Goal: Task Accomplishment & Management: Use online tool/utility

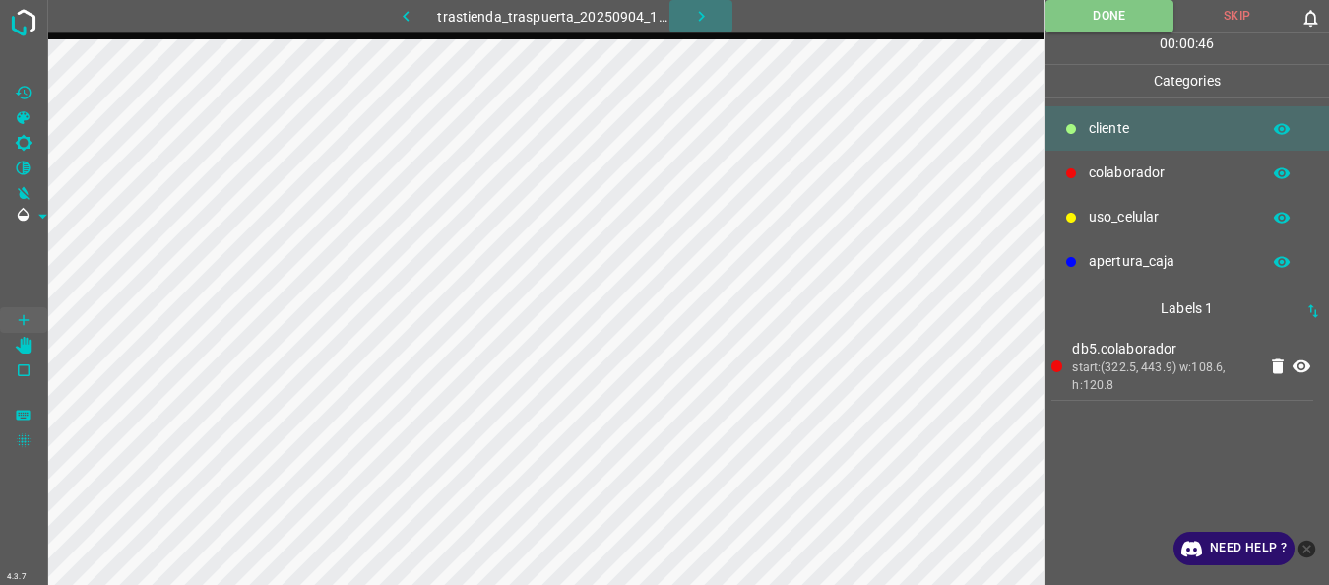
click at [703, 18] on icon "button" at bounding box center [701, 16] width 6 height 11
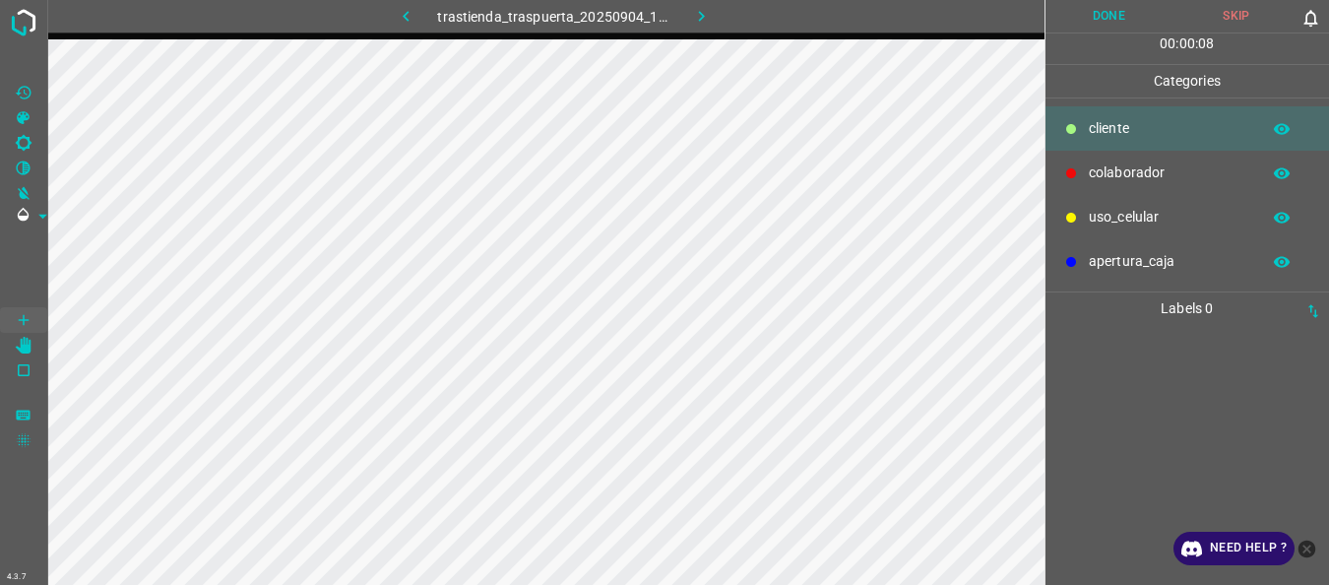
click at [1116, 131] on p "cliente" at bounding box center [1169, 128] width 161 height 21
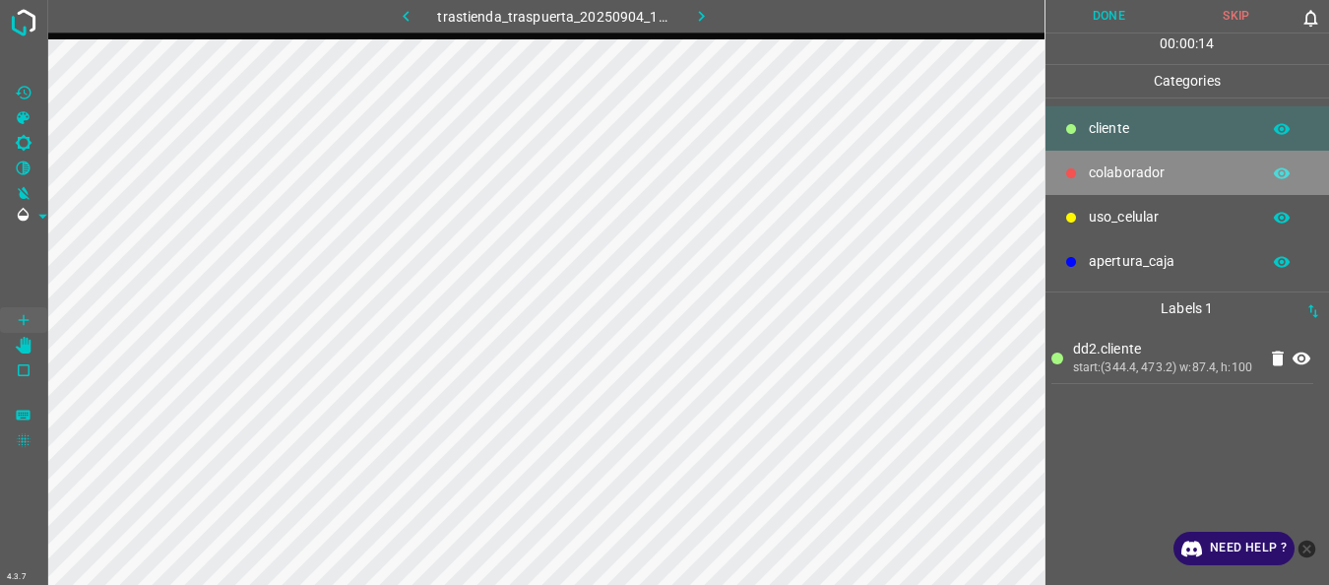
click at [1096, 162] on p "colaborador" at bounding box center [1169, 172] width 161 height 21
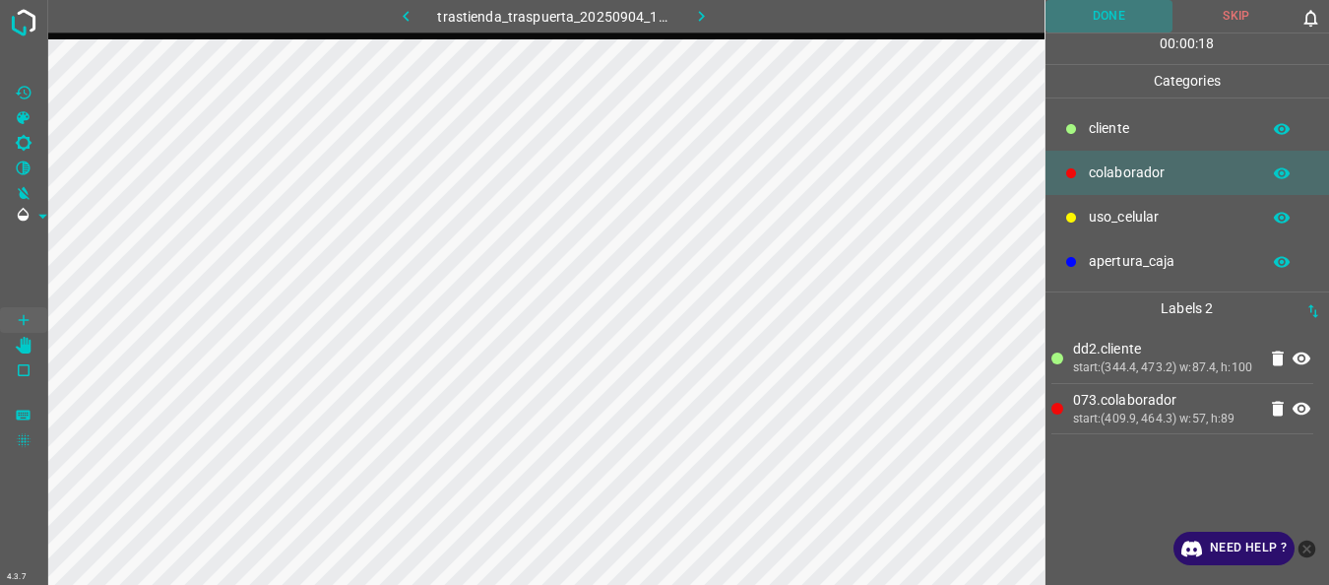
click at [1082, 24] on button "Done" at bounding box center [1110, 16] width 128 height 32
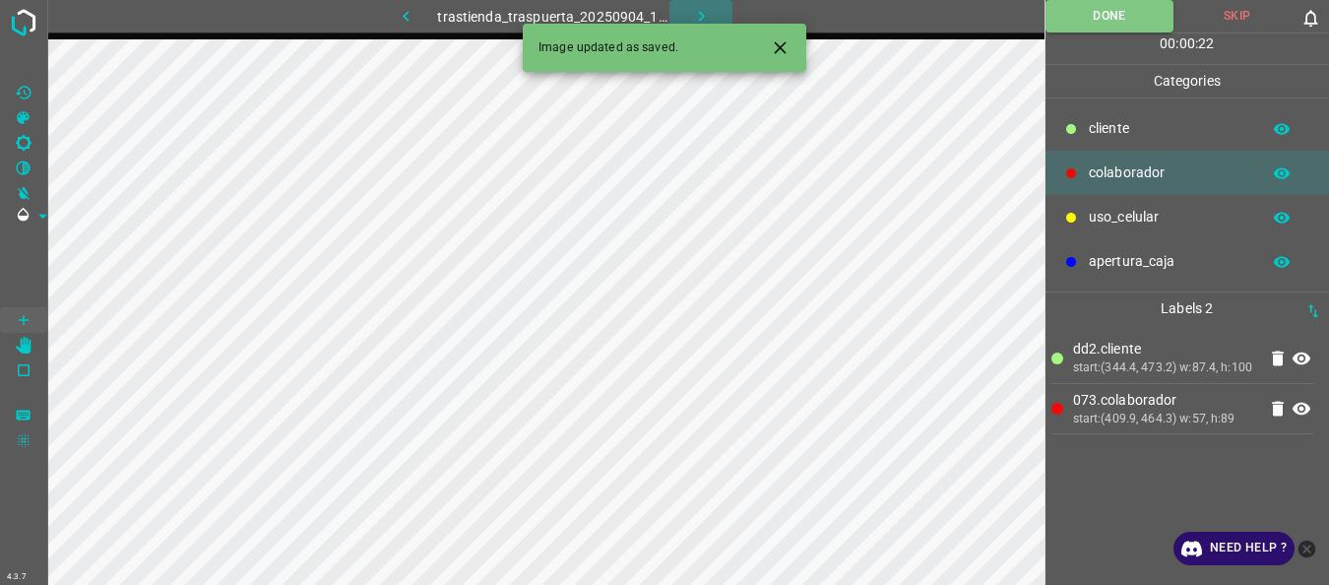
click at [687, 12] on button "button" at bounding box center [700, 16] width 63 height 32
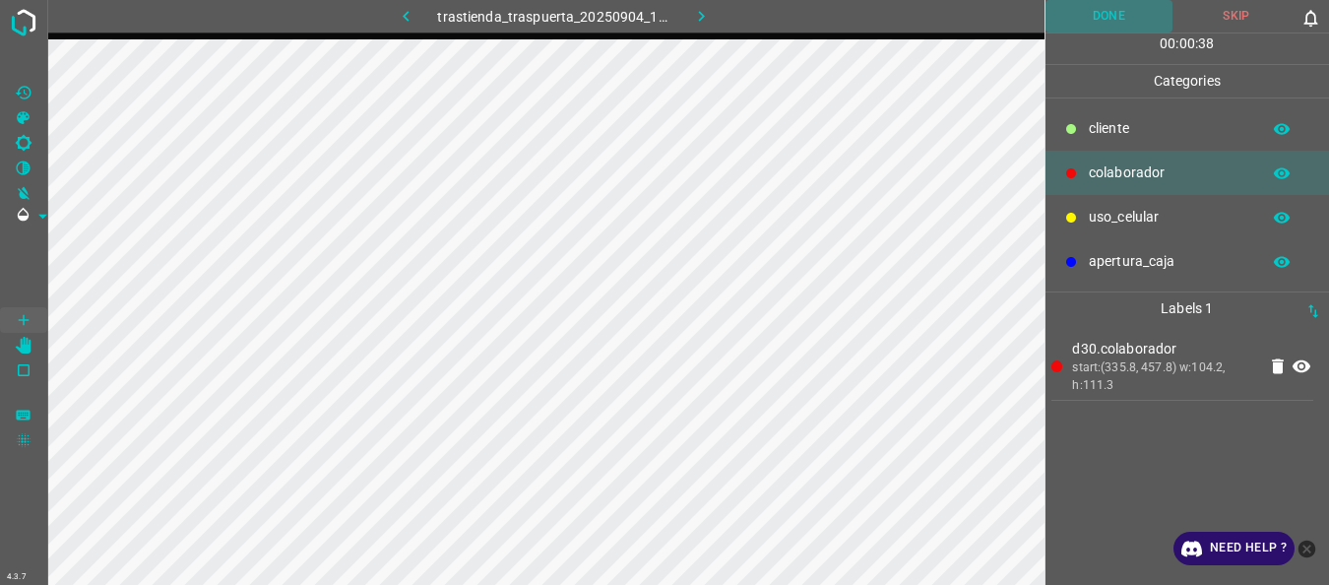
click at [1108, 5] on button "Done" at bounding box center [1110, 16] width 128 height 32
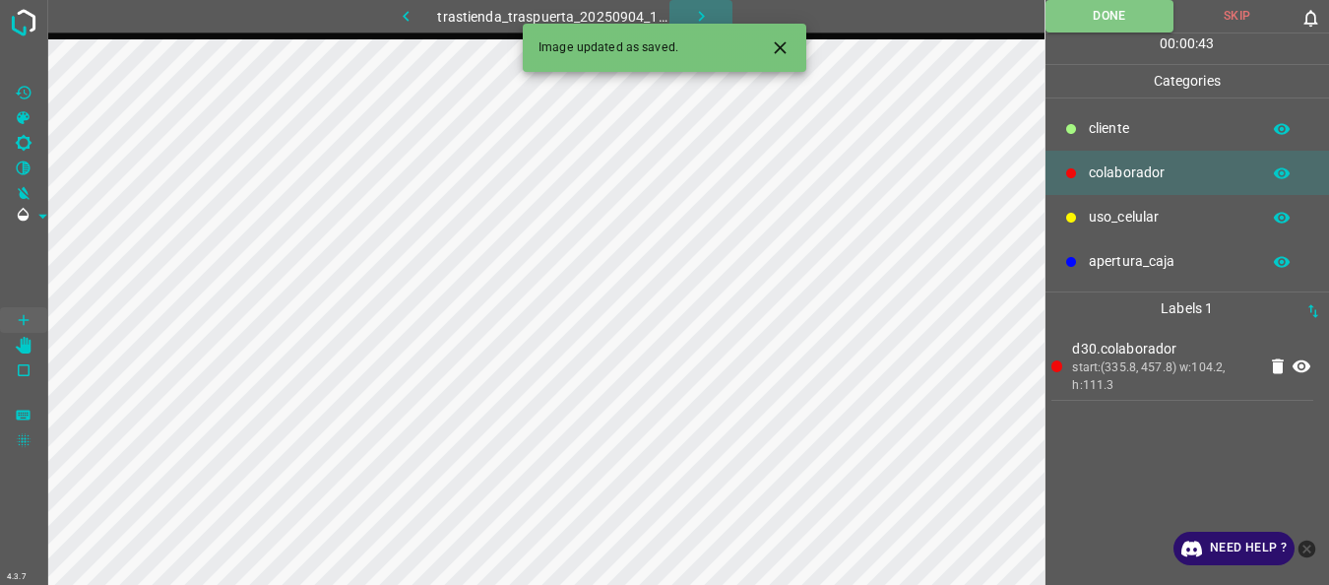
click at [702, 10] on icon "button" at bounding box center [701, 16] width 21 height 21
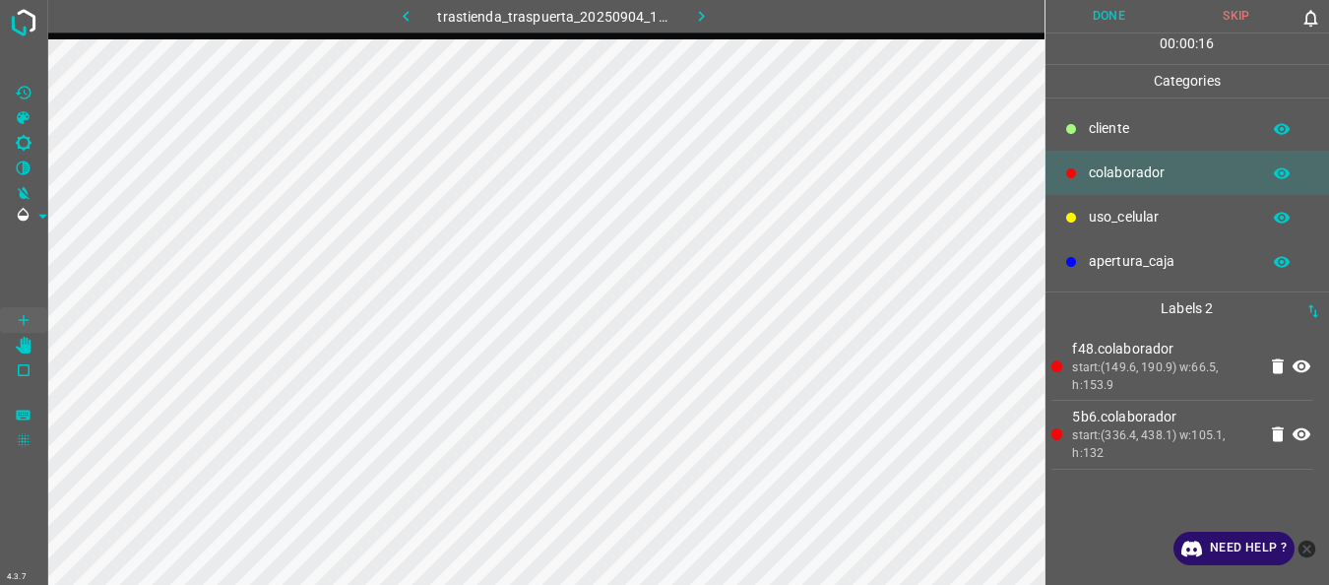
click at [1072, 28] on button "Done" at bounding box center [1110, 16] width 128 height 32
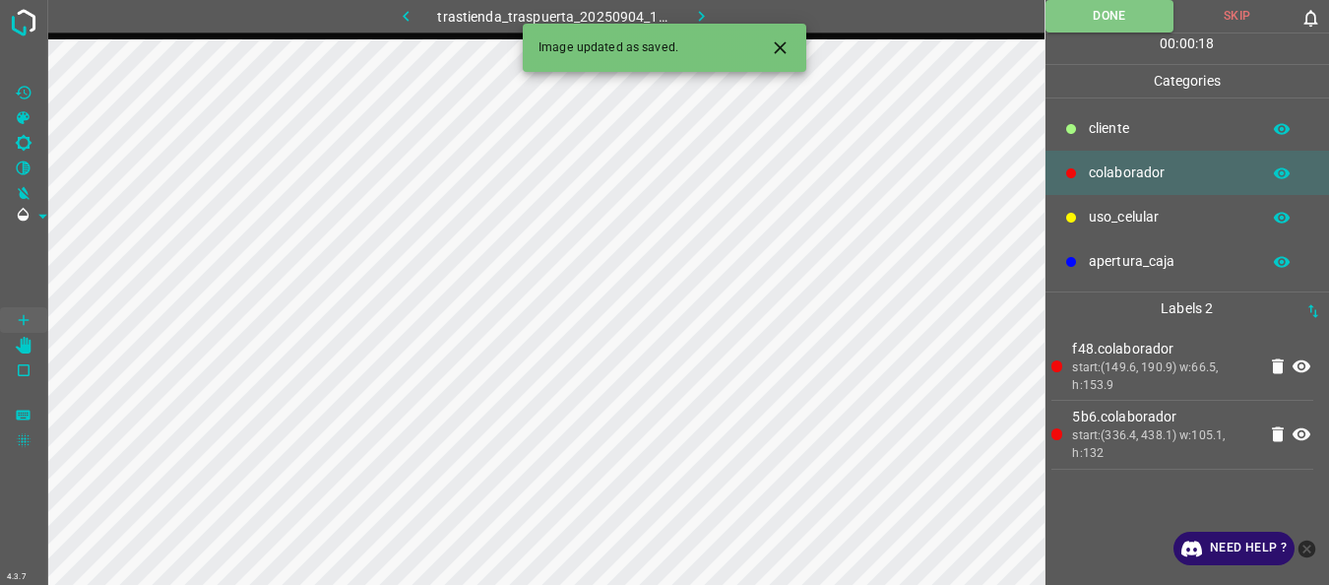
click at [703, 11] on icon "button" at bounding box center [701, 16] width 21 height 21
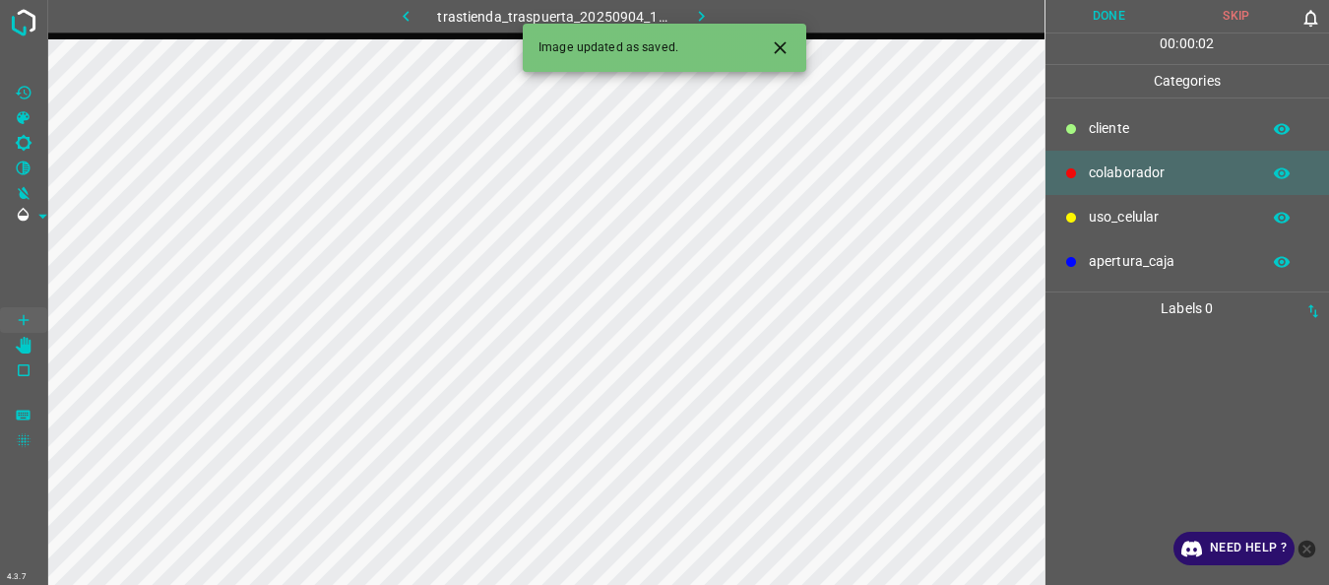
click at [1151, 201] on div "uso_celular" at bounding box center [1188, 217] width 285 height 44
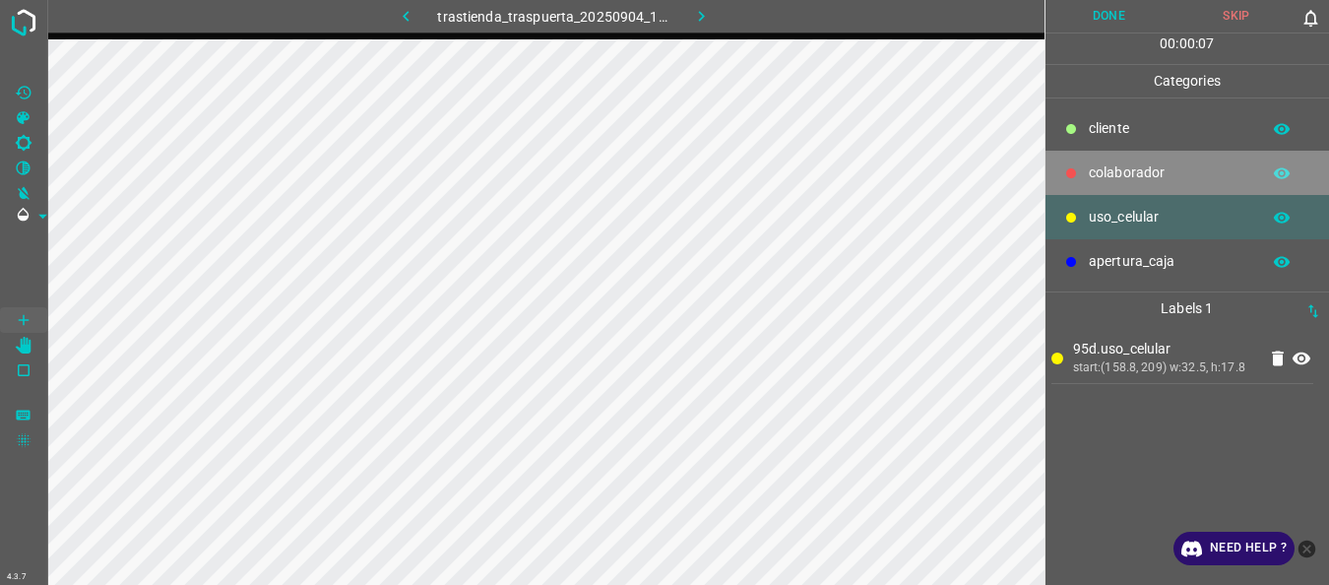
click at [1122, 160] on div "colaborador" at bounding box center [1188, 173] width 285 height 44
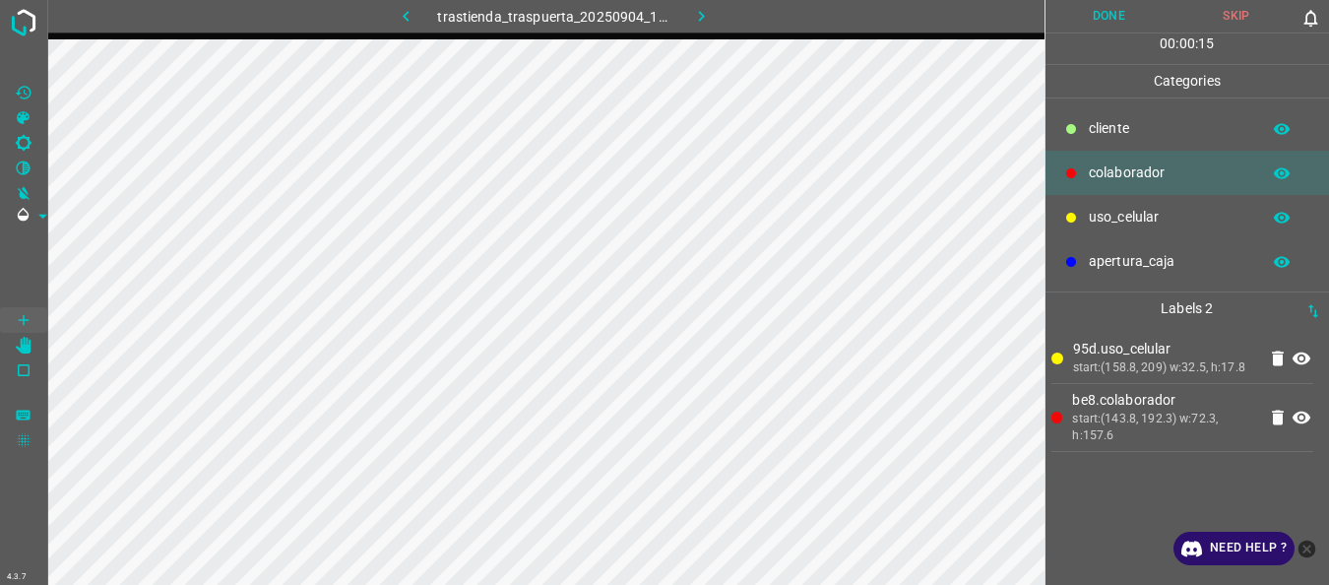
click at [1094, 223] on p "uso_celular" at bounding box center [1169, 217] width 161 height 21
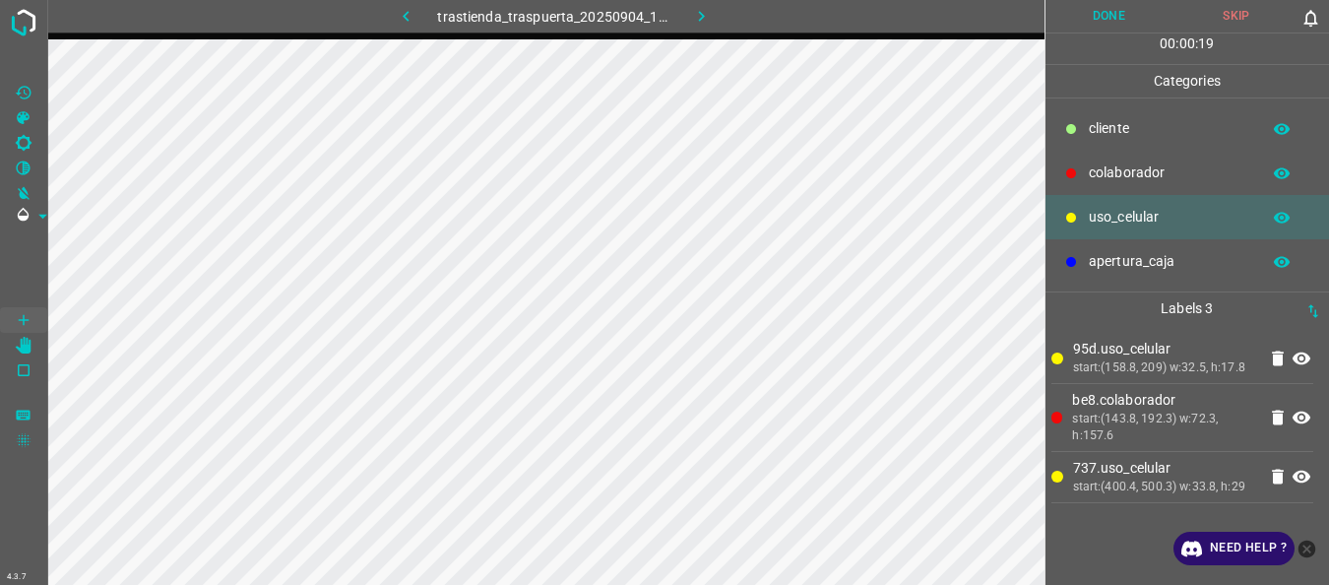
click at [1113, 172] on p "colaborador" at bounding box center [1169, 172] width 161 height 21
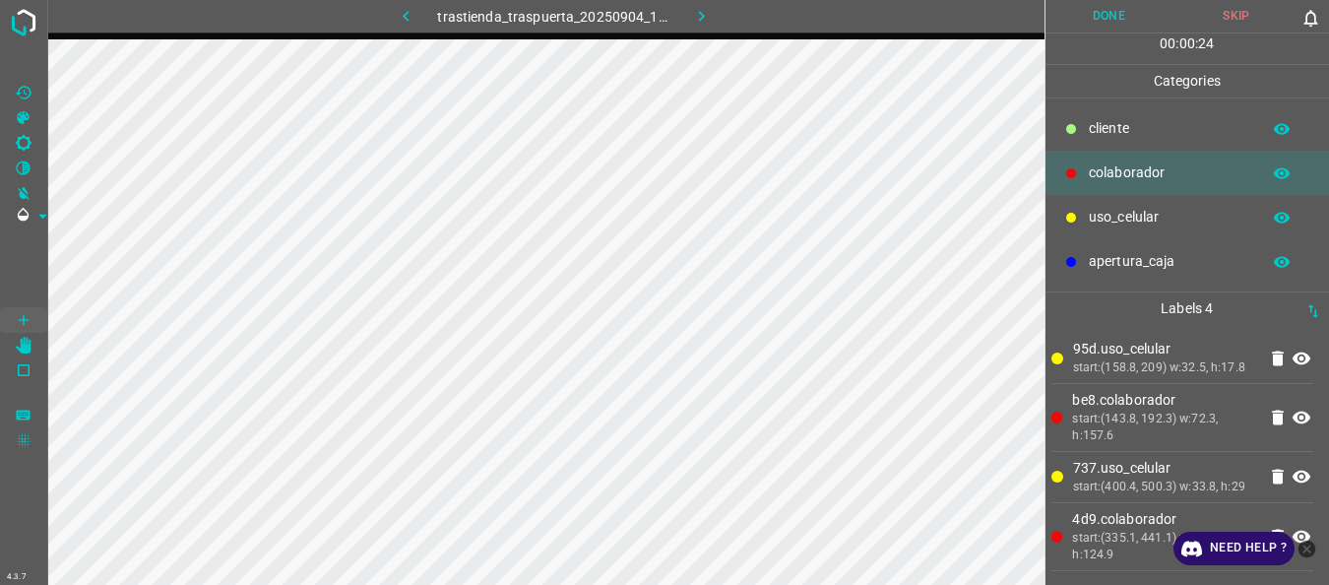
click at [1089, 23] on button "Done" at bounding box center [1110, 16] width 128 height 32
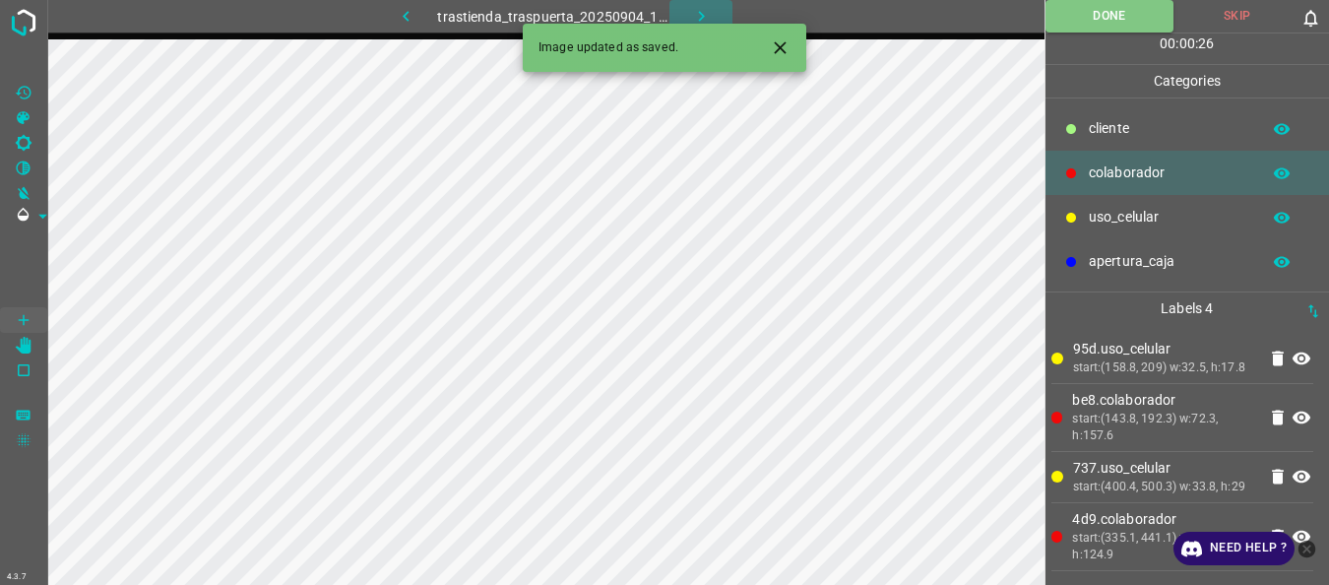
click at [705, 12] on icon "button" at bounding box center [701, 16] width 21 height 21
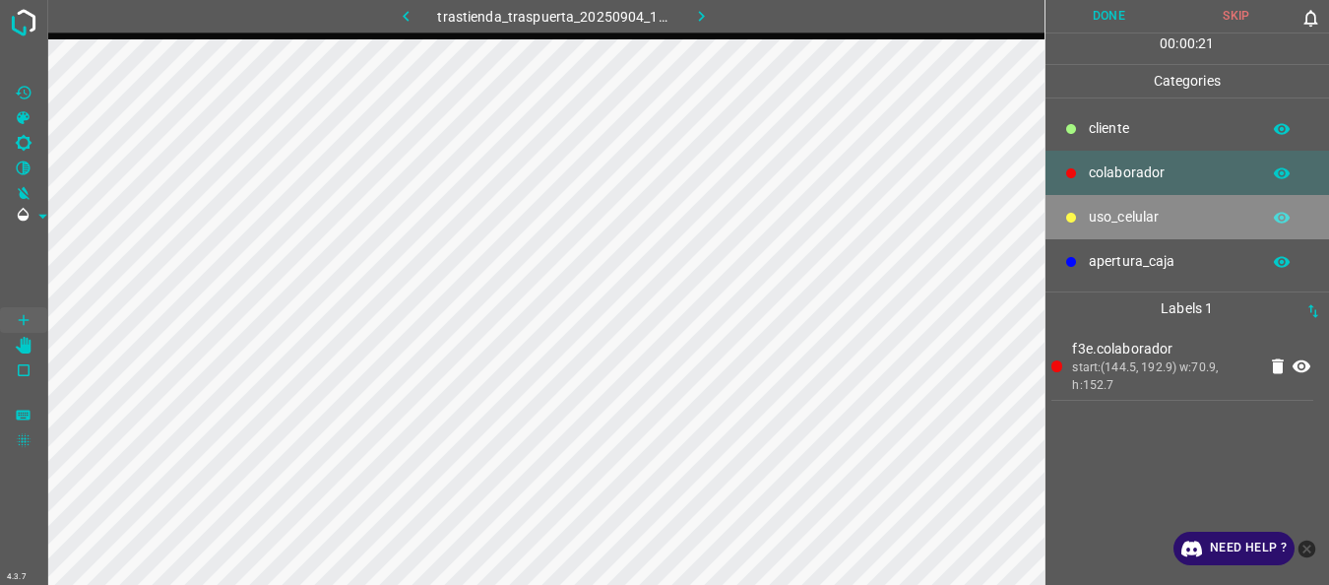
click at [1089, 216] on p "uso_celular" at bounding box center [1169, 217] width 161 height 21
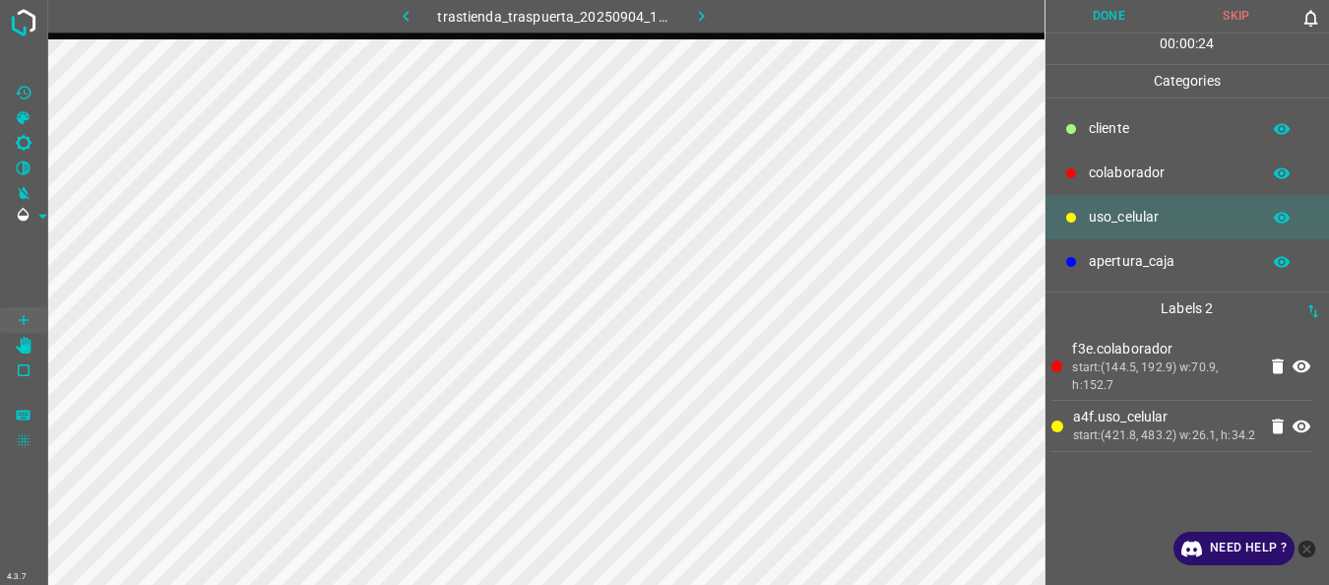
click at [1111, 169] on p "colaborador" at bounding box center [1169, 172] width 161 height 21
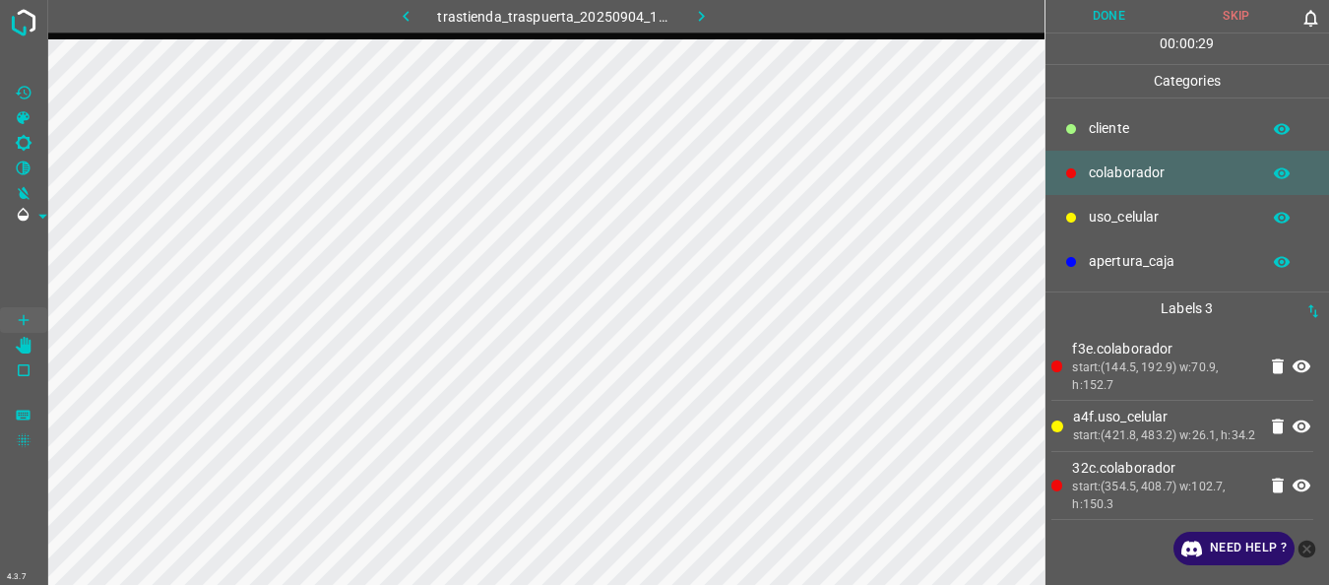
click at [1097, 7] on button "Done" at bounding box center [1110, 16] width 128 height 32
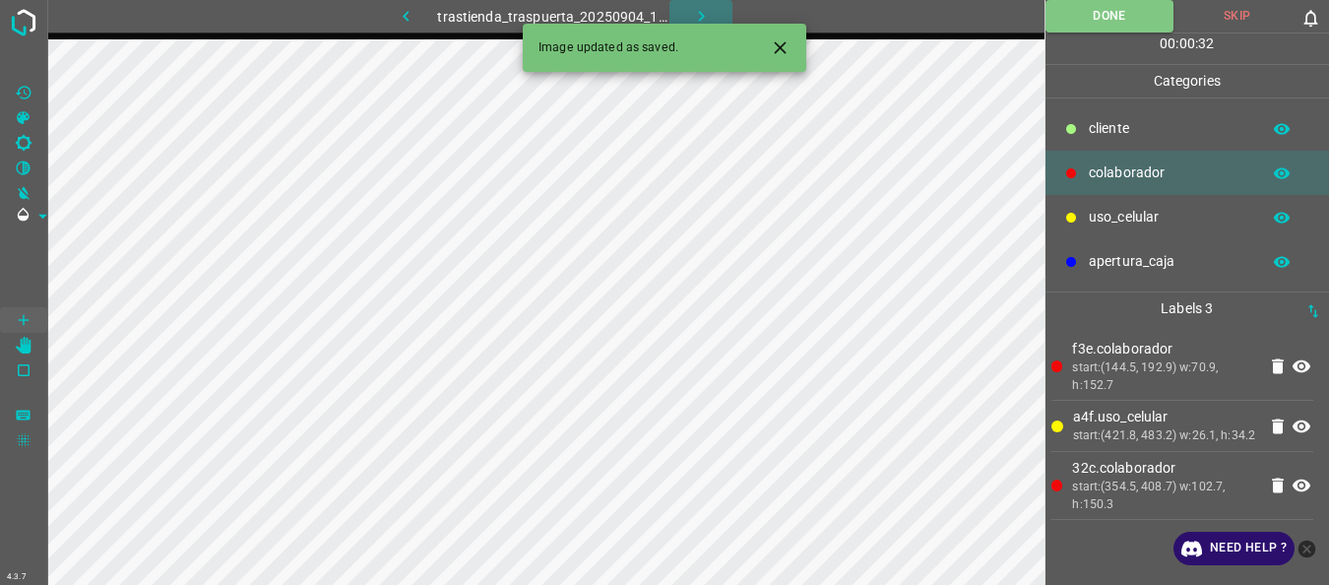
click at [697, 10] on icon "button" at bounding box center [701, 16] width 21 height 21
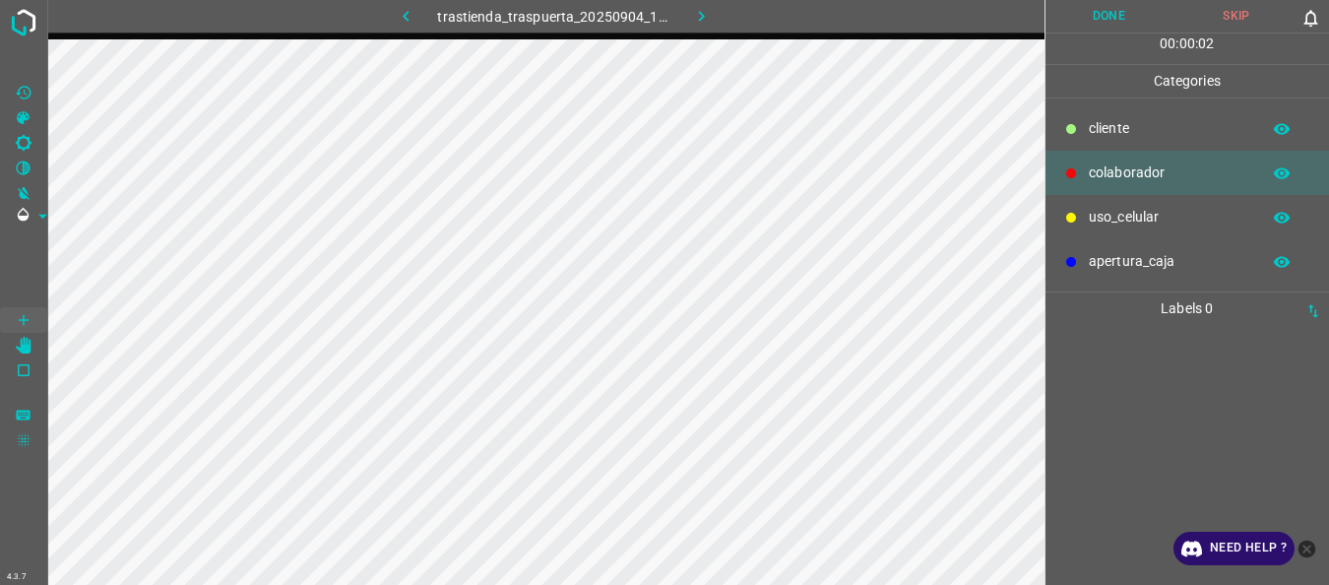
click at [1142, 207] on p "uso_celular" at bounding box center [1169, 217] width 161 height 21
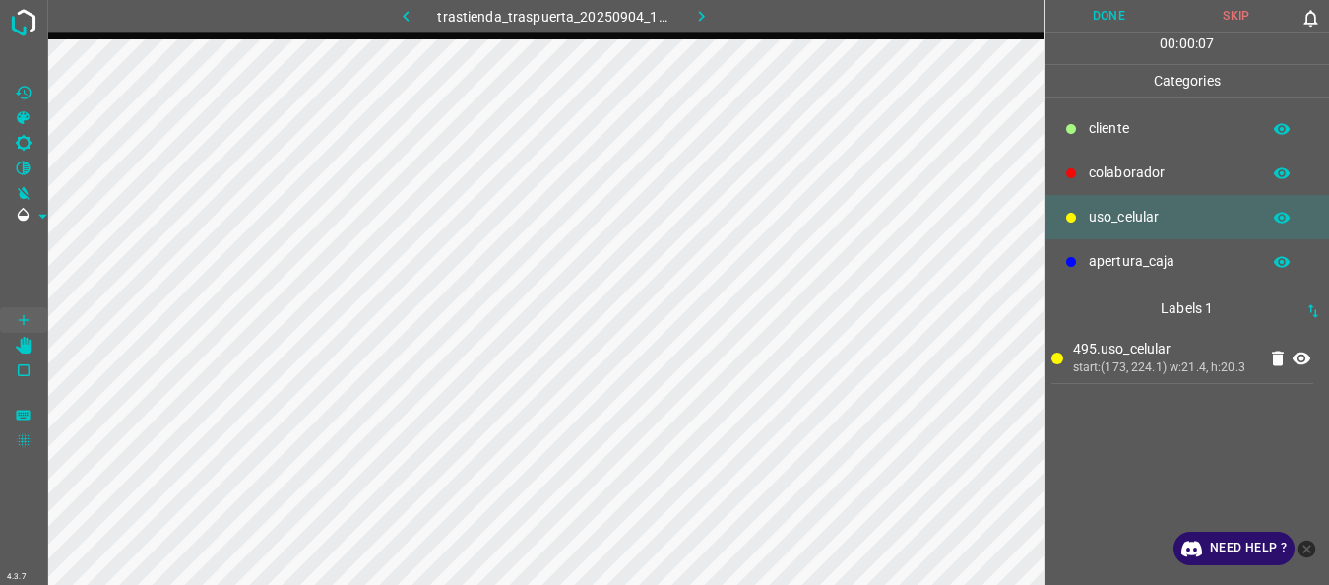
click at [1149, 164] on p "colaborador" at bounding box center [1169, 172] width 161 height 21
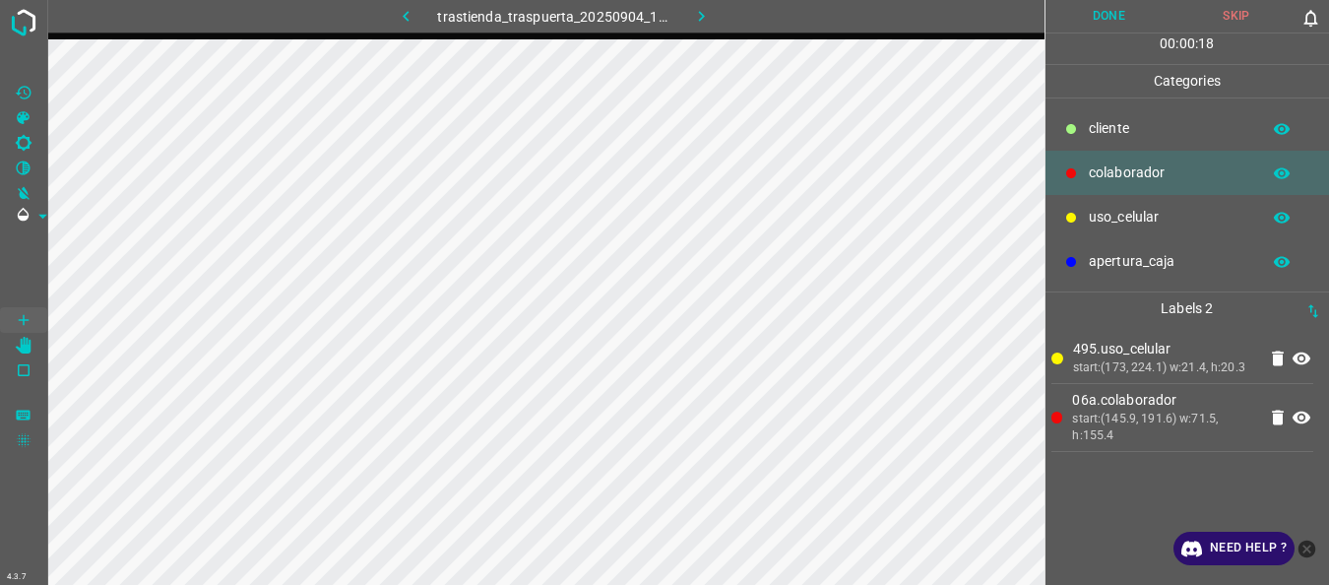
click at [1122, 221] on p "uso_celular" at bounding box center [1169, 217] width 161 height 21
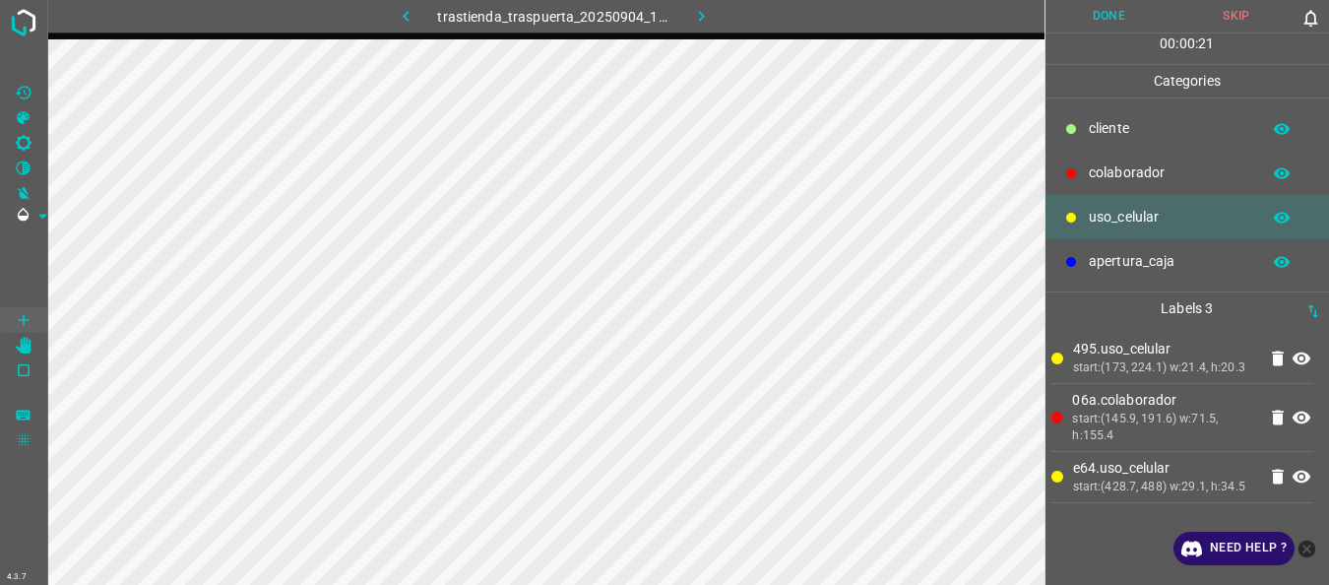
click at [1165, 172] on p "colaborador" at bounding box center [1169, 172] width 161 height 21
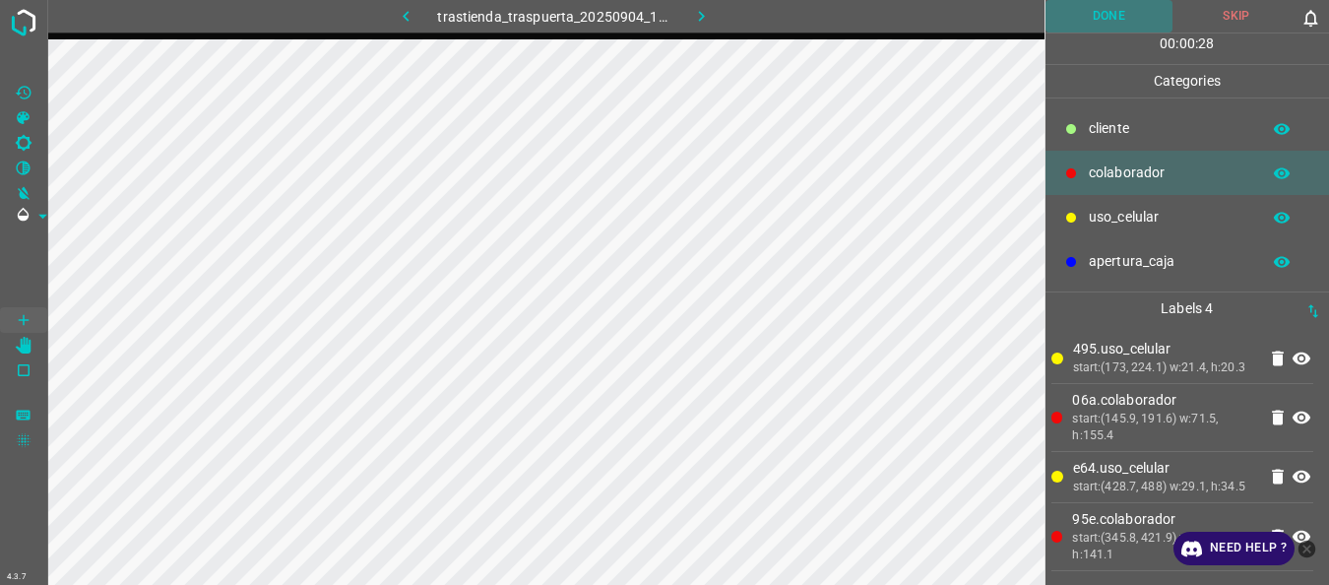
click at [1091, 12] on button "Done" at bounding box center [1110, 16] width 128 height 32
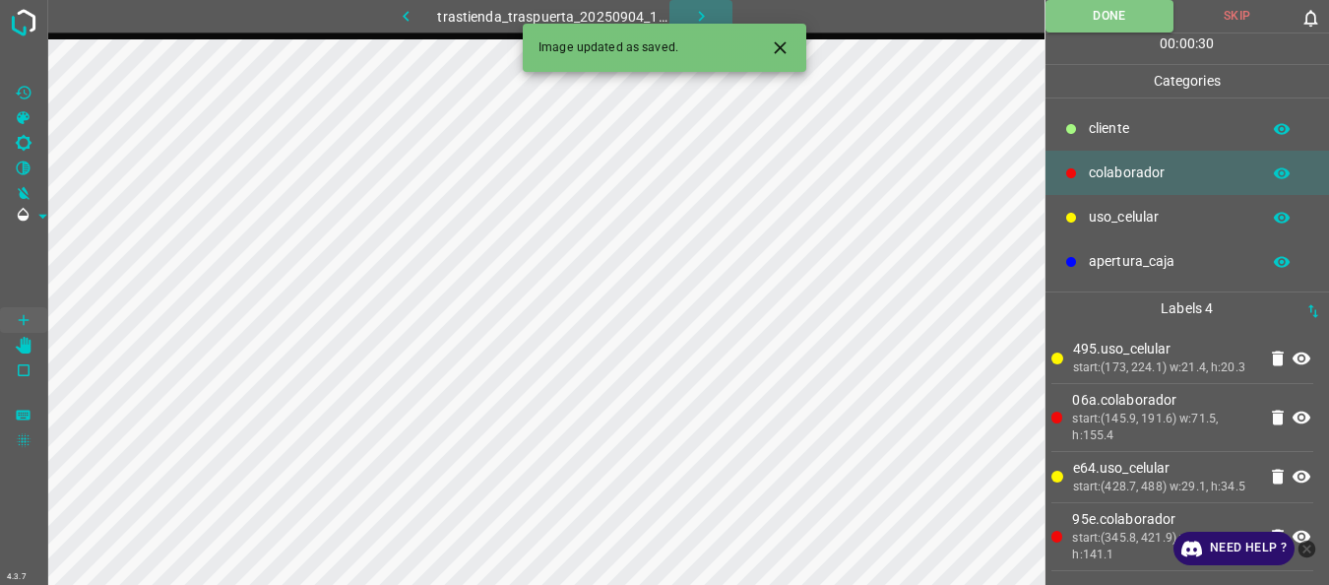
click at [708, 10] on icon "button" at bounding box center [701, 16] width 21 height 21
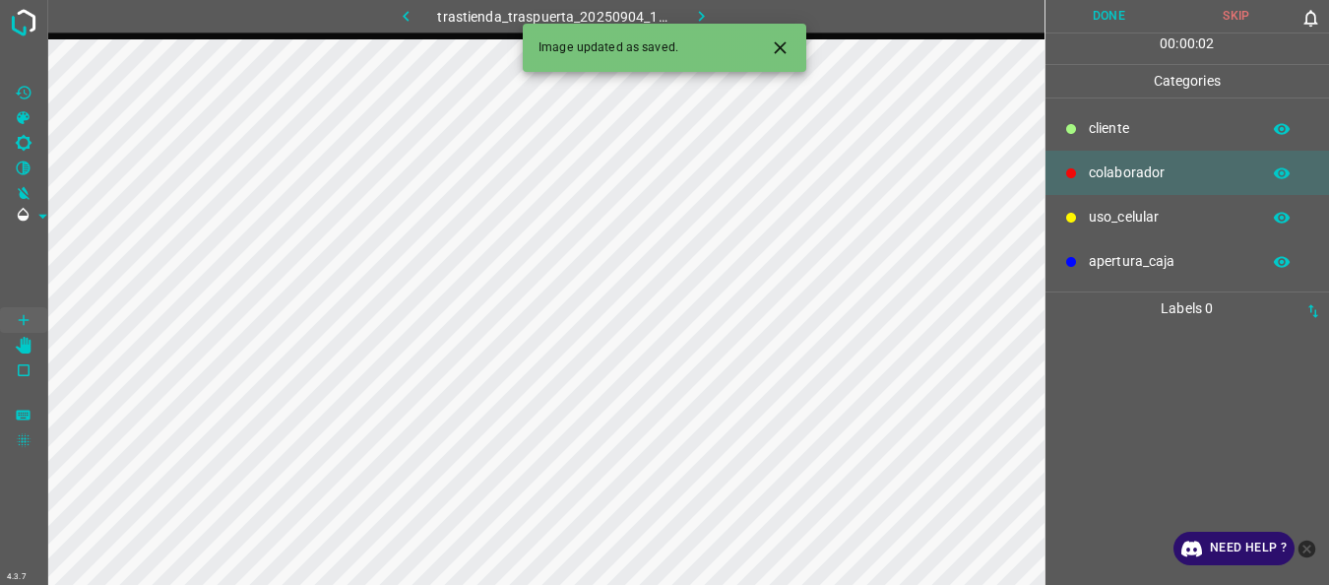
click at [1114, 209] on p "uso_celular" at bounding box center [1169, 217] width 161 height 21
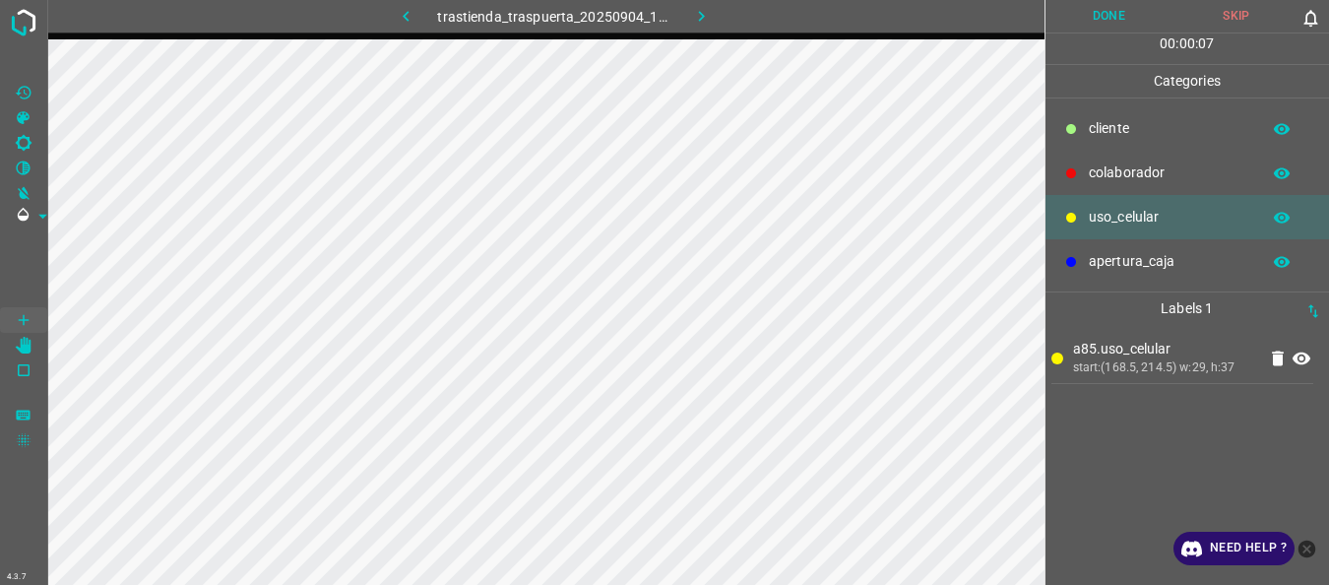
click at [1117, 160] on div "colaborador" at bounding box center [1188, 173] width 285 height 44
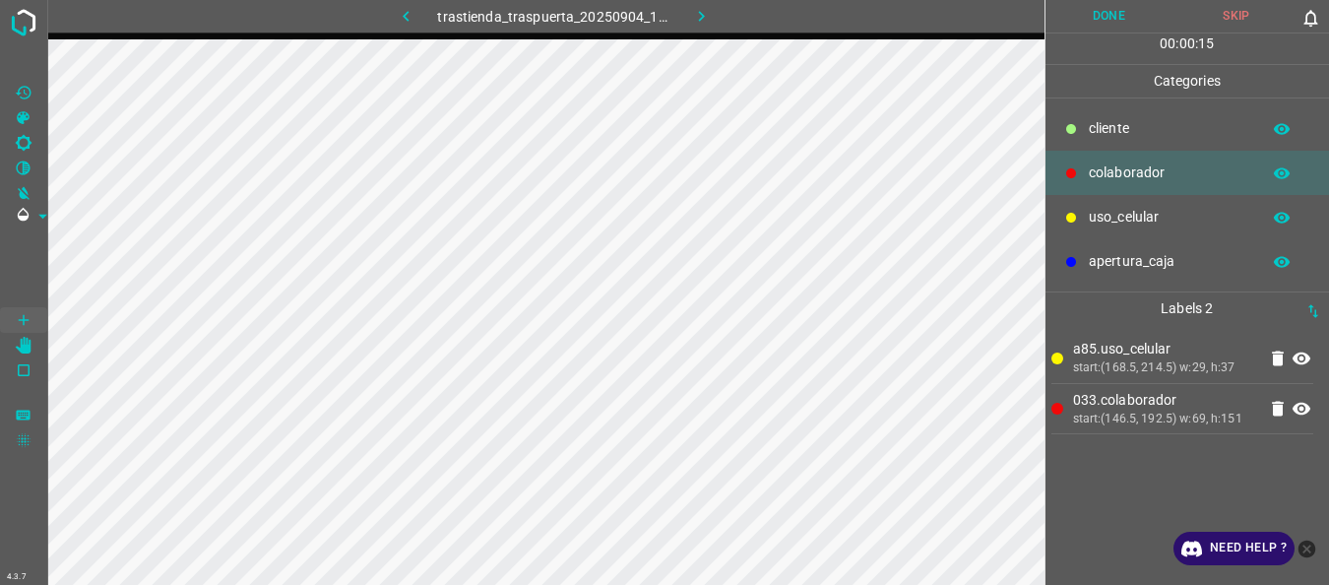
click at [1132, 221] on p "uso_celular" at bounding box center [1169, 217] width 161 height 21
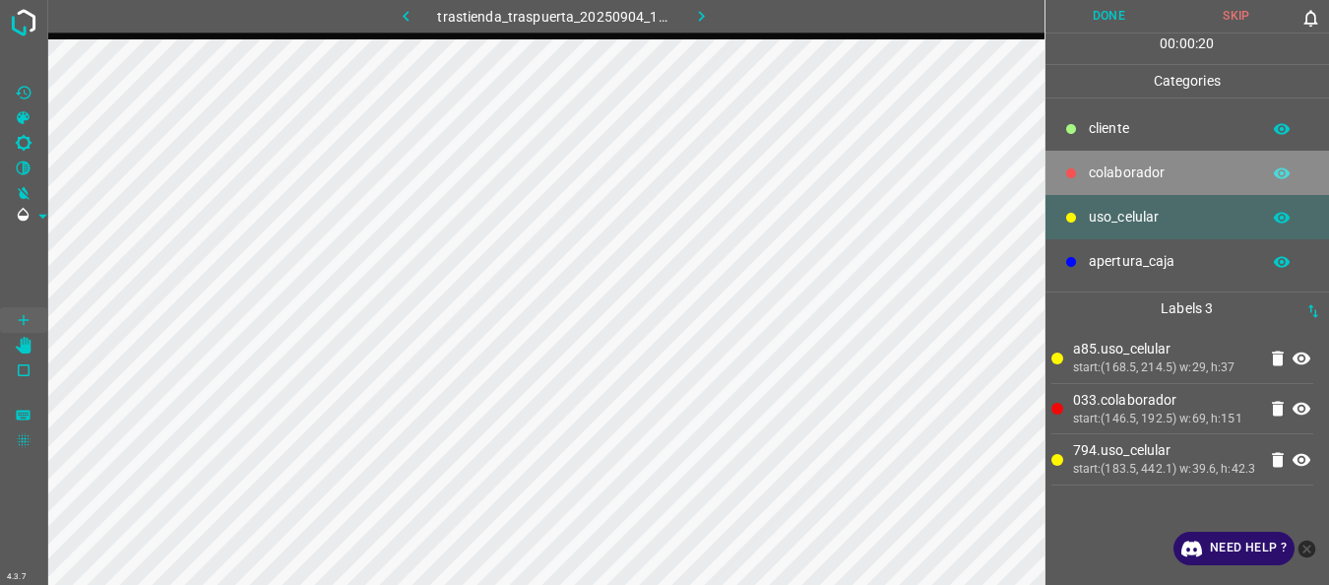
click at [1129, 167] on p "colaborador" at bounding box center [1169, 172] width 161 height 21
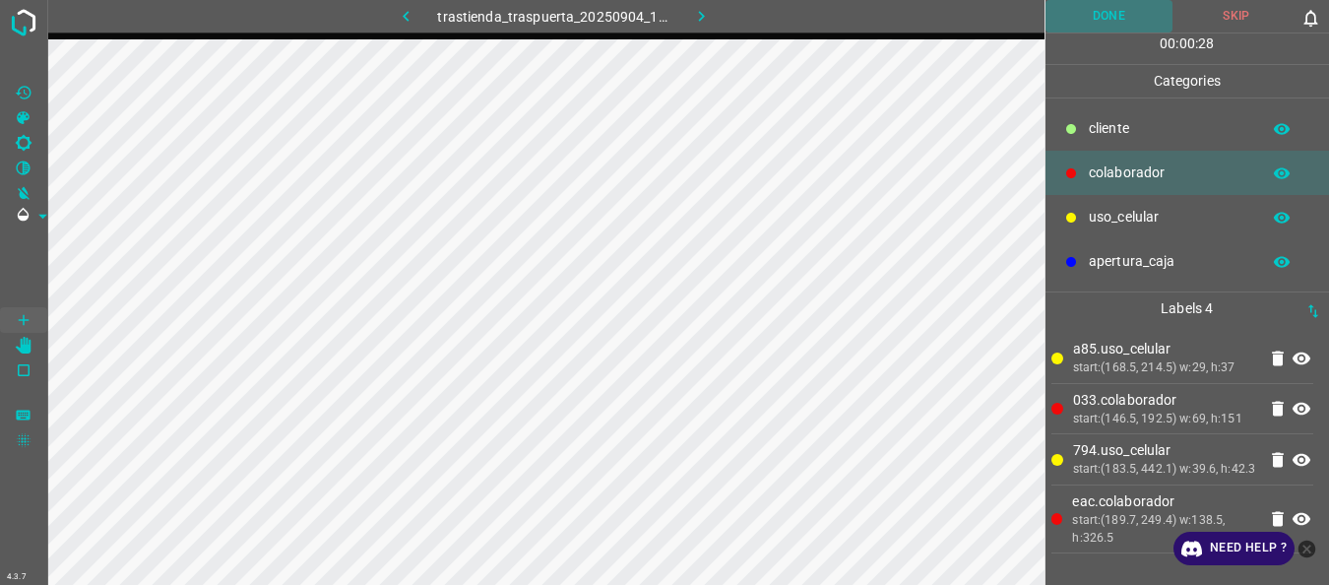
click at [1076, 21] on button "Done" at bounding box center [1110, 16] width 128 height 32
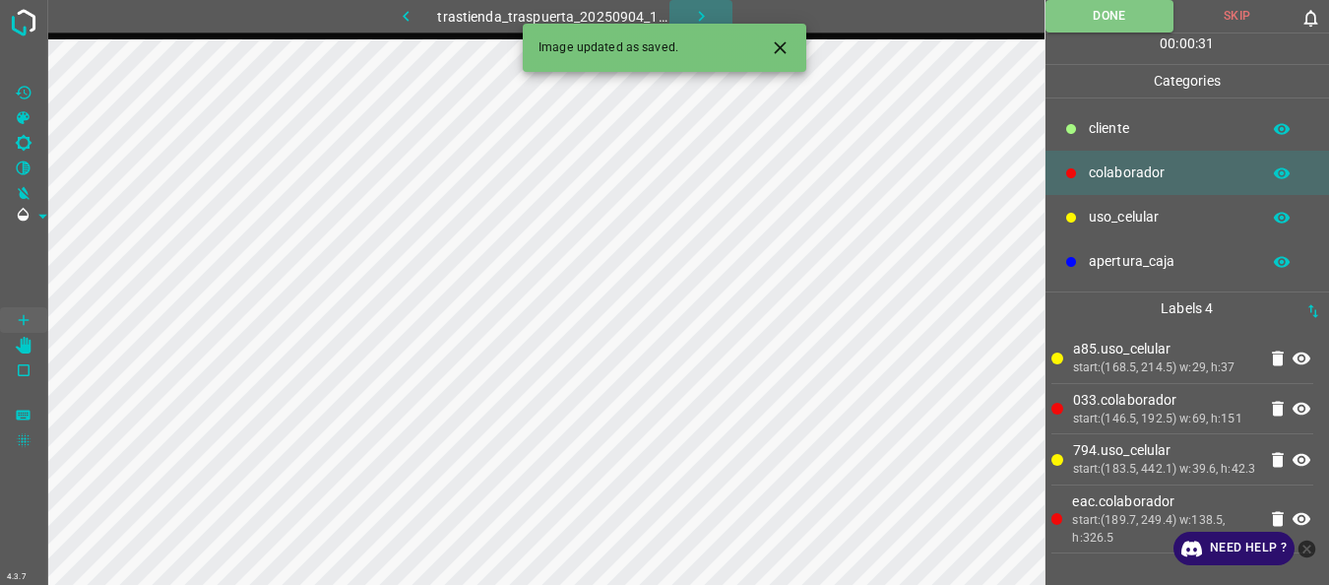
click at [680, 6] on button "button" at bounding box center [700, 16] width 63 height 32
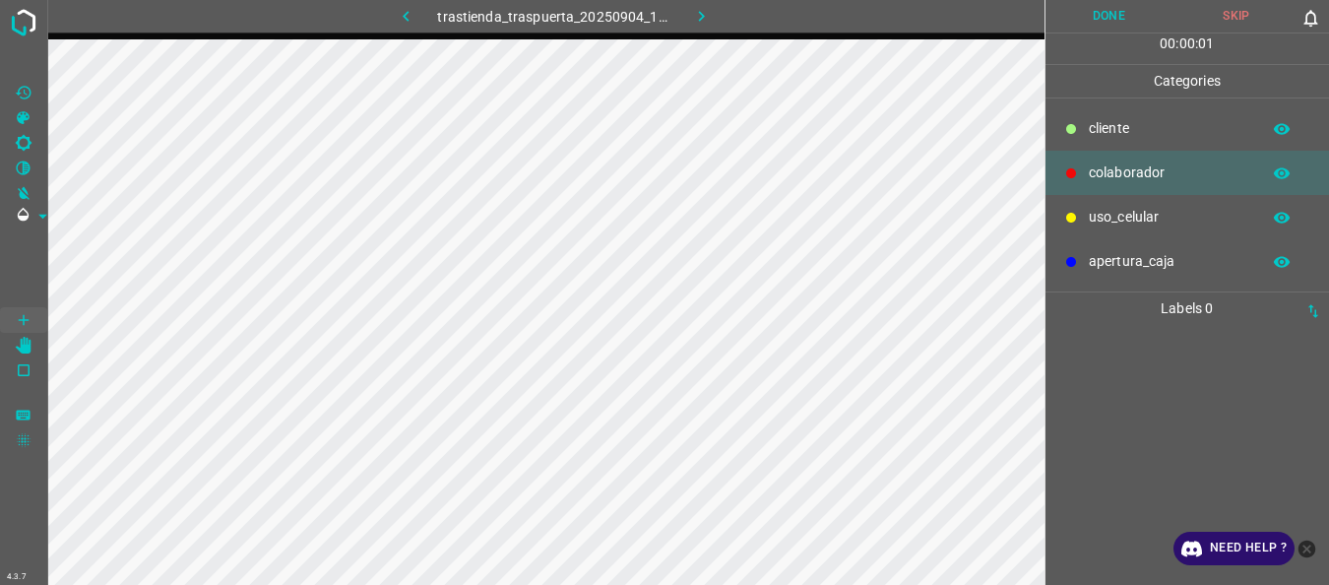
click at [1137, 215] on p "uso_celular" at bounding box center [1169, 217] width 161 height 21
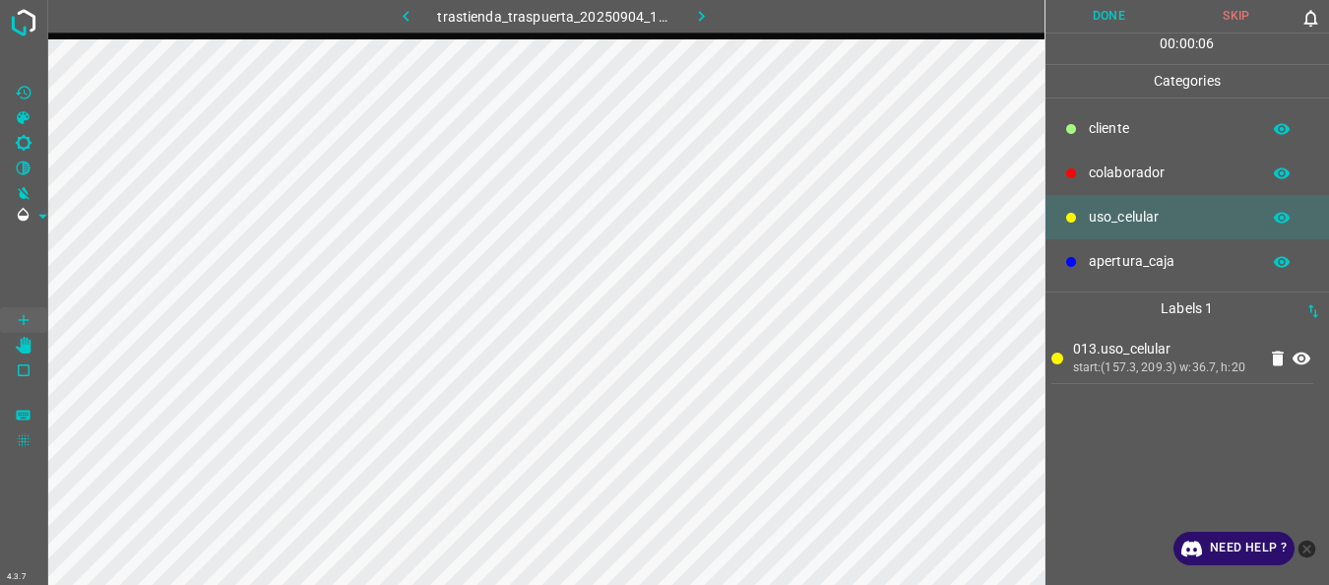
click at [1100, 182] on p "colaborador" at bounding box center [1169, 172] width 161 height 21
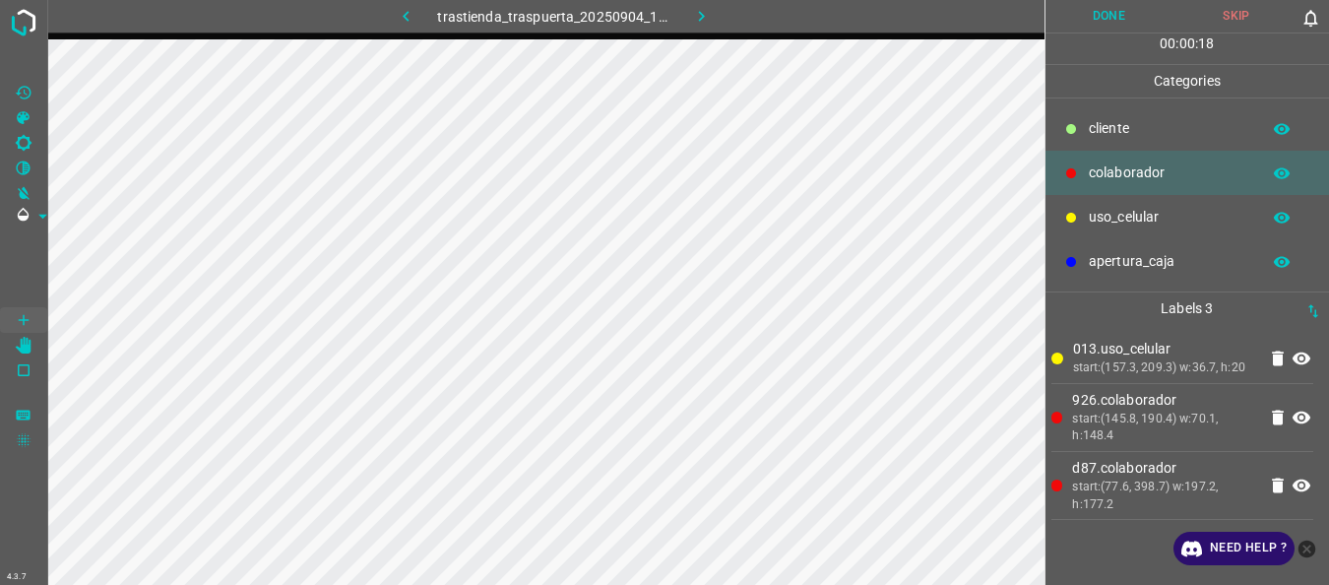
click at [1081, 24] on button "Done" at bounding box center [1110, 16] width 128 height 32
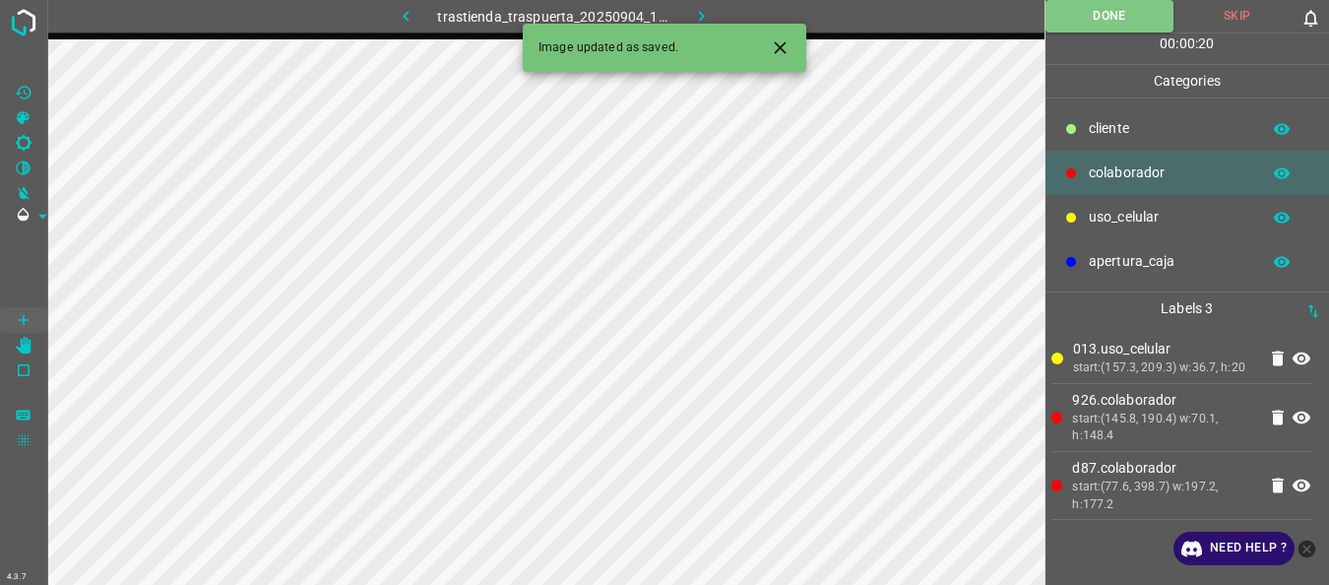
click at [694, 14] on icon "button" at bounding box center [701, 16] width 21 height 21
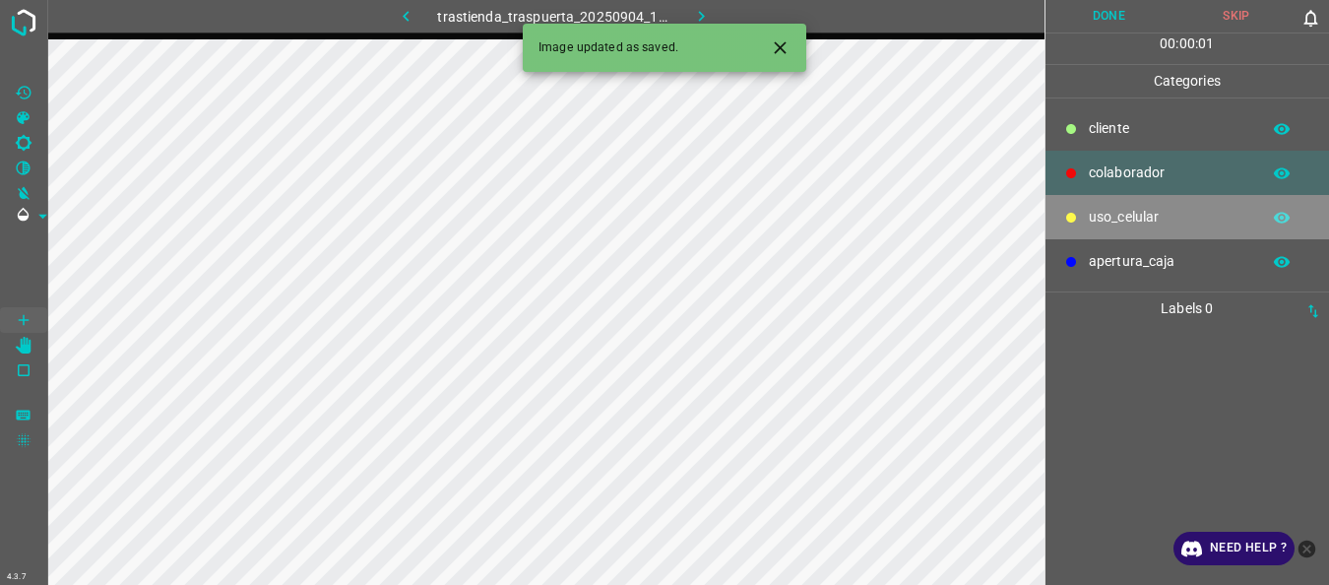
click at [1162, 216] on p "uso_celular" at bounding box center [1169, 217] width 161 height 21
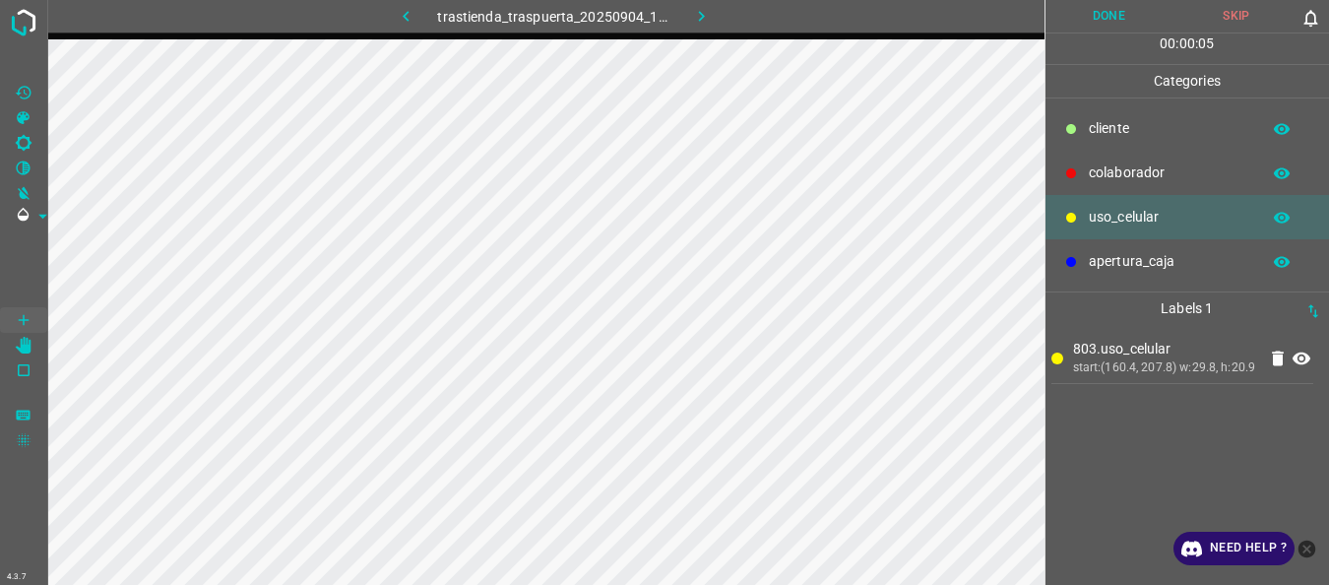
click at [1090, 159] on div "colaborador" at bounding box center [1188, 173] width 285 height 44
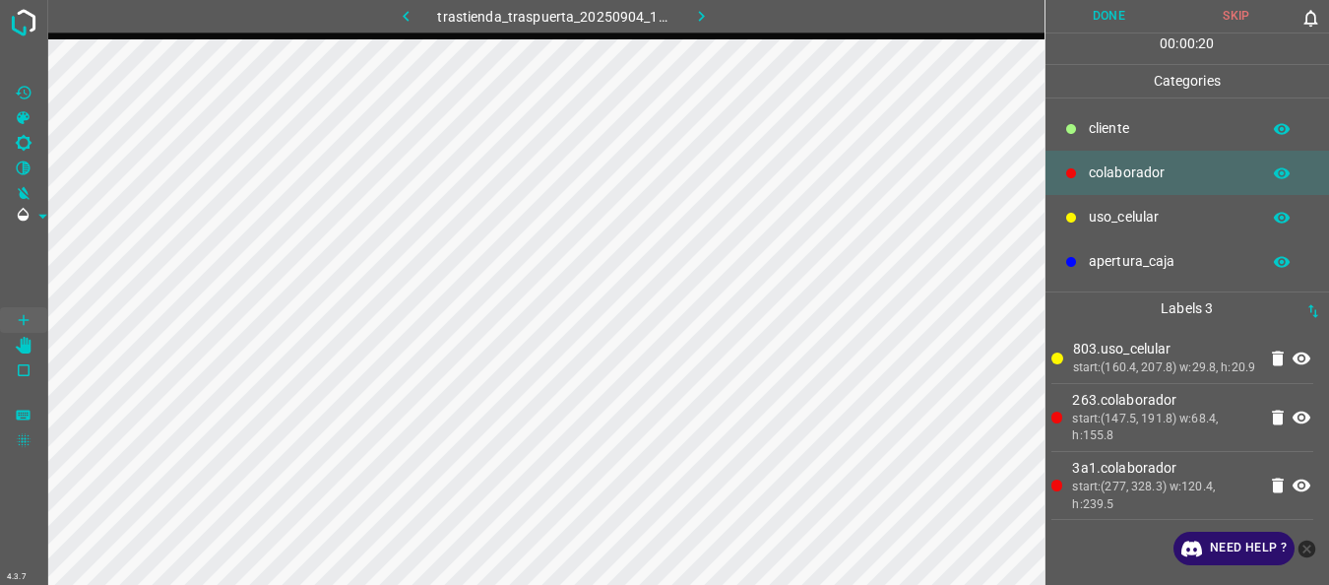
click at [1064, 16] on button "Done" at bounding box center [1110, 16] width 128 height 32
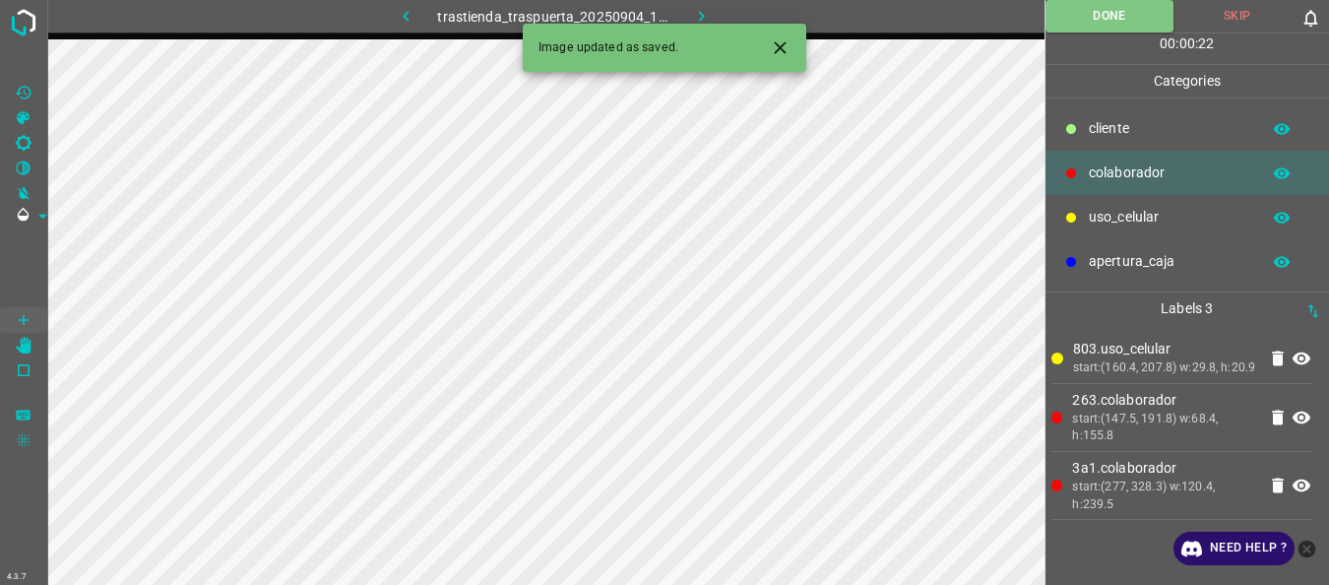
click at [697, 13] on icon "button" at bounding box center [701, 16] width 21 height 21
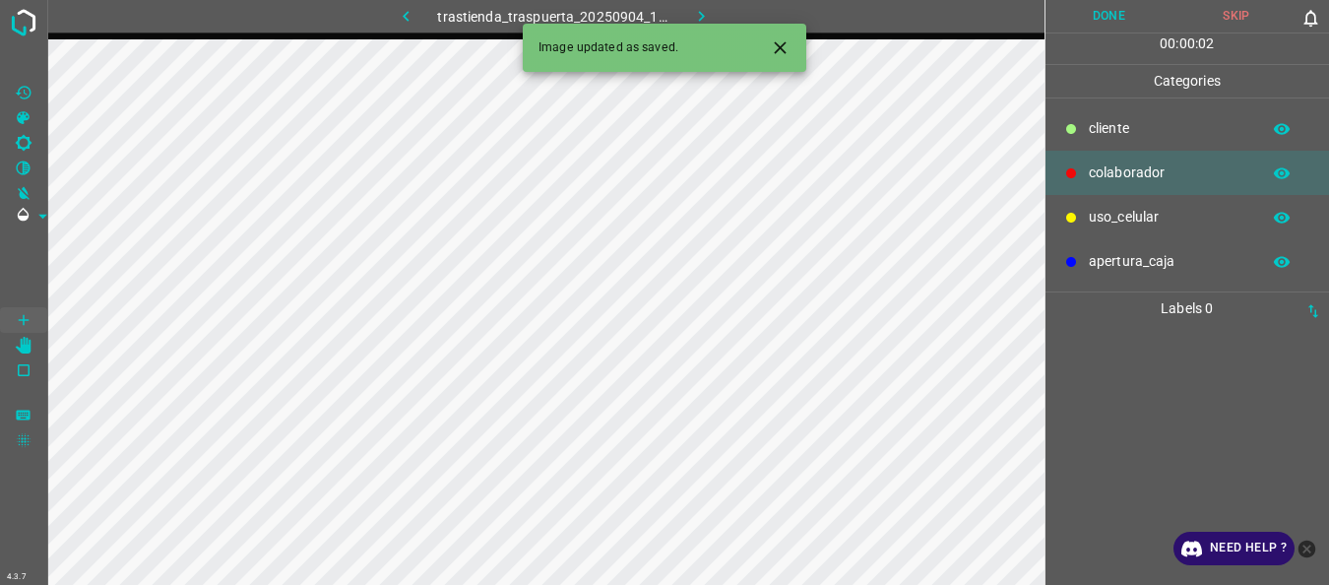
click at [1145, 224] on p "uso_celular" at bounding box center [1169, 217] width 161 height 21
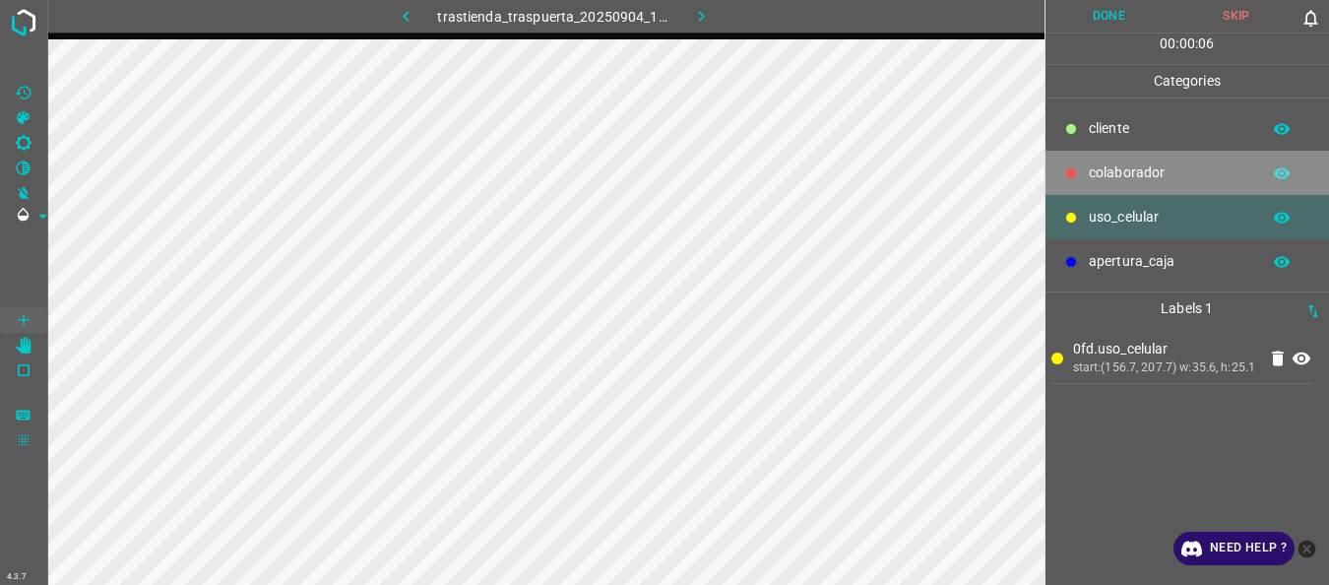
click at [1104, 160] on div "colaborador" at bounding box center [1188, 173] width 285 height 44
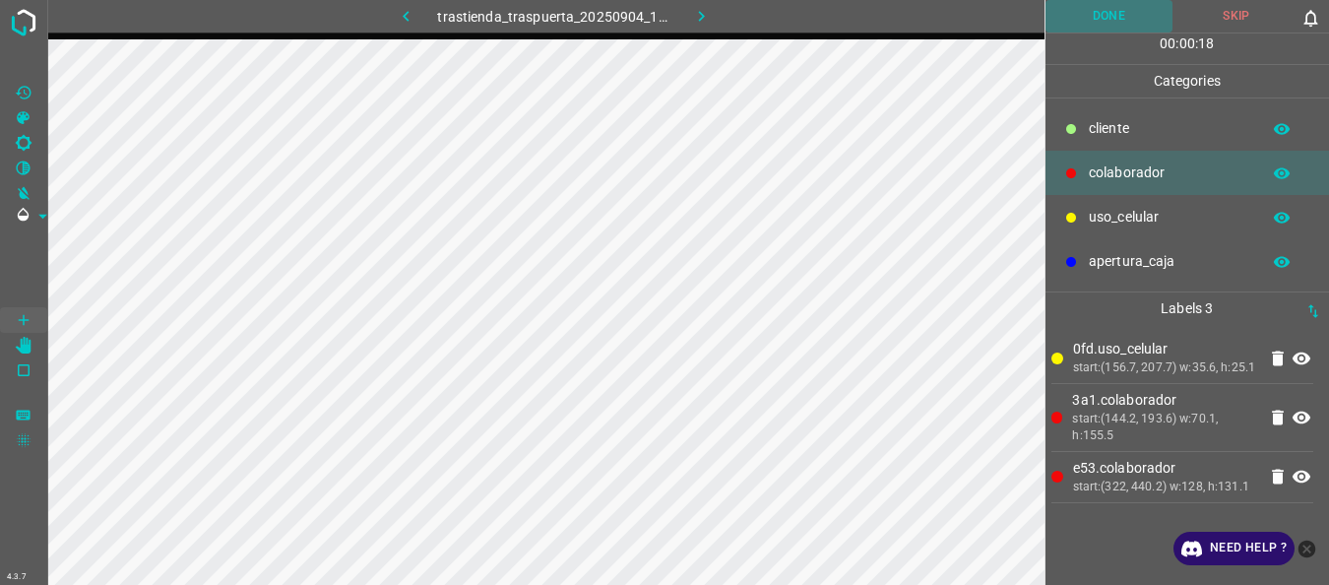
click at [1126, 20] on button "Done" at bounding box center [1110, 16] width 128 height 32
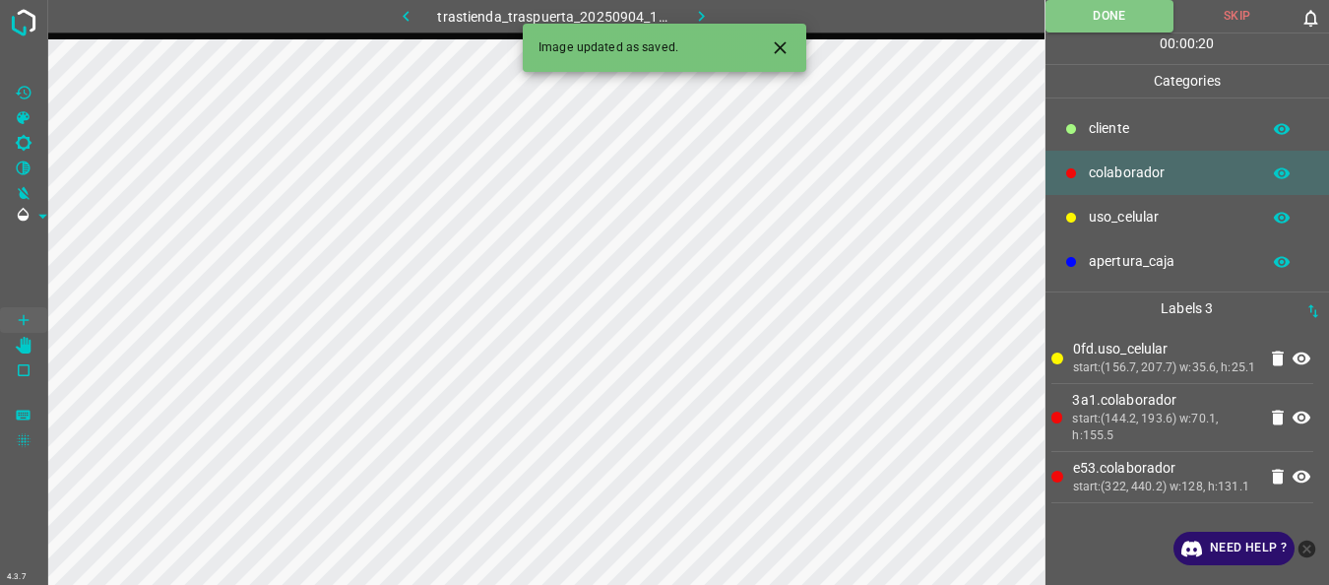
click at [688, 15] on button "button" at bounding box center [700, 16] width 63 height 32
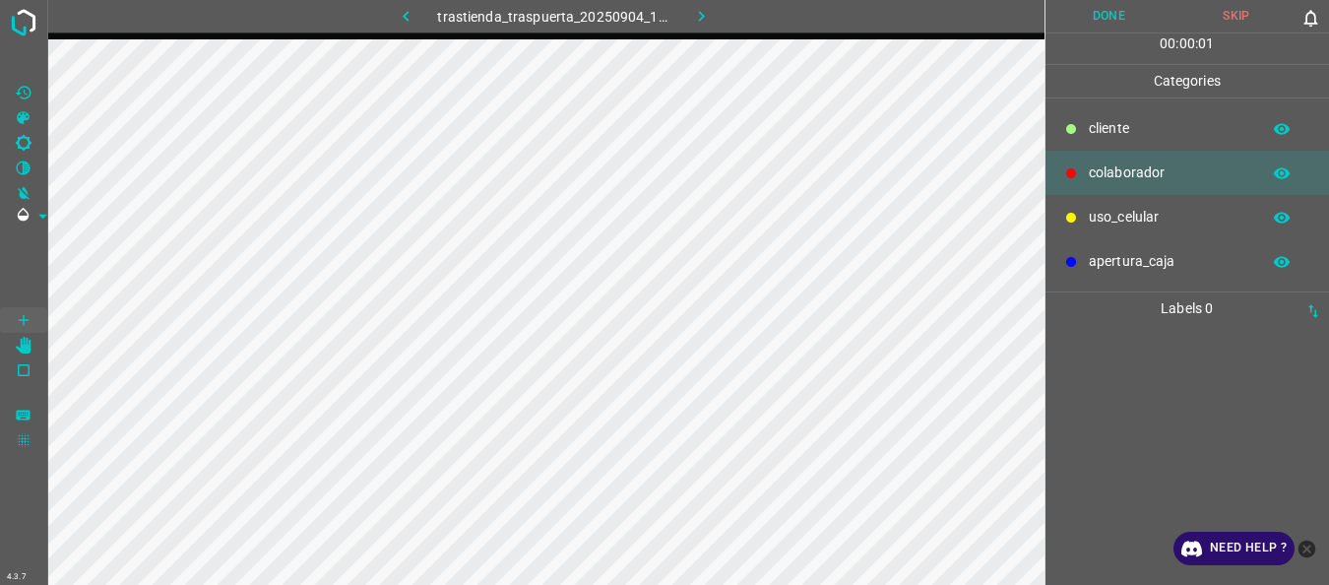
click at [1072, 224] on div at bounding box center [1071, 218] width 20 height 20
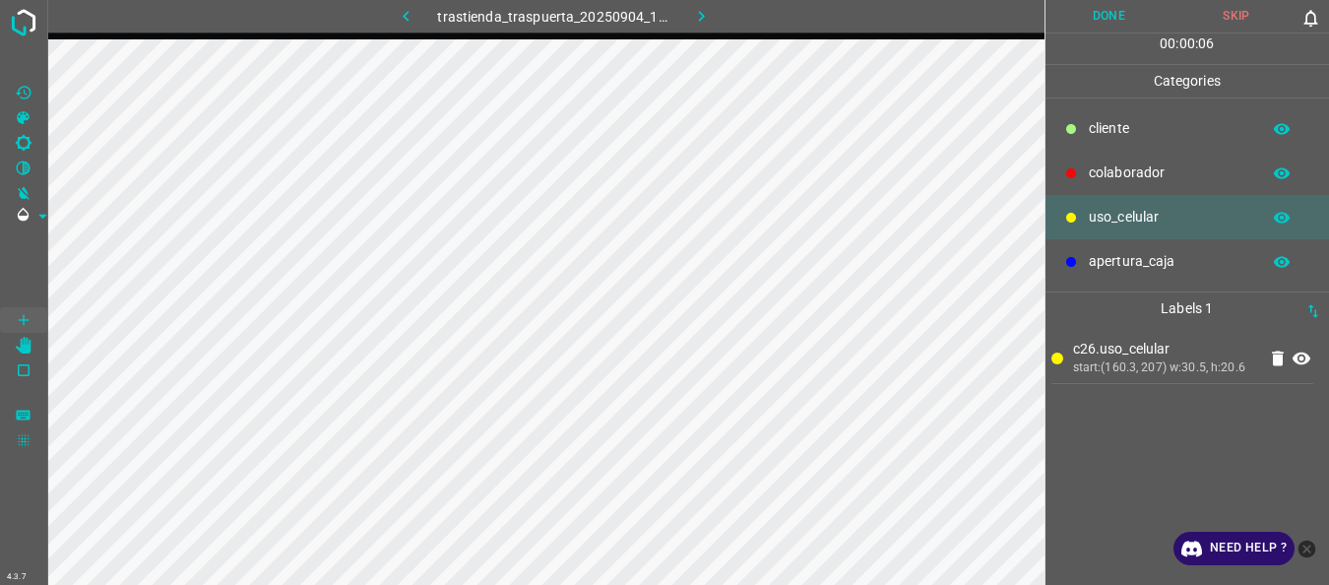
click at [1090, 183] on p "colaborador" at bounding box center [1169, 172] width 161 height 21
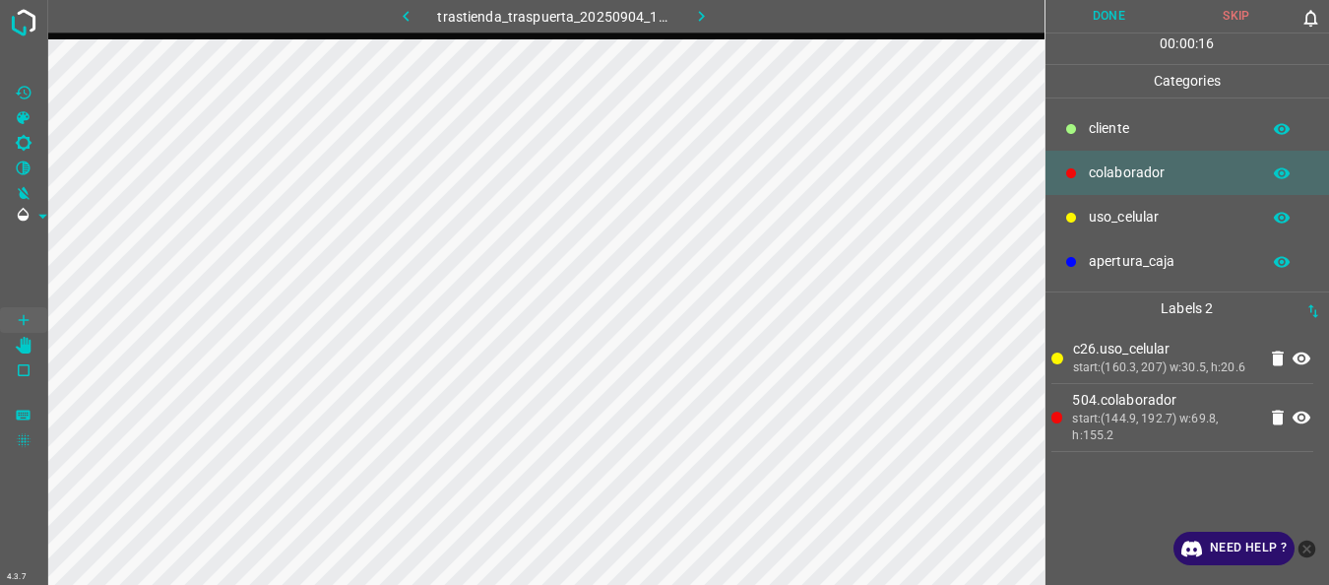
click at [1091, 225] on p "uso_celular" at bounding box center [1169, 217] width 161 height 21
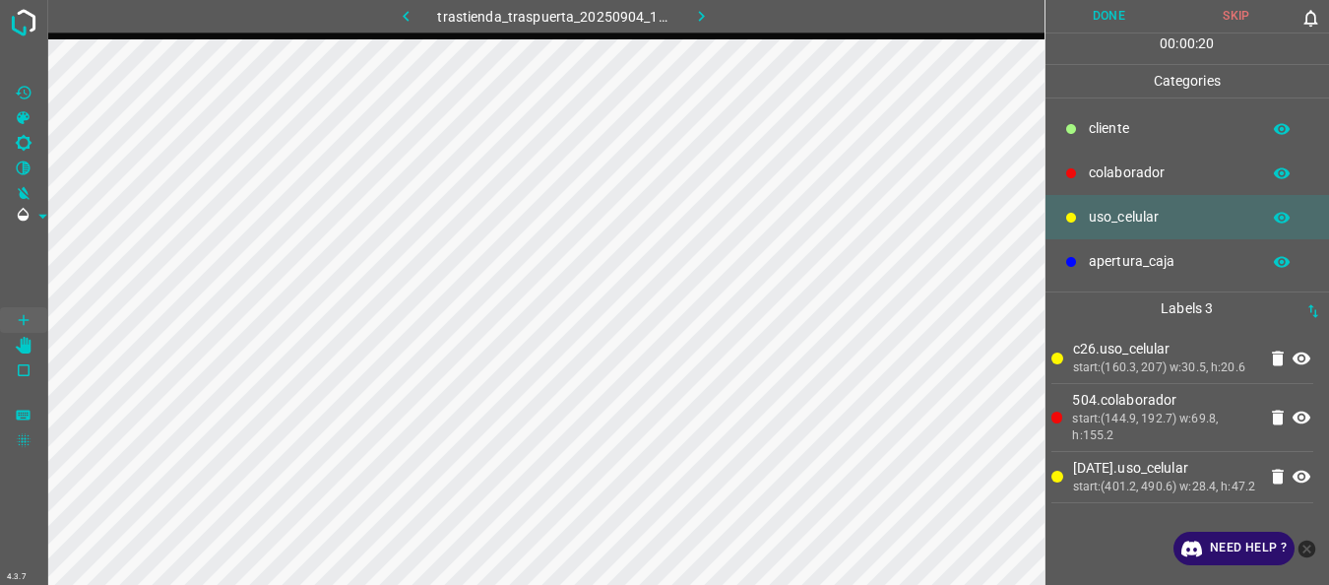
click at [1056, 179] on div "colaborador" at bounding box center [1188, 173] width 285 height 44
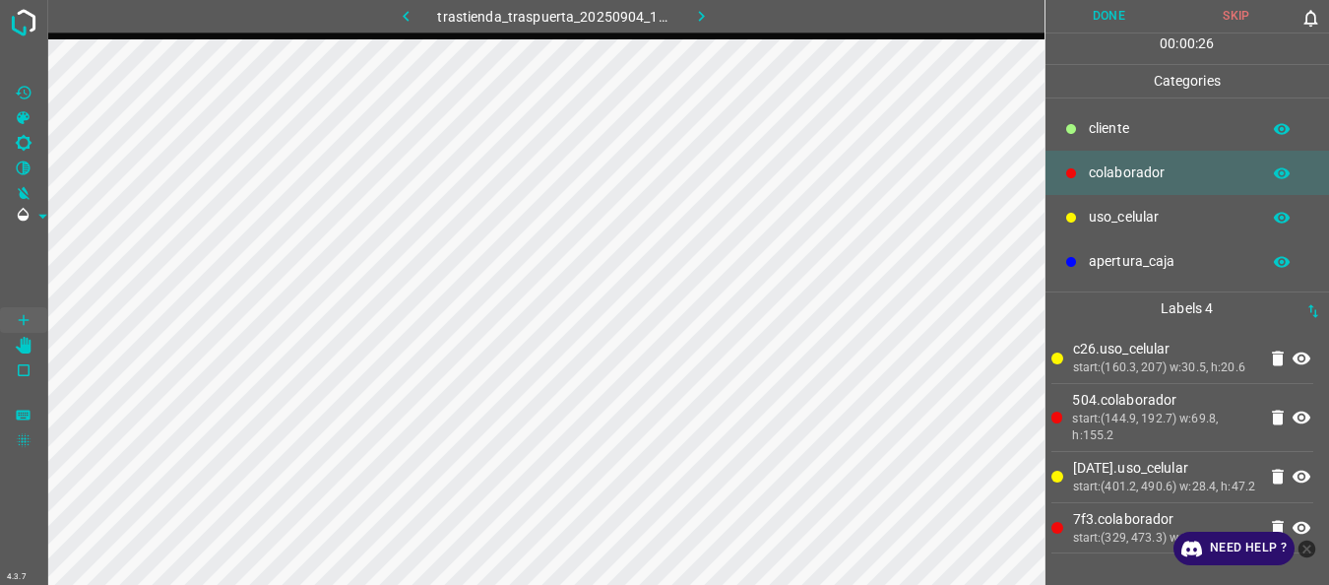
click at [1115, 21] on button "Done" at bounding box center [1110, 16] width 128 height 32
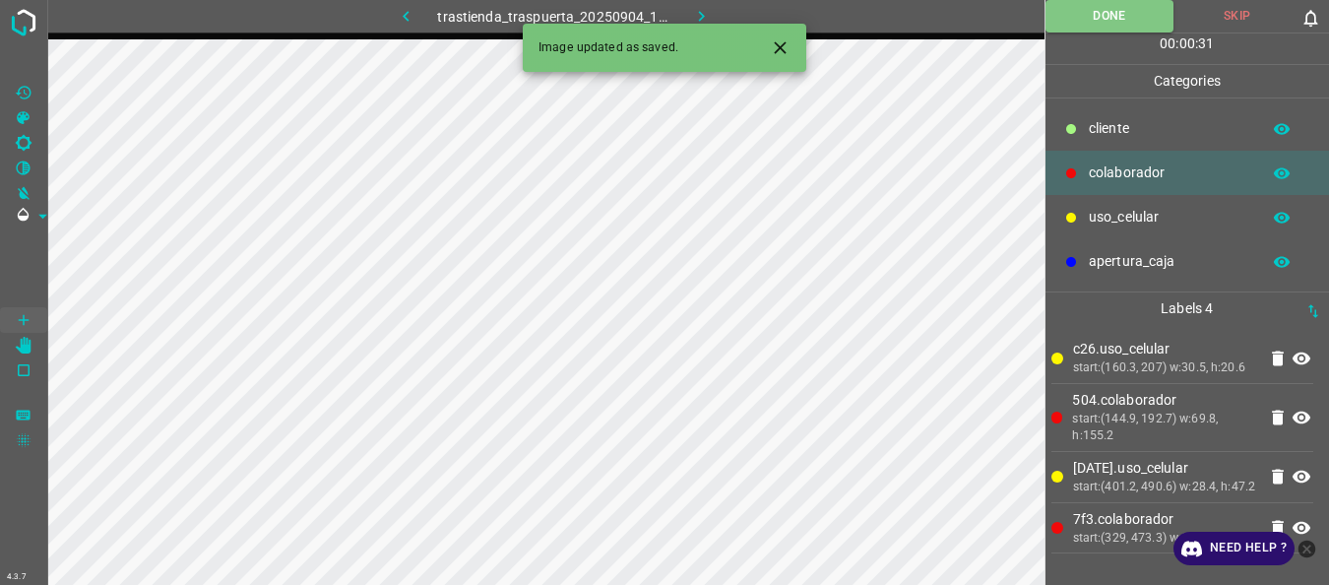
click at [680, 12] on button "button" at bounding box center [700, 16] width 63 height 32
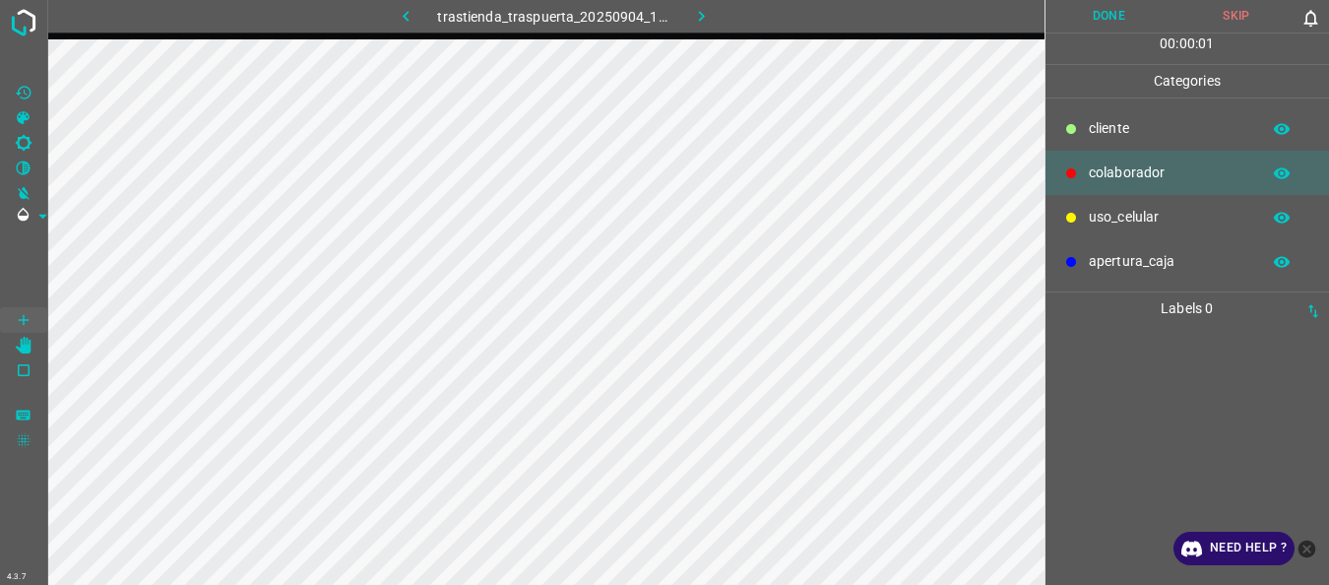
click at [1155, 221] on p "uso_celular" at bounding box center [1169, 217] width 161 height 21
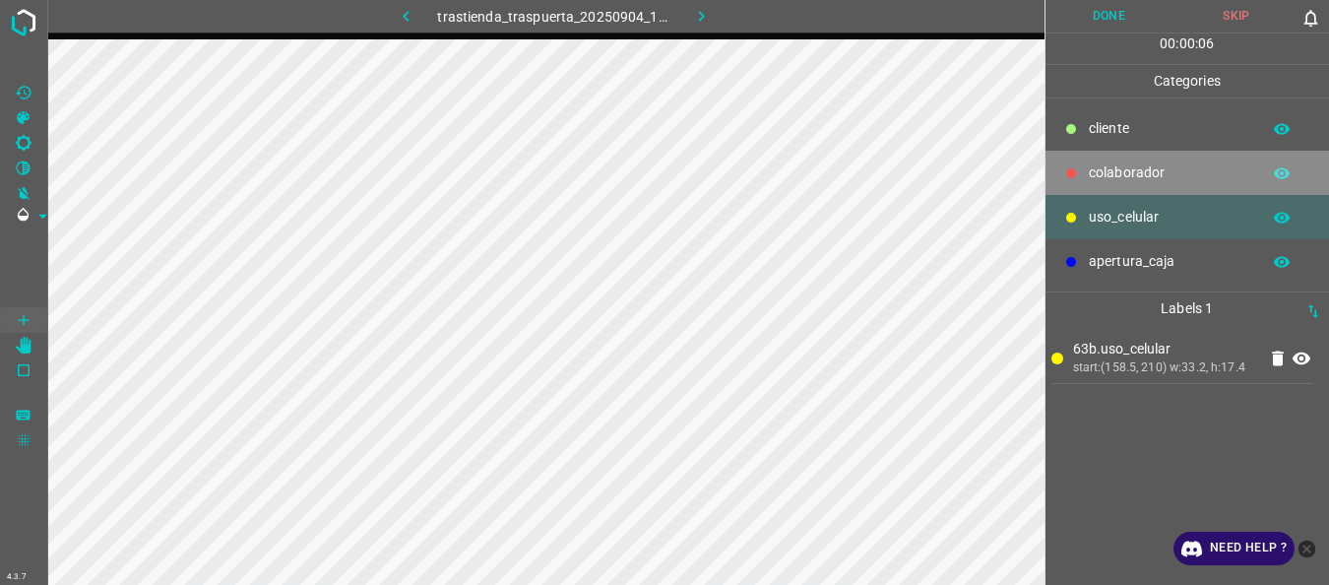
click at [1096, 166] on p "colaborador" at bounding box center [1169, 172] width 161 height 21
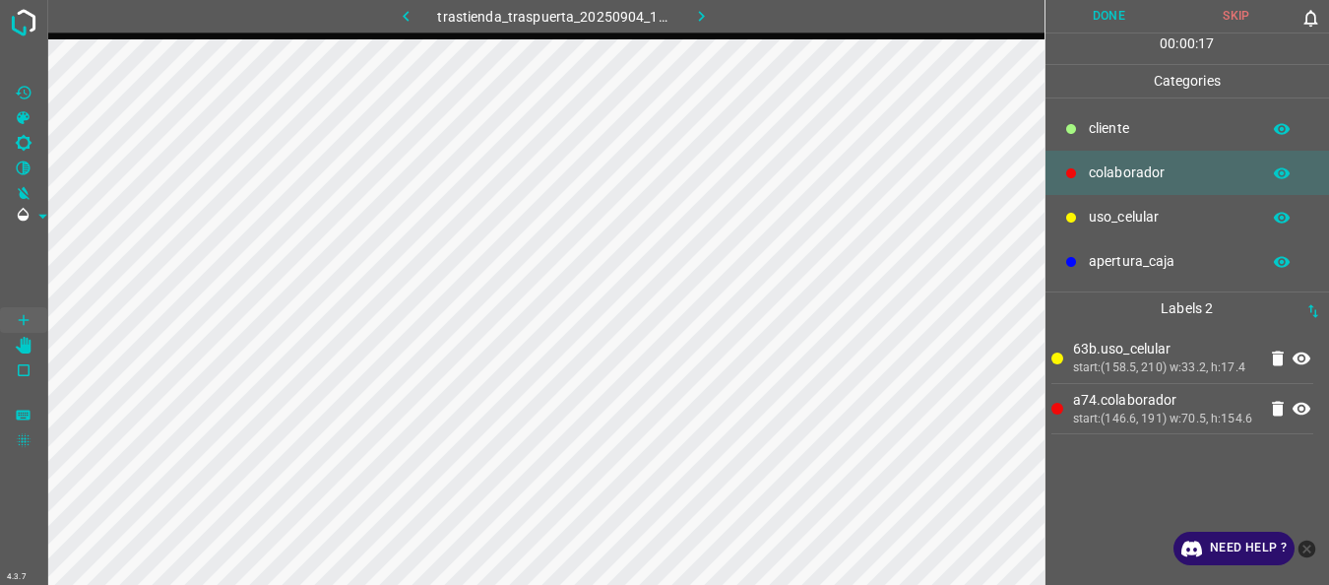
click at [1158, 216] on p "uso_celular" at bounding box center [1169, 217] width 161 height 21
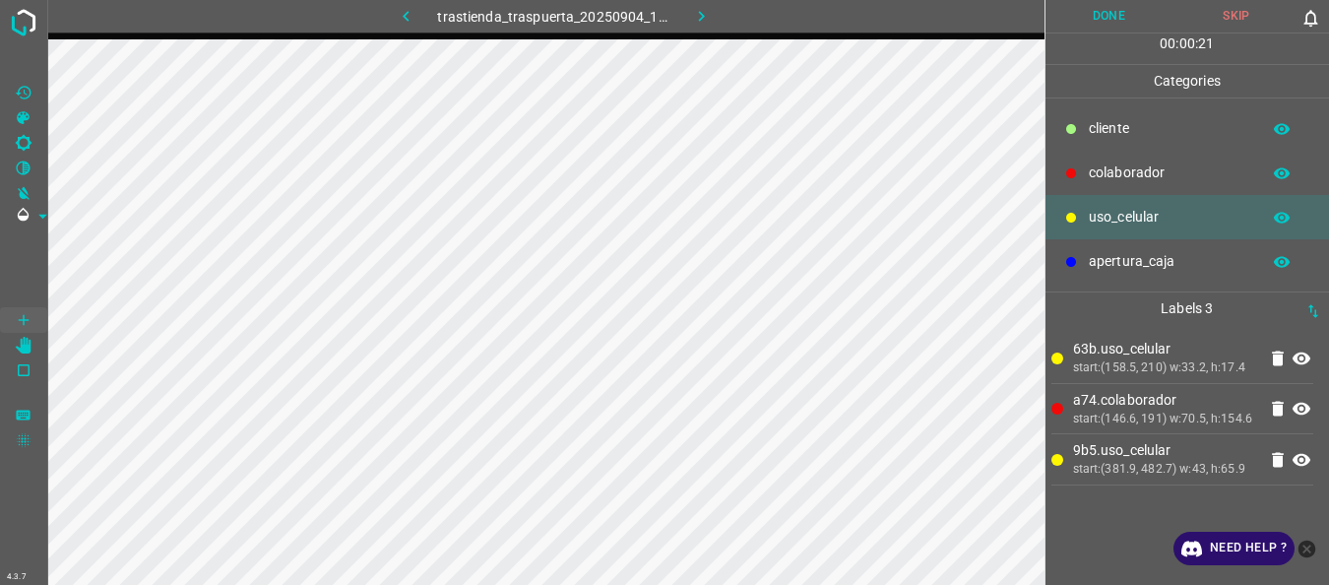
click at [1095, 169] on p "colaborador" at bounding box center [1169, 172] width 161 height 21
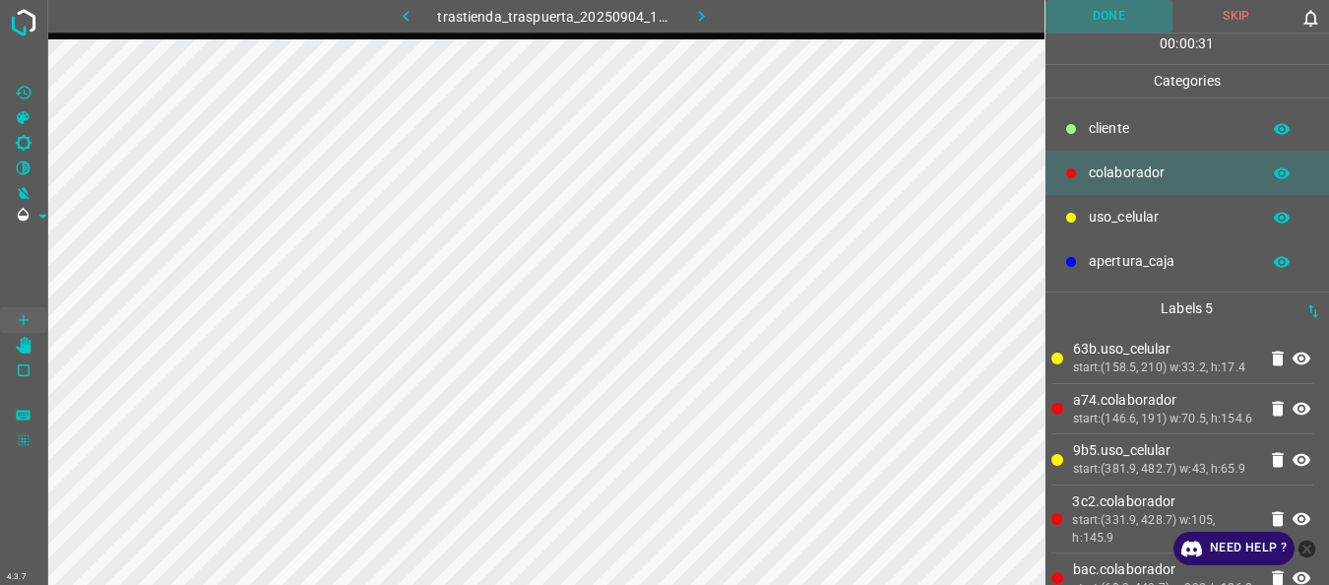
click at [1127, 15] on button "Done" at bounding box center [1110, 16] width 128 height 32
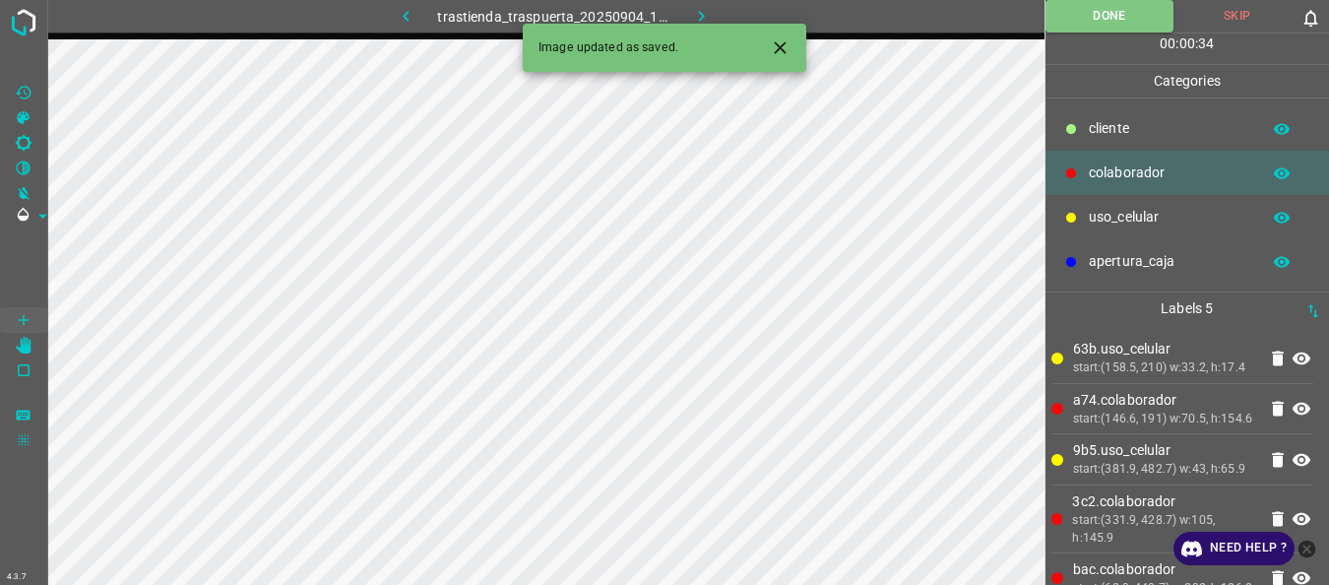
click at [674, 8] on button "button" at bounding box center [700, 16] width 63 height 32
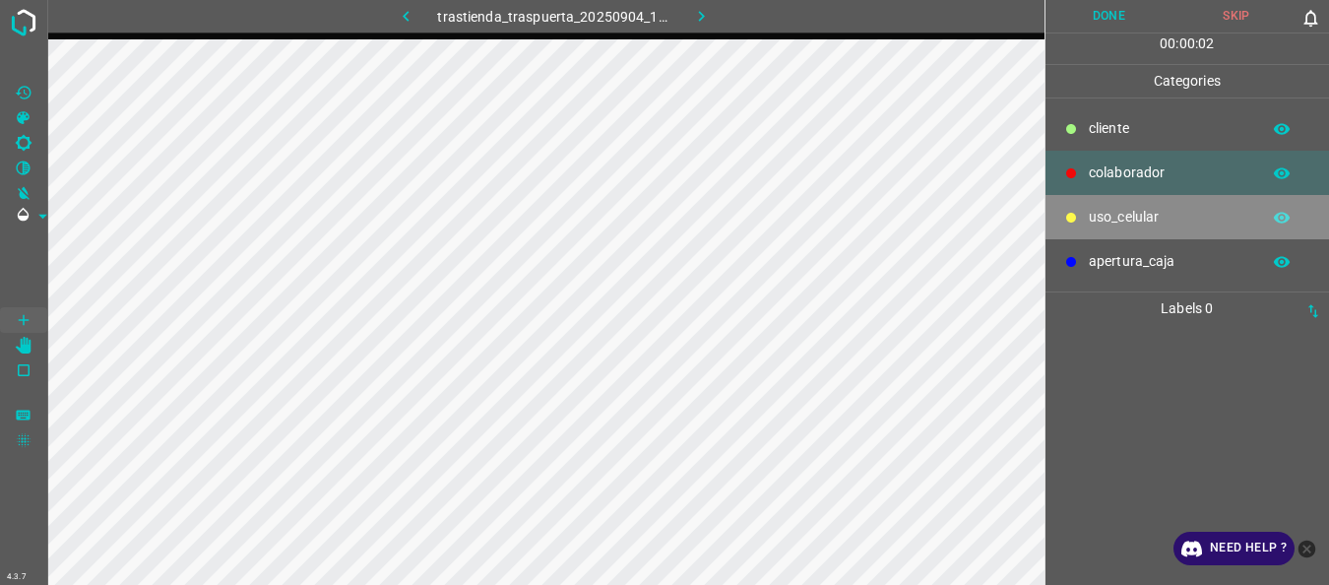
click at [1147, 222] on p "uso_celular" at bounding box center [1169, 217] width 161 height 21
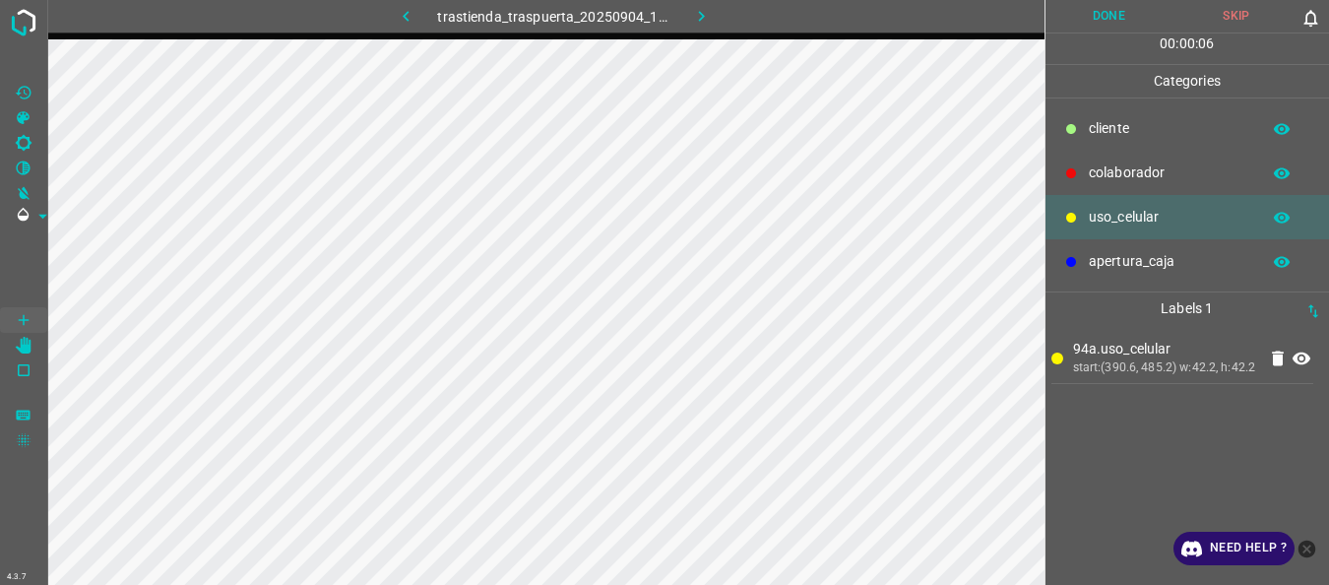
click at [1103, 172] on p "colaborador" at bounding box center [1169, 172] width 161 height 21
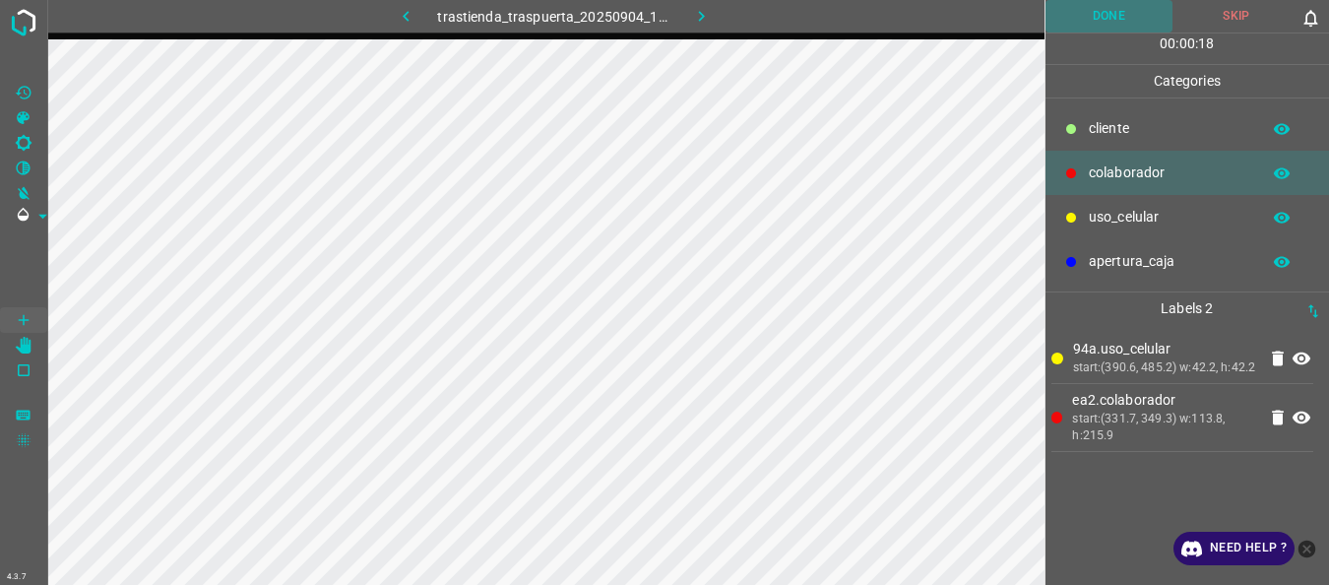
click at [1084, 20] on button "Done" at bounding box center [1110, 16] width 128 height 32
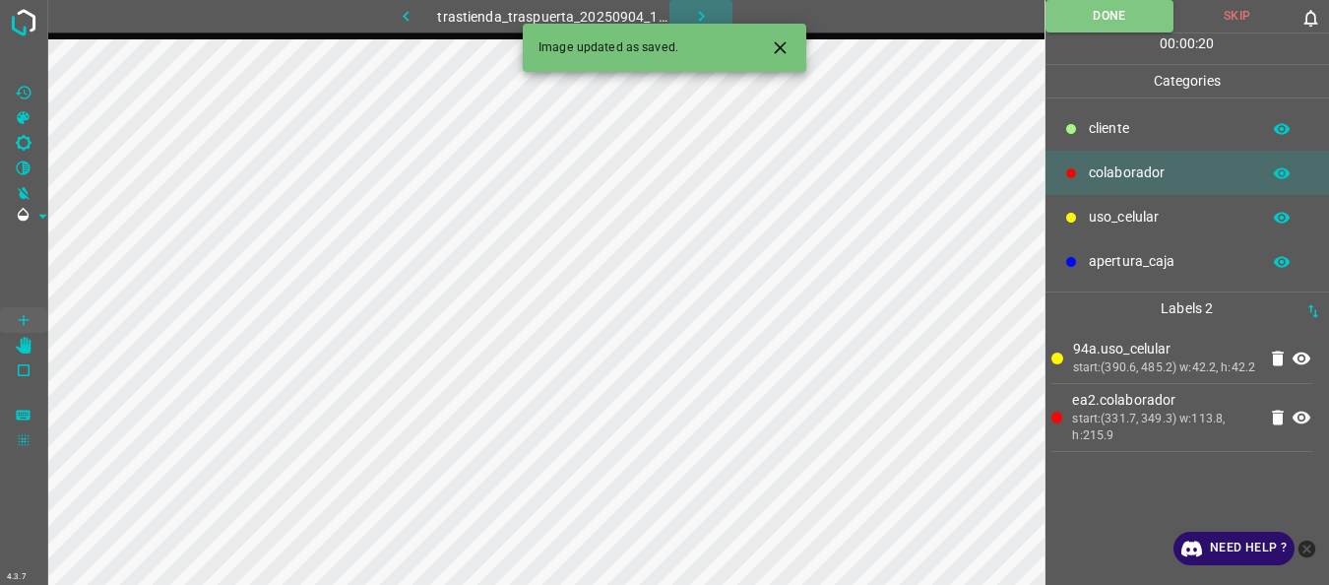
click at [703, 7] on icon "button" at bounding box center [701, 16] width 21 height 21
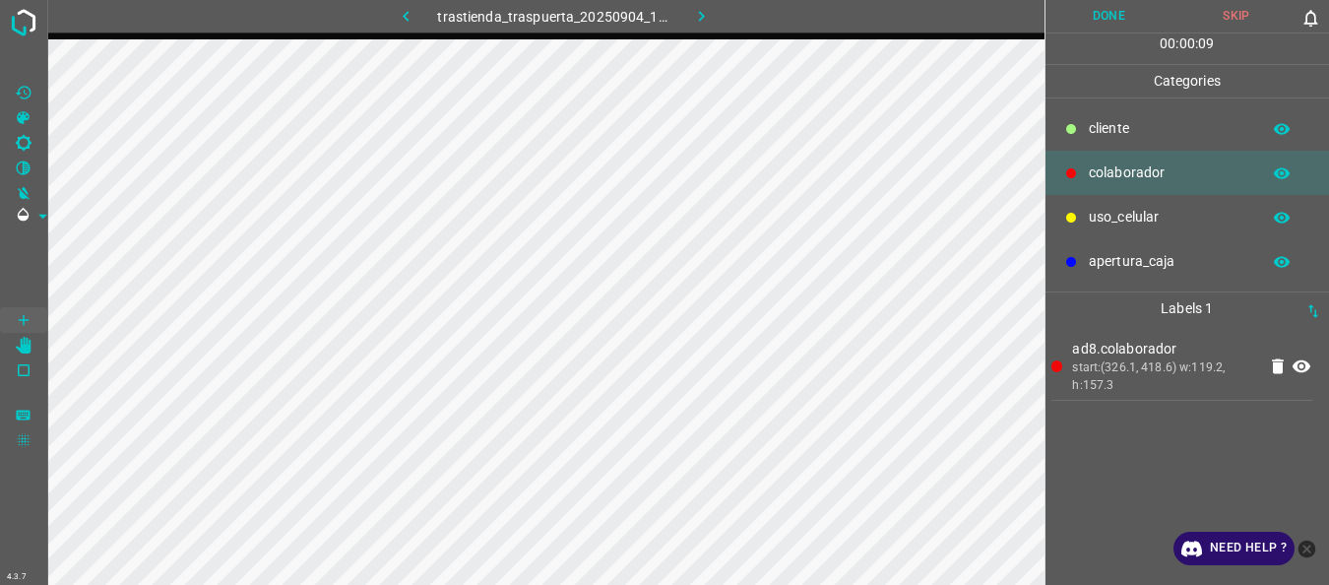
click at [1119, 20] on button "Done" at bounding box center [1110, 16] width 128 height 32
click at [701, 5] on button "button" at bounding box center [700, 16] width 63 height 32
click at [1076, 22] on button "Done" at bounding box center [1110, 16] width 128 height 32
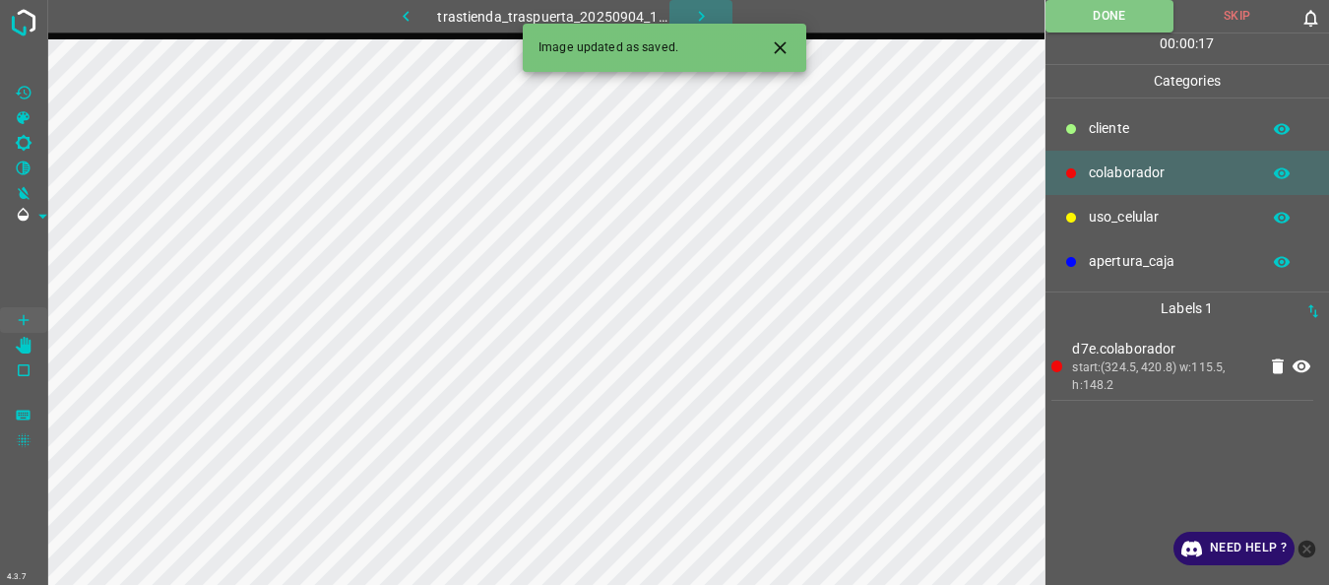
click at [704, 14] on icon "button" at bounding box center [701, 16] width 21 height 21
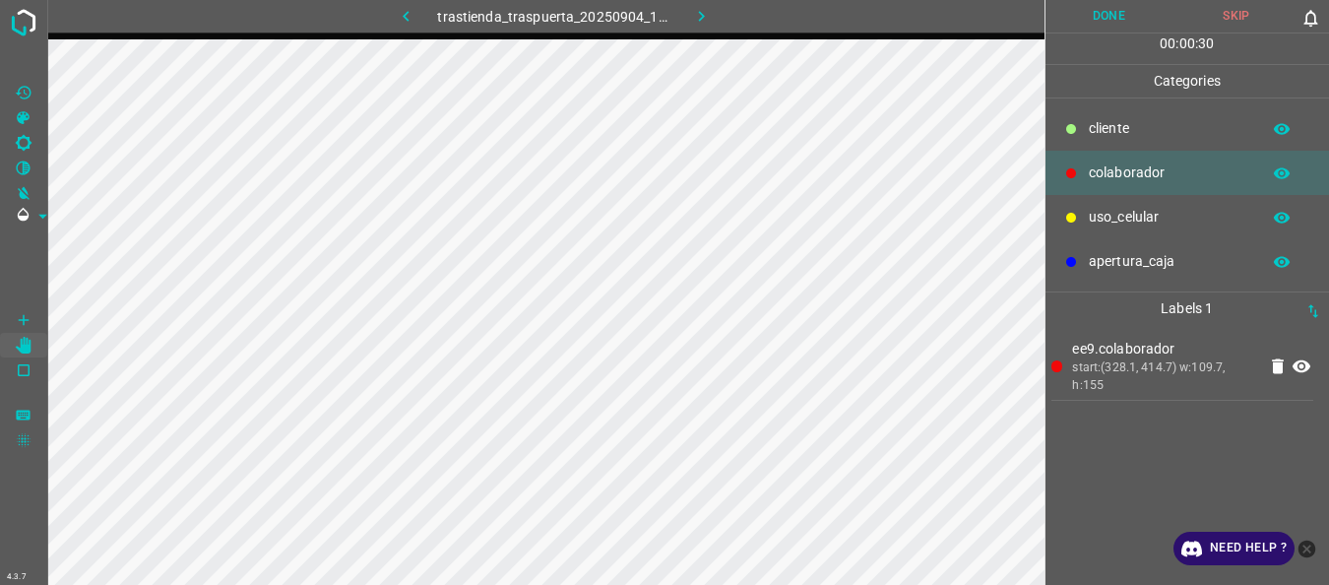
click at [1082, 22] on button "Done" at bounding box center [1110, 16] width 128 height 32
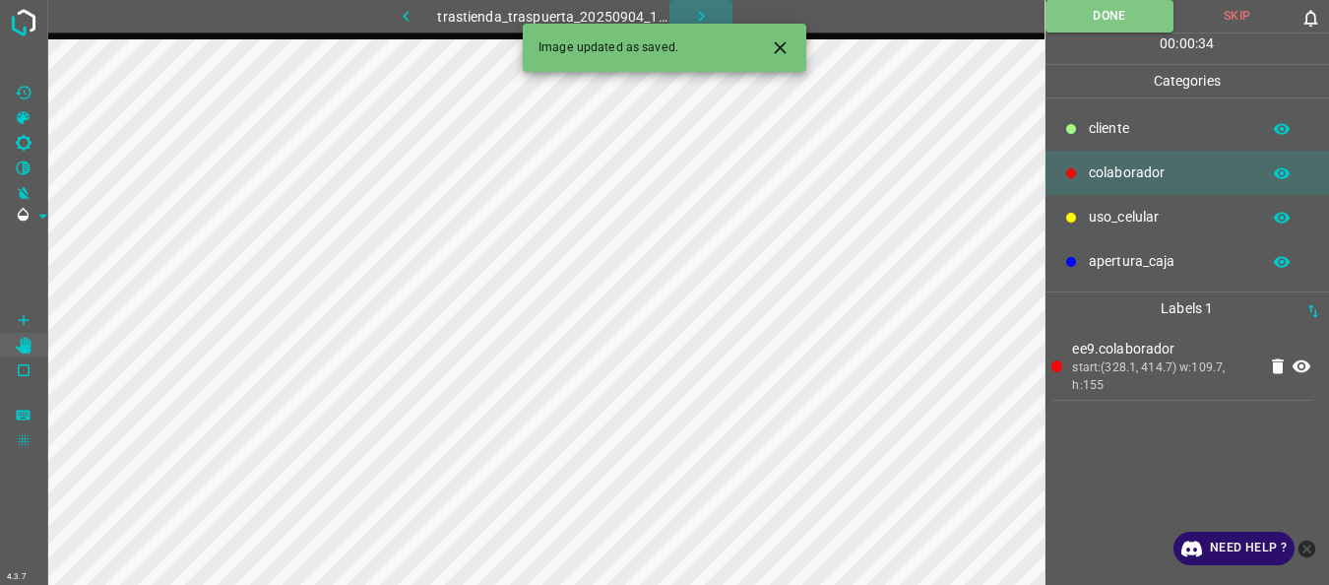
click at [702, 19] on icon "button" at bounding box center [701, 16] width 6 height 11
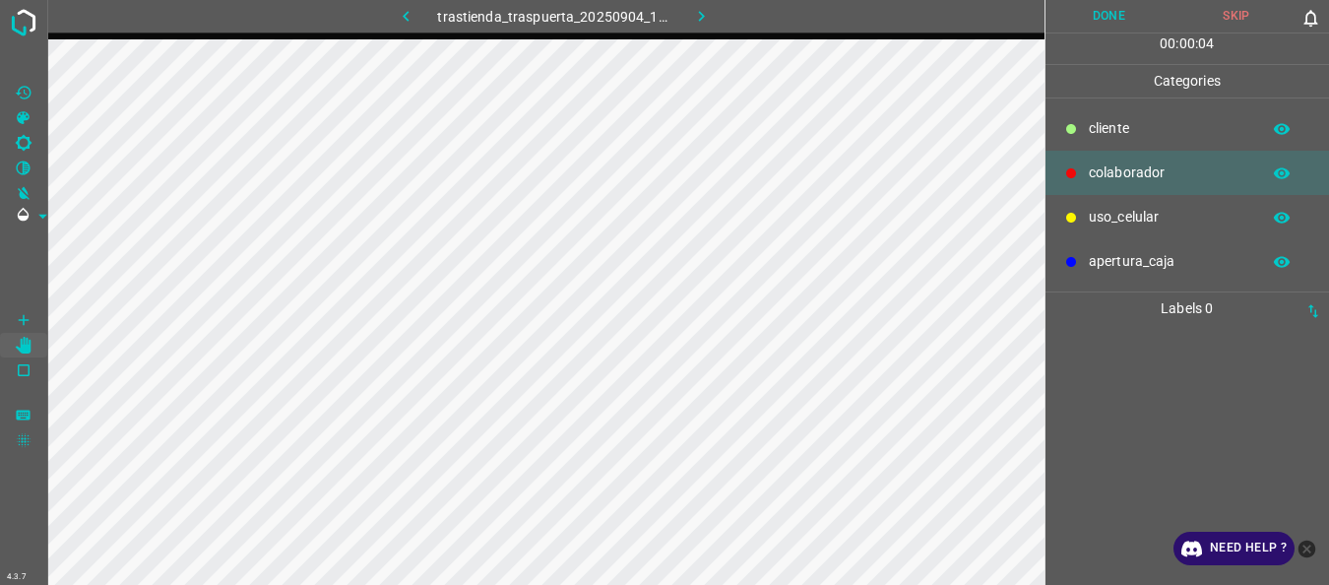
click at [1140, 138] on p "cliente" at bounding box center [1169, 128] width 161 height 21
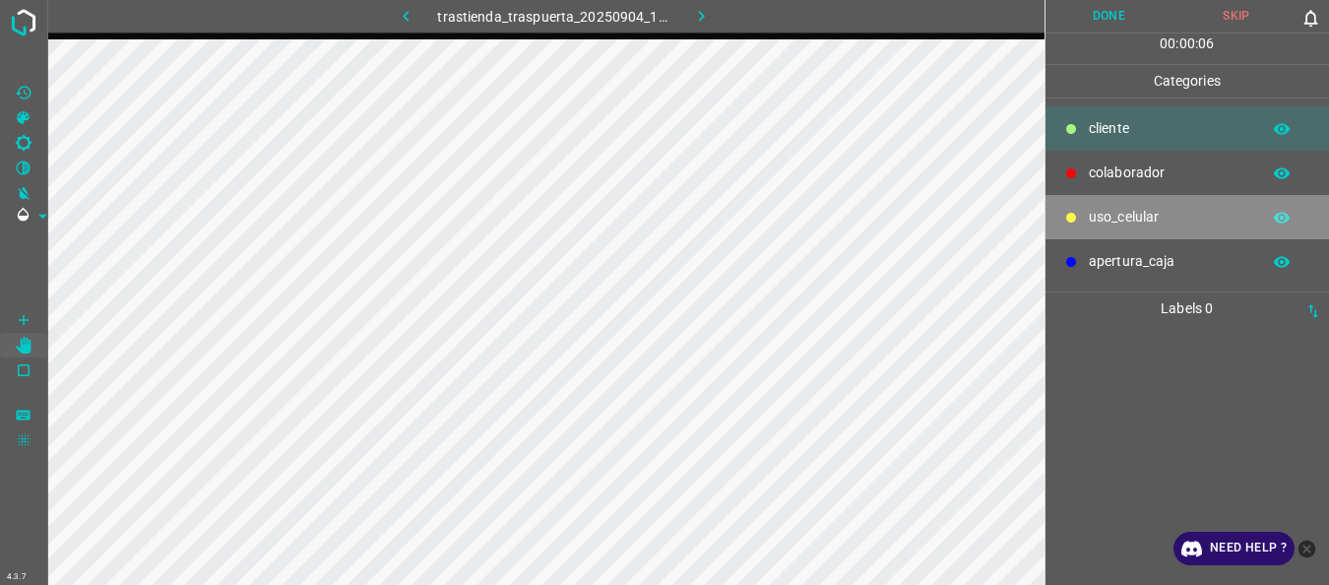
click at [1090, 212] on p "uso_celular" at bounding box center [1169, 217] width 161 height 21
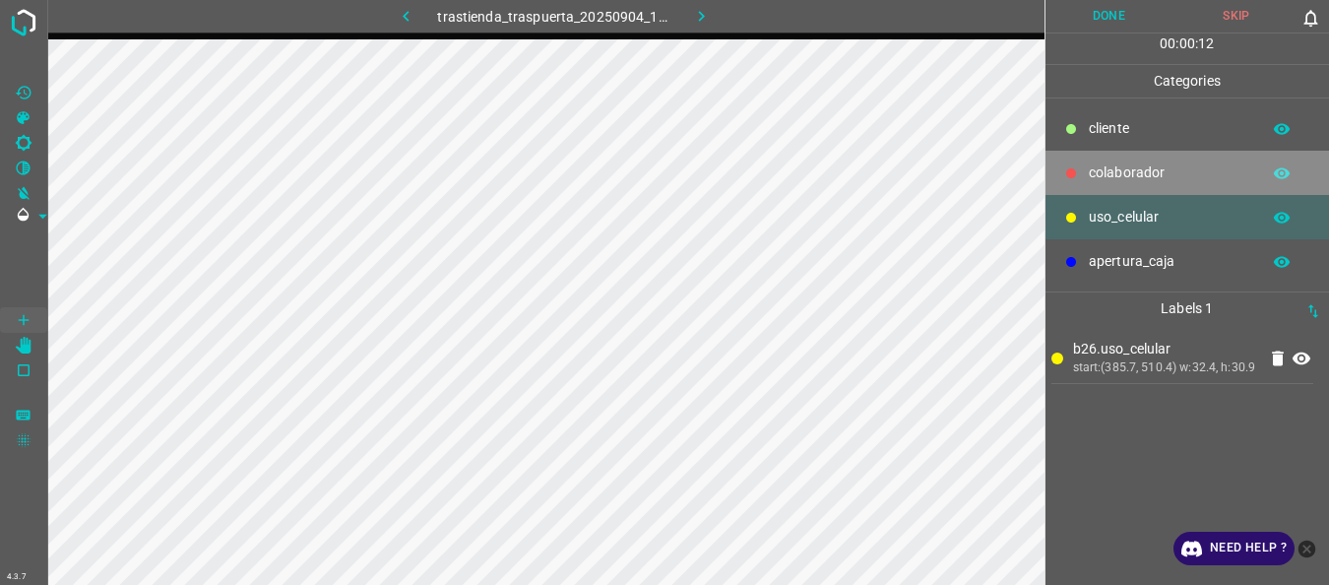
click at [1072, 181] on div at bounding box center [1071, 173] width 20 height 20
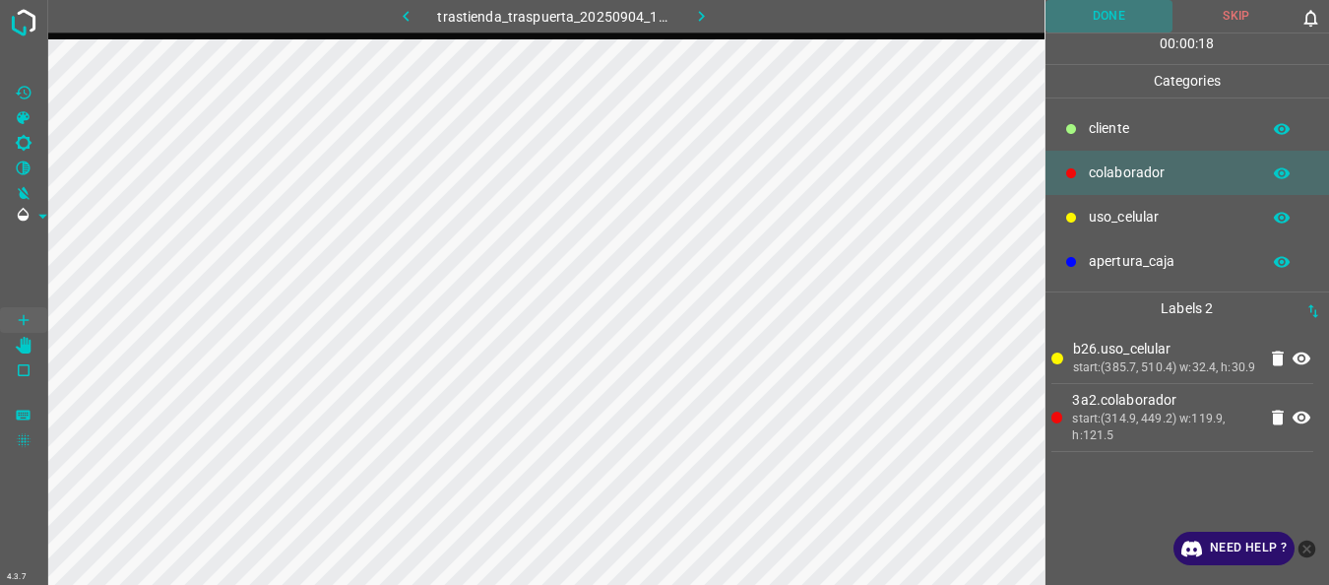
click at [1084, 23] on button "Done" at bounding box center [1110, 16] width 128 height 32
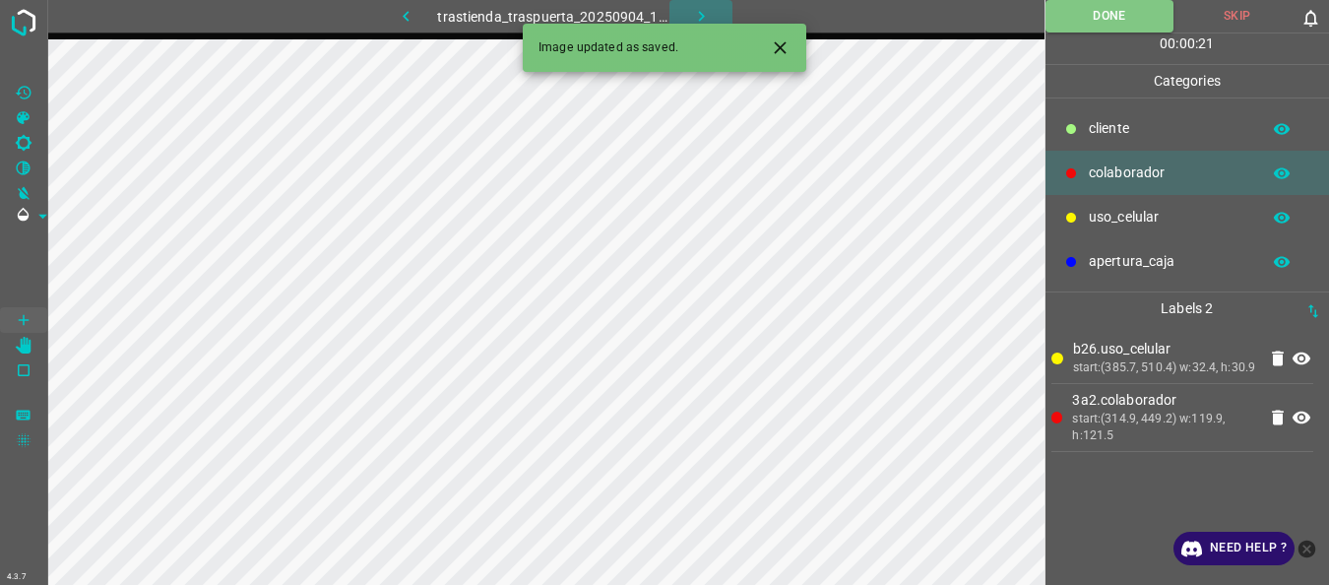
click at [685, 13] on button "button" at bounding box center [700, 16] width 63 height 32
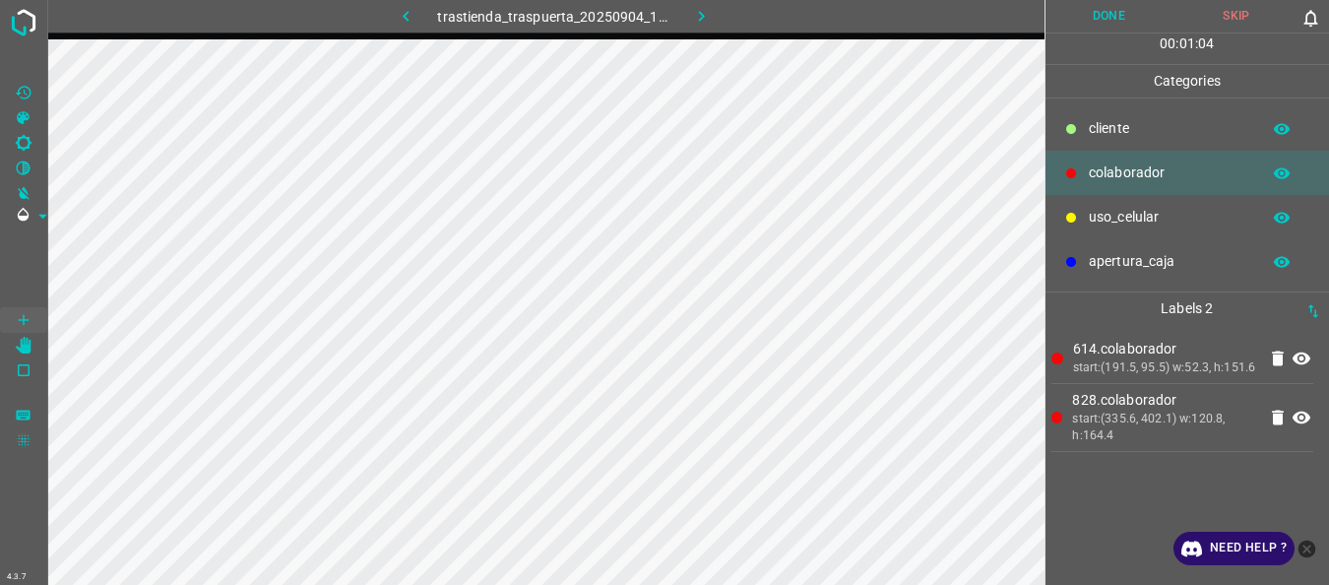
click at [1113, 18] on button "Done" at bounding box center [1110, 16] width 128 height 32
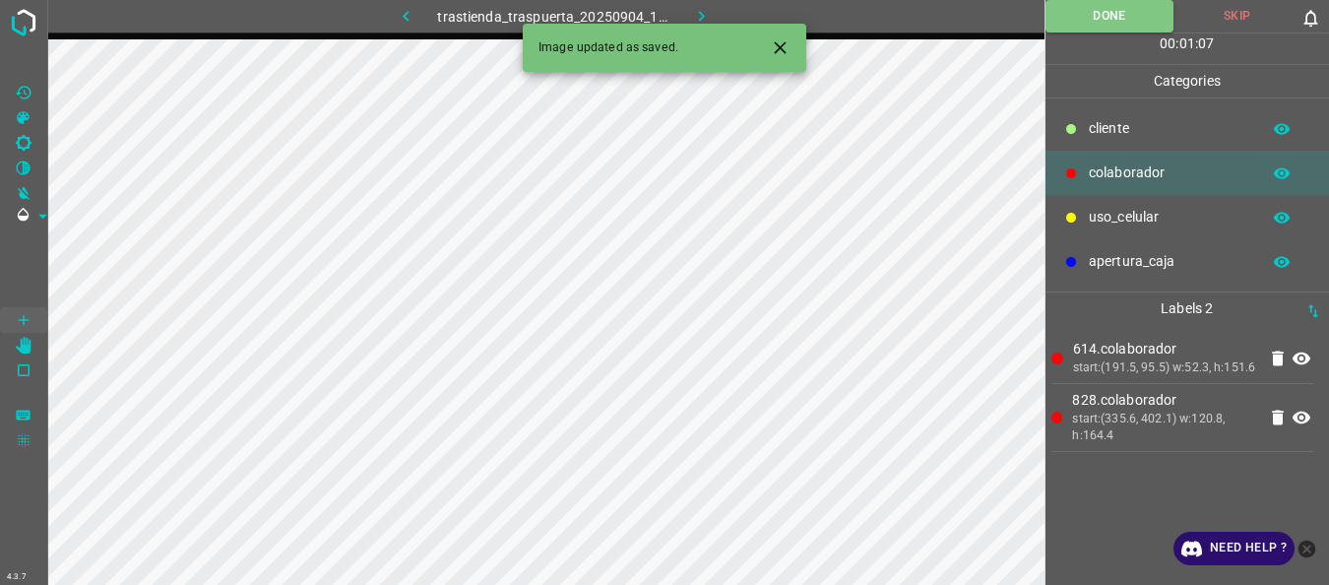
click at [699, 13] on icon "button" at bounding box center [701, 16] width 6 height 11
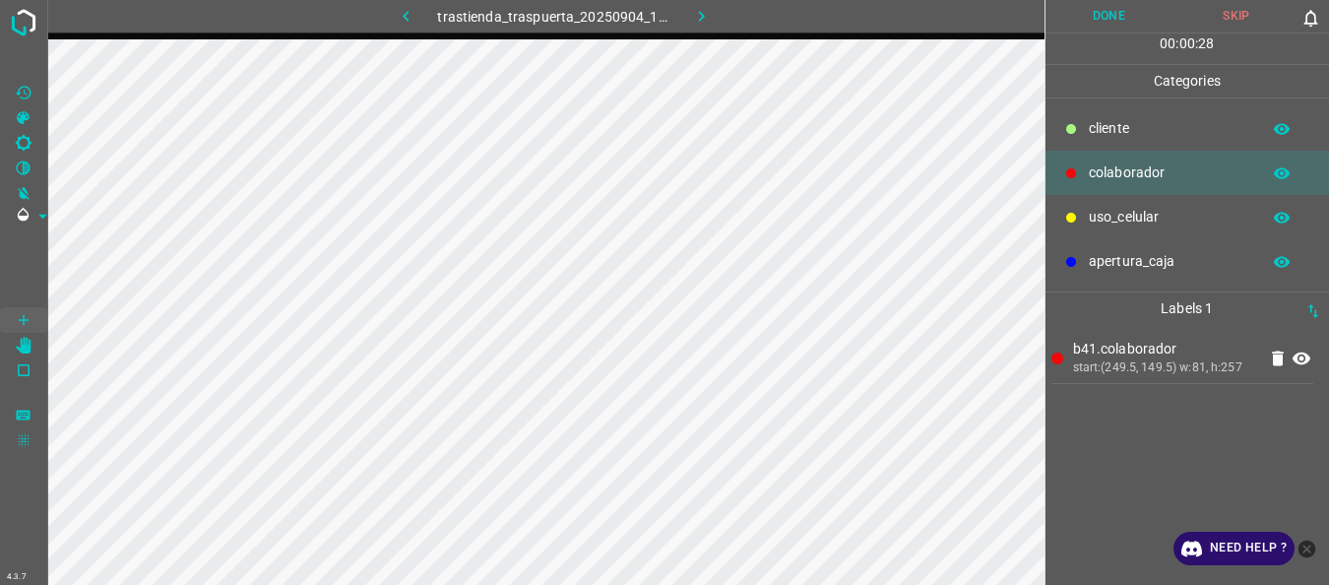
click at [1136, 217] on p "uso_celular" at bounding box center [1169, 217] width 161 height 21
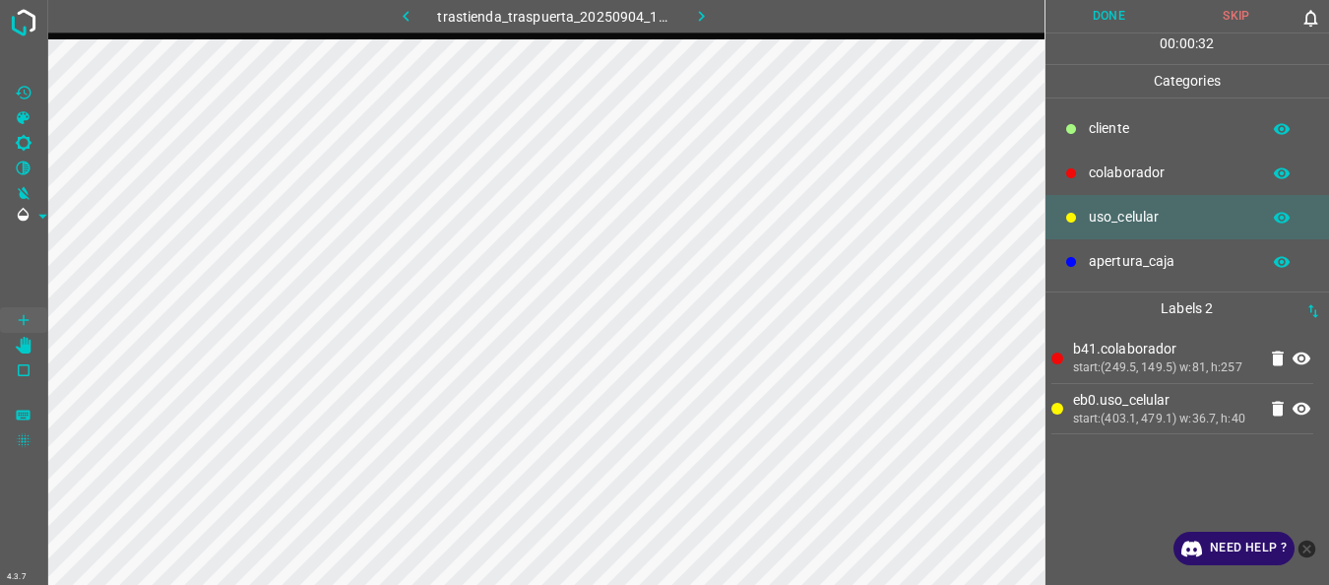
click at [1143, 175] on p "colaborador" at bounding box center [1169, 172] width 161 height 21
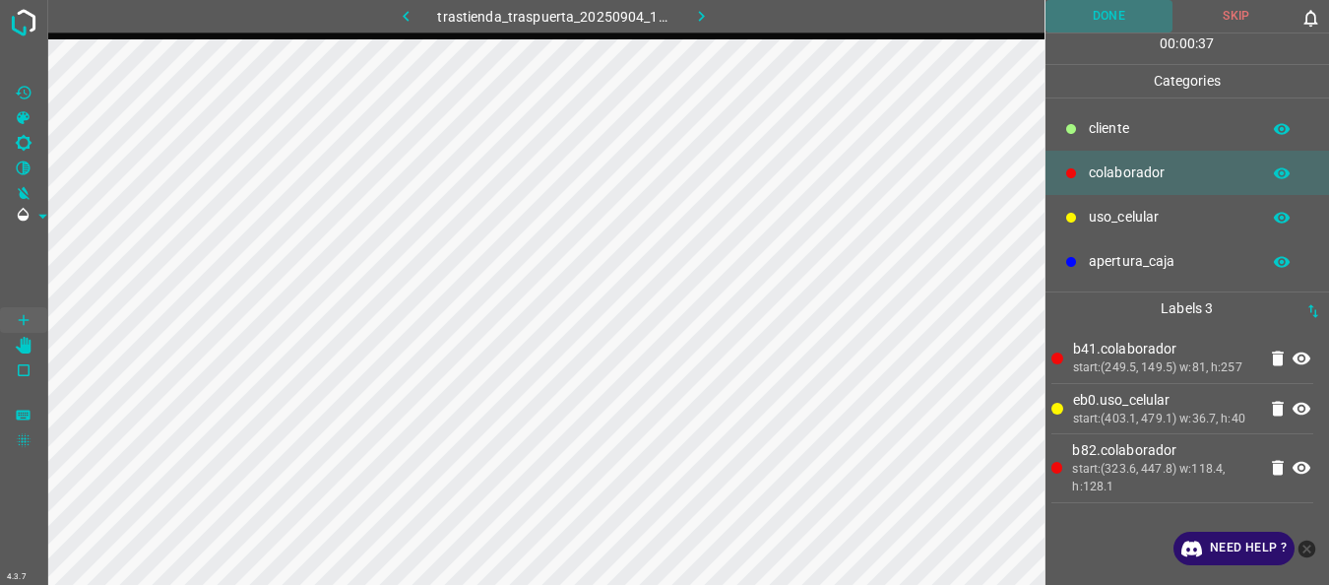
click at [1114, 16] on button "Done" at bounding box center [1110, 16] width 128 height 32
click at [698, 9] on icon "button" at bounding box center [701, 16] width 21 height 21
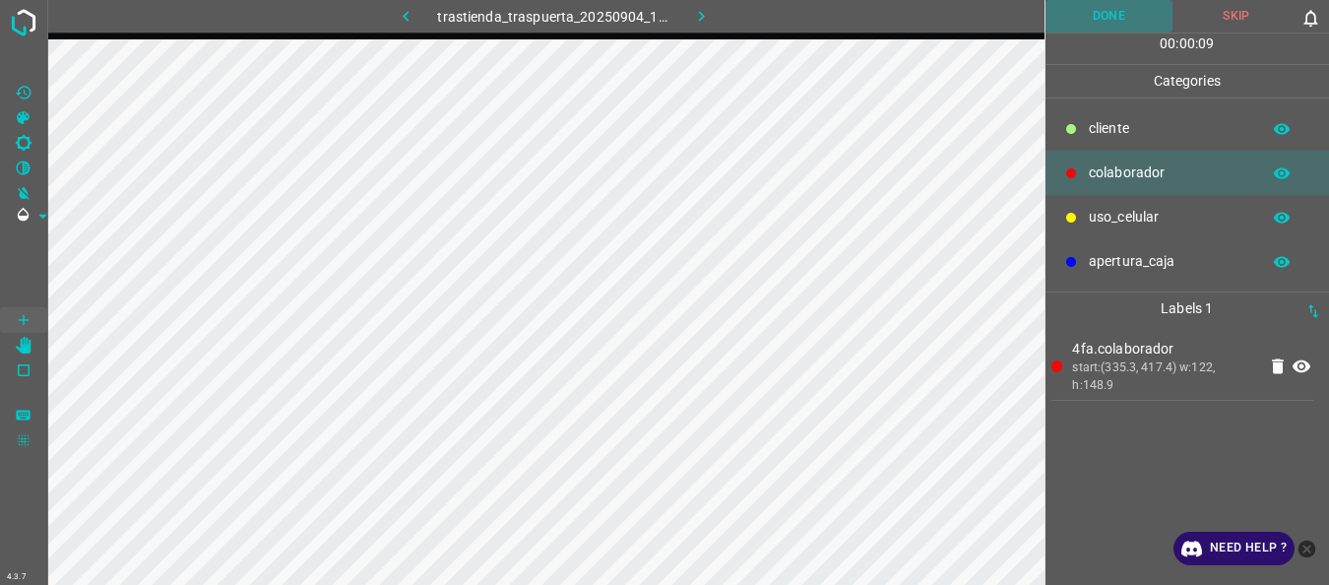
click at [1129, 13] on button "Done" at bounding box center [1110, 16] width 128 height 32
click at [705, 21] on icon "button" at bounding box center [701, 16] width 21 height 21
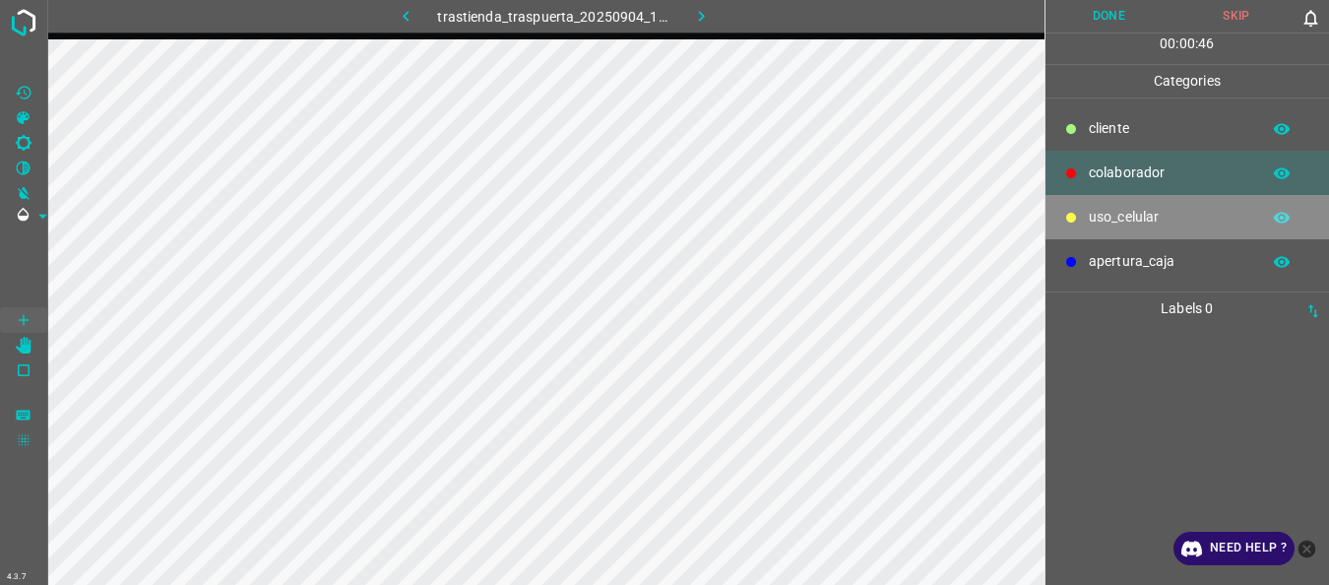
click at [1170, 203] on div "uso_celular" at bounding box center [1188, 217] width 285 height 44
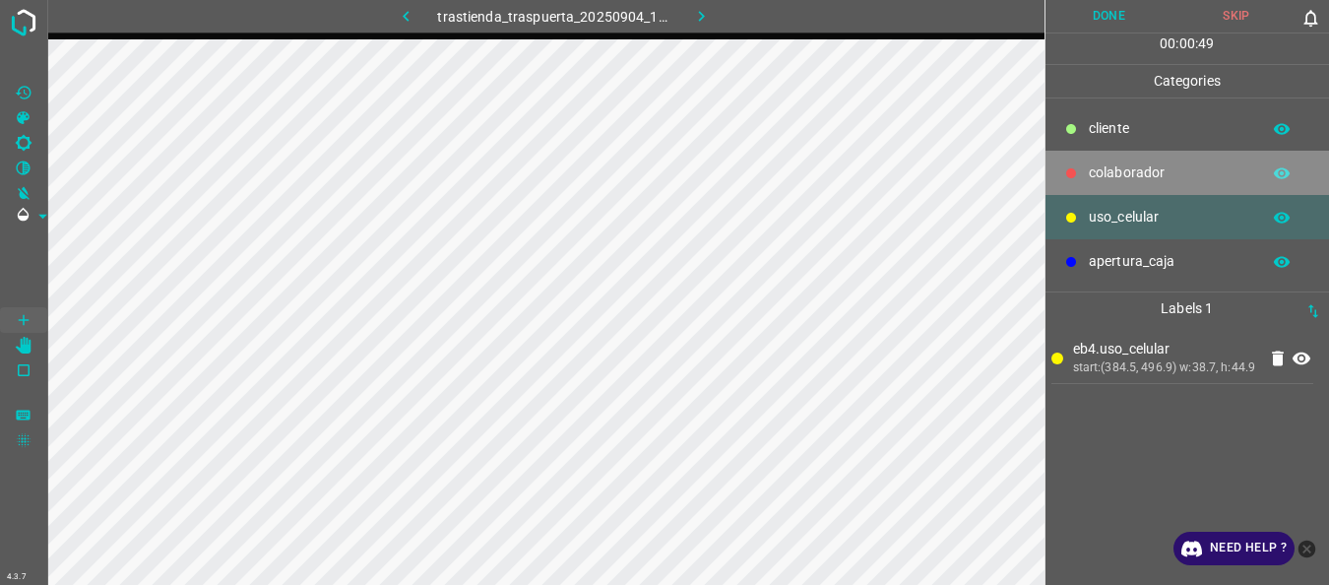
click at [1125, 169] on p "colaborador" at bounding box center [1169, 172] width 161 height 21
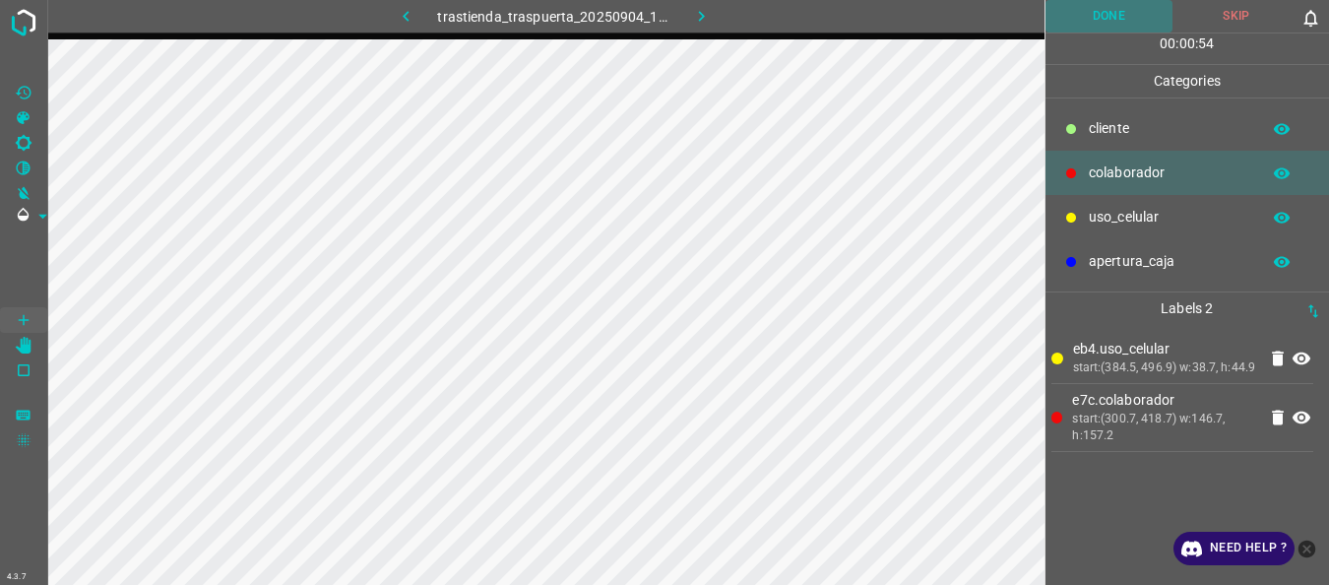
click at [1089, 11] on button "Done" at bounding box center [1110, 16] width 128 height 32
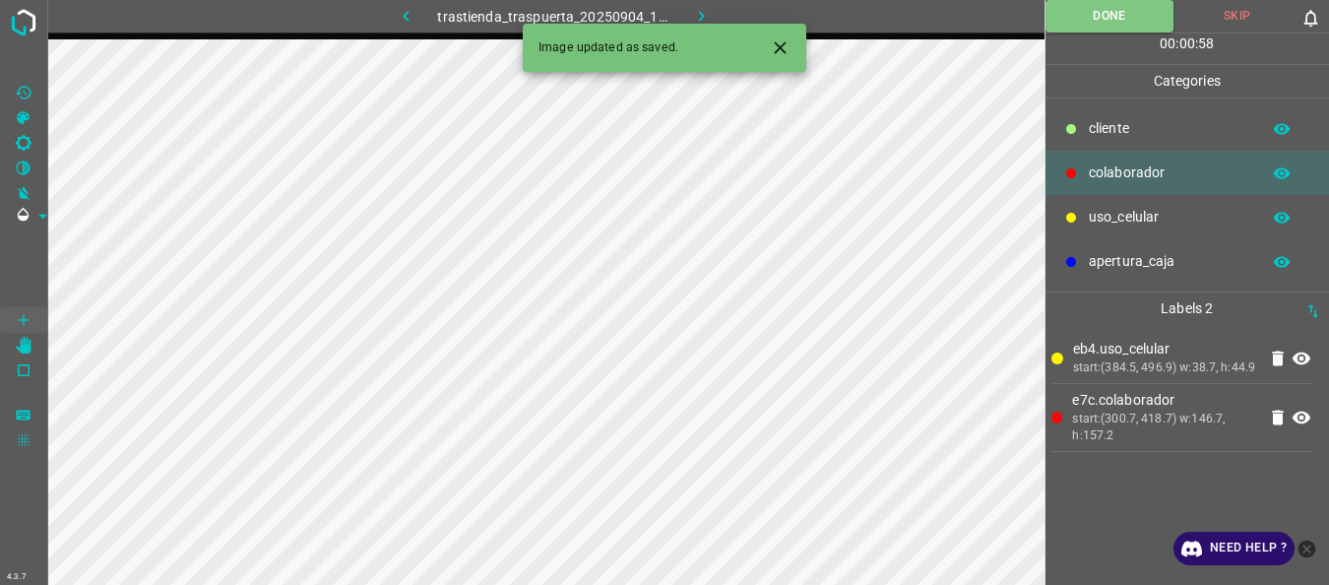
click at [703, 10] on icon "button" at bounding box center [701, 16] width 21 height 21
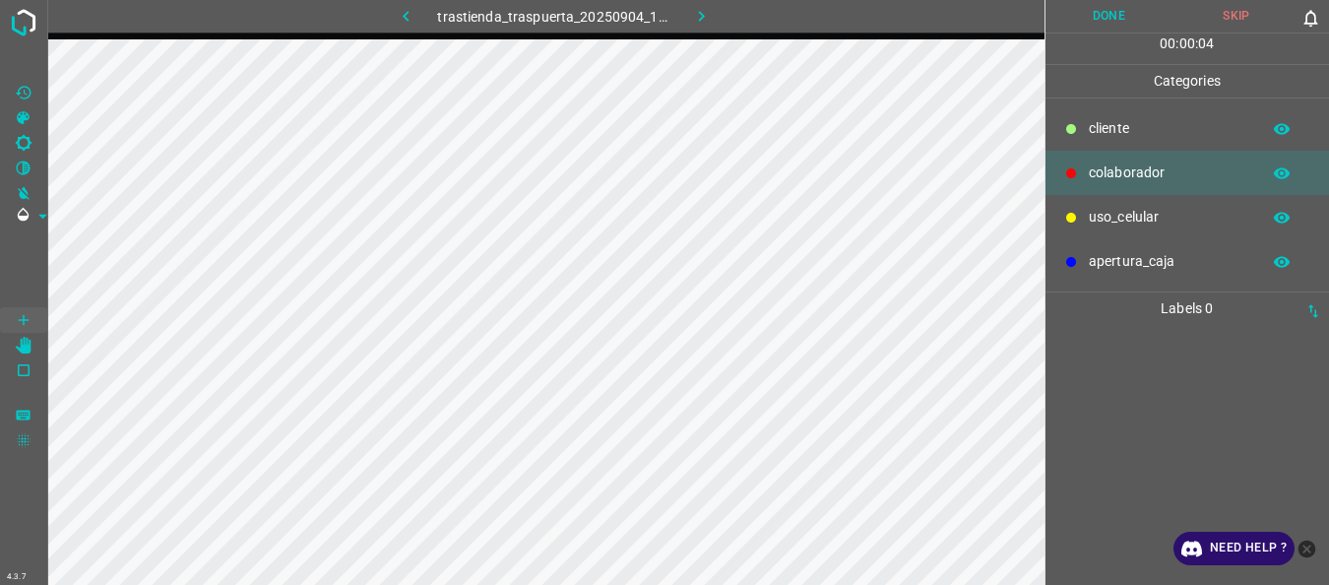
click at [1087, 216] on div "uso_celular" at bounding box center [1188, 217] width 285 height 44
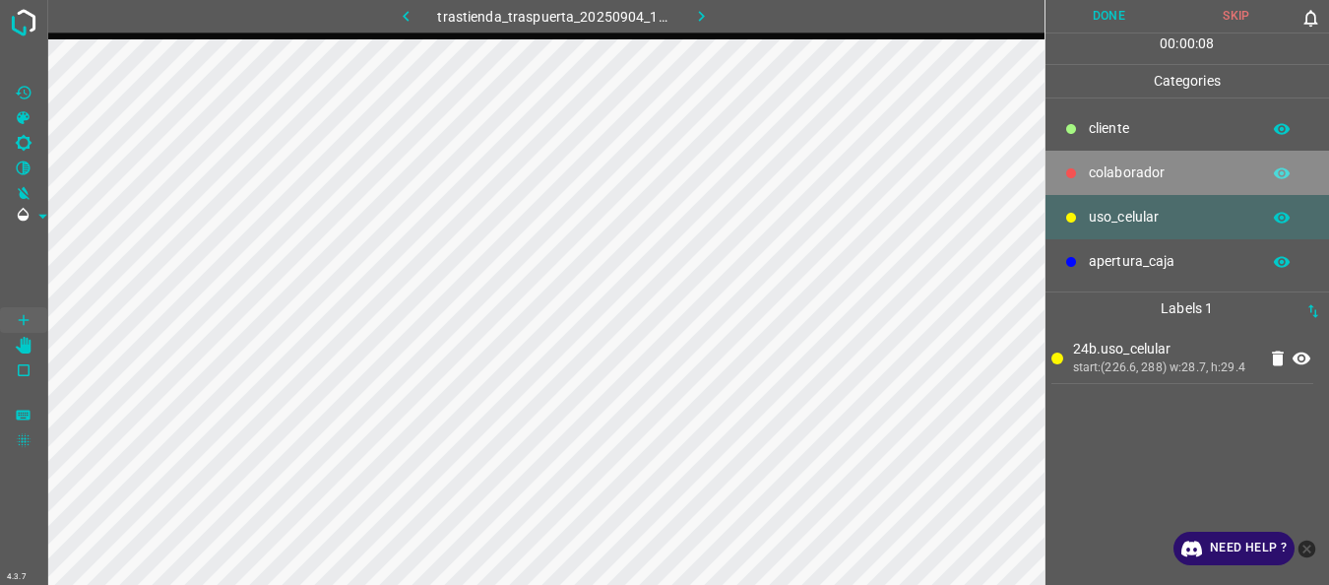
click at [1100, 173] on p "colaborador" at bounding box center [1169, 172] width 161 height 21
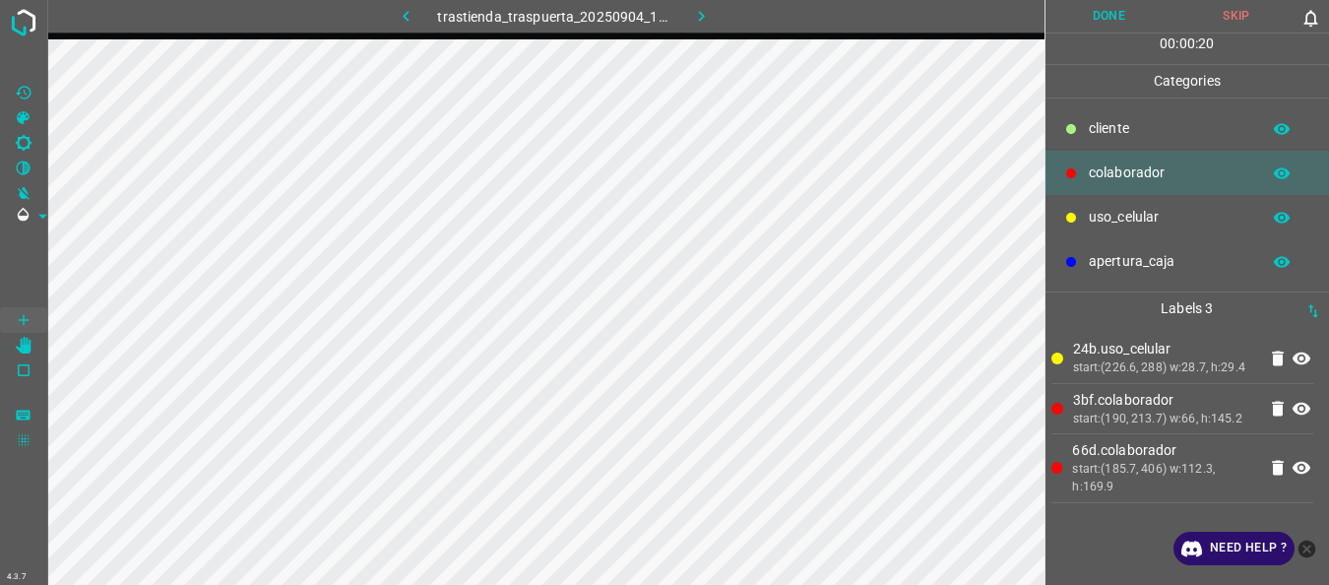
click at [1083, 22] on button "Done" at bounding box center [1110, 16] width 128 height 32
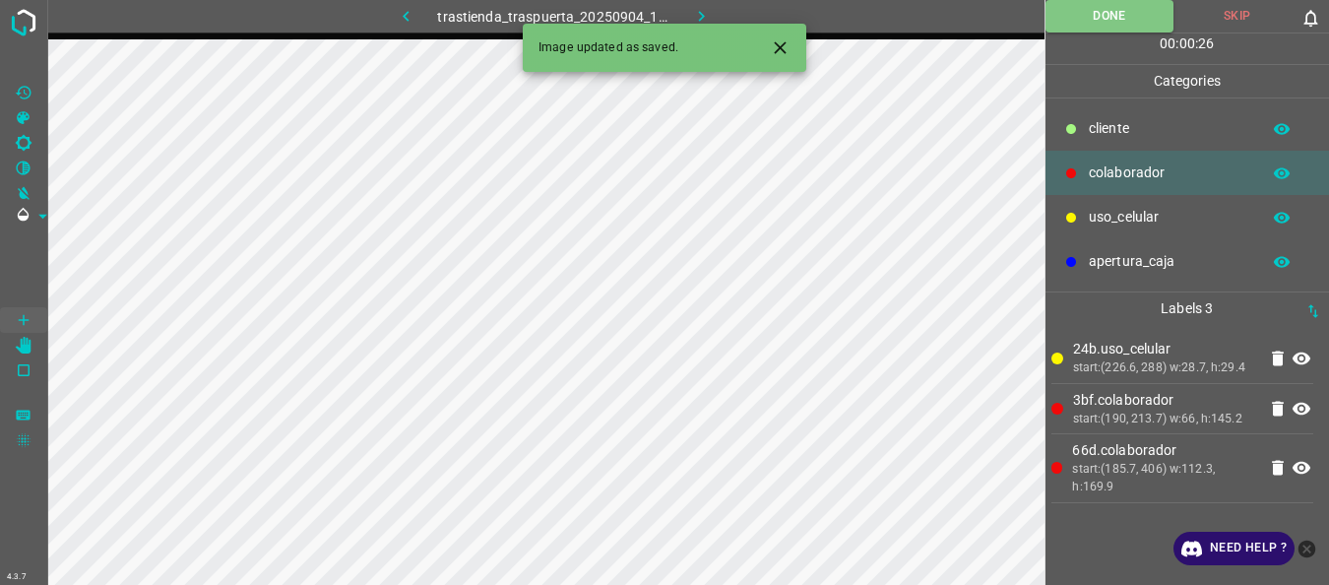
click at [705, 18] on icon "button" at bounding box center [701, 16] width 21 height 21
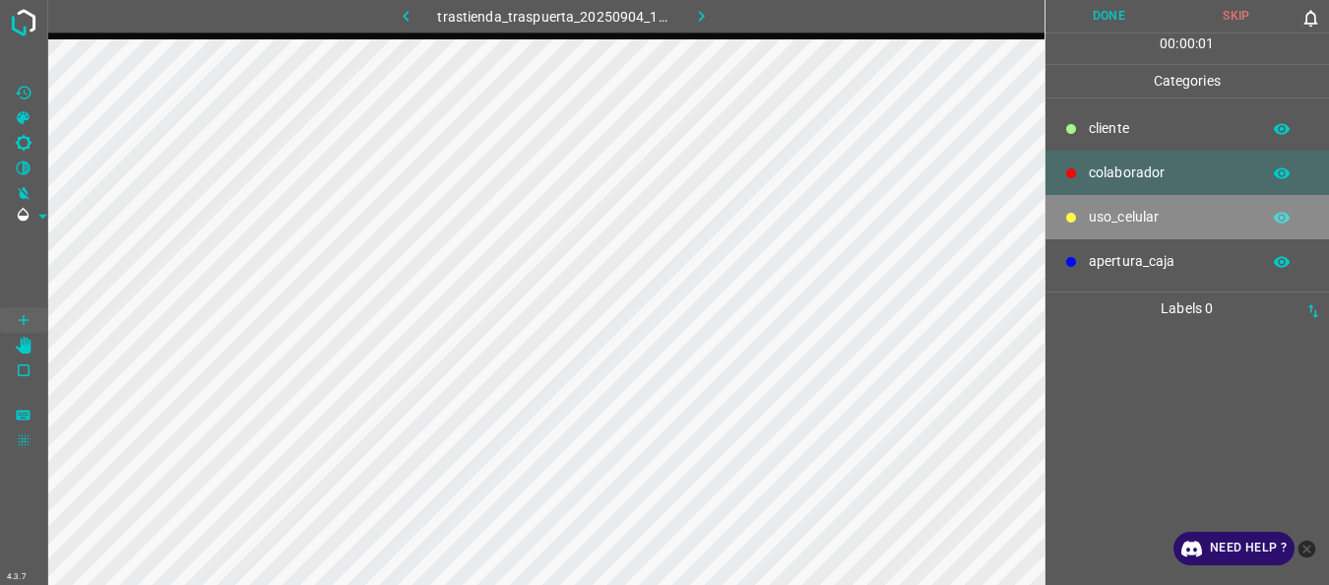
click at [1106, 203] on div "uso_celular" at bounding box center [1188, 217] width 285 height 44
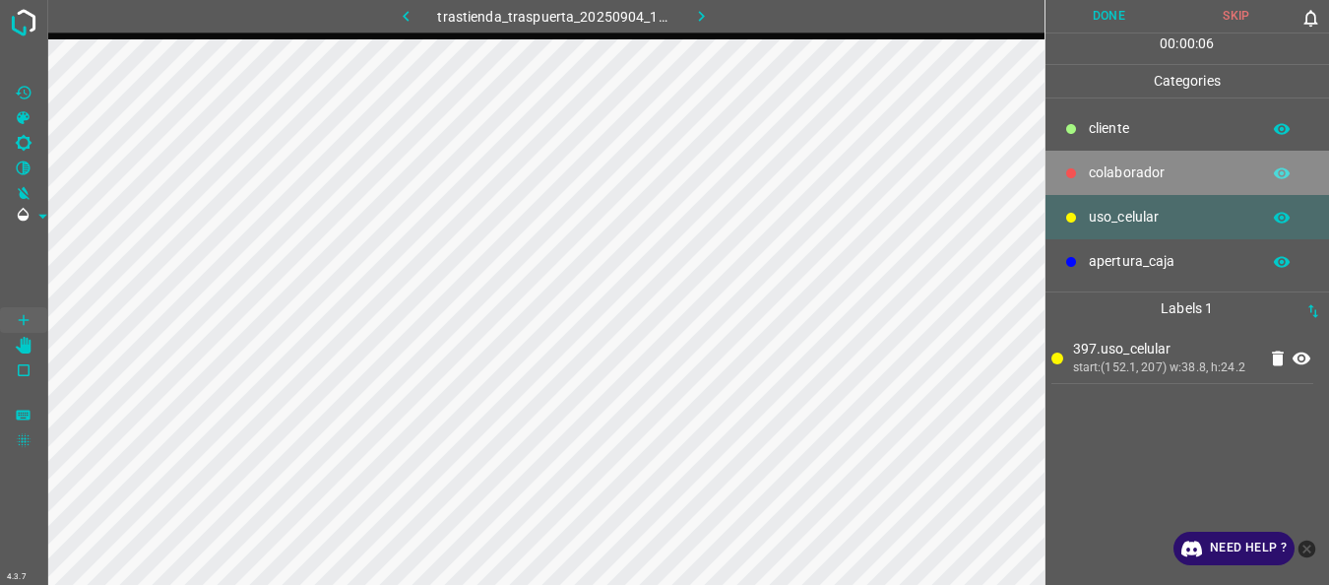
click at [1107, 181] on p "colaborador" at bounding box center [1169, 172] width 161 height 21
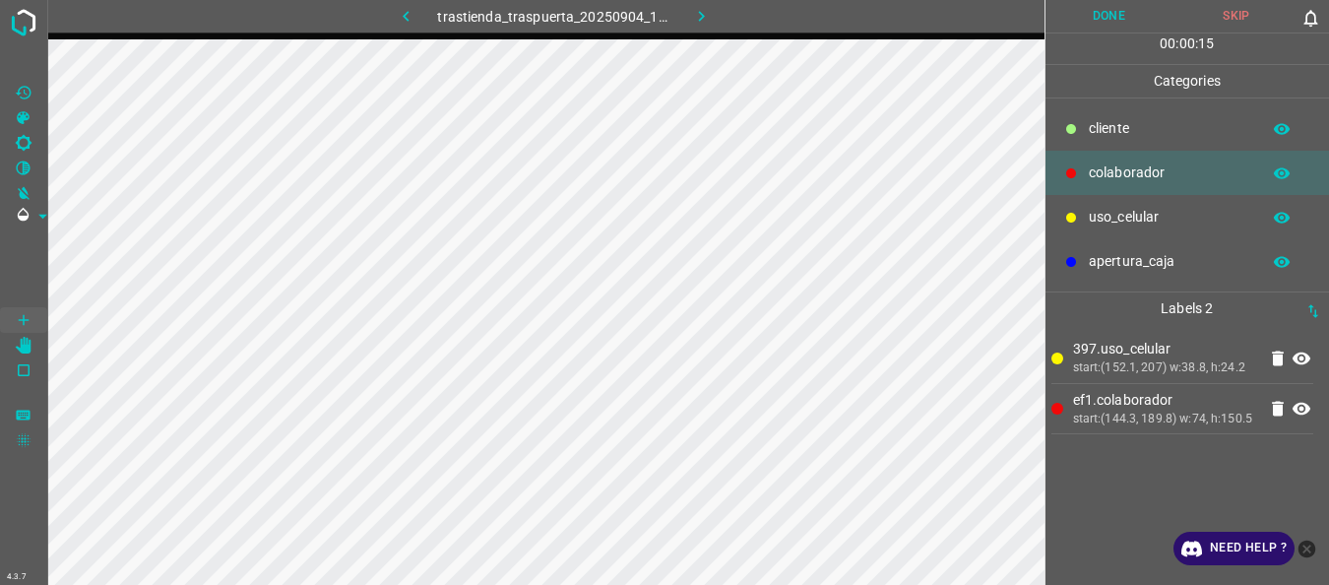
click at [1086, 33] on div "00 : 00 : 15" at bounding box center [1188, 48] width 285 height 31
click at [1103, 4] on button "Done" at bounding box center [1110, 16] width 128 height 32
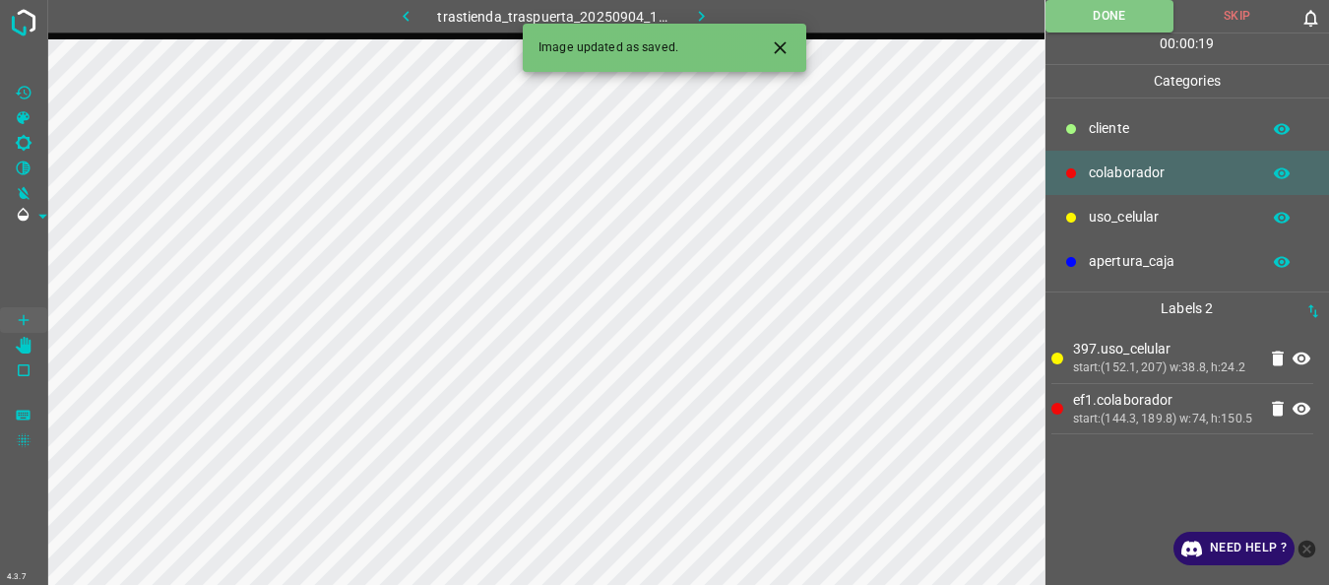
click at [696, 18] on icon "button" at bounding box center [701, 16] width 21 height 21
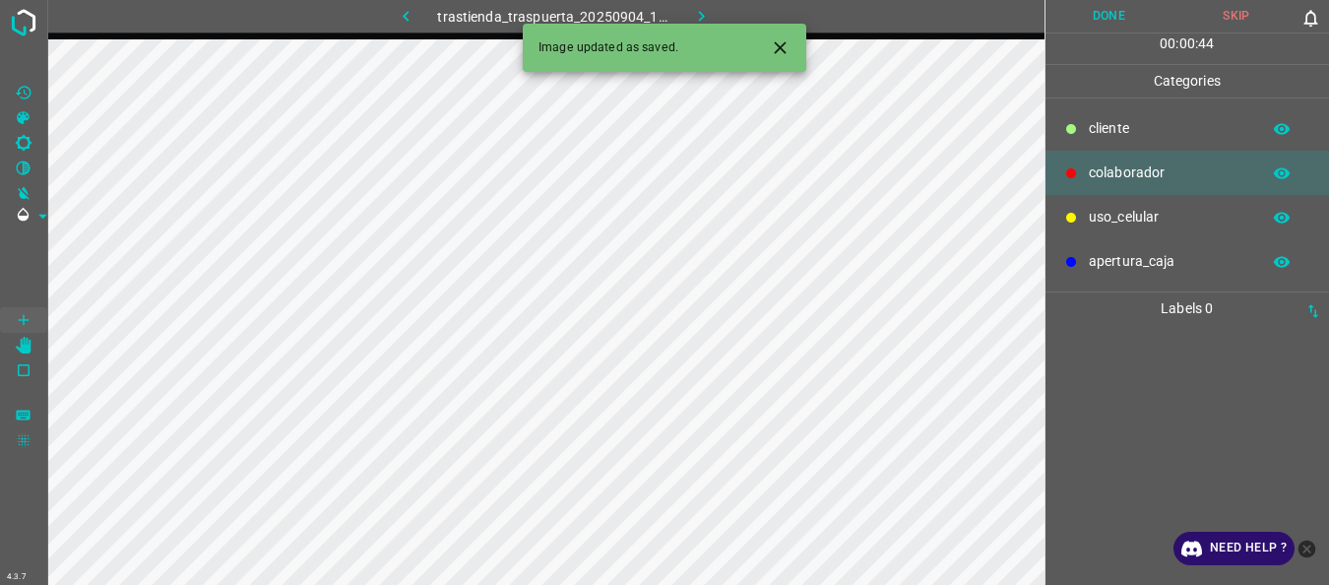
click at [1099, 226] on p "uso_celular" at bounding box center [1169, 217] width 161 height 21
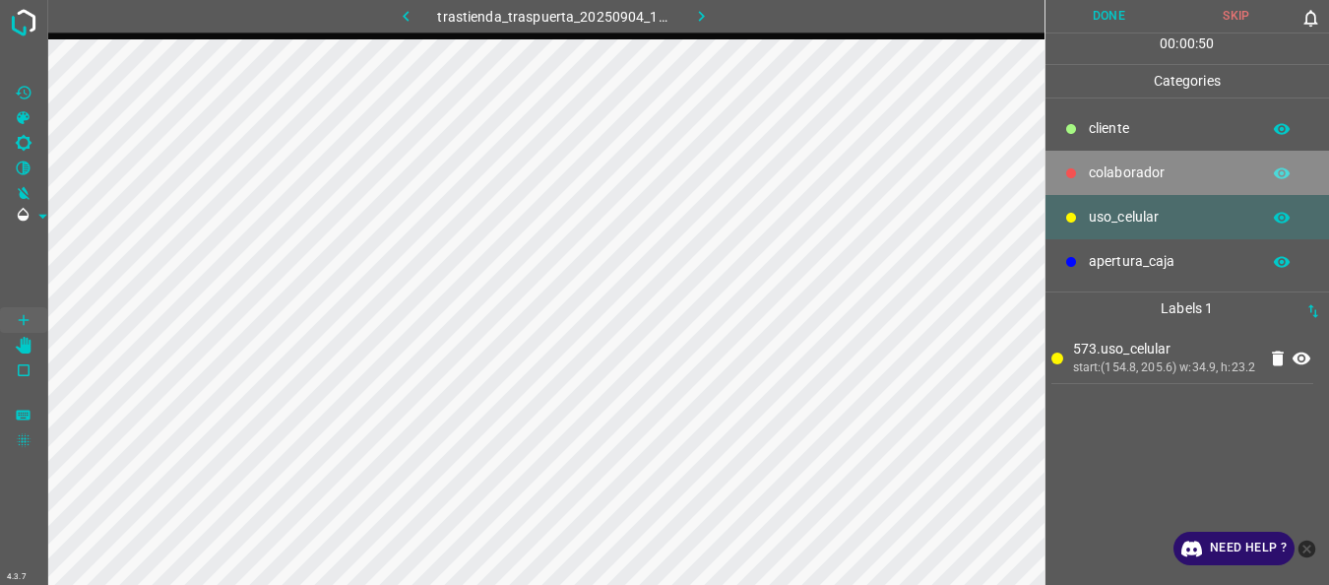
click at [1101, 175] on p "colaborador" at bounding box center [1169, 172] width 161 height 21
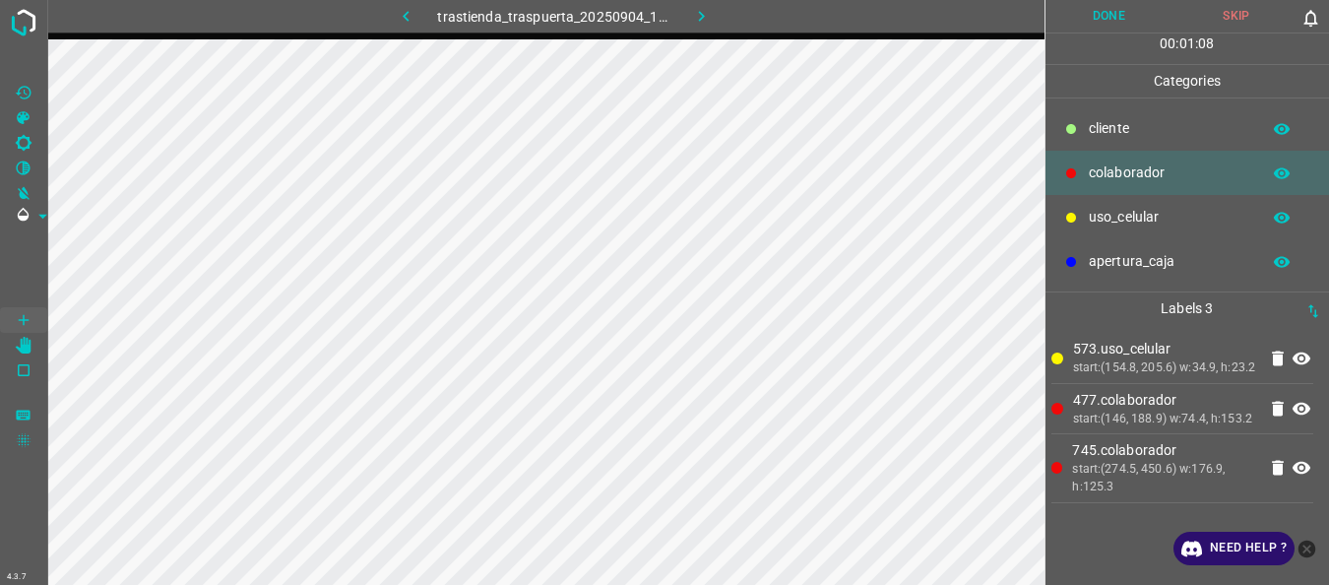
click at [1070, 23] on button "Done" at bounding box center [1110, 16] width 128 height 32
click at [688, 14] on button "button" at bounding box center [700, 16] width 63 height 32
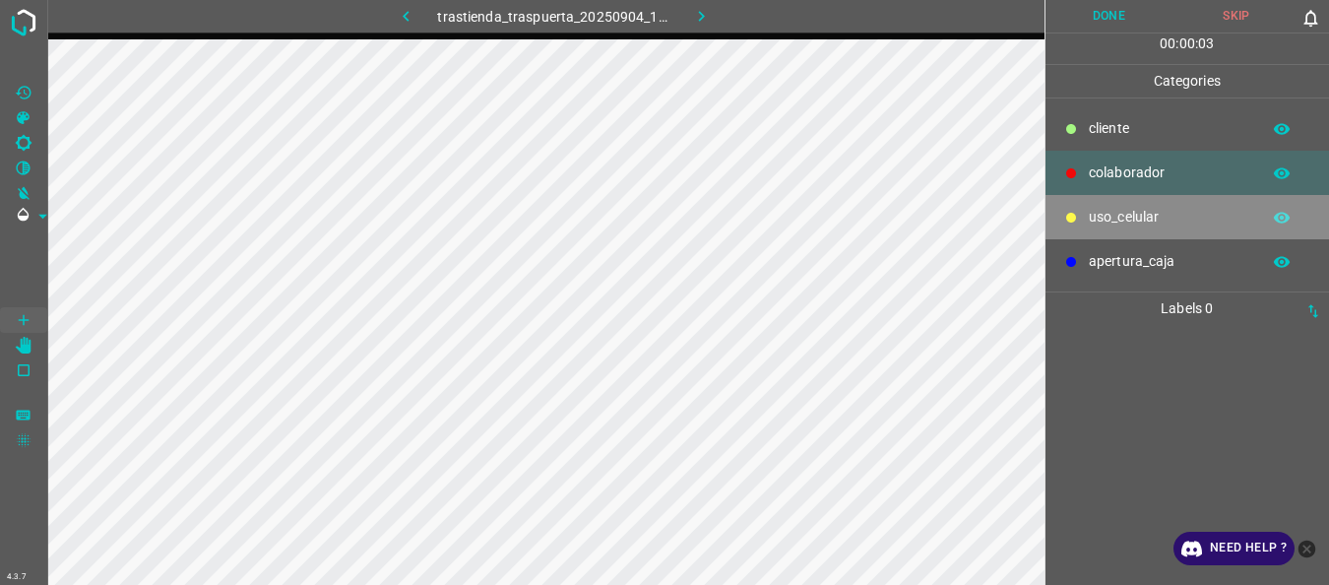
click at [1090, 217] on p "uso_celular" at bounding box center [1169, 217] width 161 height 21
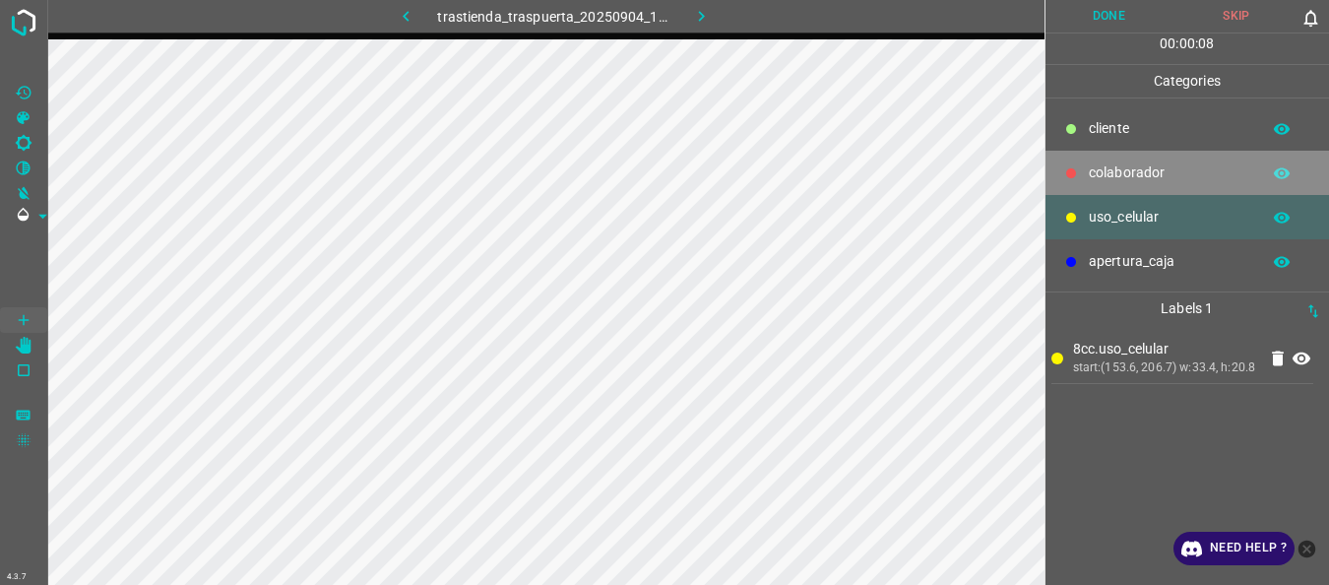
click at [1112, 183] on p "colaborador" at bounding box center [1169, 172] width 161 height 21
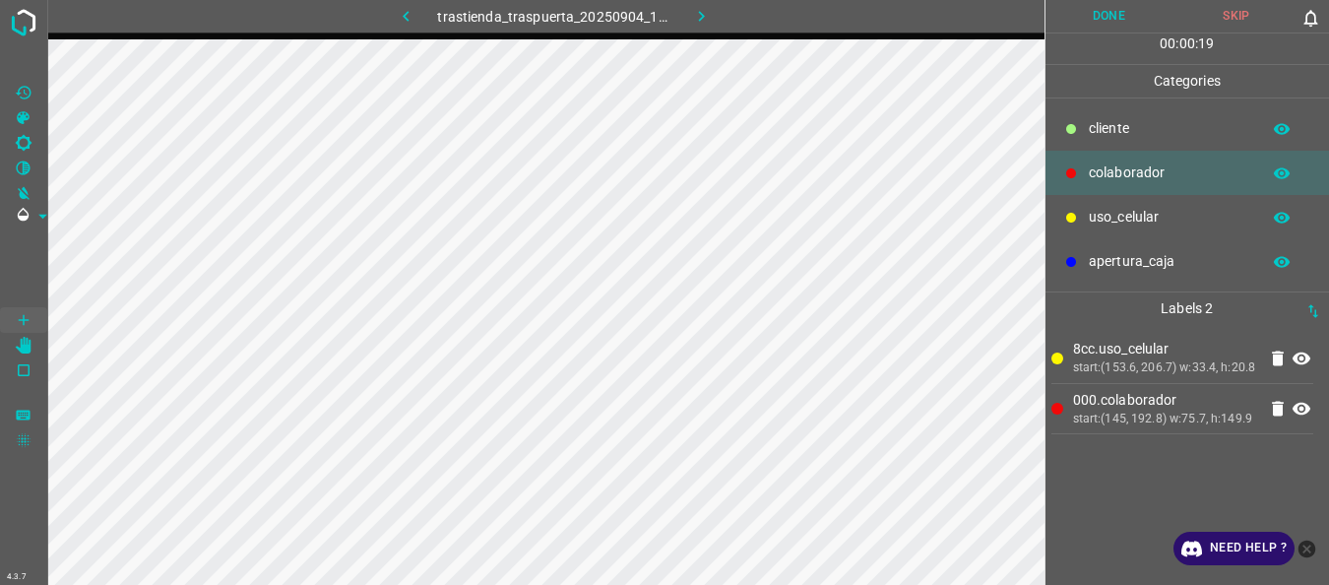
click at [1114, 220] on p "uso_celular" at bounding box center [1169, 217] width 161 height 21
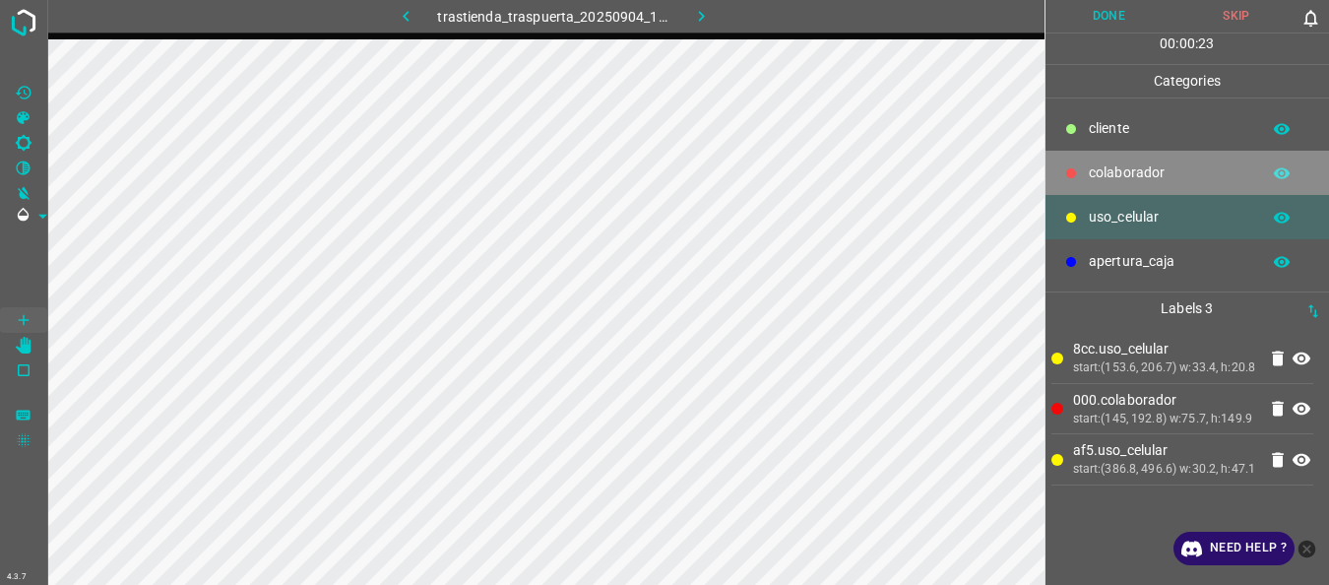
click at [1102, 166] on p "colaborador" at bounding box center [1169, 172] width 161 height 21
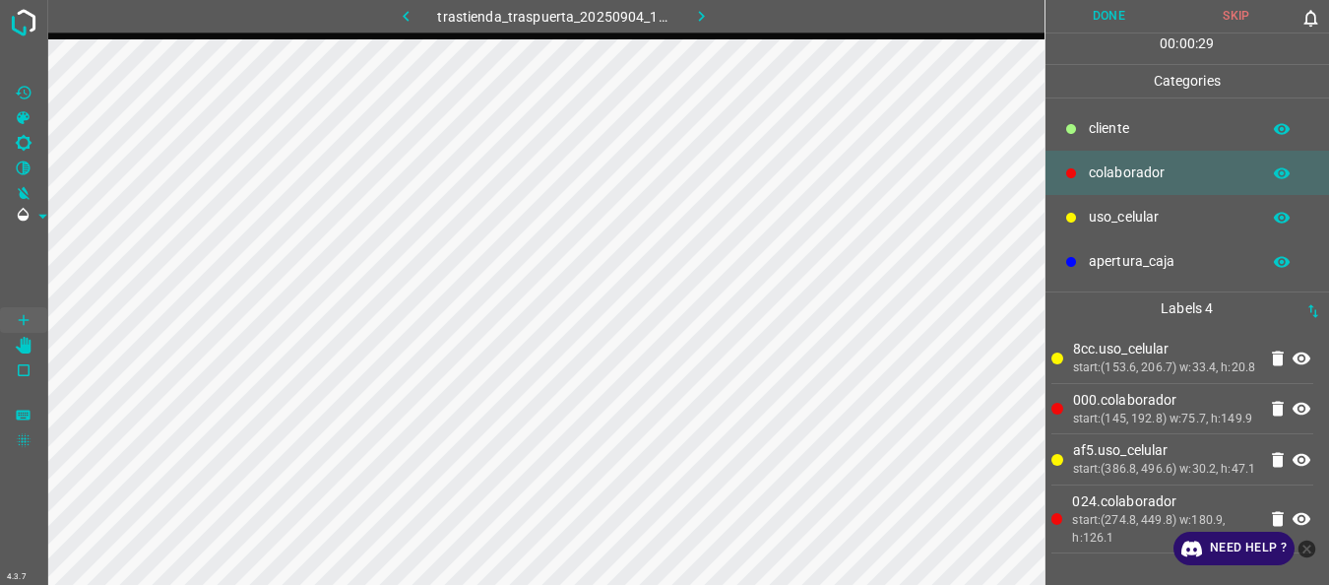
click at [1093, 4] on button "Done" at bounding box center [1110, 16] width 128 height 32
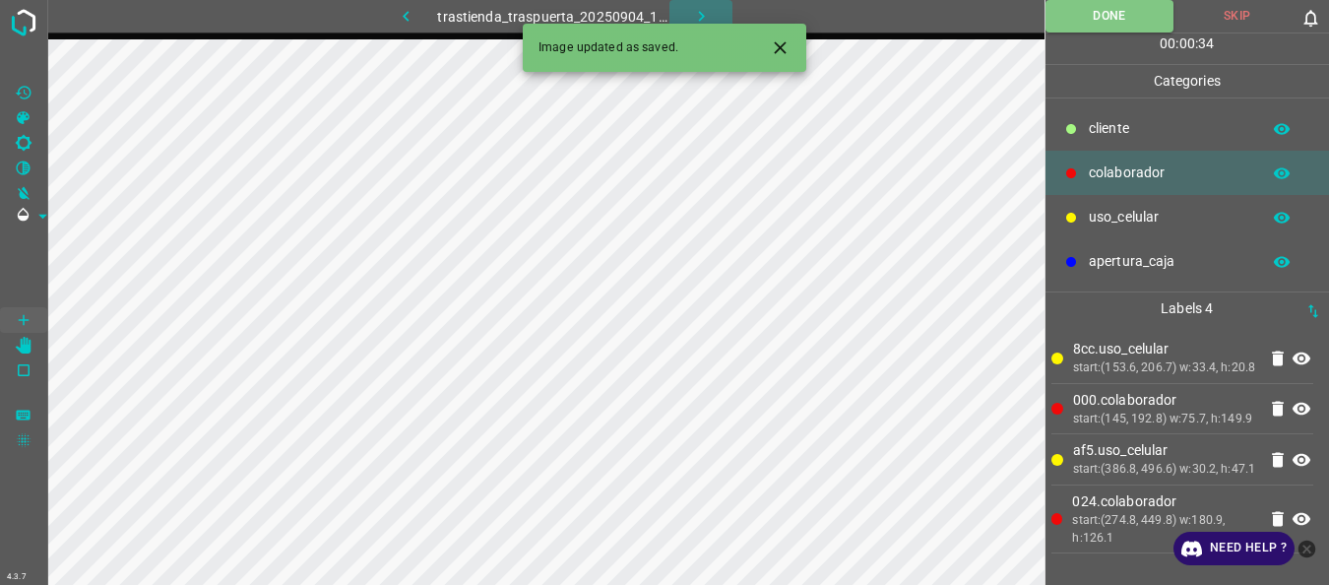
click at [698, 14] on icon "button" at bounding box center [701, 16] width 21 height 21
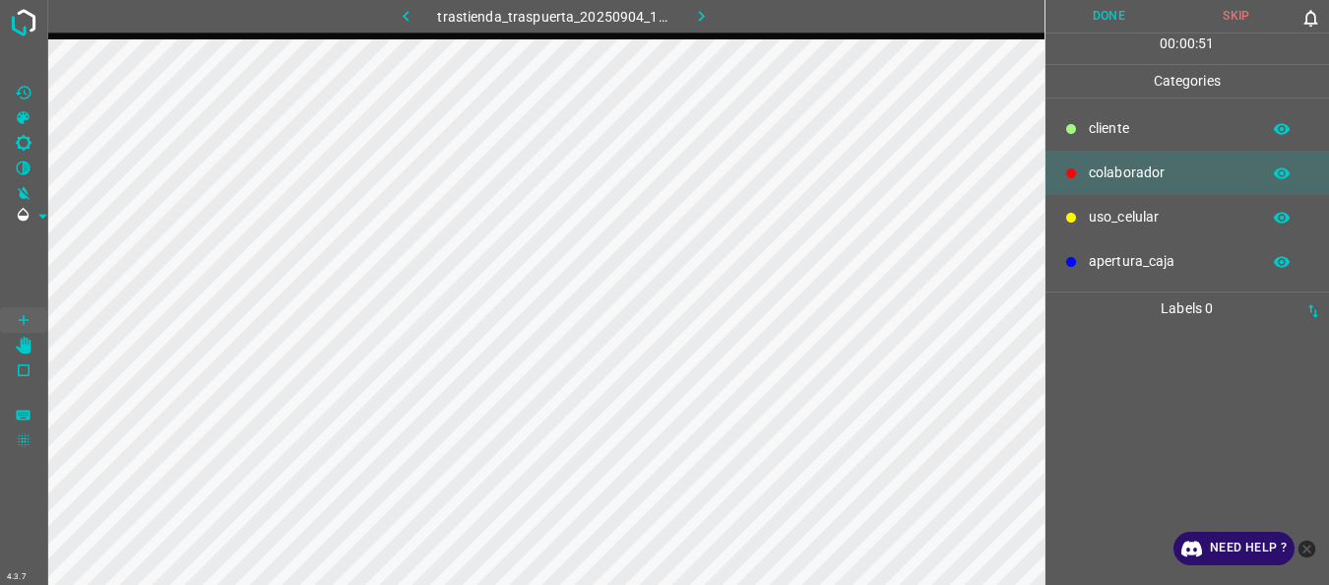
click at [1080, 213] on div at bounding box center [1071, 218] width 20 height 20
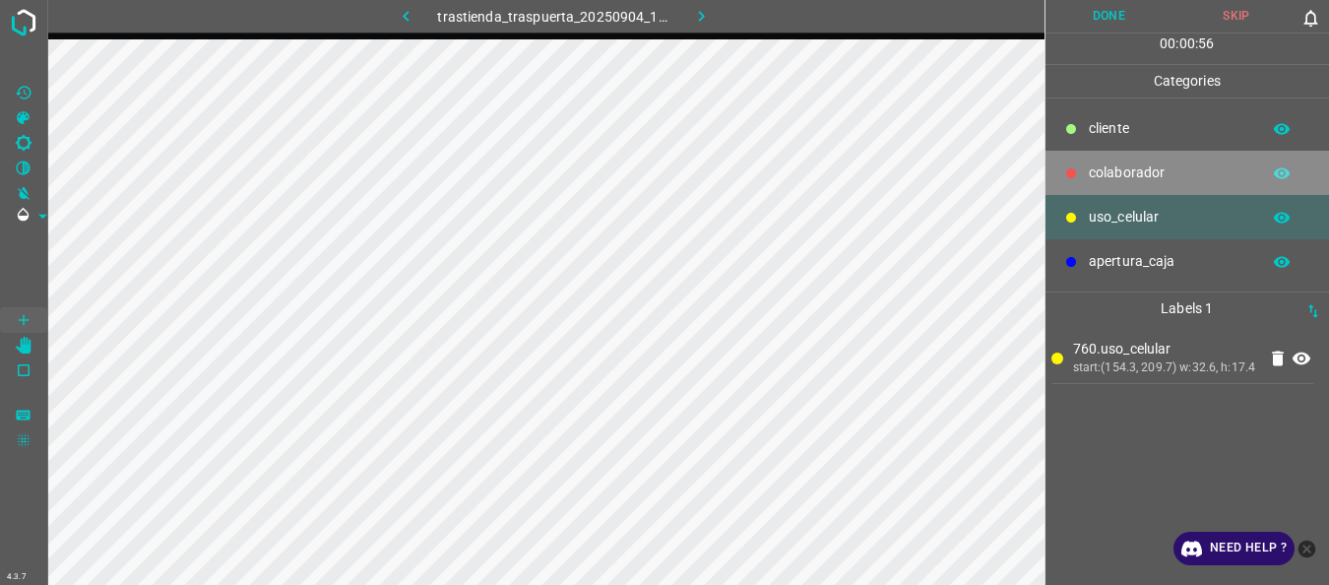
click at [1132, 167] on p "colaborador" at bounding box center [1169, 172] width 161 height 21
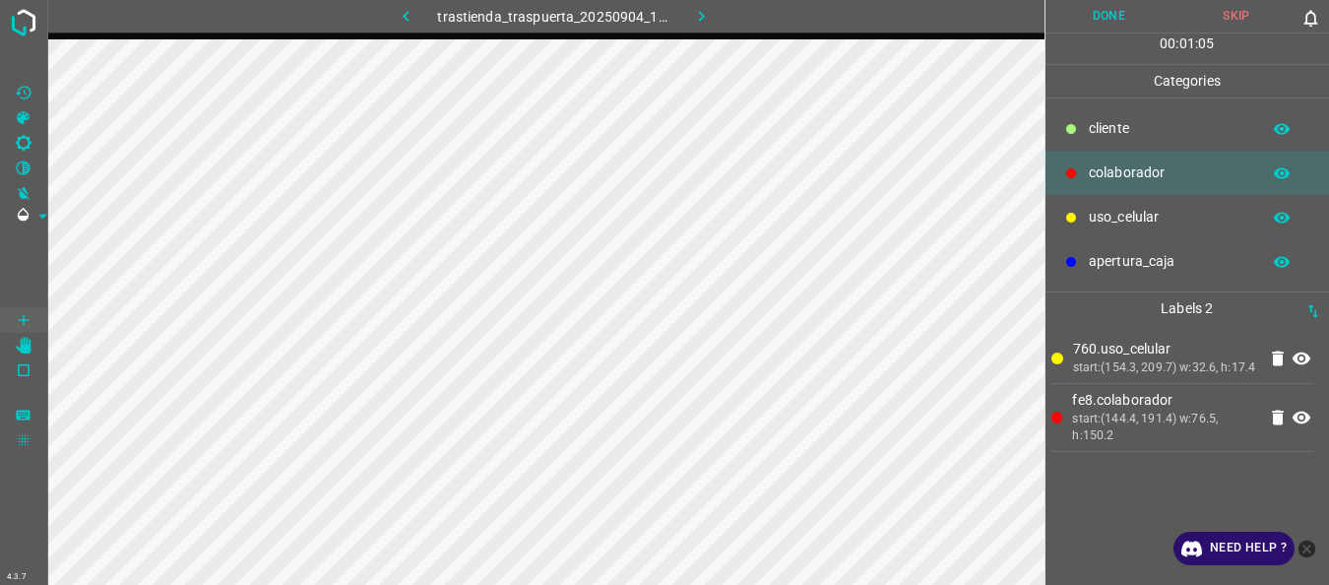
click at [1079, 215] on div at bounding box center [1071, 218] width 20 height 20
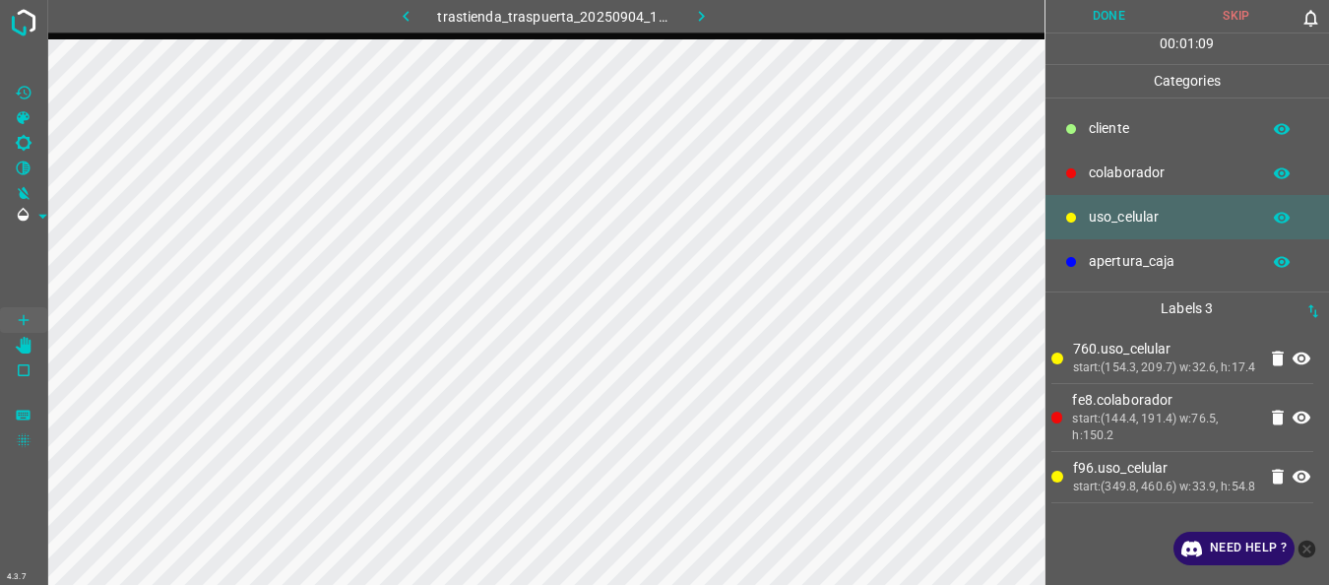
click at [1081, 176] on div "colaborador" at bounding box center [1188, 173] width 285 height 44
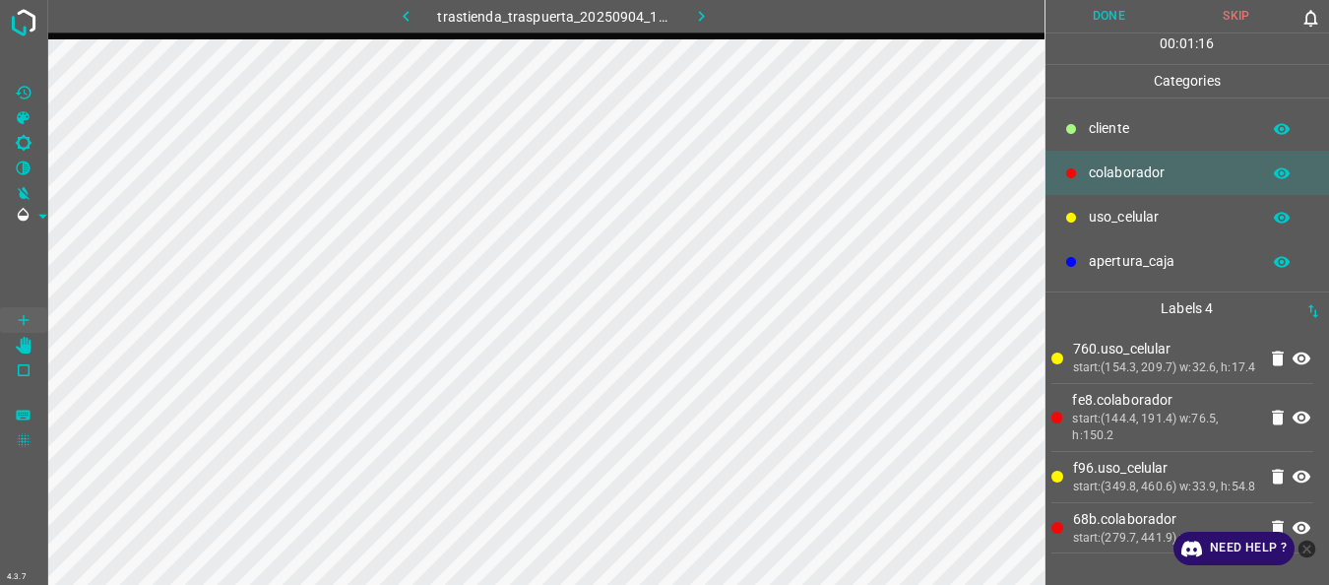
click at [1096, 18] on button "Done" at bounding box center [1110, 16] width 128 height 32
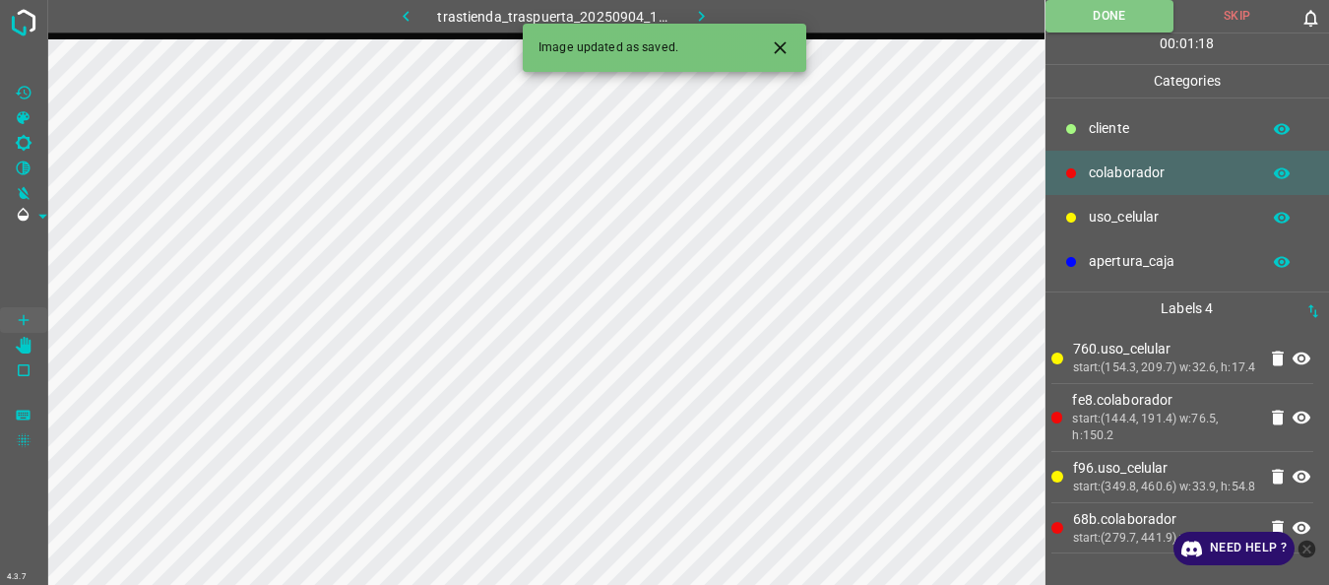
click at [696, 12] on icon "button" at bounding box center [701, 16] width 21 height 21
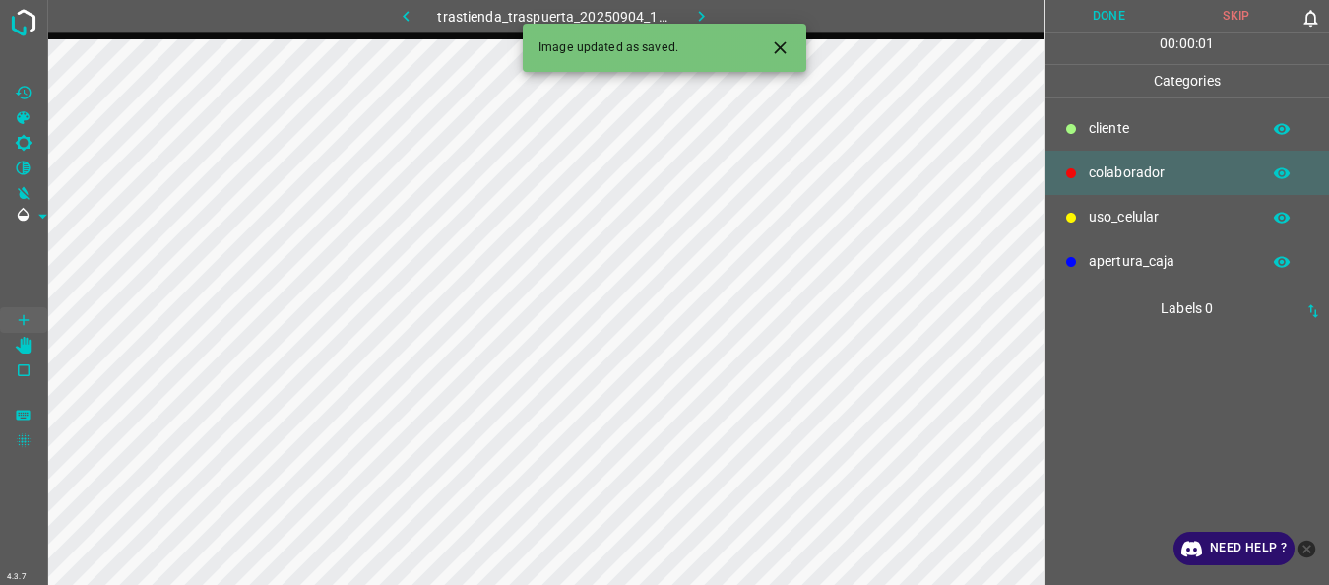
click at [1129, 204] on div "uso_celular" at bounding box center [1188, 217] width 285 height 44
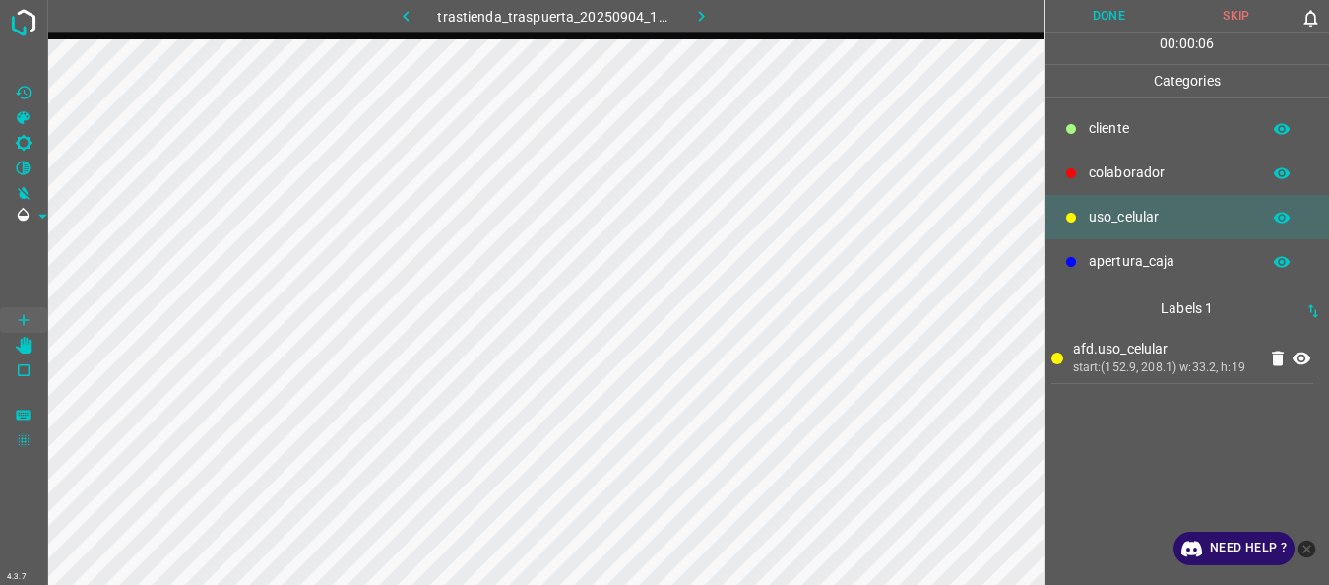
click at [1180, 164] on p "colaborador" at bounding box center [1169, 172] width 161 height 21
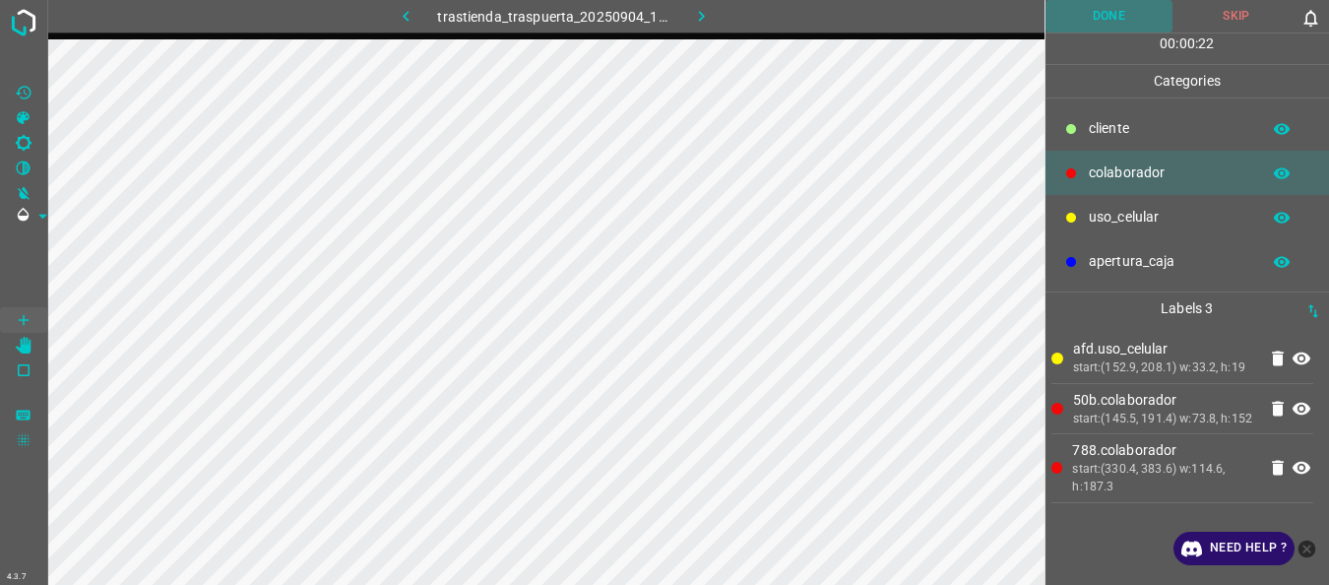
click at [1116, 8] on button "Done" at bounding box center [1110, 16] width 128 height 32
click at [715, 8] on button "button" at bounding box center [700, 16] width 63 height 32
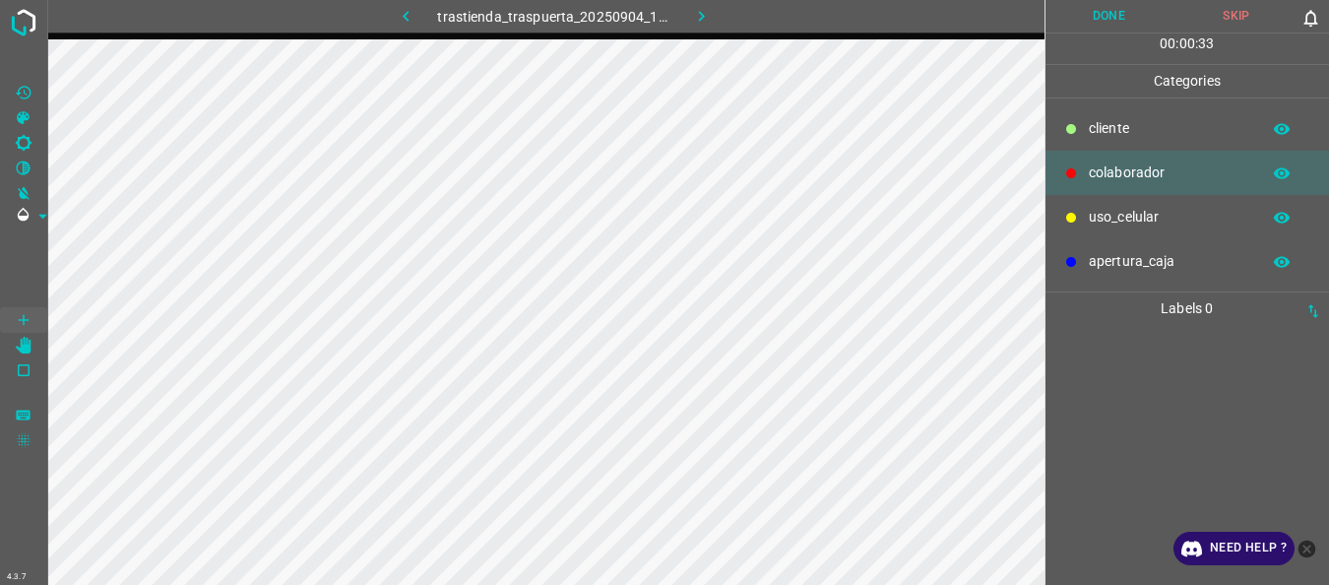
click at [1175, 217] on p "uso_celular" at bounding box center [1169, 217] width 161 height 21
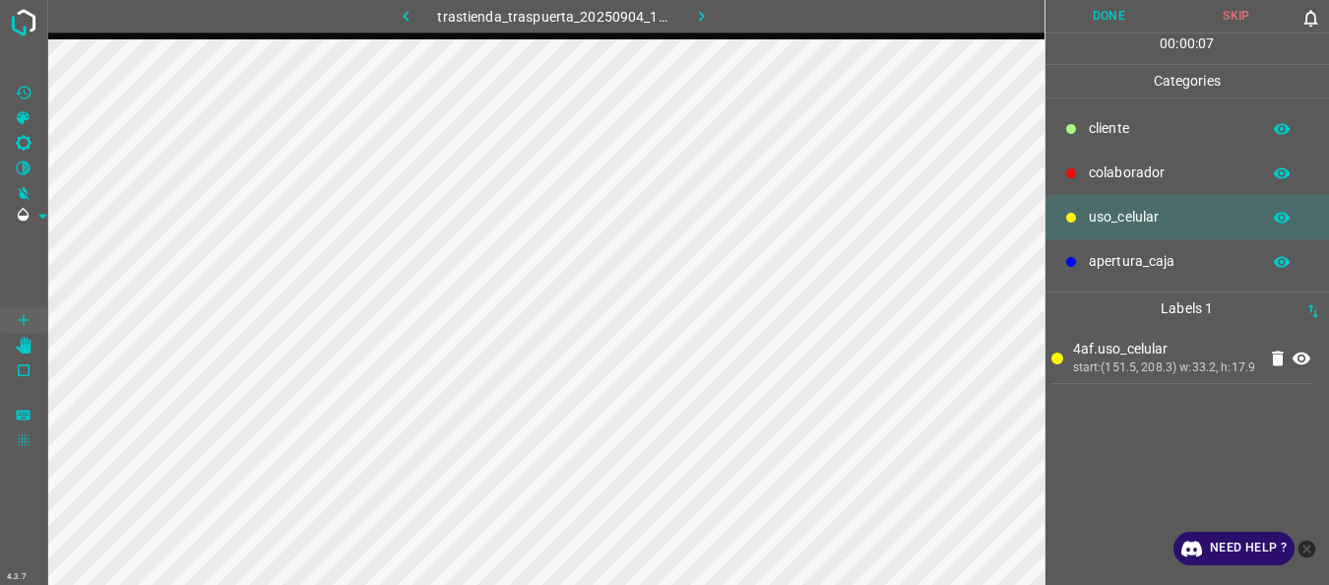
click at [1105, 170] on p "colaborador" at bounding box center [1169, 172] width 161 height 21
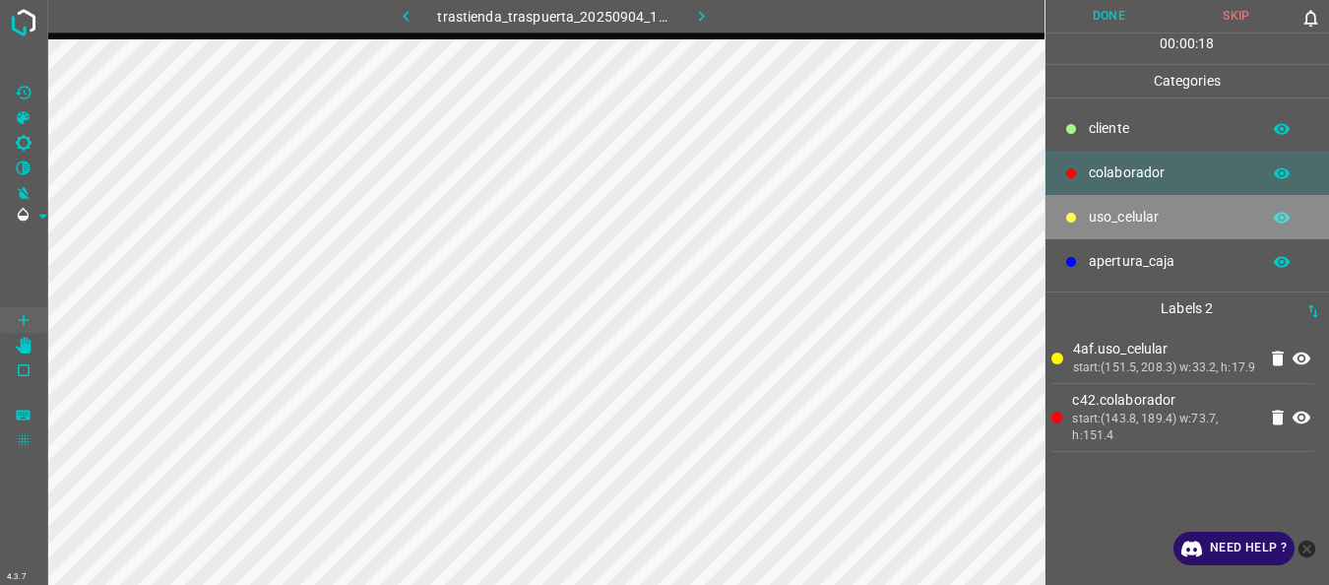
click at [1098, 205] on div "uso_celular" at bounding box center [1188, 217] width 285 height 44
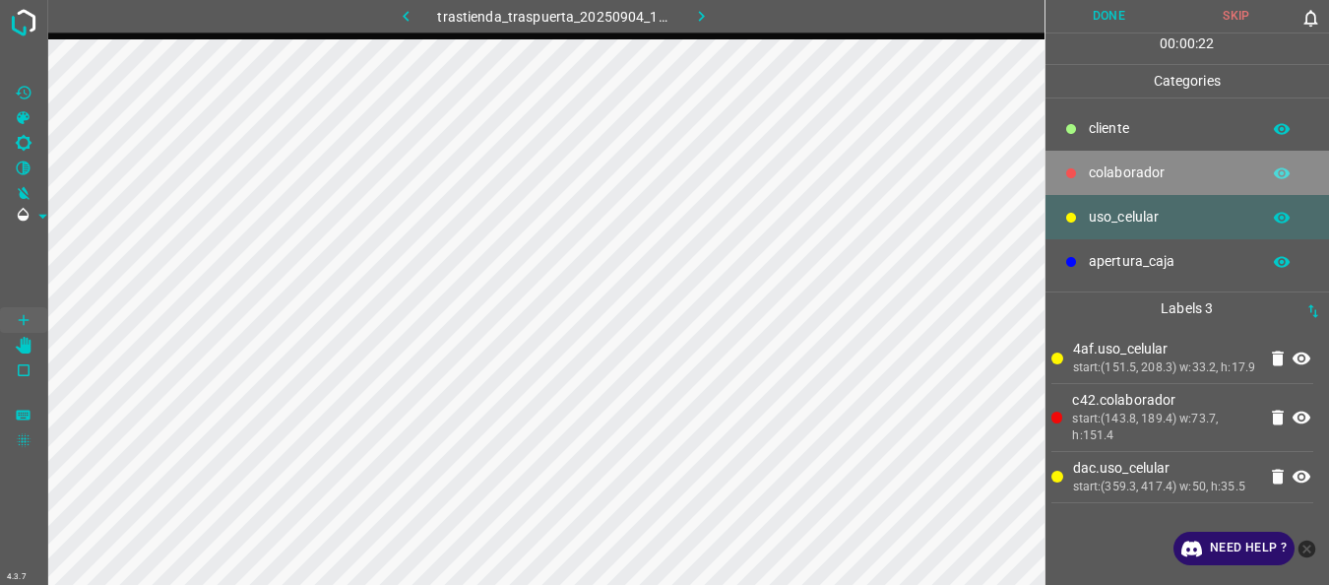
click at [1089, 164] on p "colaborador" at bounding box center [1169, 172] width 161 height 21
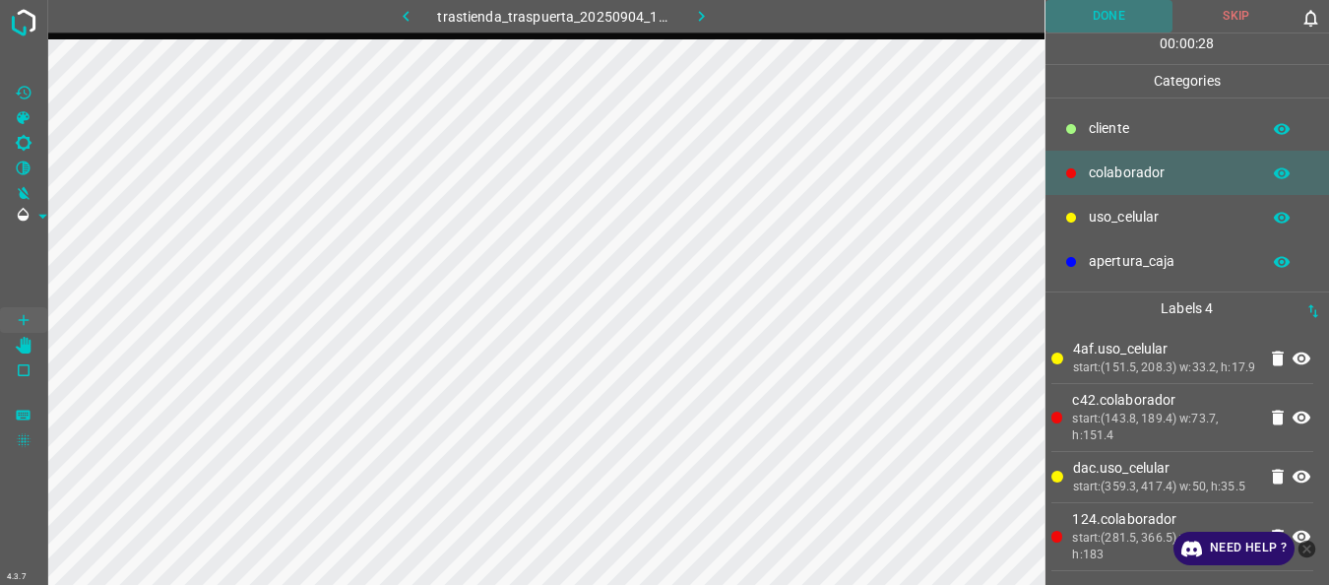
click at [1095, 23] on button "Done" at bounding box center [1110, 16] width 128 height 32
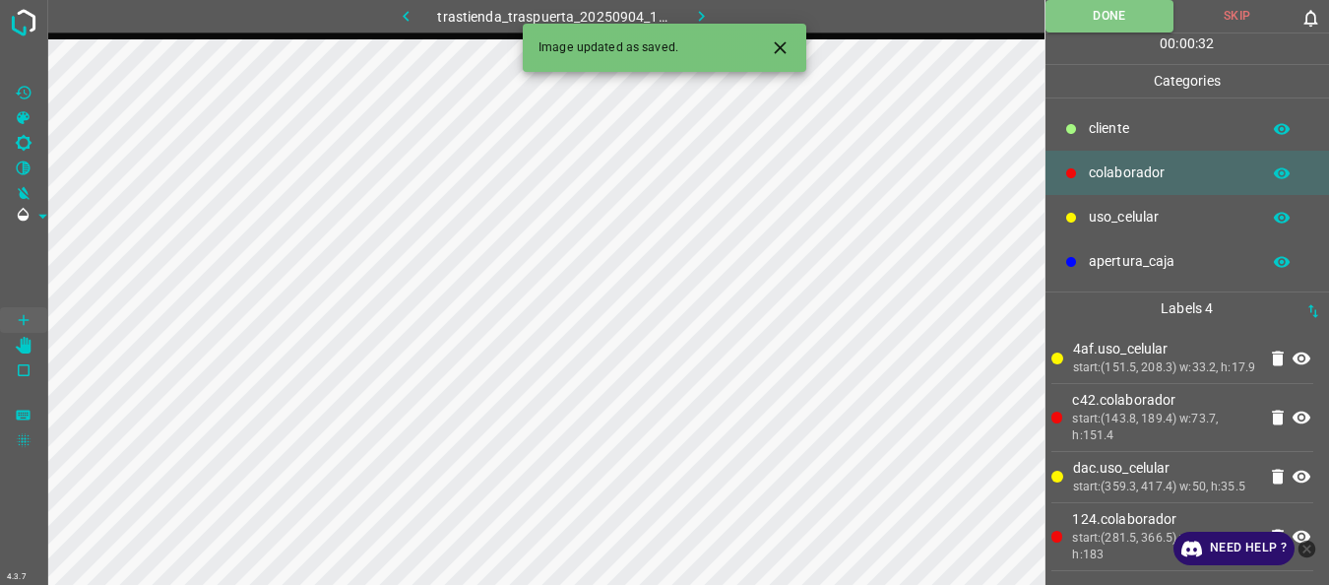
click at [717, 14] on button "button" at bounding box center [700, 16] width 63 height 32
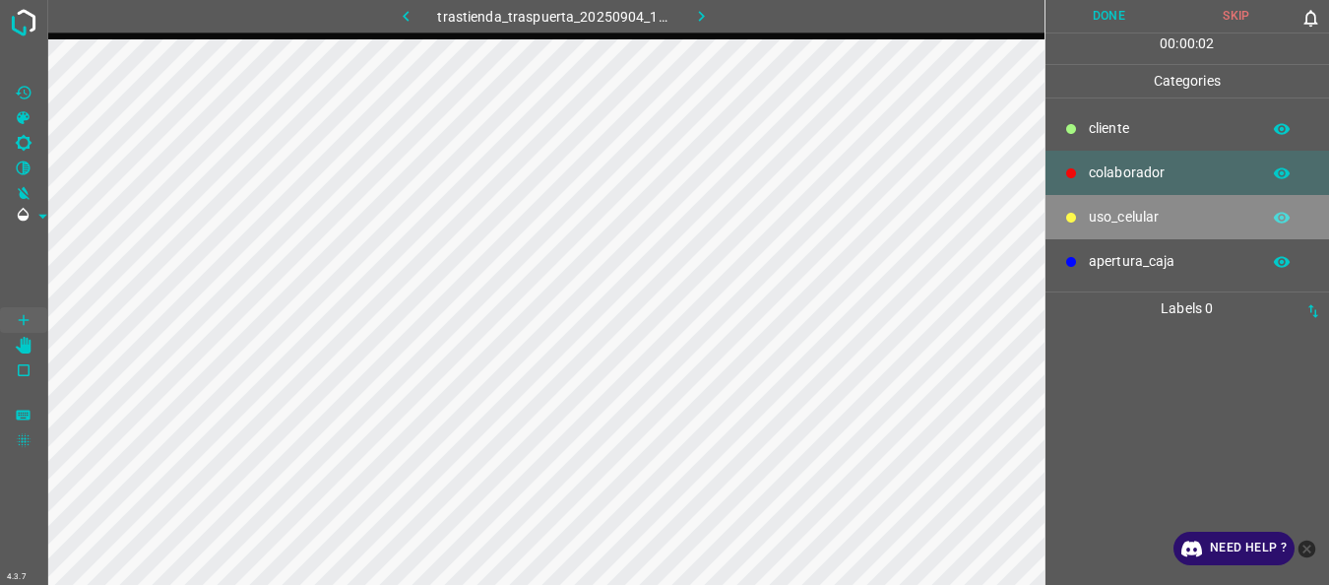
click at [1097, 205] on div "uso_celular" at bounding box center [1188, 217] width 285 height 44
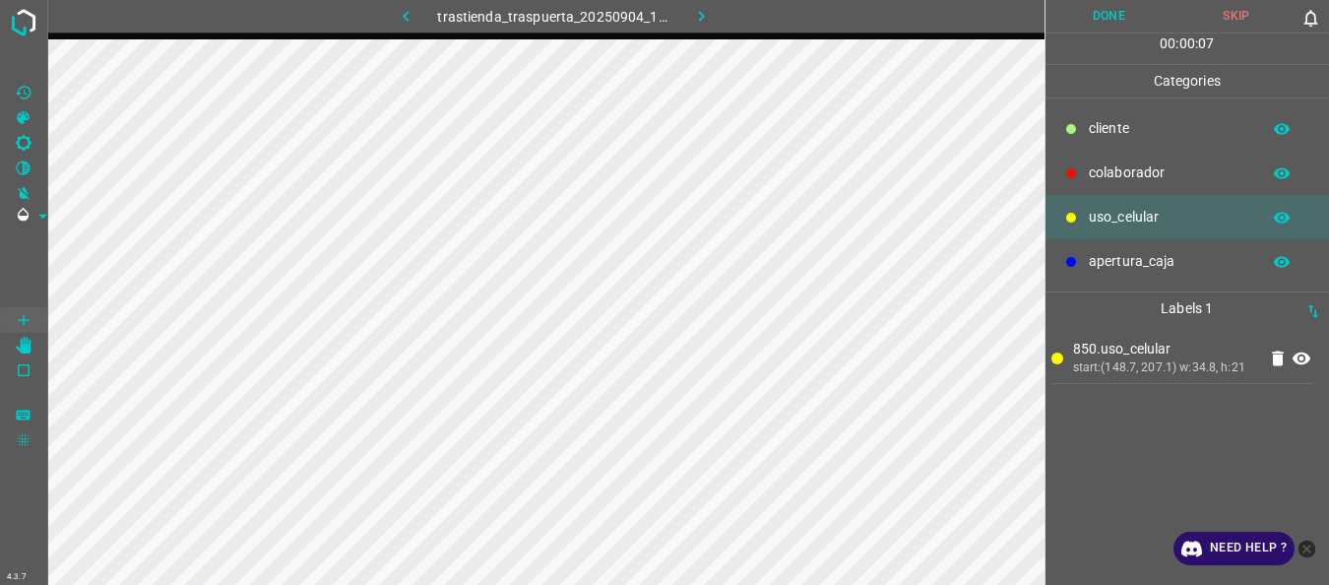
click at [1122, 169] on p "colaborador" at bounding box center [1169, 172] width 161 height 21
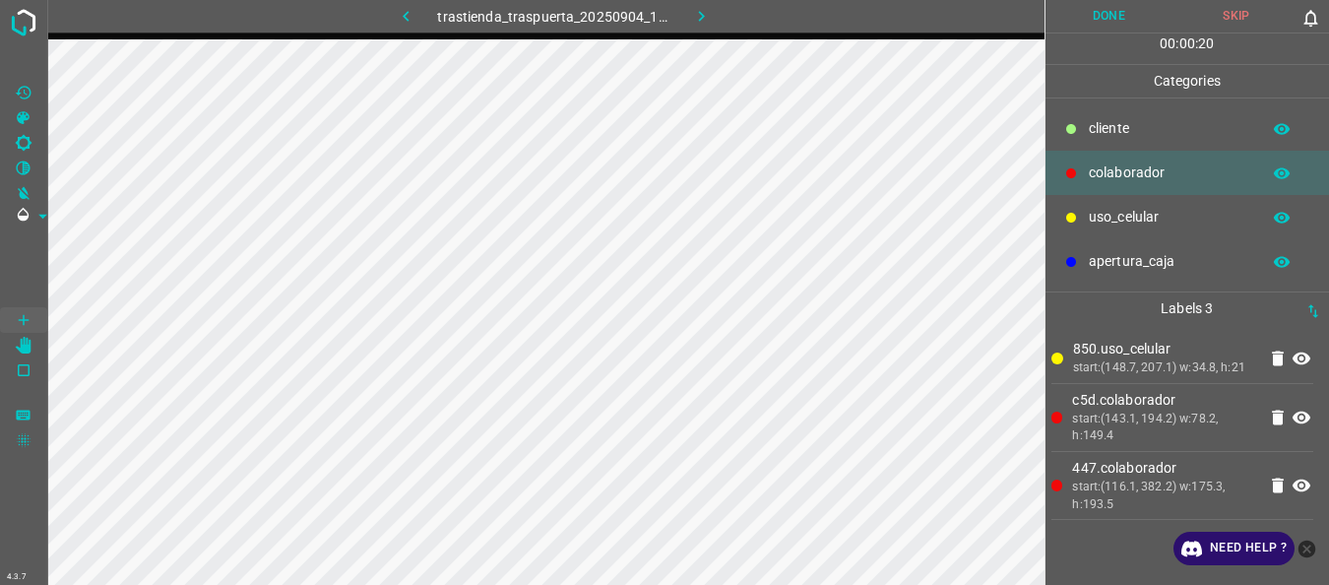
click at [1114, 11] on button "Done" at bounding box center [1110, 16] width 128 height 32
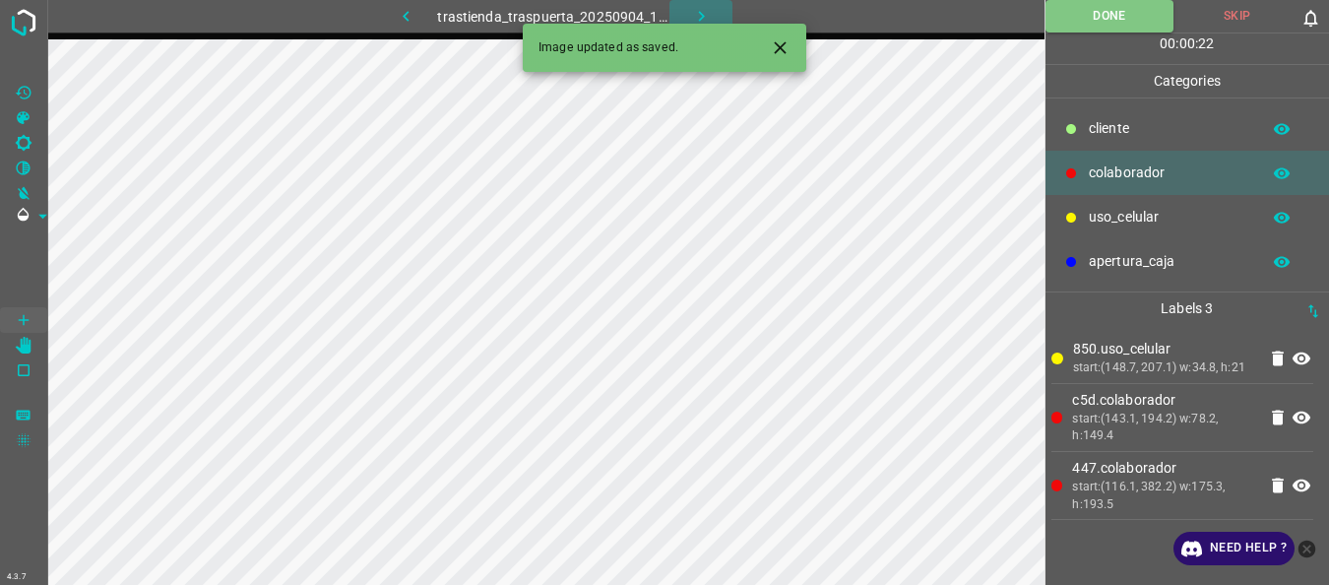
click at [705, 14] on icon "button" at bounding box center [701, 16] width 21 height 21
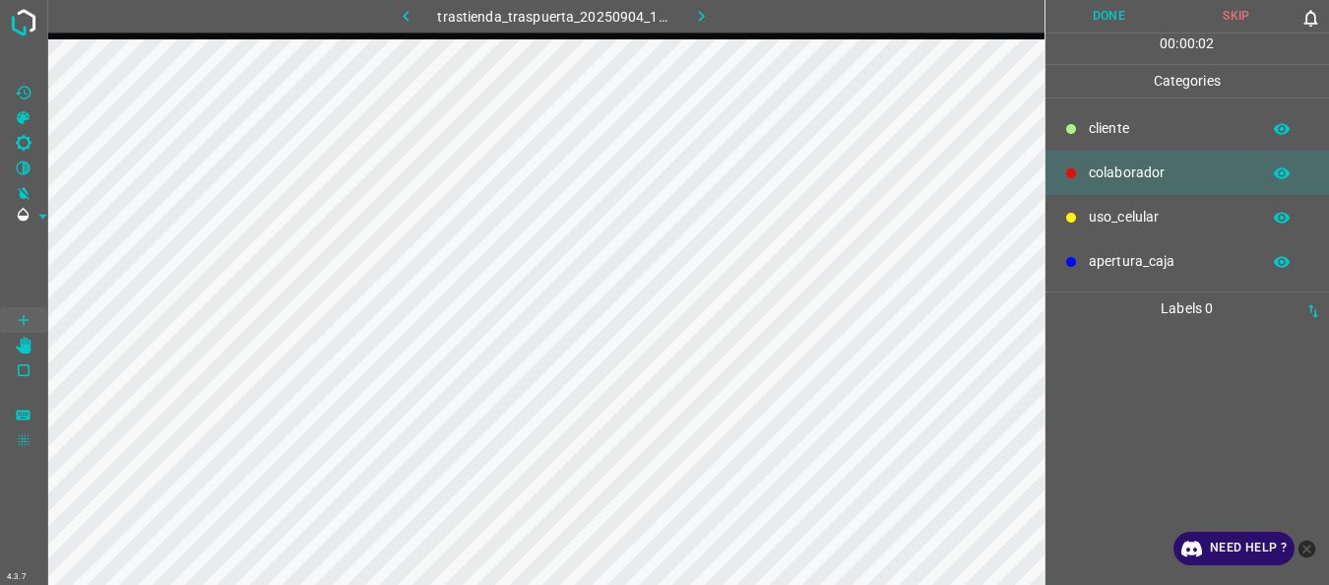
click at [1104, 210] on p "uso_celular" at bounding box center [1169, 217] width 161 height 21
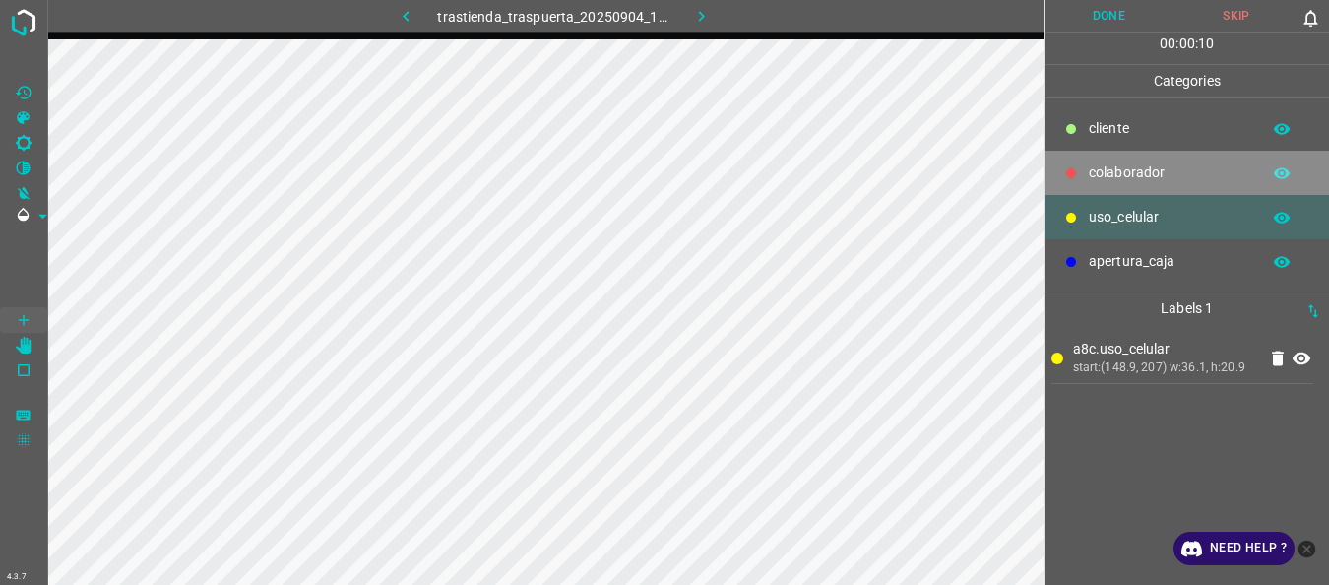
click at [1112, 178] on p "colaborador" at bounding box center [1169, 172] width 161 height 21
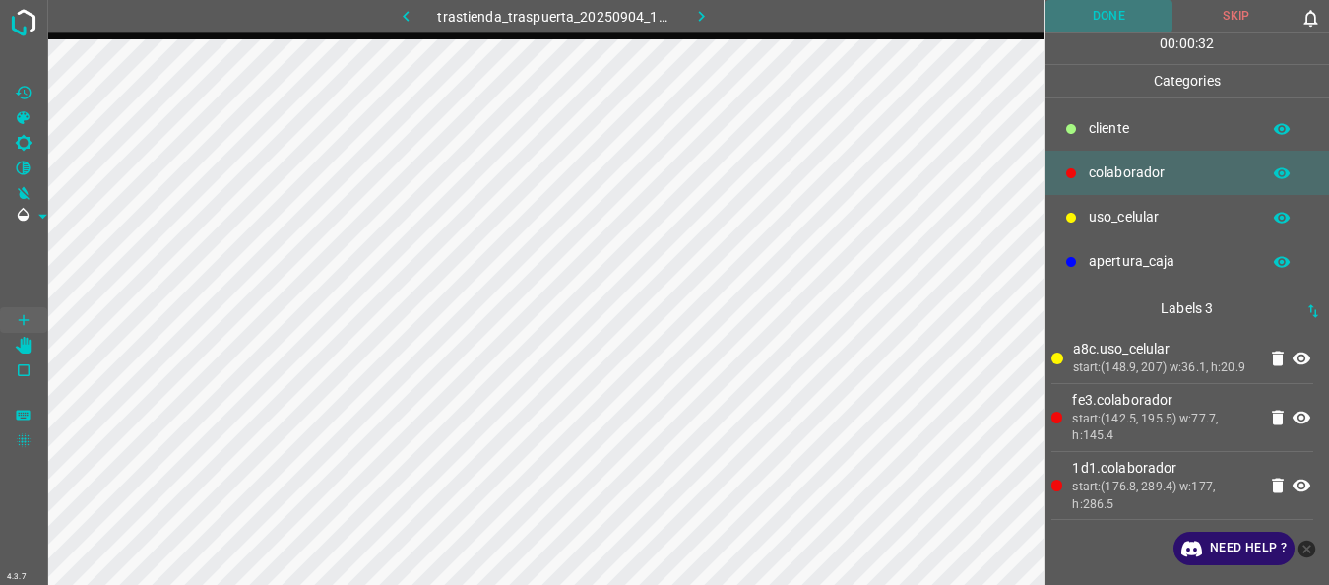
click at [1084, 13] on button "Done" at bounding box center [1110, 16] width 128 height 32
click at [707, 24] on icon "button" at bounding box center [701, 16] width 21 height 21
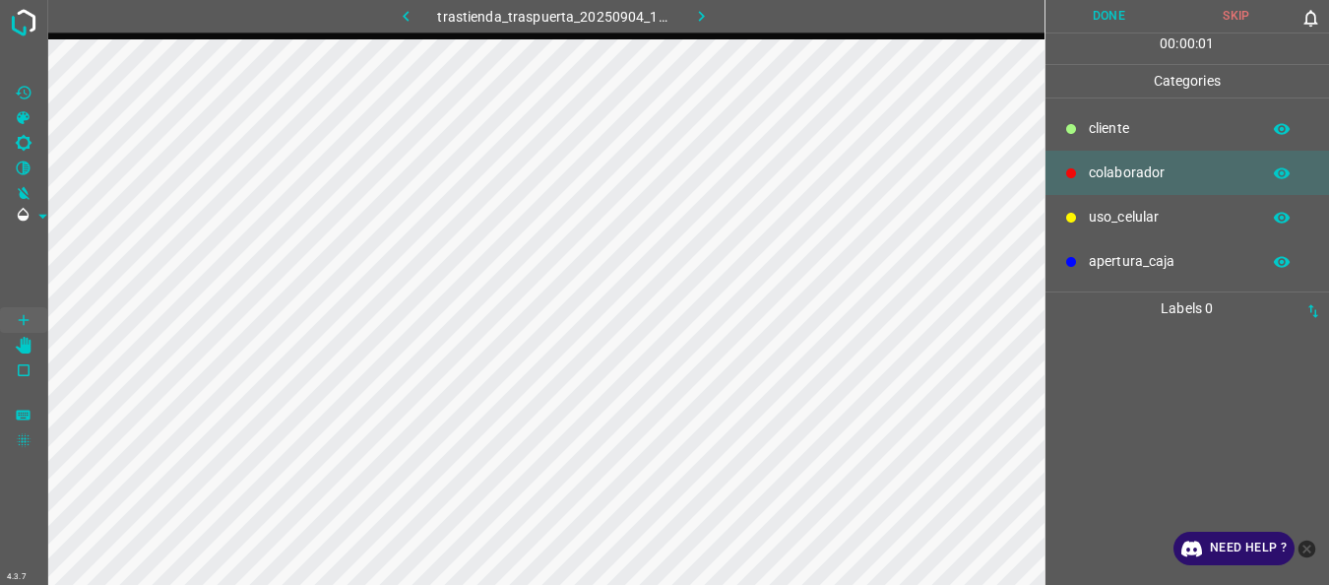
click at [1135, 200] on div "uso_celular" at bounding box center [1188, 217] width 285 height 44
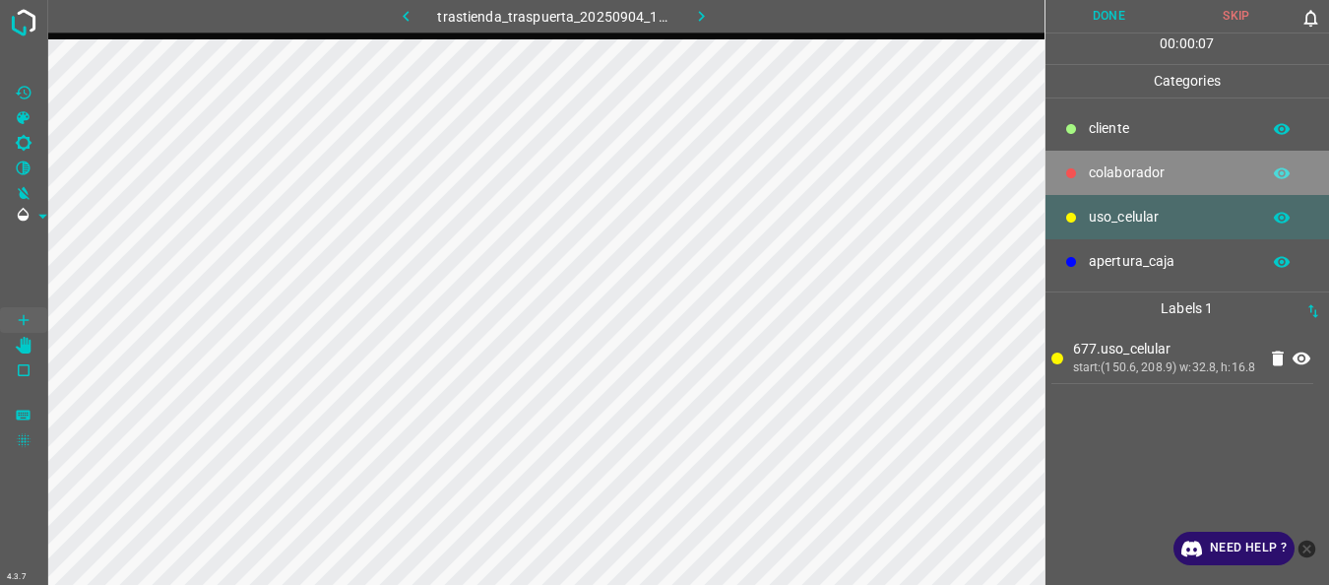
click at [1112, 163] on p "colaborador" at bounding box center [1169, 172] width 161 height 21
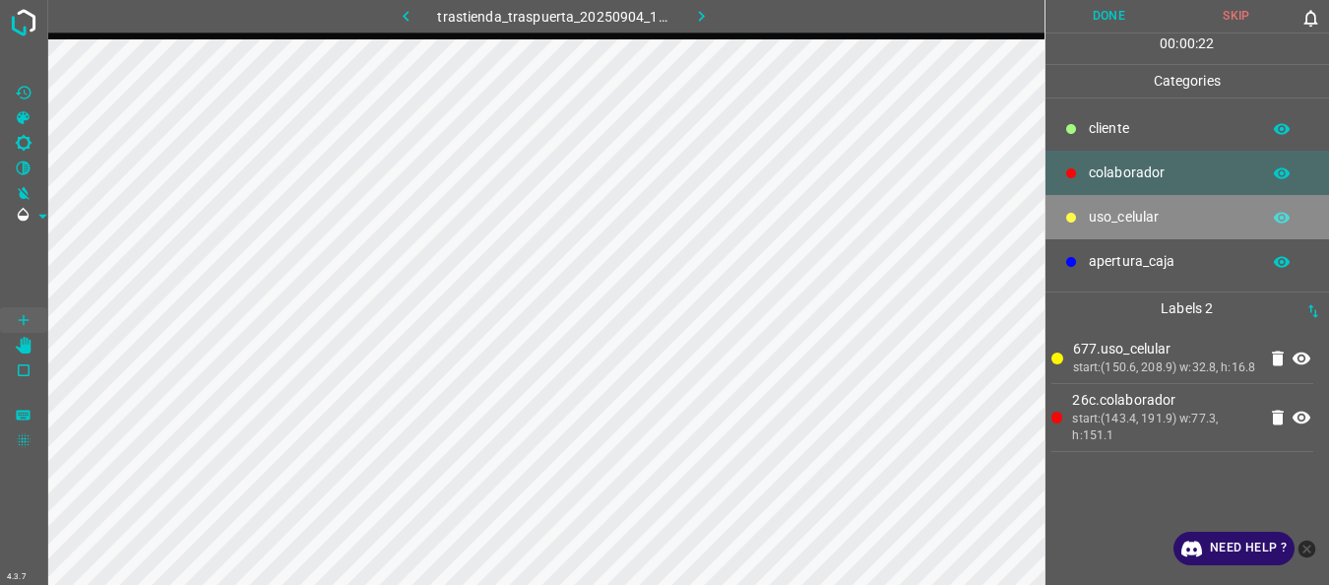
click at [1122, 211] on p "uso_celular" at bounding box center [1169, 217] width 161 height 21
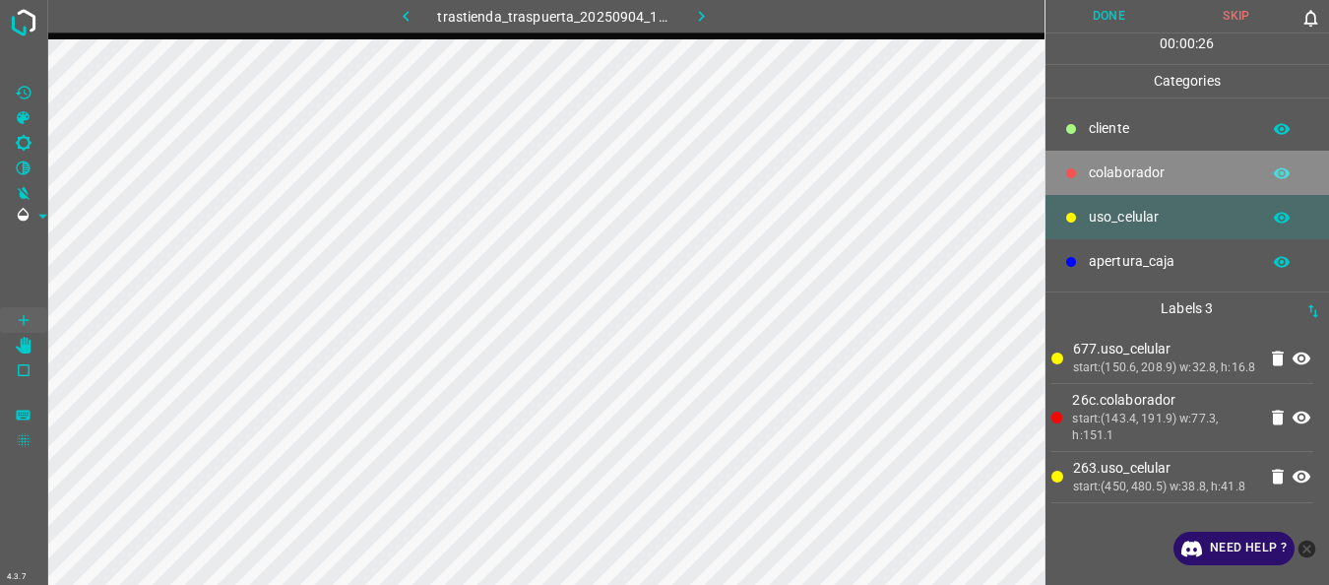
click at [1094, 165] on p "colaborador" at bounding box center [1169, 172] width 161 height 21
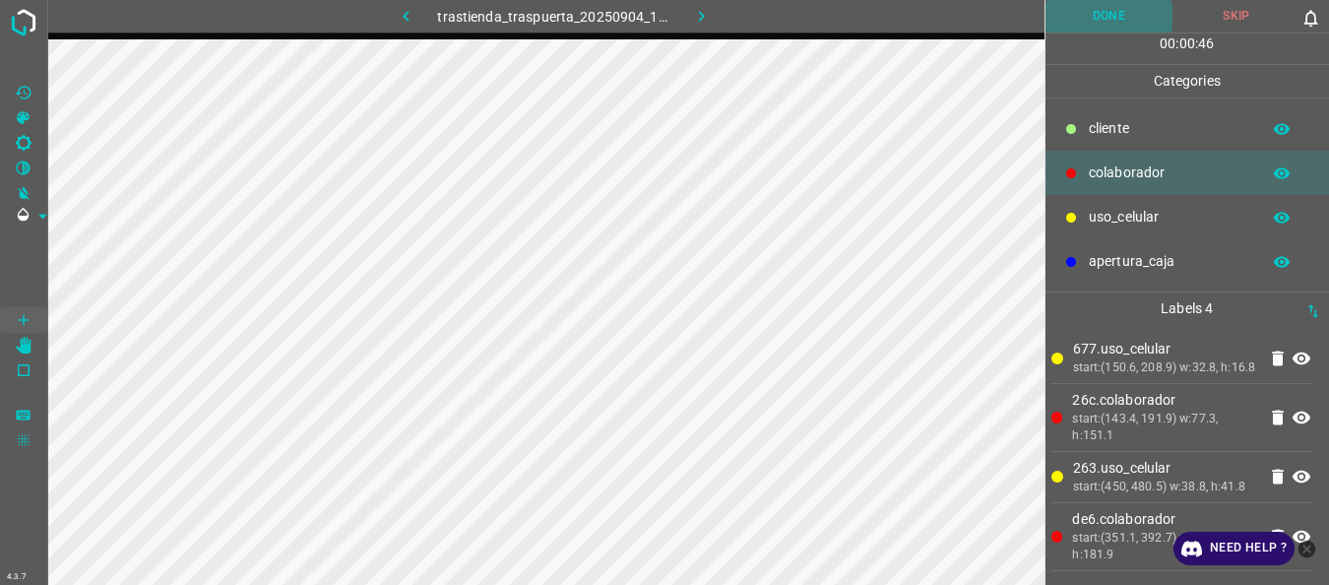
click at [1079, 32] on button "Done" at bounding box center [1110, 16] width 128 height 32
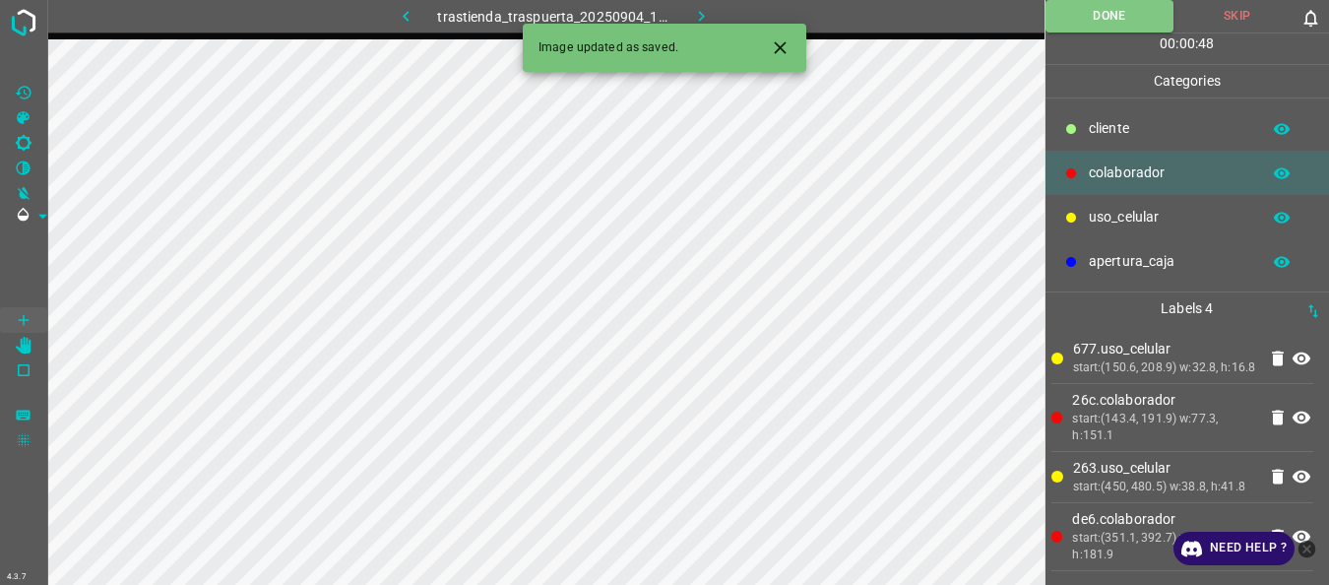
click at [703, 10] on icon "button" at bounding box center [701, 16] width 21 height 21
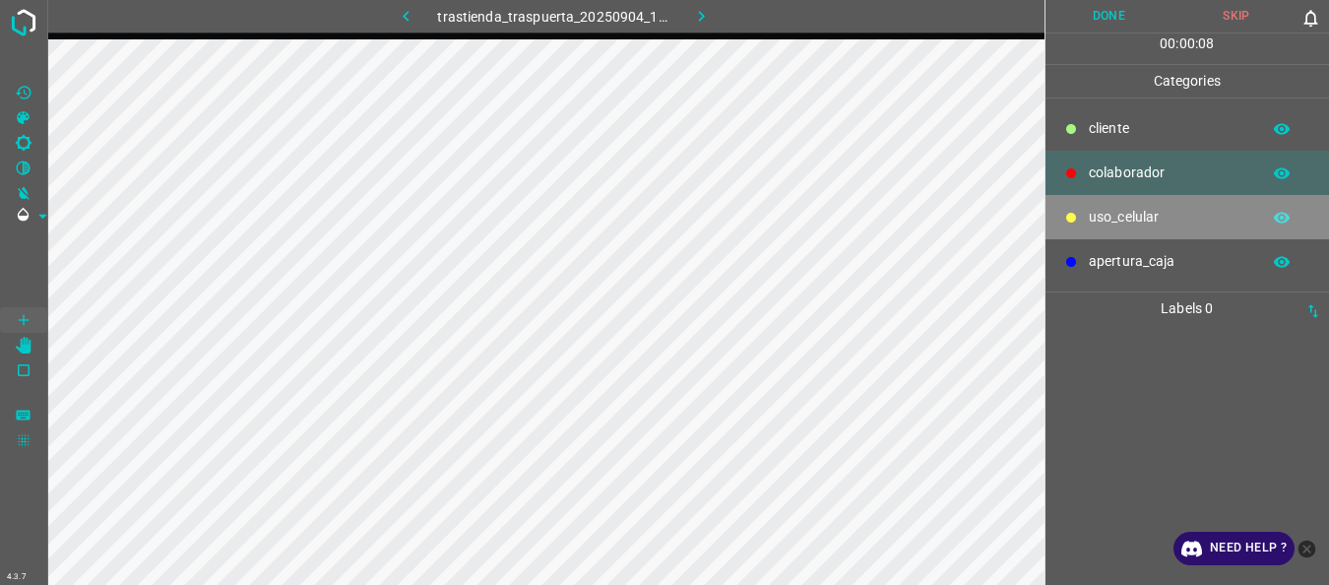
click at [1153, 202] on div "uso_celular" at bounding box center [1188, 217] width 285 height 44
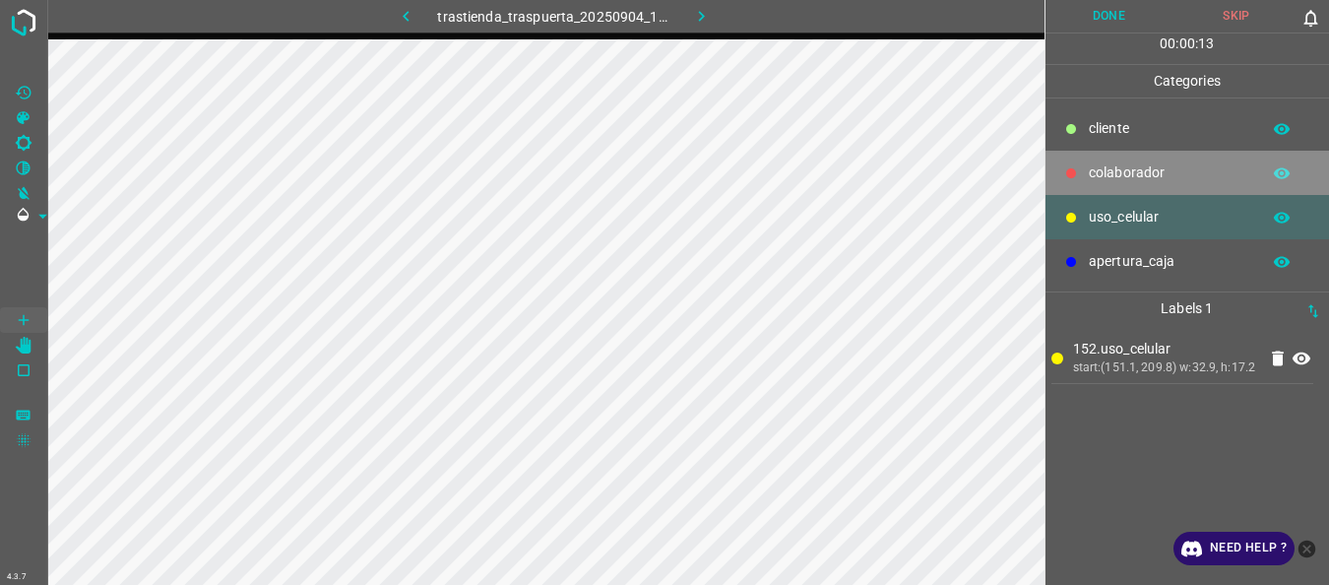
click at [1101, 175] on p "colaborador" at bounding box center [1169, 172] width 161 height 21
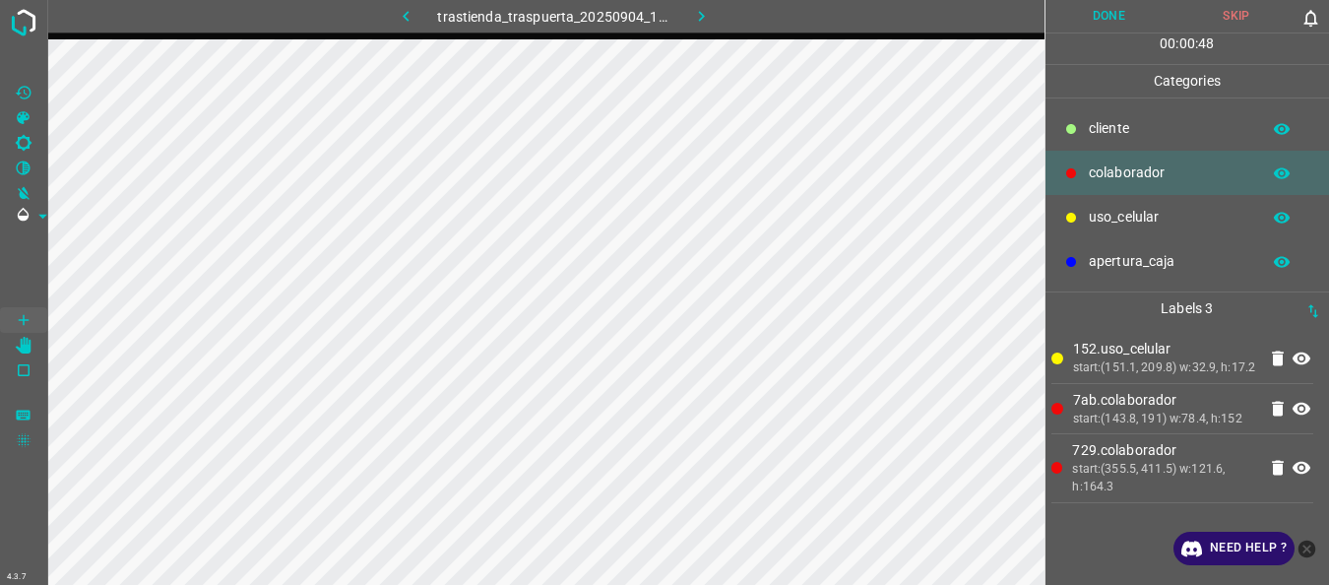
click at [1112, 5] on button "Done" at bounding box center [1110, 16] width 128 height 32
click at [707, 11] on icon "button" at bounding box center [701, 16] width 21 height 21
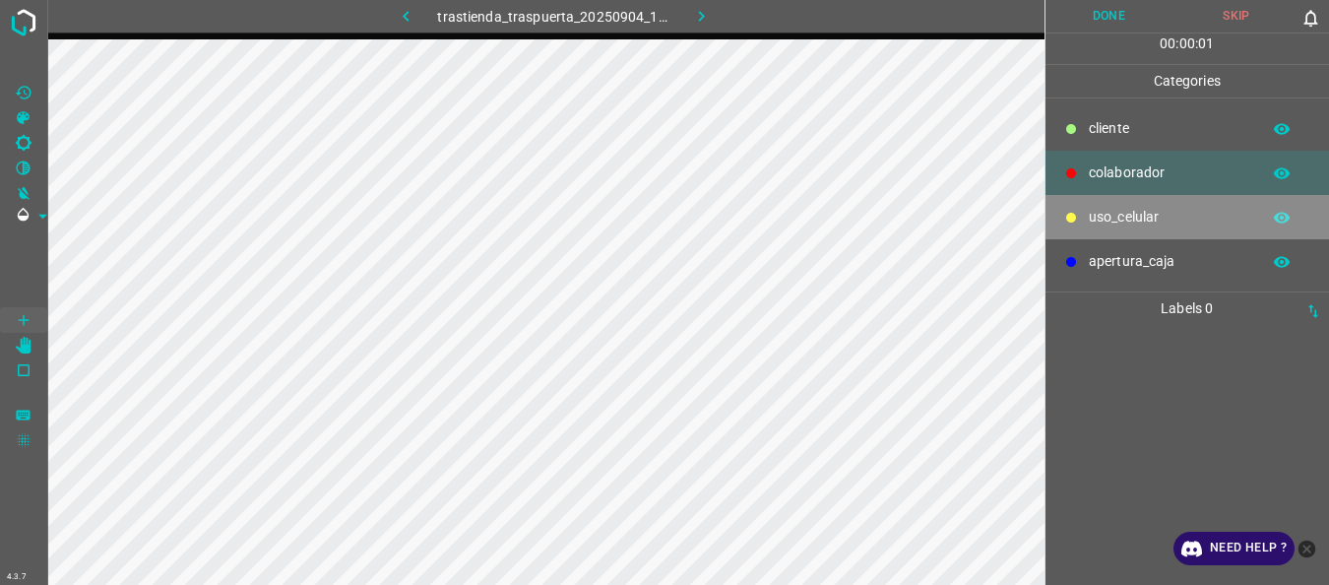
click at [1093, 213] on p "uso_celular" at bounding box center [1169, 217] width 161 height 21
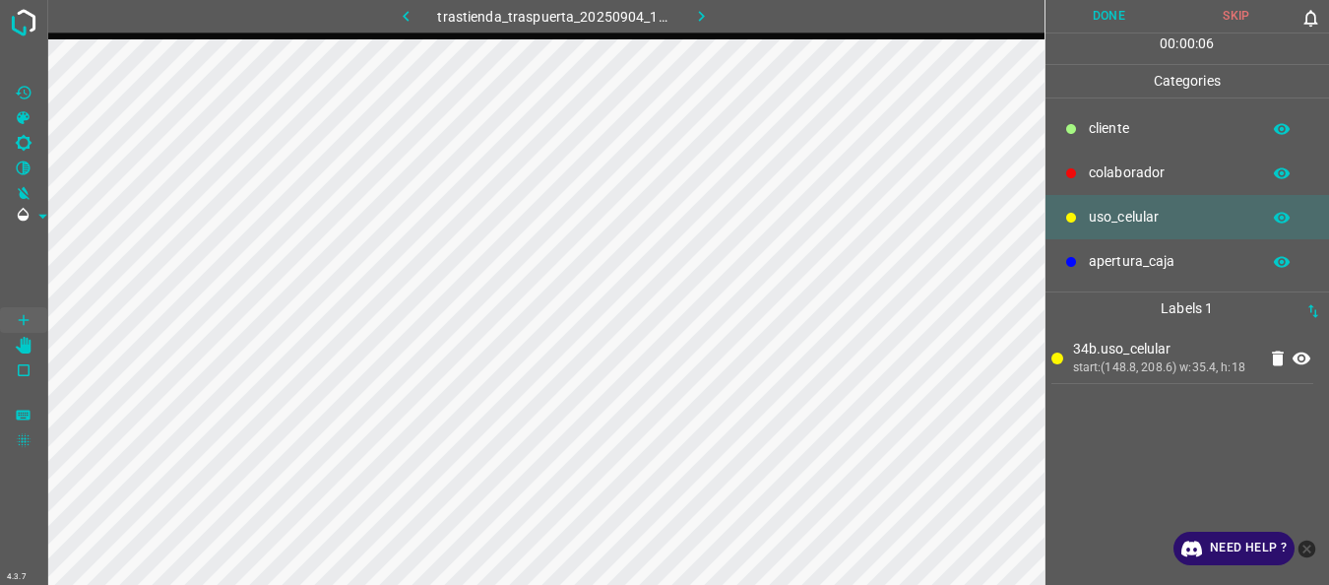
click at [1117, 176] on p "colaborador" at bounding box center [1169, 172] width 161 height 21
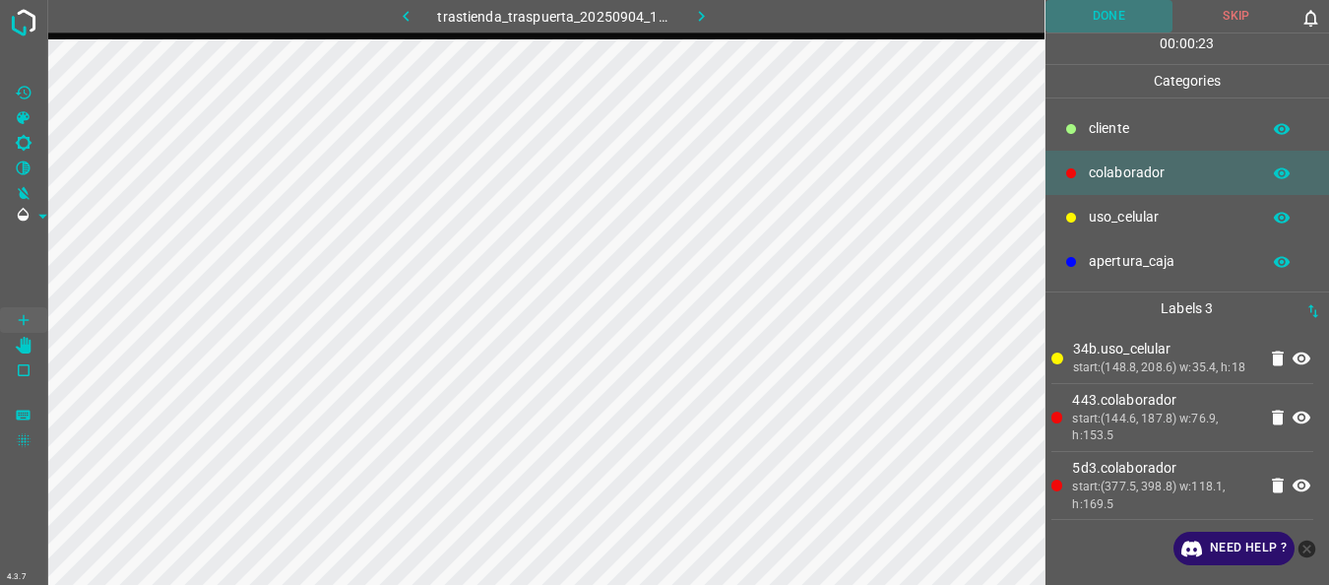
click at [1078, 20] on button "Done" at bounding box center [1110, 16] width 128 height 32
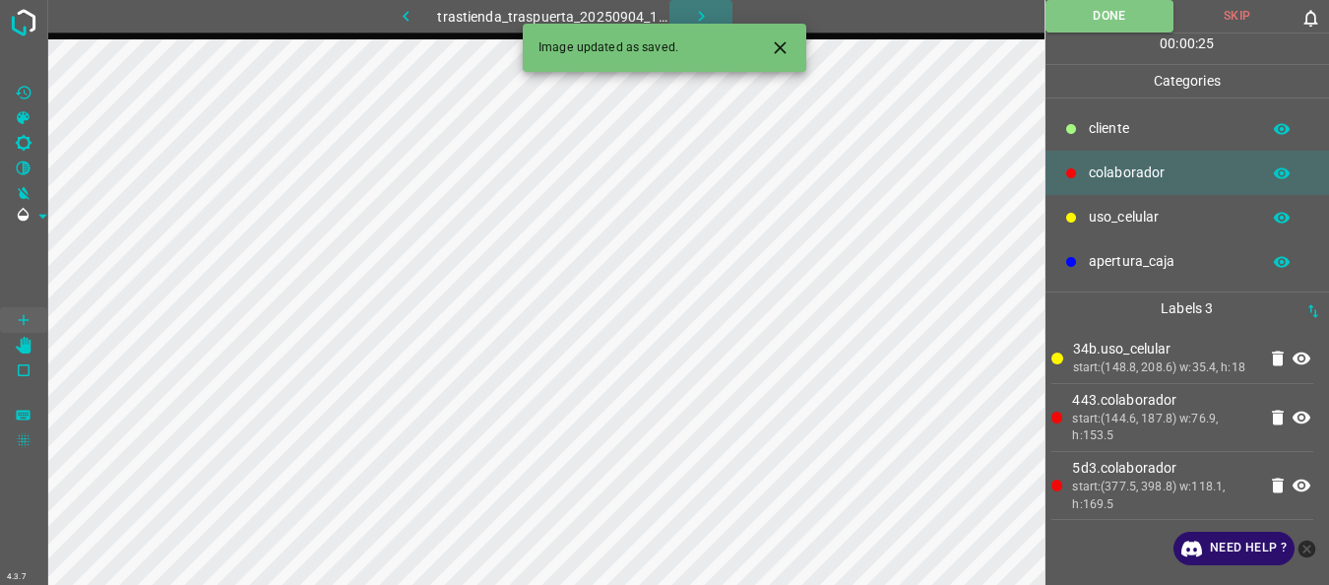
click at [694, 17] on icon "button" at bounding box center [701, 16] width 21 height 21
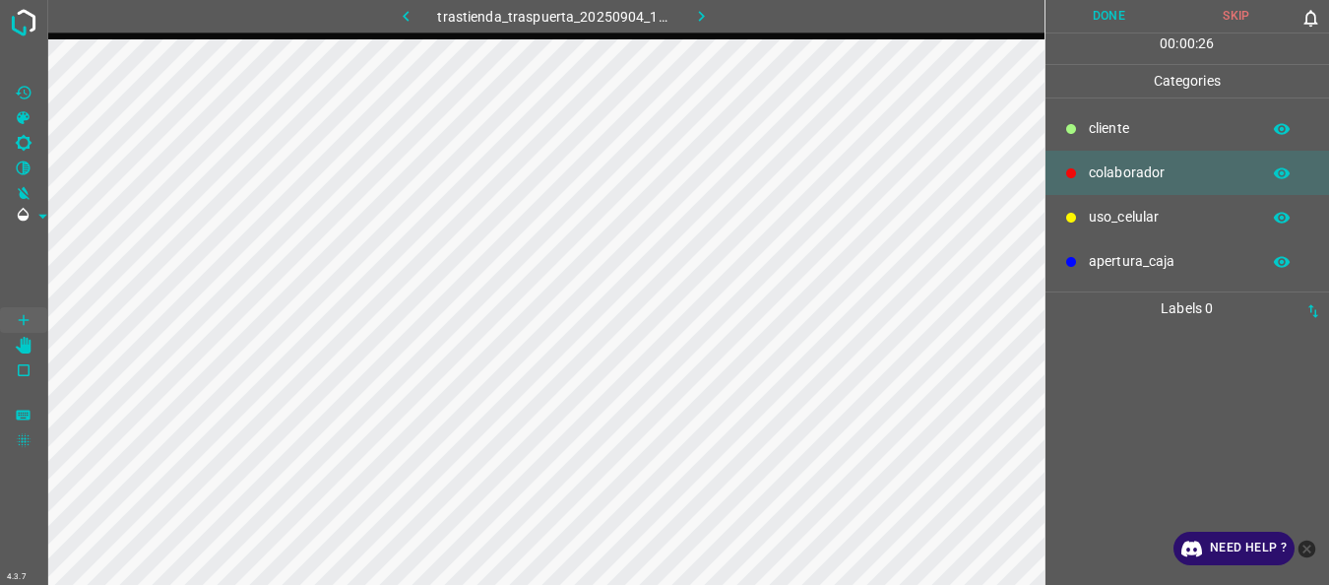
click at [1115, 217] on p "uso_celular" at bounding box center [1169, 217] width 161 height 21
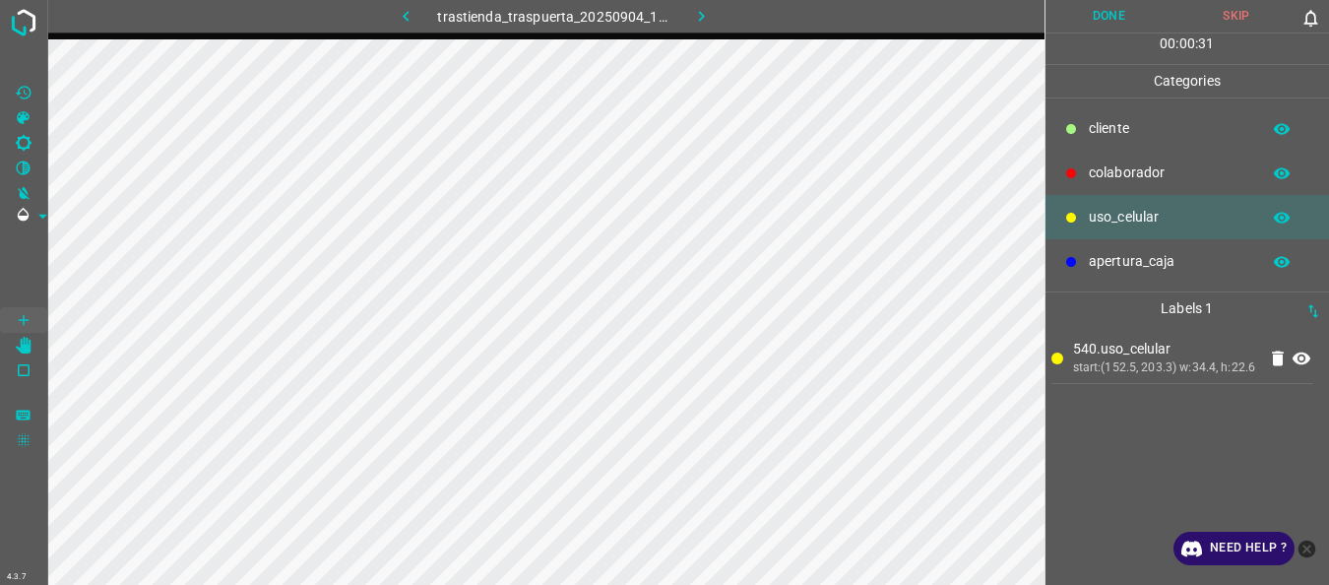
click at [1082, 173] on div "colaborador" at bounding box center [1188, 173] width 285 height 44
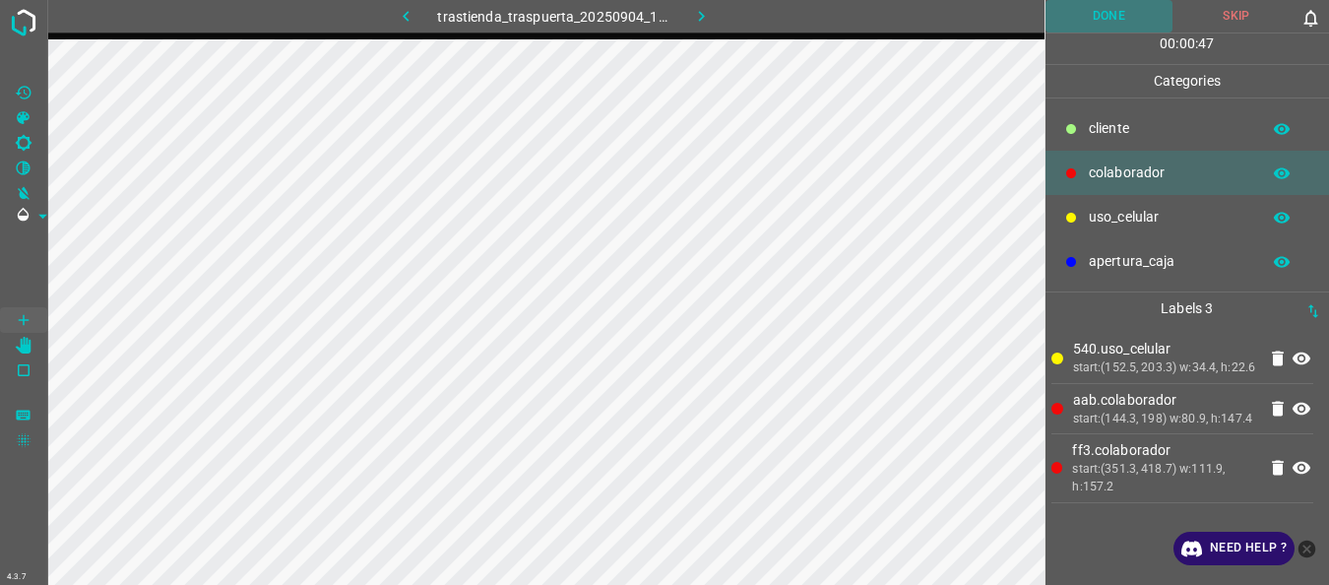
click at [1099, 11] on button "Done" at bounding box center [1110, 16] width 128 height 32
click at [689, 13] on button "button" at bounding box center [700, 16] width 63 height 32
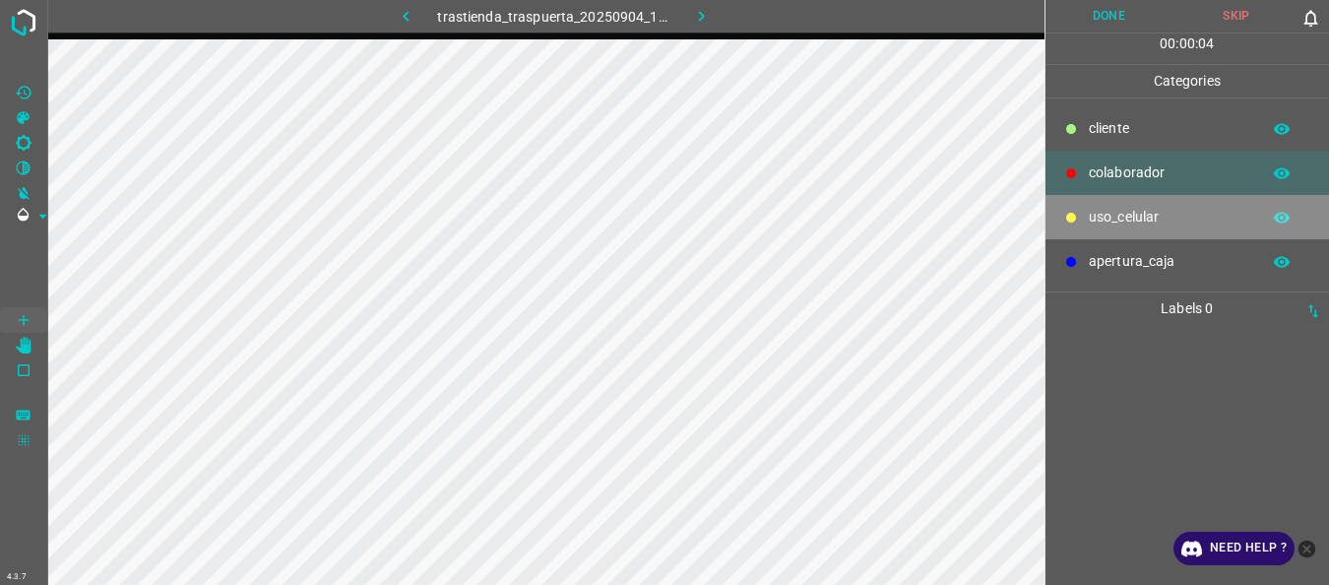
click at [1072, 217] on icon at bounding box center [1071, 218] width 10 height 10
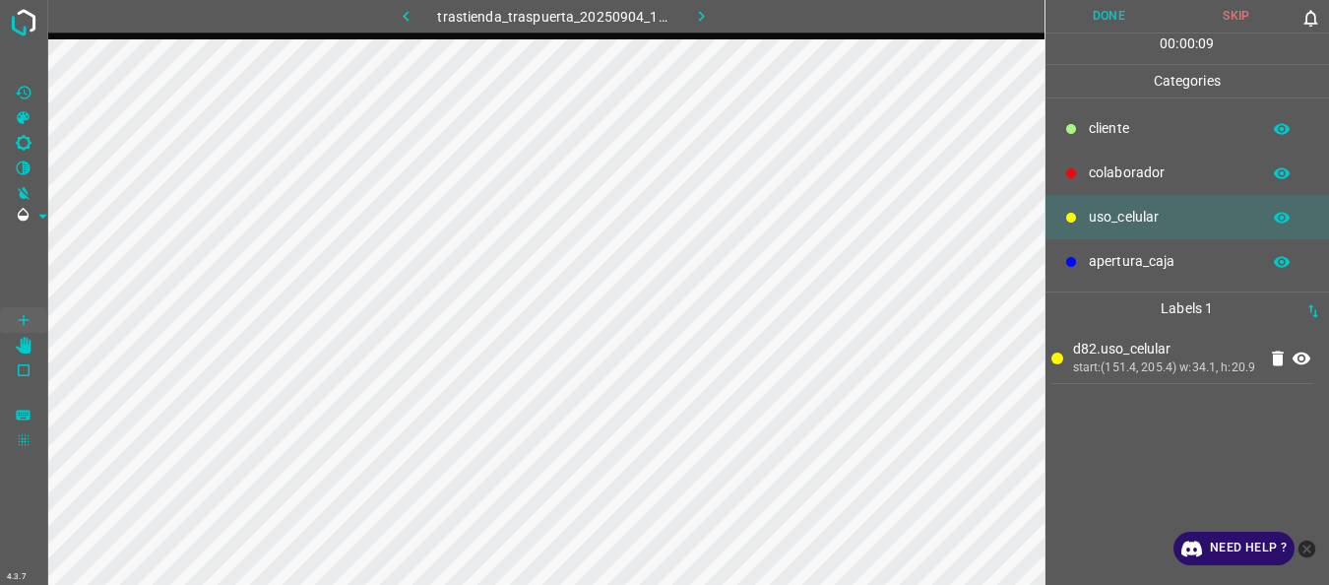
click at [1116, 179] on p "colaborador" at bounding box center [1169, 172] width 161 height 21
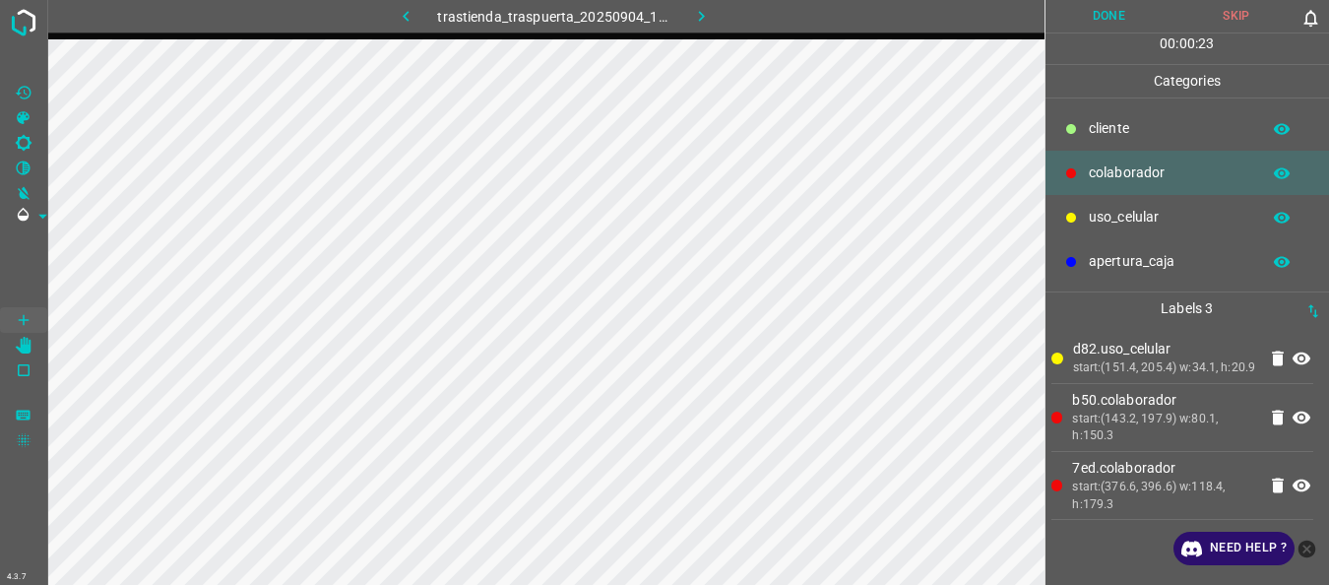
click at [1081, 13] on button "Done" at bounding box center [1110, 16] width 128 height 32
click at [705, 9] on icon "button" at bounding box center [701, 16] width 21 height 21
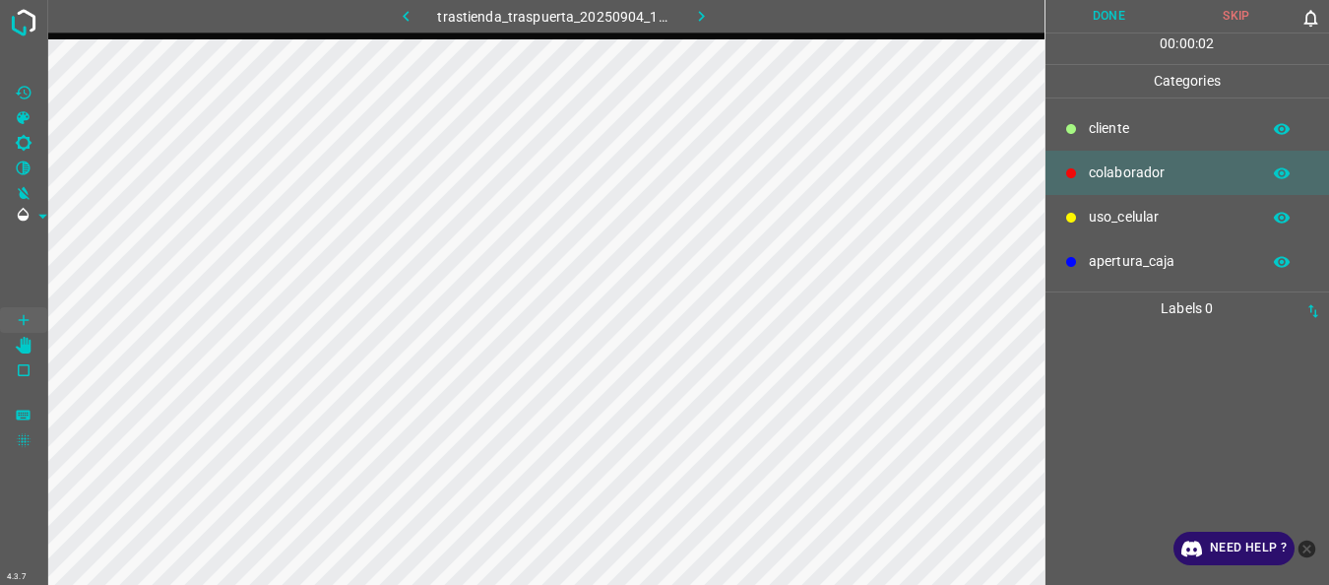
click at [1093, 205] on div "uso_celular" at bounding box center [1188, 217] width 285 height 44
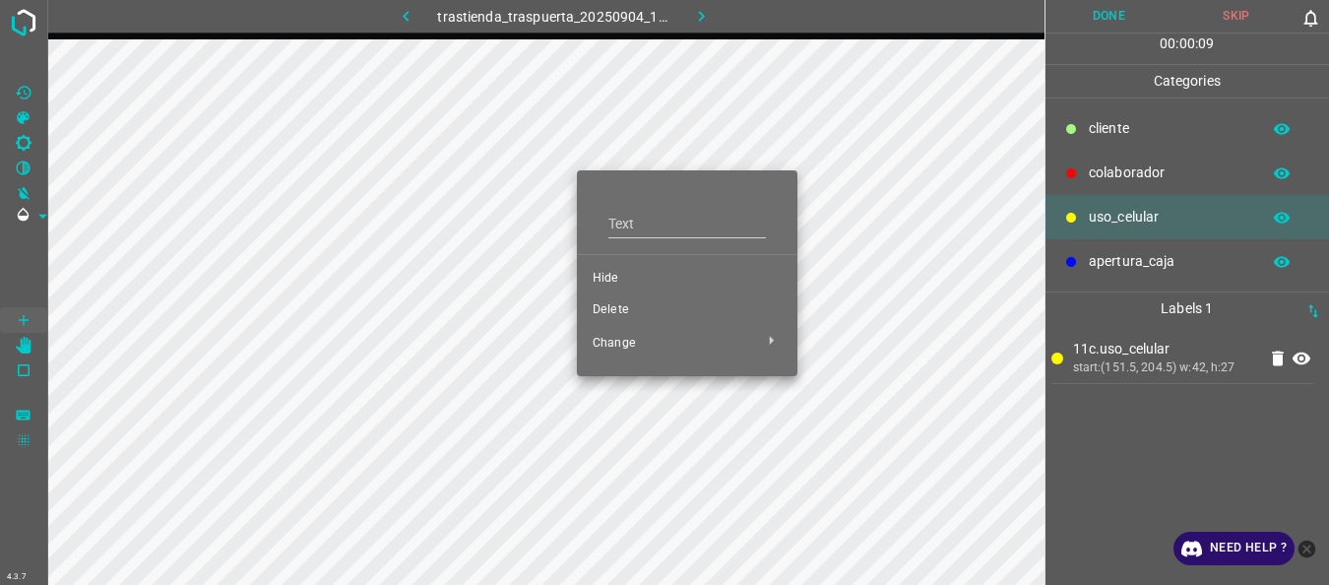
click at [610, 311] on span "Delete" at bounding box center [687, 310] width 189 height 18
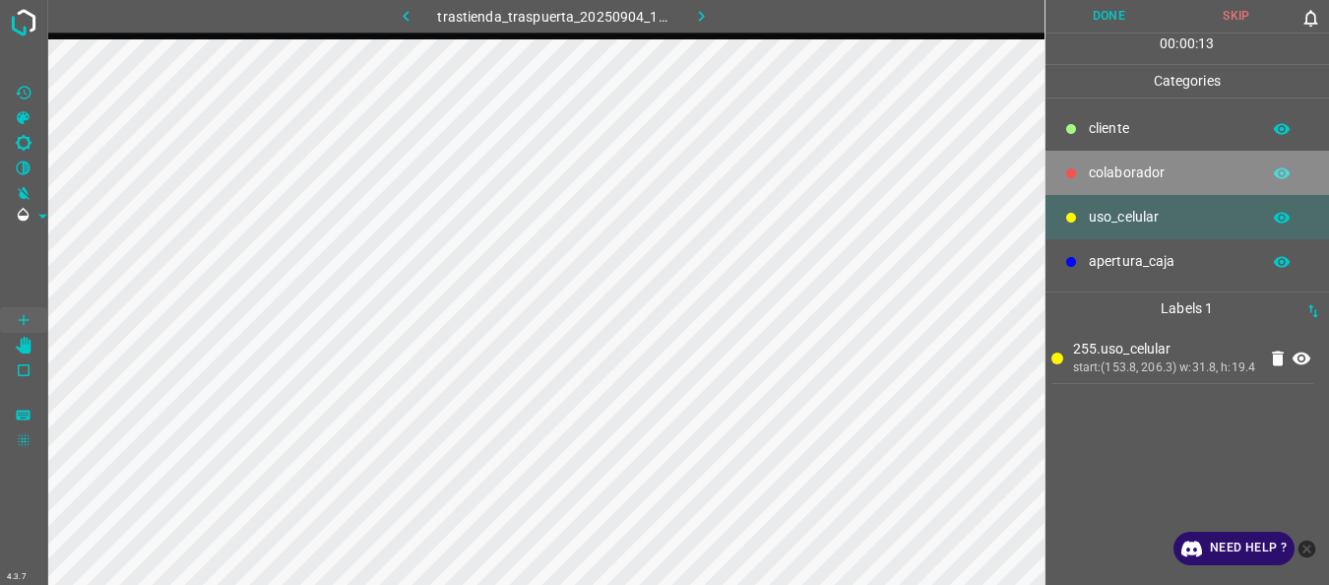
click at [1097, 165] on p "colaborador" at bounding box center [1169, 172] width 161 height 21
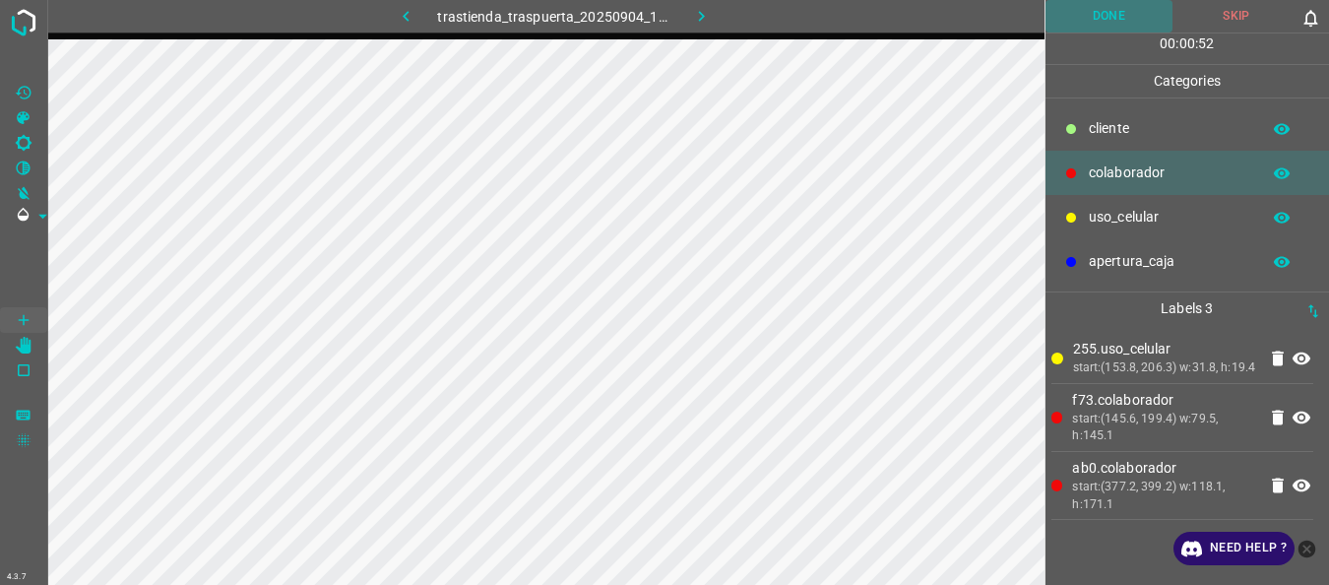
click at [1113, 27] on button "Done" at bounding box center [1110, 16] width 128 height 32
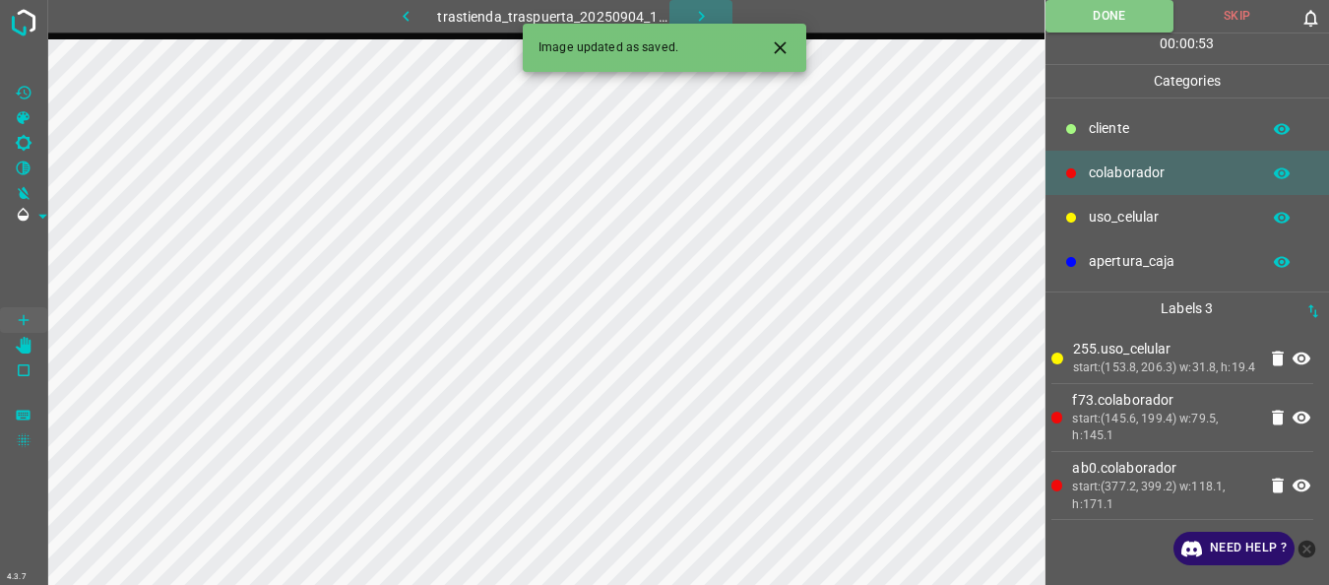
click at [687, 12] on button "button" at bounding box center [700, 16] width 63 height 32
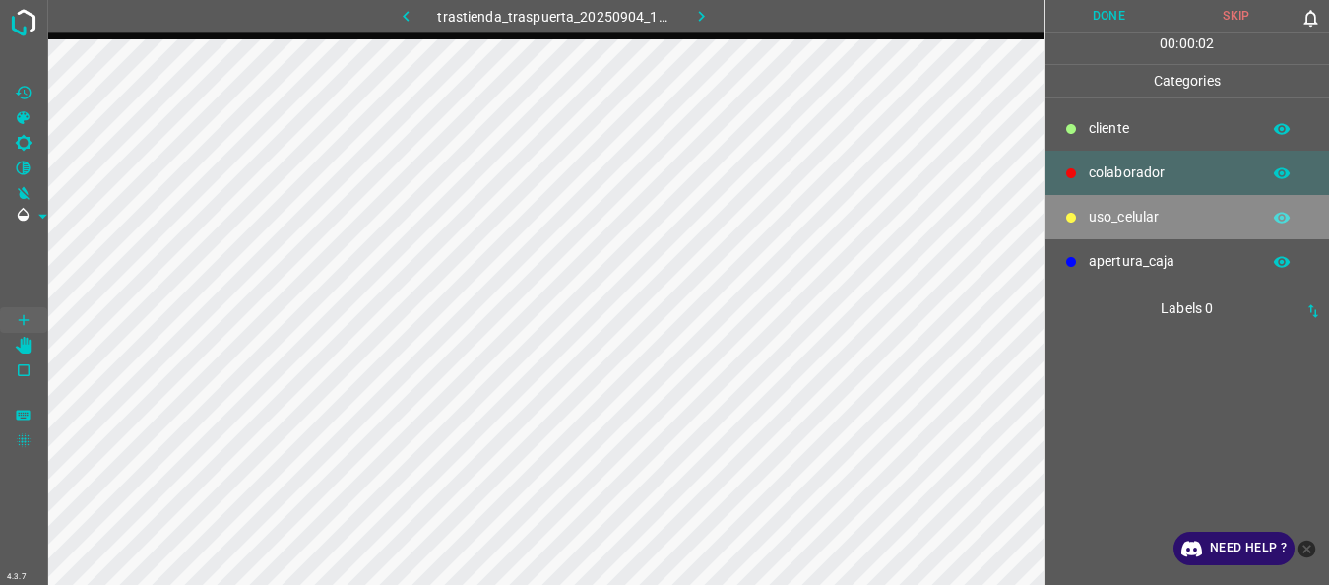
click at [1108, 216] on p "uso_celular" at bounding box center [1169, 217] width 161 height 21
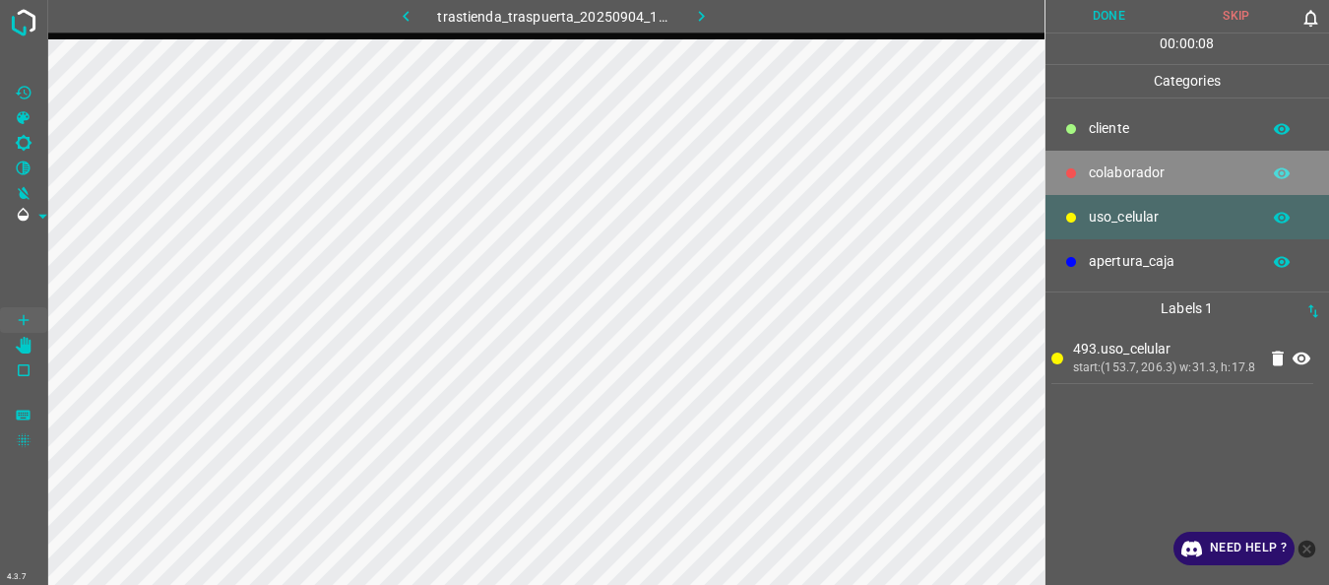
click at [1096, 173] on p "colaborador" at bounding box center [1169, 172] width 161 height 21
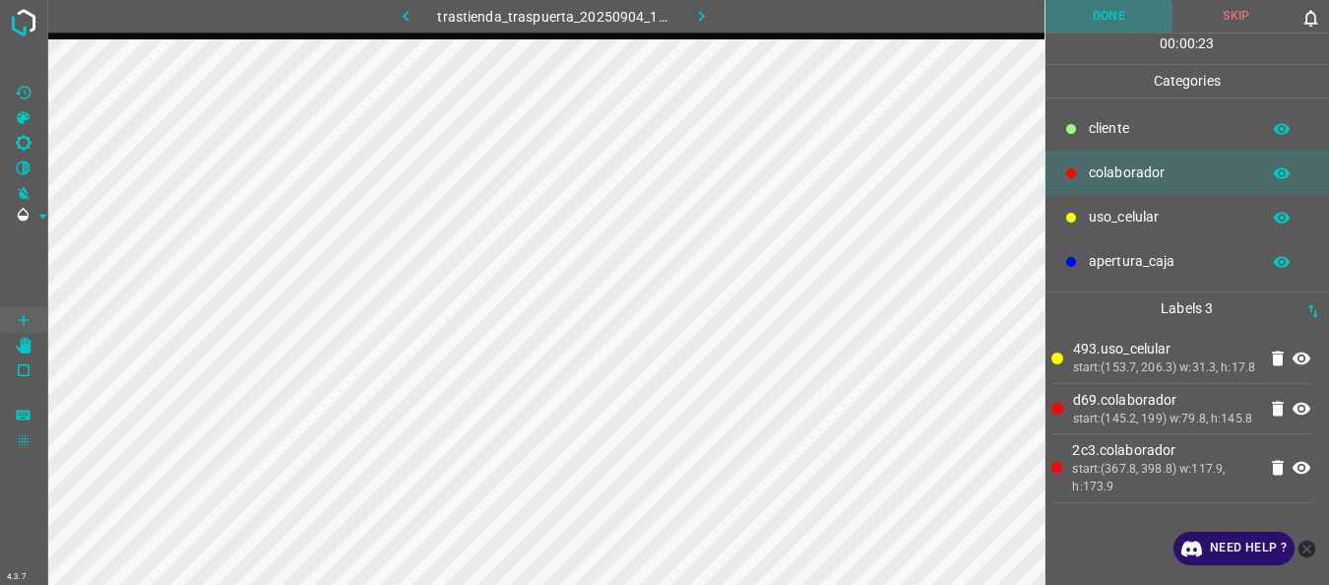
click at [1095, 25] on button "Done" at bounding box center [1110, 16] width 128 height 32
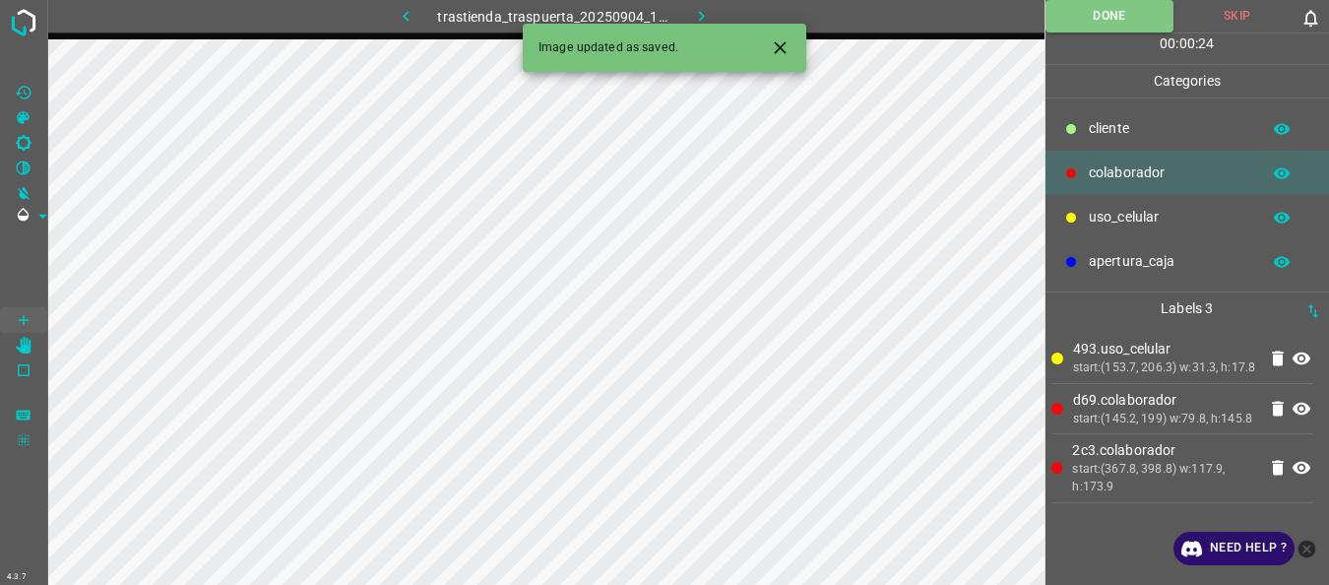
click at [689, 8] on button "button" at bounding box center [700, 16] width 63 height 32
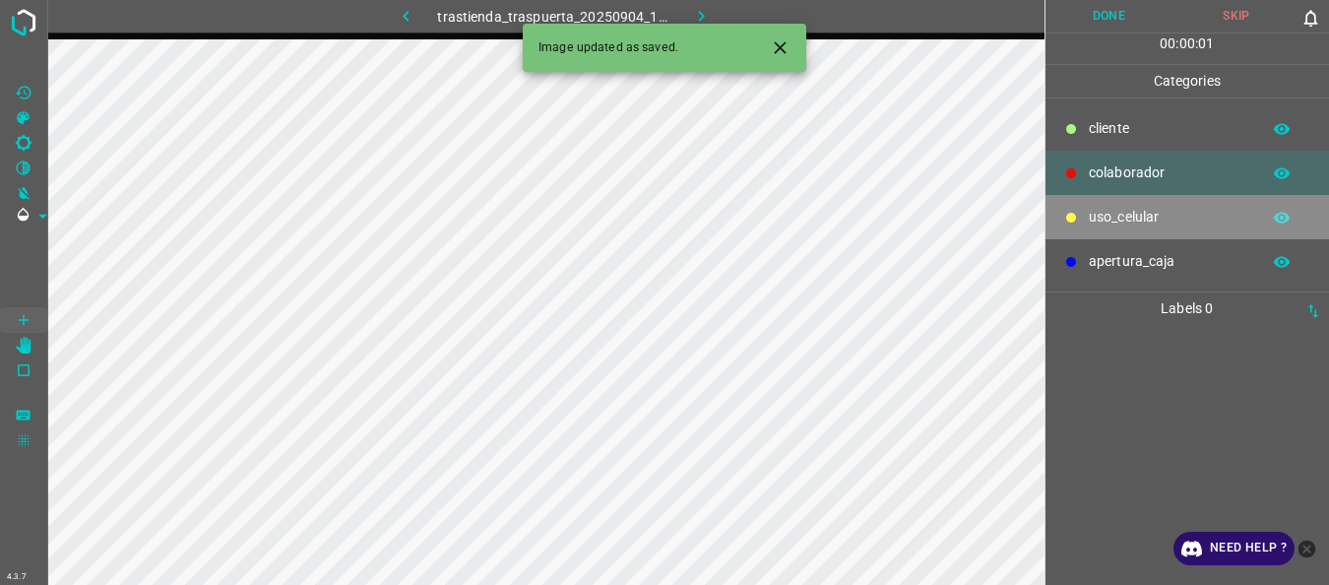
click at [1141, 221] on p "uso_celular" at bounding box center [1169, 217] width 161 height 21
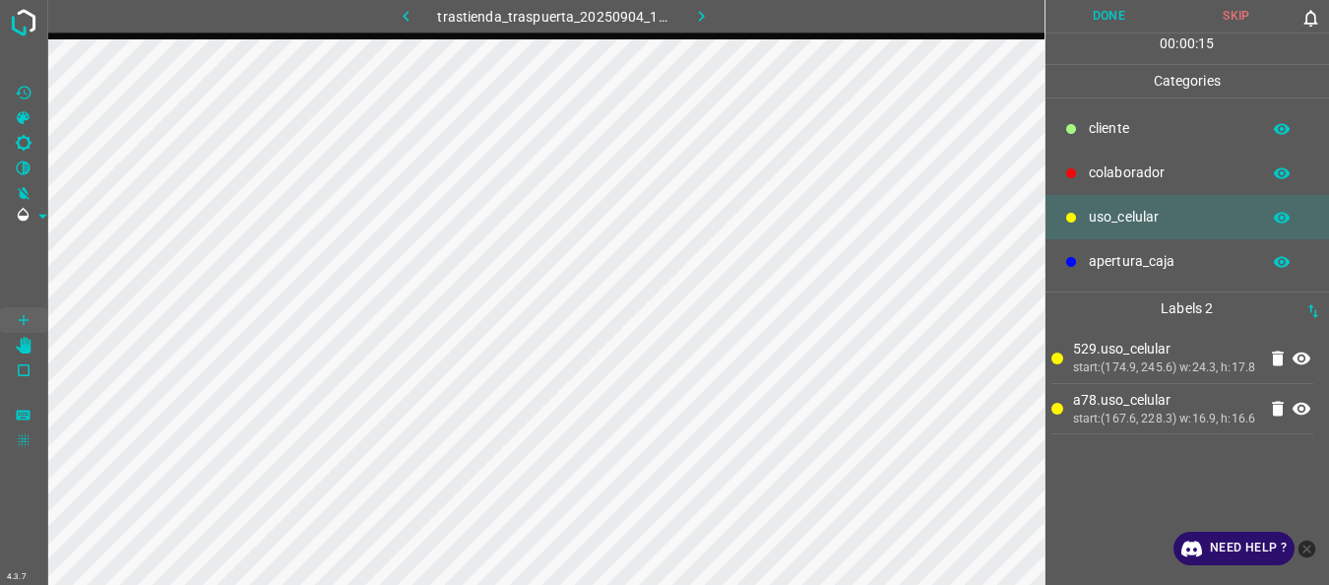
click at [1105, 164] on p "colaborador" at bounding box center [1169, 172] width 161 height 21
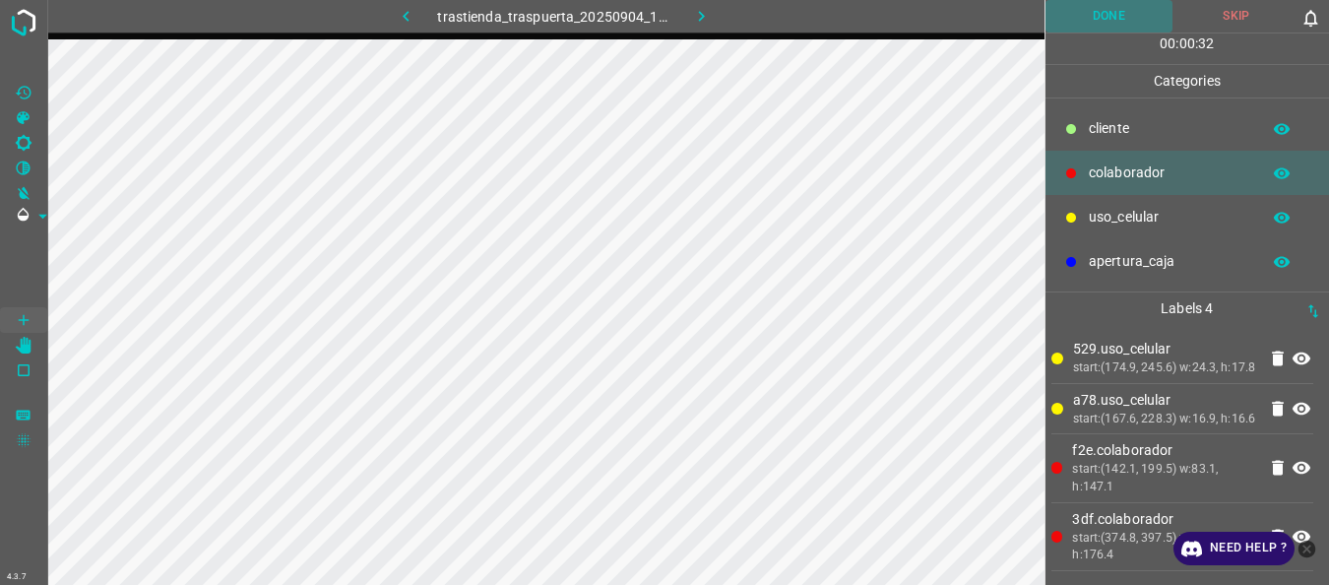
click at [1127, 23] on button "Done" at bounding box center [1110, 16] width 128 height 32
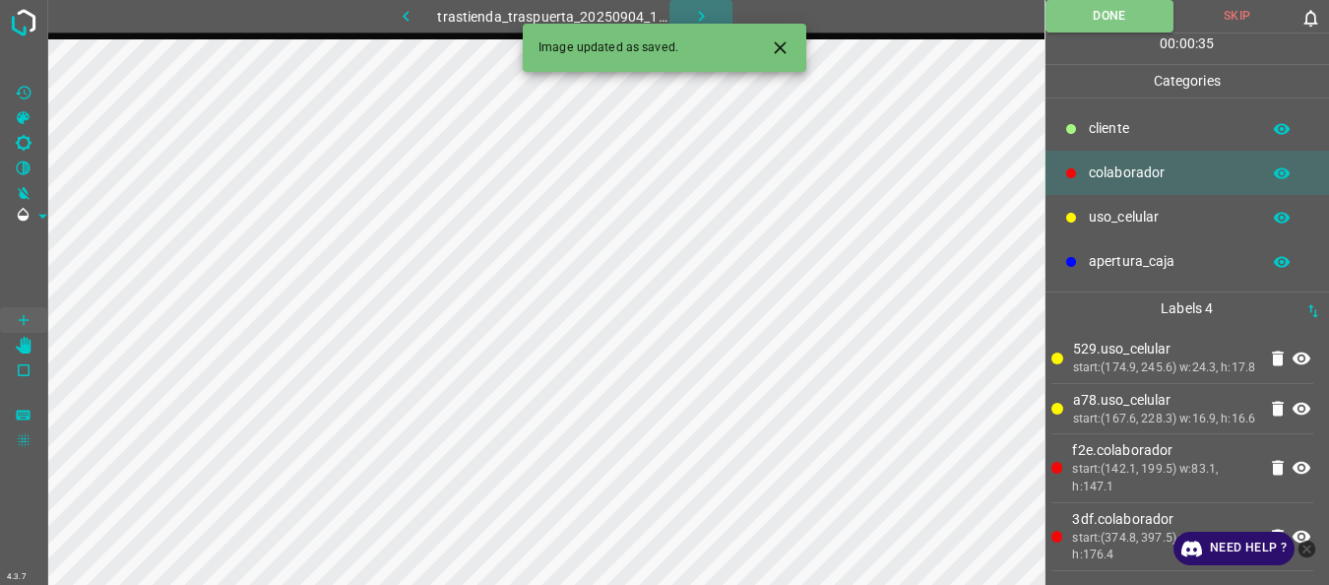
click at [702, 11] on icon "button" at bounding box center [701, 16] width 21 height 21
click at [702, 11] on div "trastienda_traspuerta_20250904_150729_909125.jpg" at bounding box center [554, 16] width 464 height 32
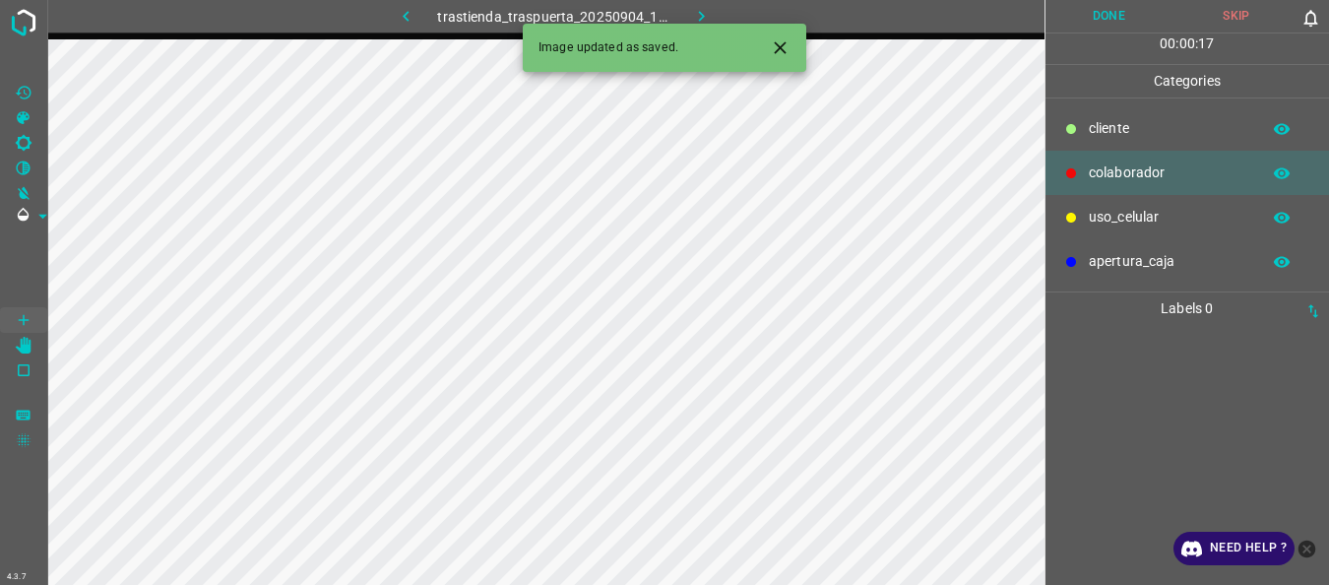
click at [1100, 220] on p "uso_celular" at bounding box center [1169, 217] width 161 height 21
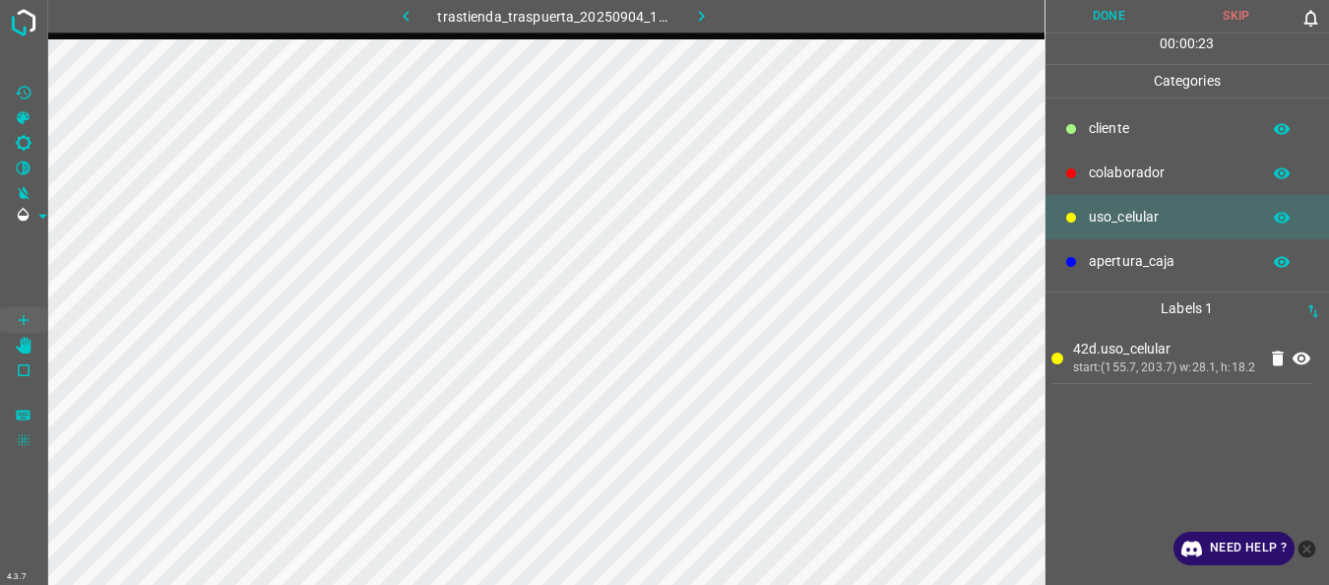
click at [1101, 179] on p "colaborador" at bounding box center [1169, 172] width 161 height 21
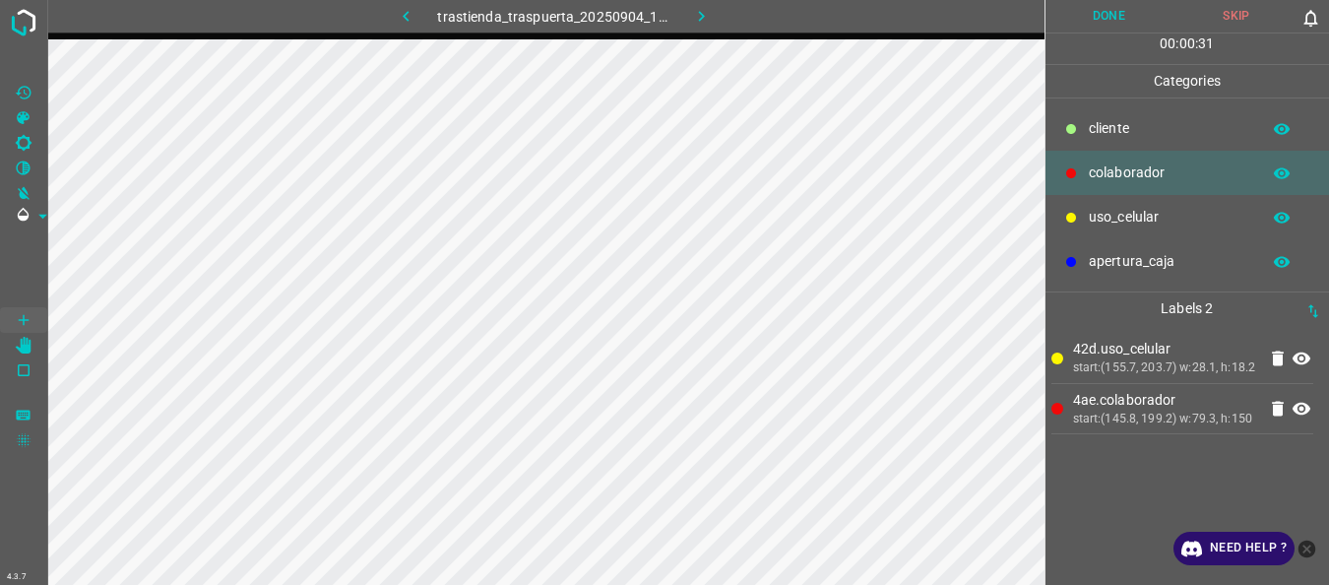
click at [1121, 174] on p "colaborador" at bounding box center [1169, 172] width 161 height 21
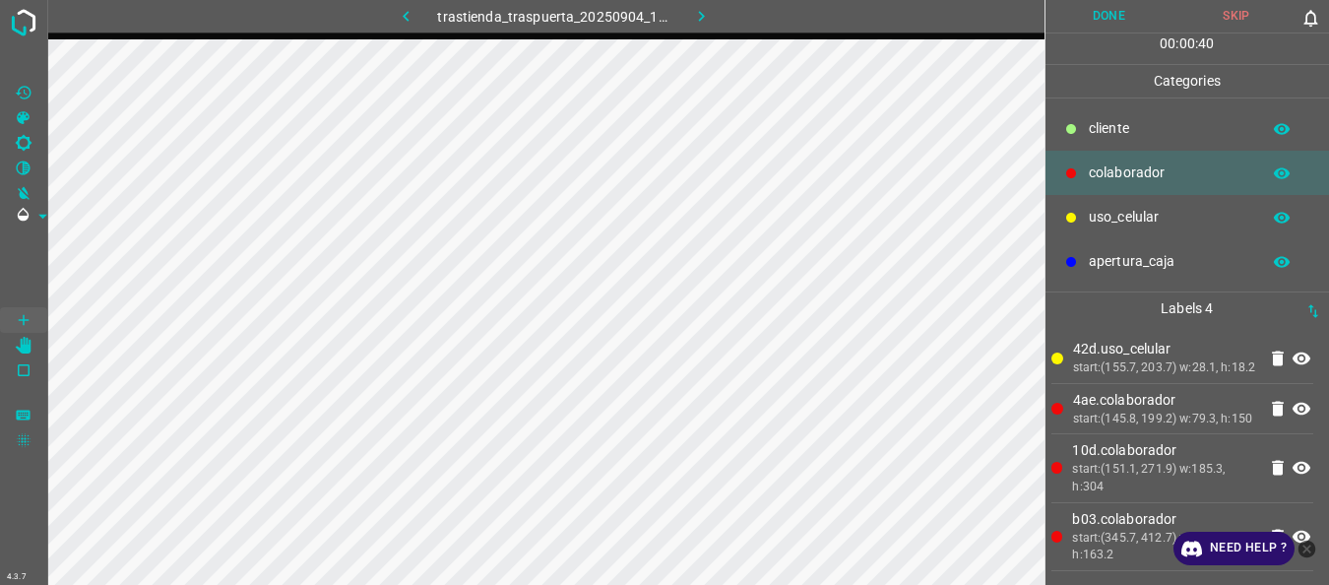
click at [1099, 23] on button "Done" at bounding box center [1110, 16] width 128 height 32
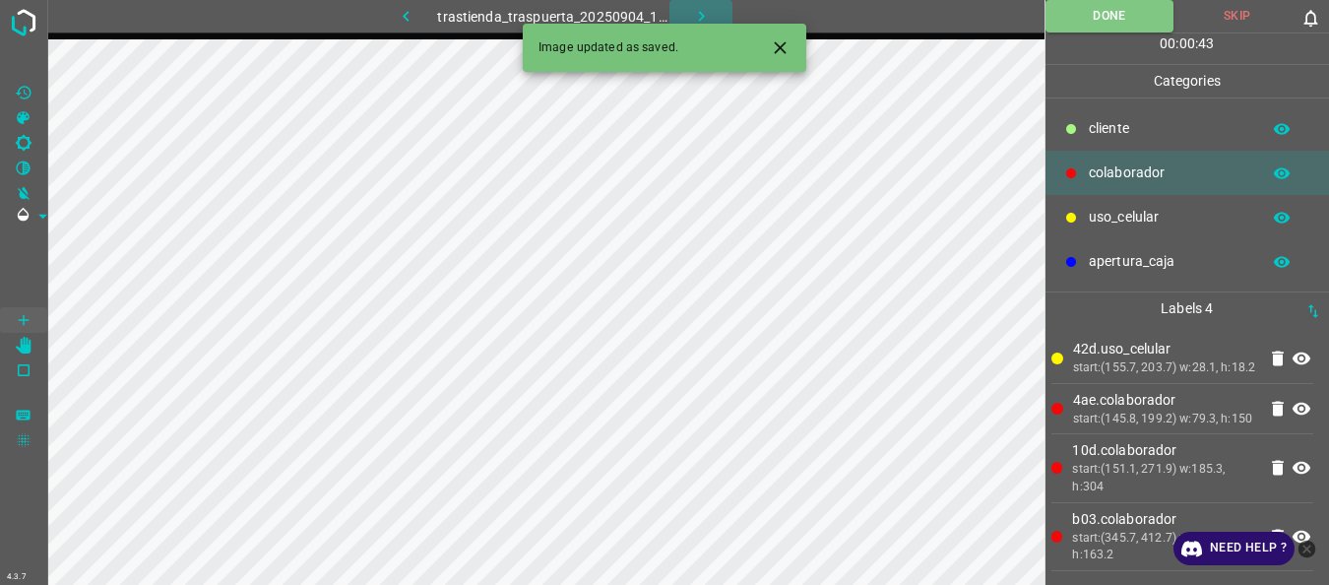
click at [693, 15] on icon "button" at bounding box center [701, 16] width 21 height 21
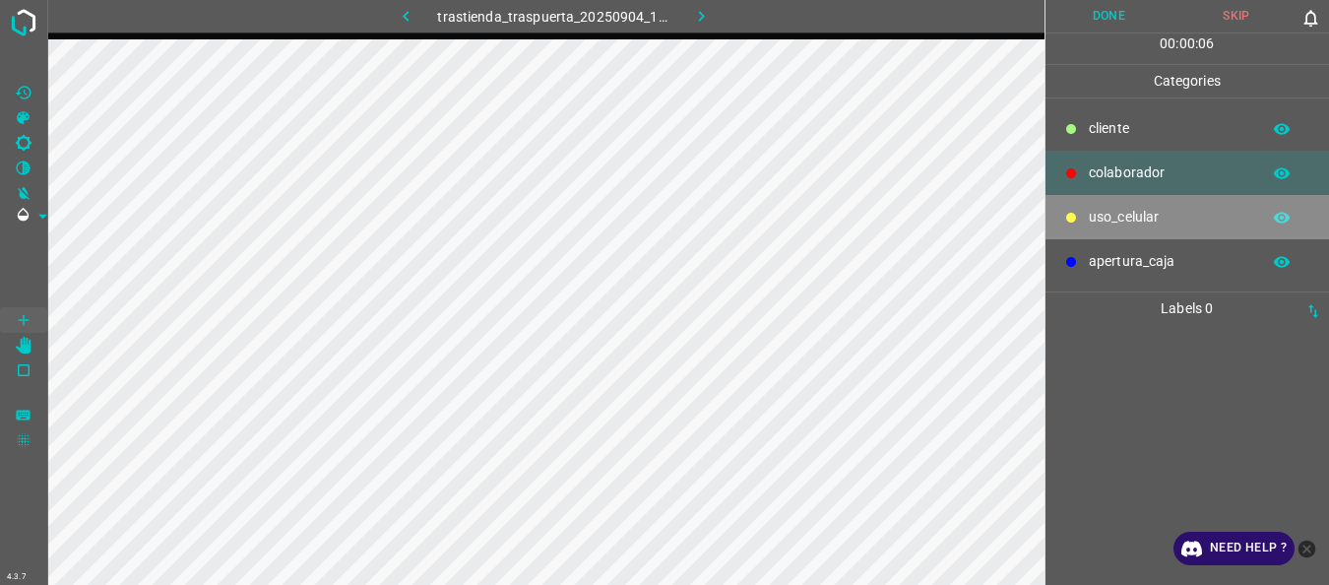
click at [1085, 218] on div "uso_celular" at bounding box center [1188, 217] width 285 height 44
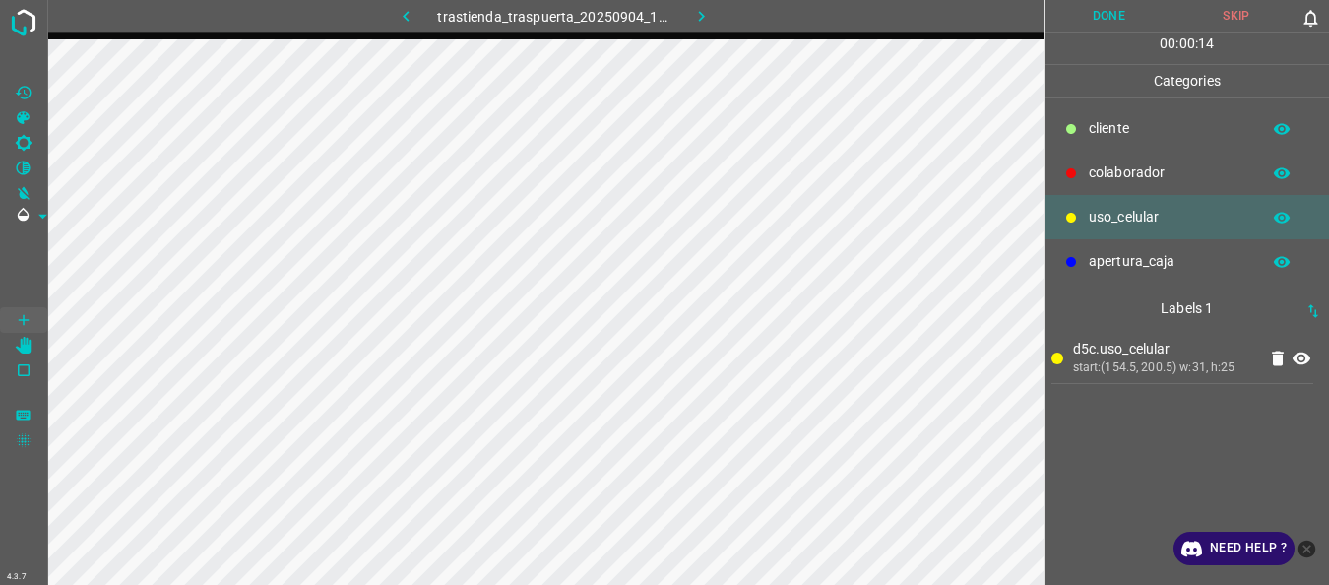
click at [1101, 177] on p "colaborador" at bounding box center [1169, 172] width 161 height 21
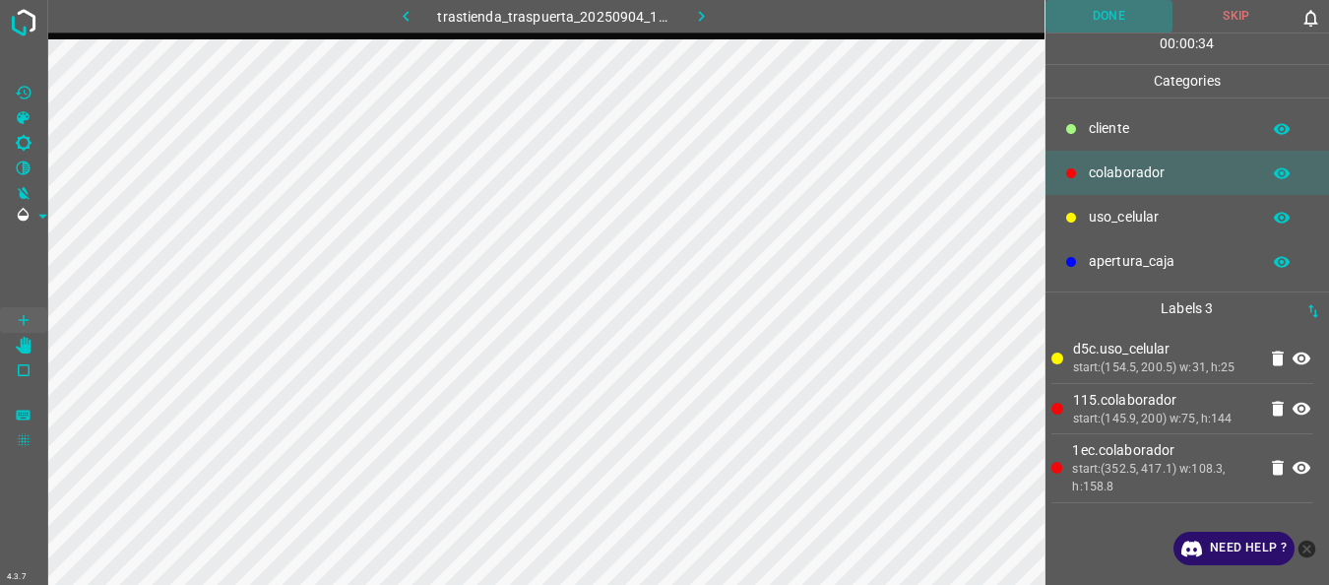
click at [1113, 13] on button "Done" at bounding box center [1110, 16] width 128 height 32
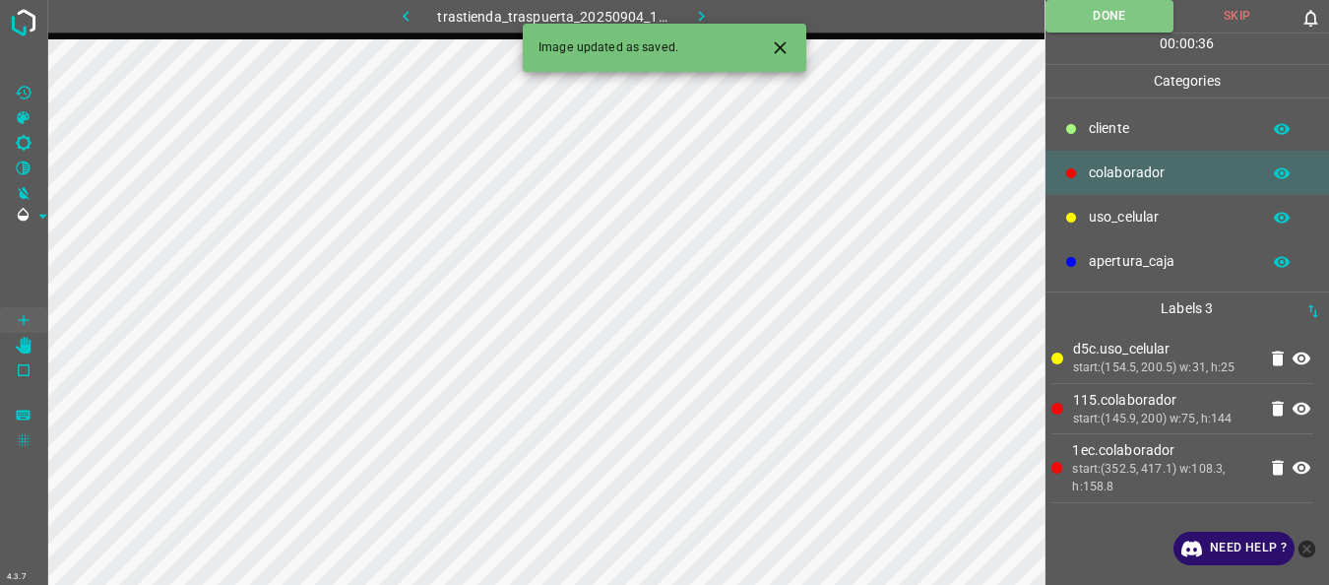
click at [705, 14] on icon "button" at bounding box center [701, 16] width 21 height 21
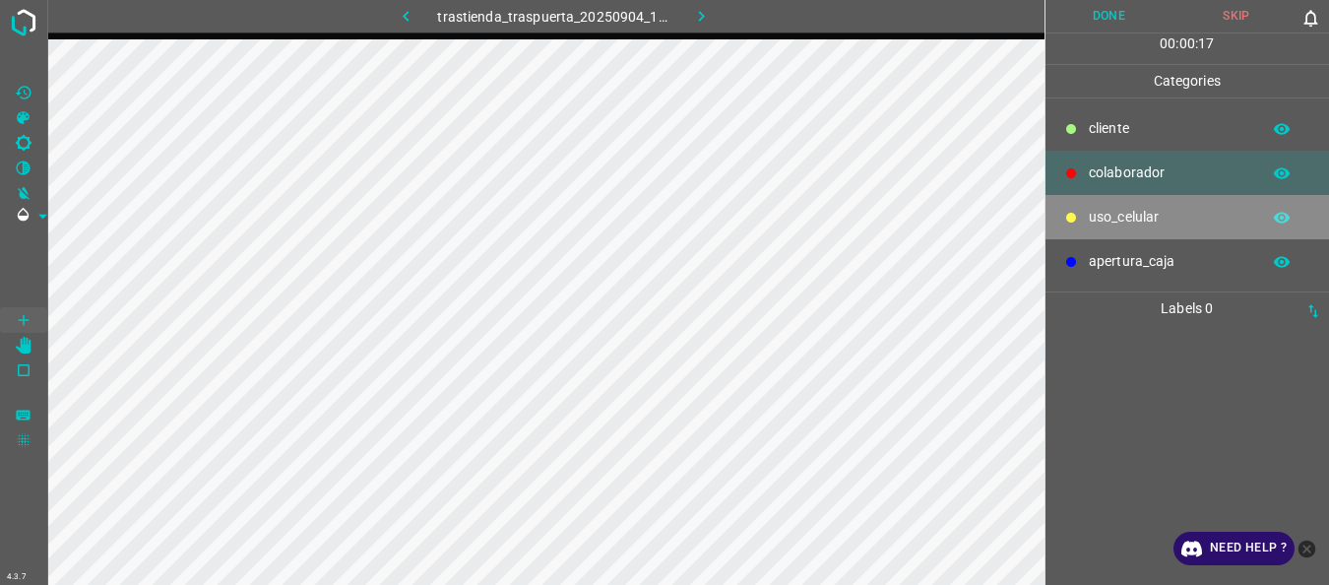
click at [1118, 208] on p "uso_celular" at bounding box center [1169, 217] width 161 height 21
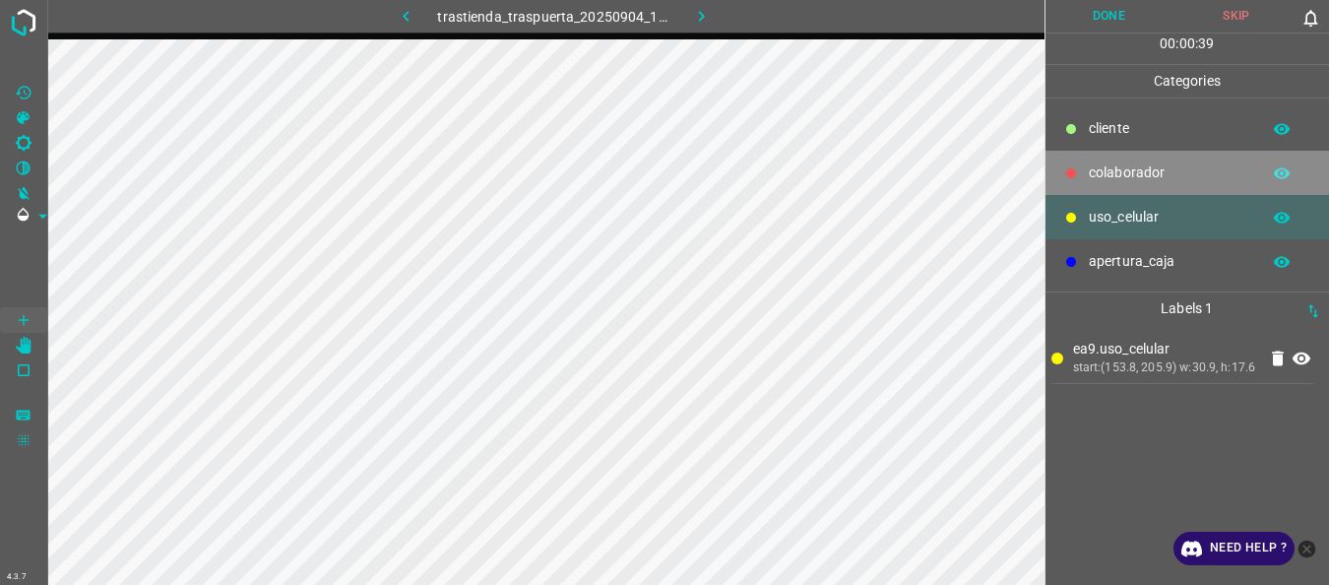
click at [1116, 170] on p "colaborador" at bounding box center [1169, 172] width 161 height 21
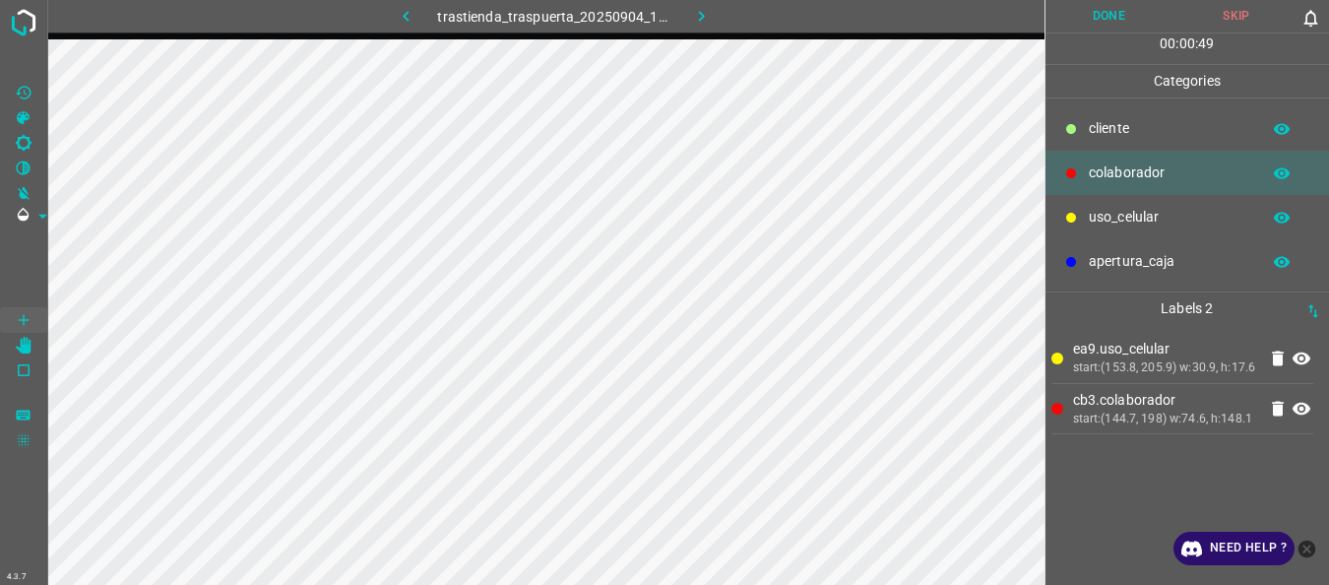
click at [1081, 218] on div "uso_celular" at bounding box center [1188, 217] width 285 height 44
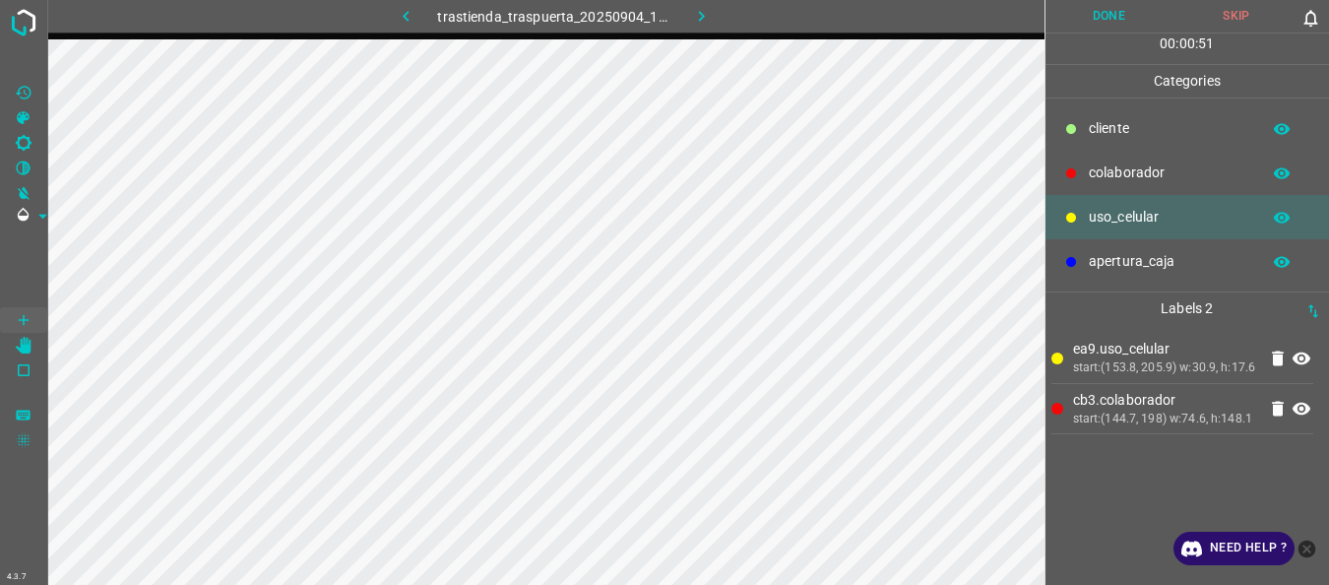
click at [1091, 171] on p "colaborador" at bounding box center [1169, 172] width 161 height 21
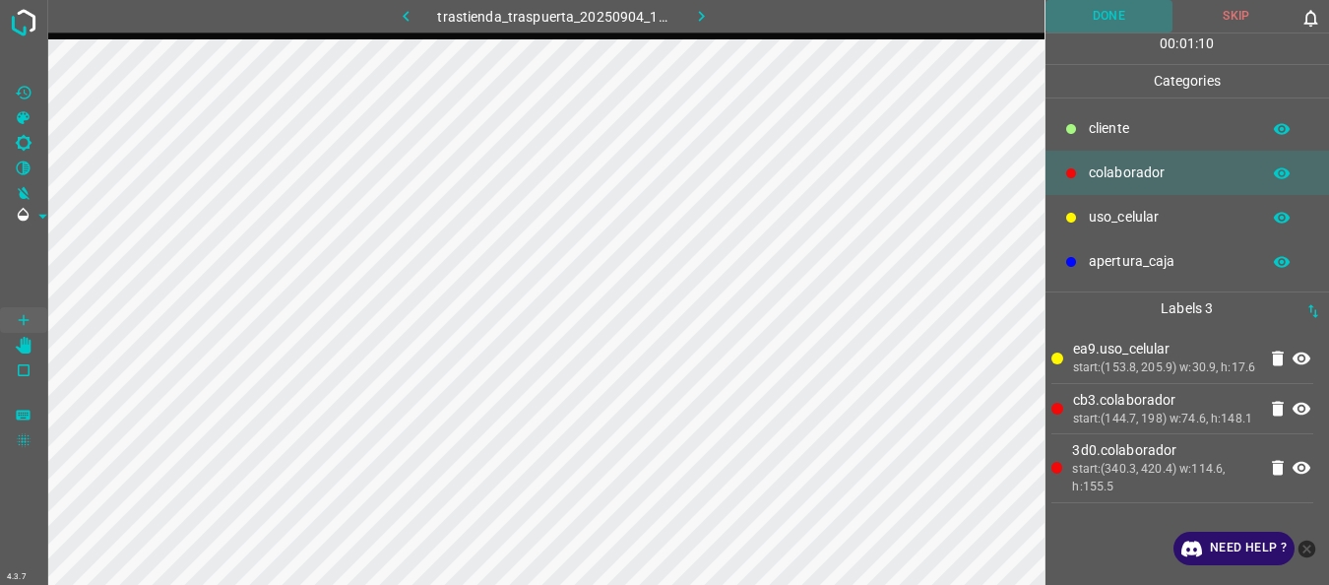
click at [1074, 14] on button "Done" at bounding box center [1110, 16] width 128 height 32
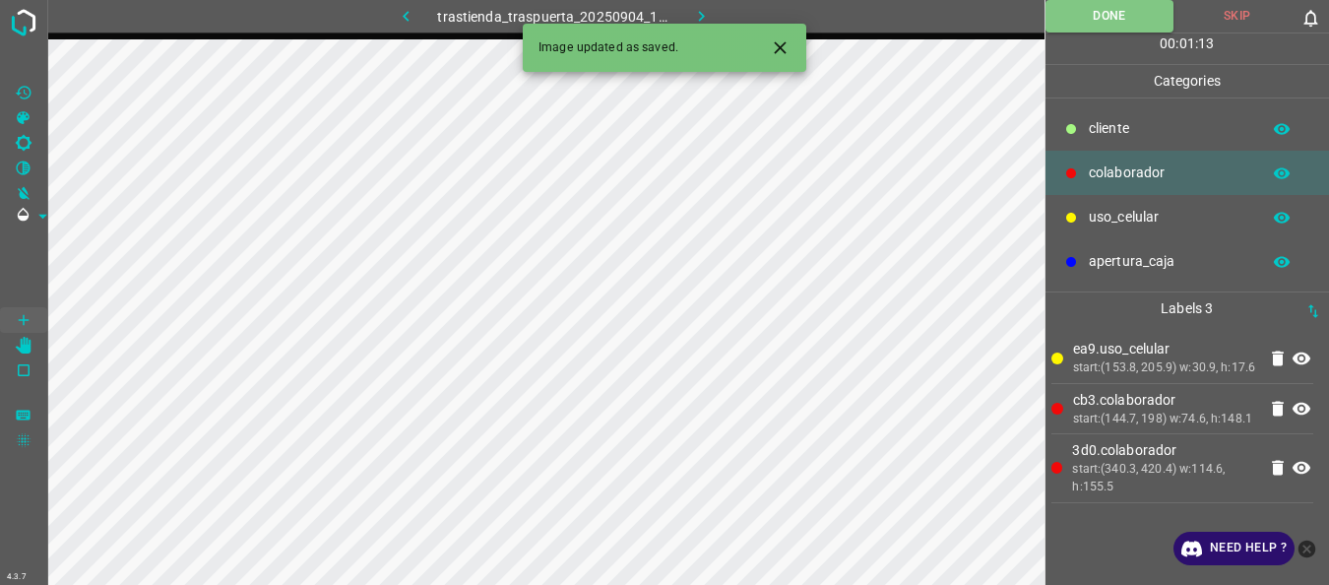
click at [706, 17] on icon "button" at bounding box center [701, 16] width 21 height 21
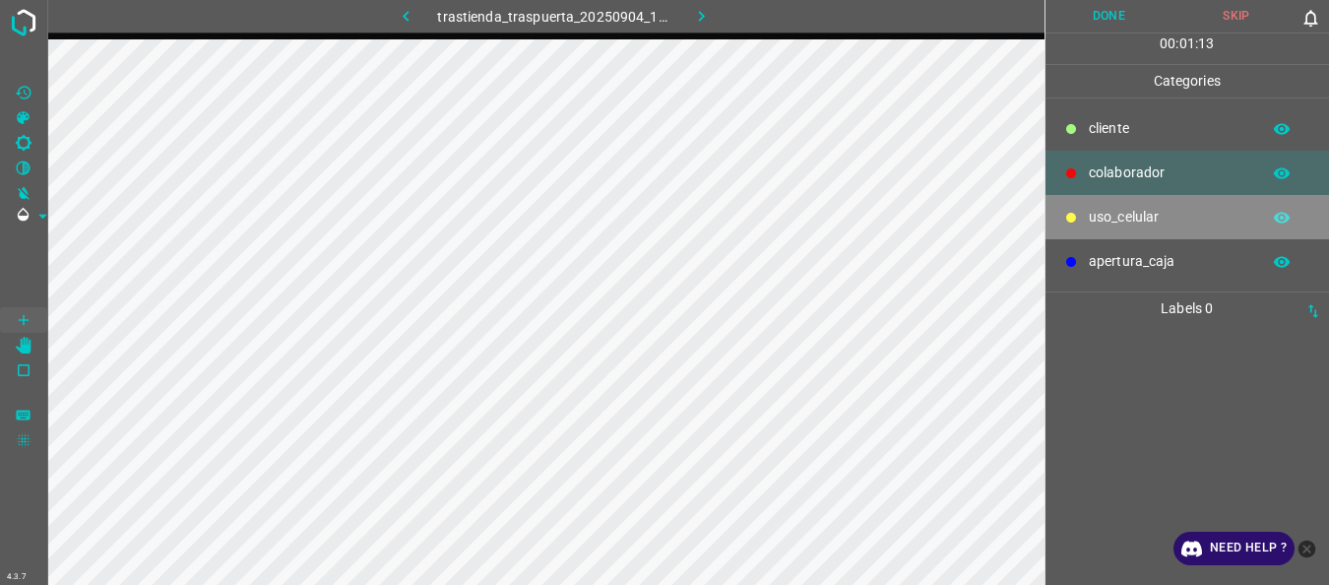
click at [1136, 216] on p "uso_celular" at bounding box center [1169, 217] width 161 height 21
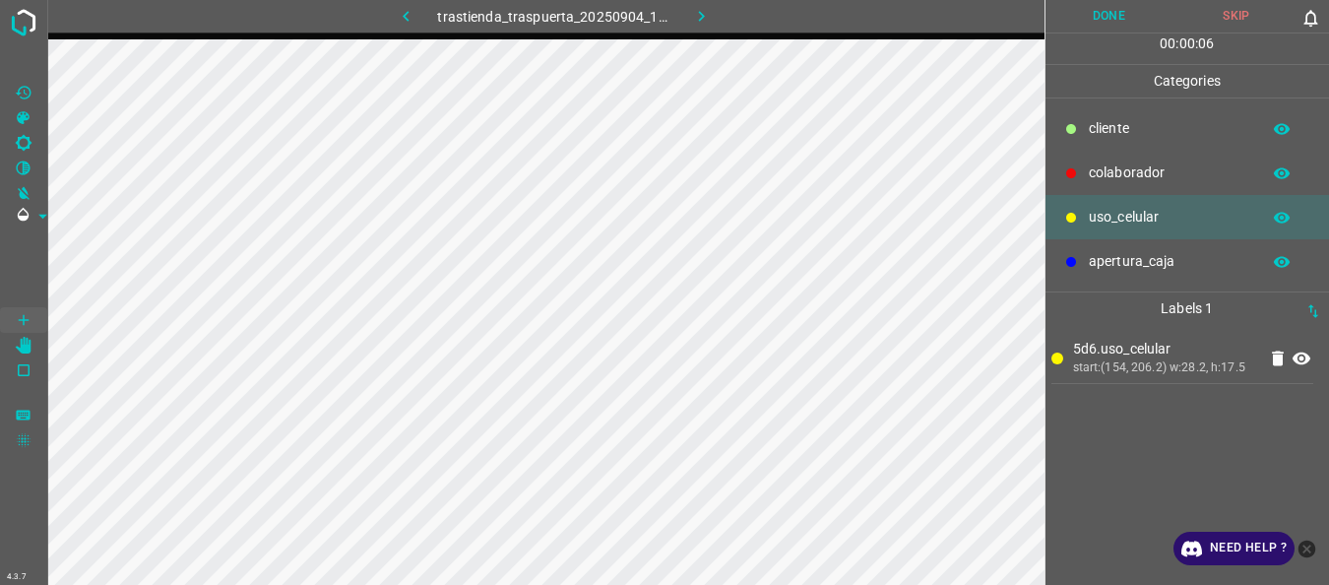
click at [1135, 162] on p "colaborador" at bounding box center [1169, 172] width 161 height 21
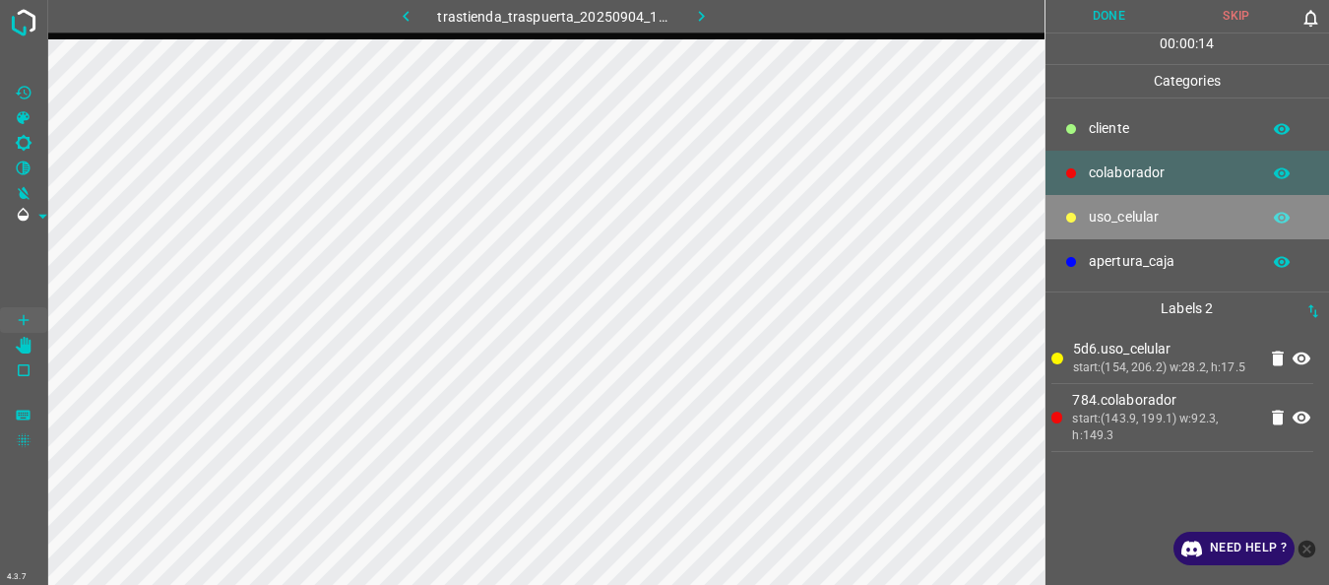
click at [1126, 205] on div "uso_celular" at bounding box center [1188, 217] width 285 height 44
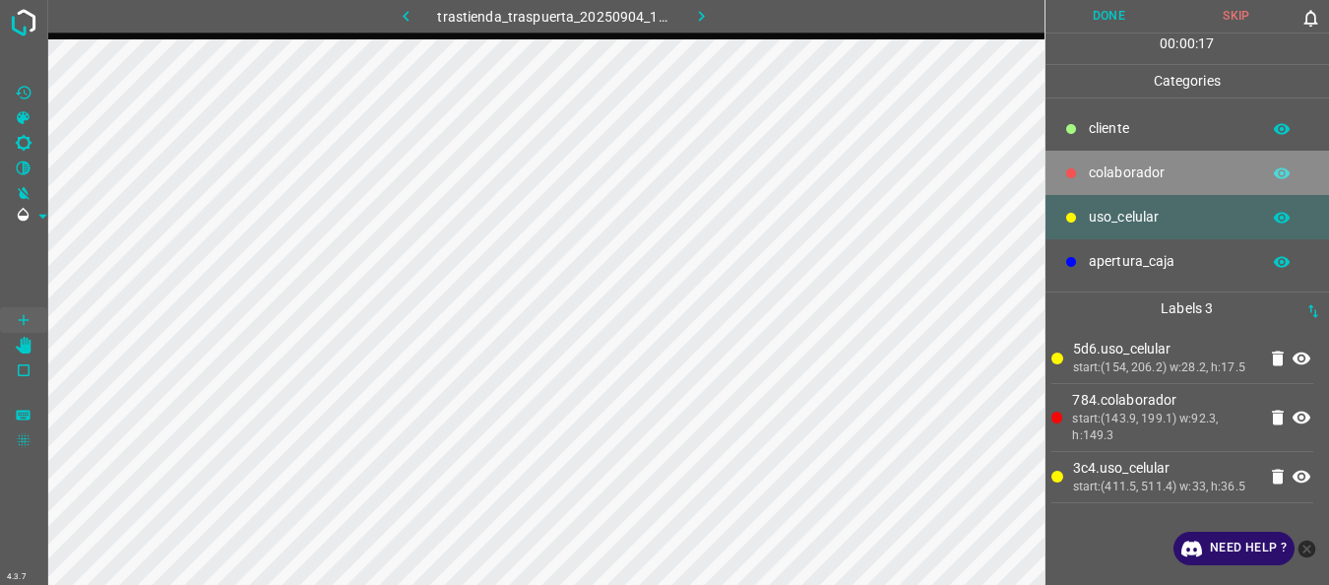
click at [1168, 165] on p "colaborador" at bounding box center [1169, 172] width 161 height 21
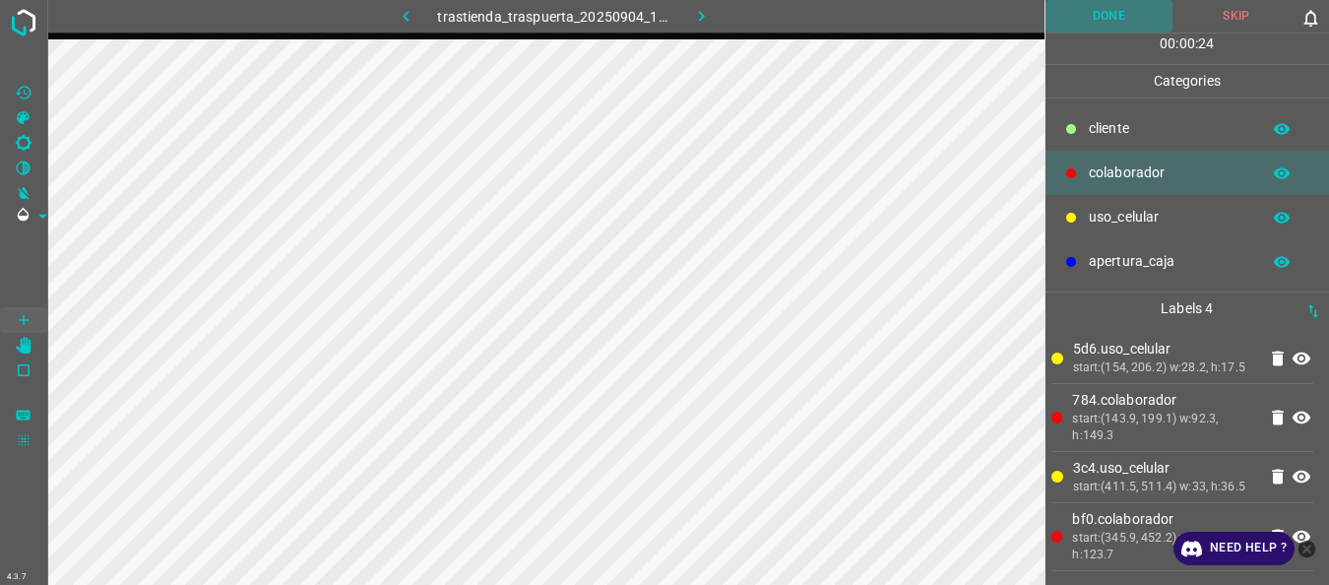
click at [1100, 22] on button "Done" at bounding box center [1110, 16] width 128 height 32
drag, startPoint x: 706, startPoint y: 6, endPoint x: 704, endPoint y: 17, distance: 11.0
click at [705, 15] on icon "button" at bounding box center [701, 16] width 21 height 21
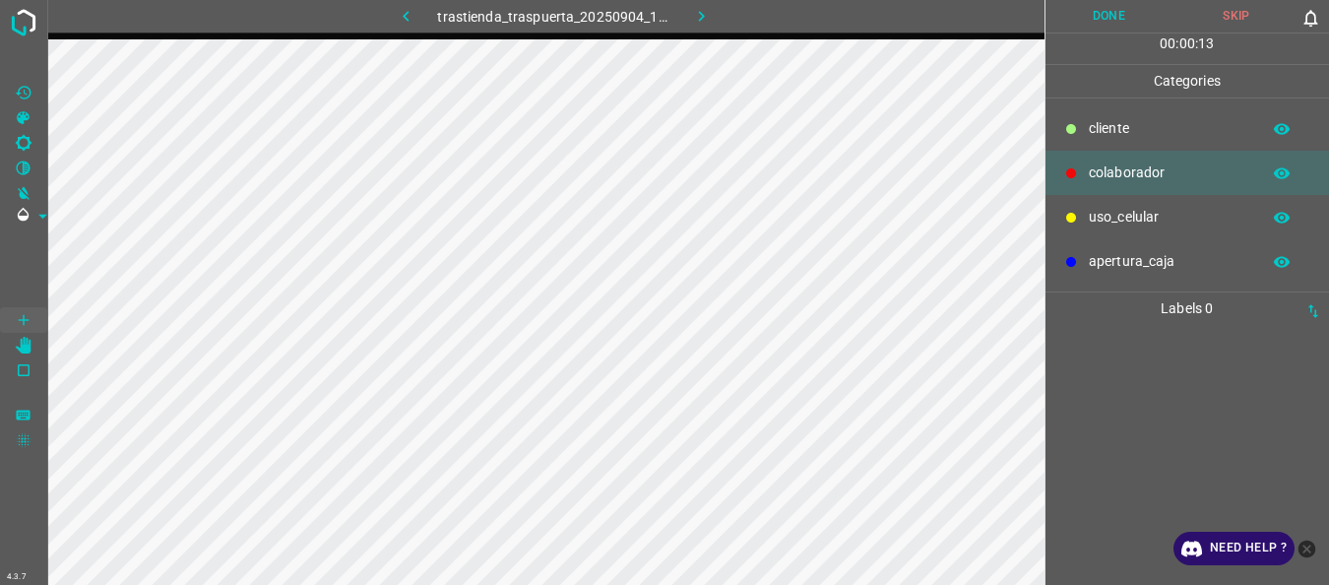
click at [1104, 220] on p "uso_celular" at bounding box center [1169, 217] width 161 height 21
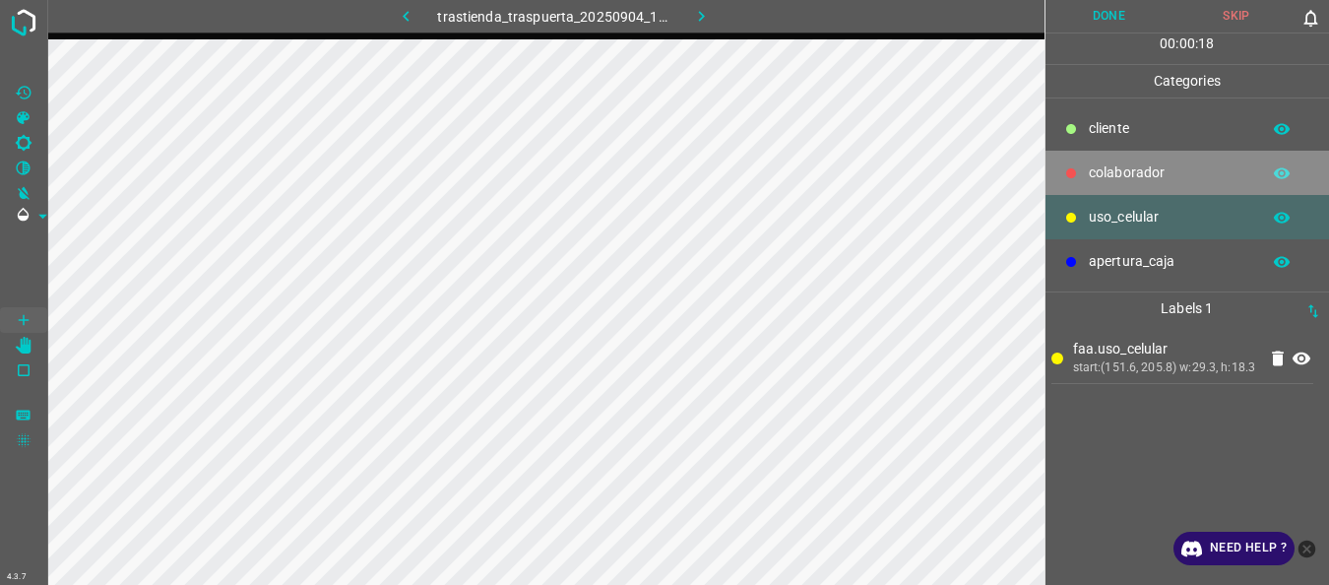
click at [1138, 176] on p "colaborador" at bounding box center [1169, 172] width 161 height 21
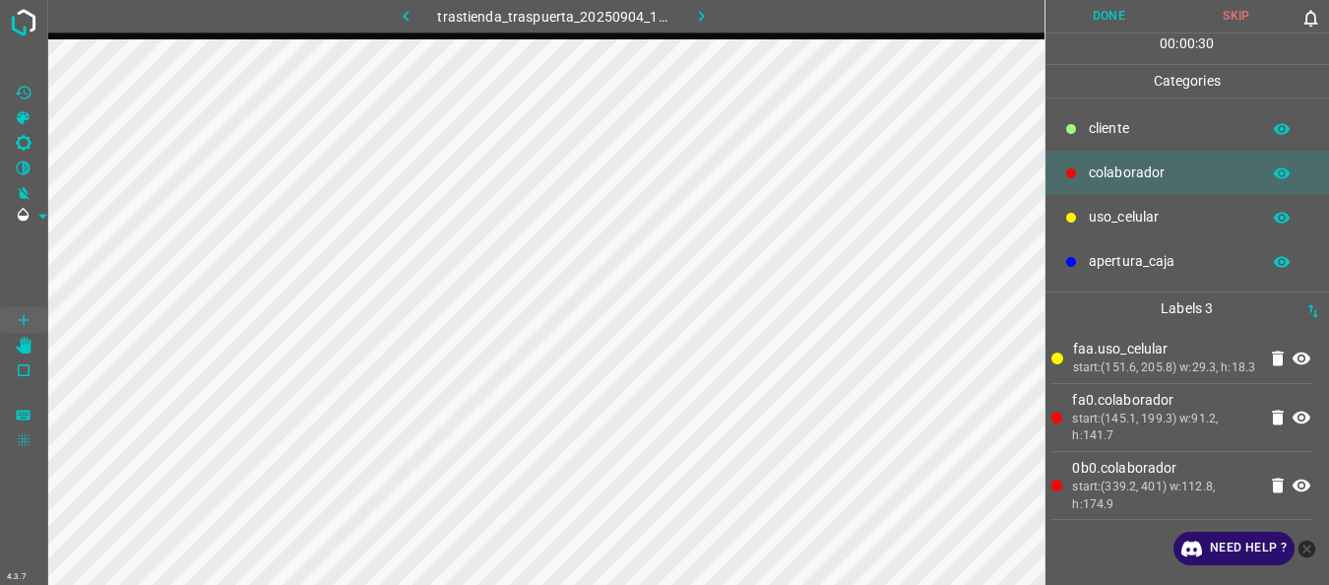
click at [1094, 19] on button "Done" at bounding box center [1110, 16] width 128 height 32
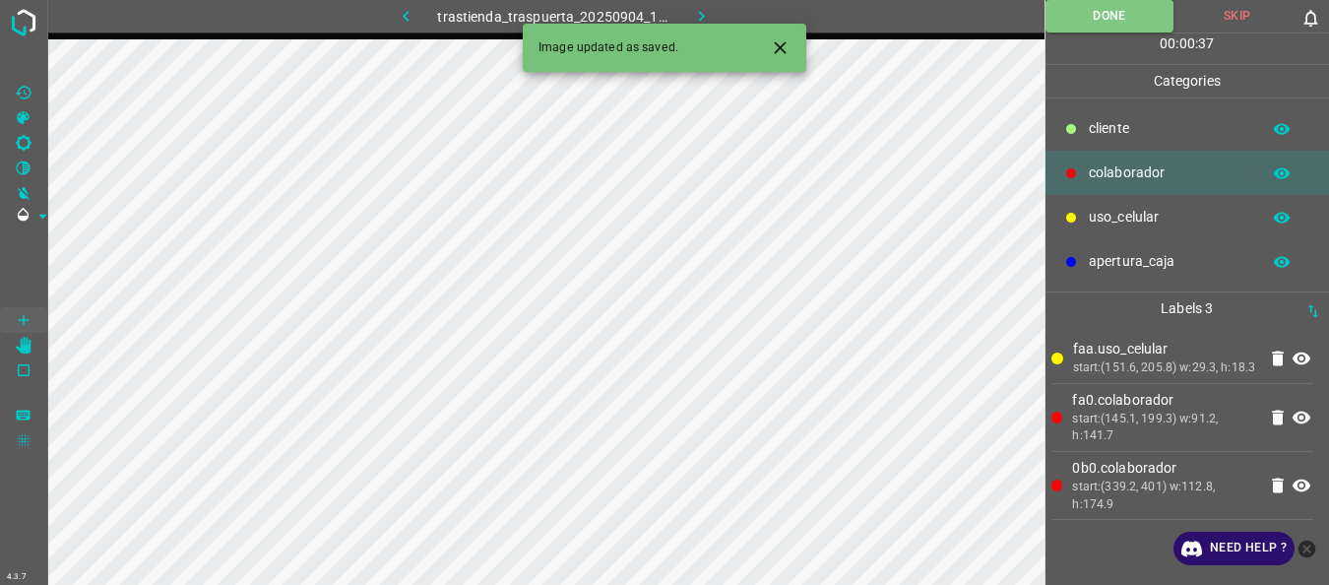
click at [705, 16] on icon "button" at bounding box center [701, 16] width 21 height 21
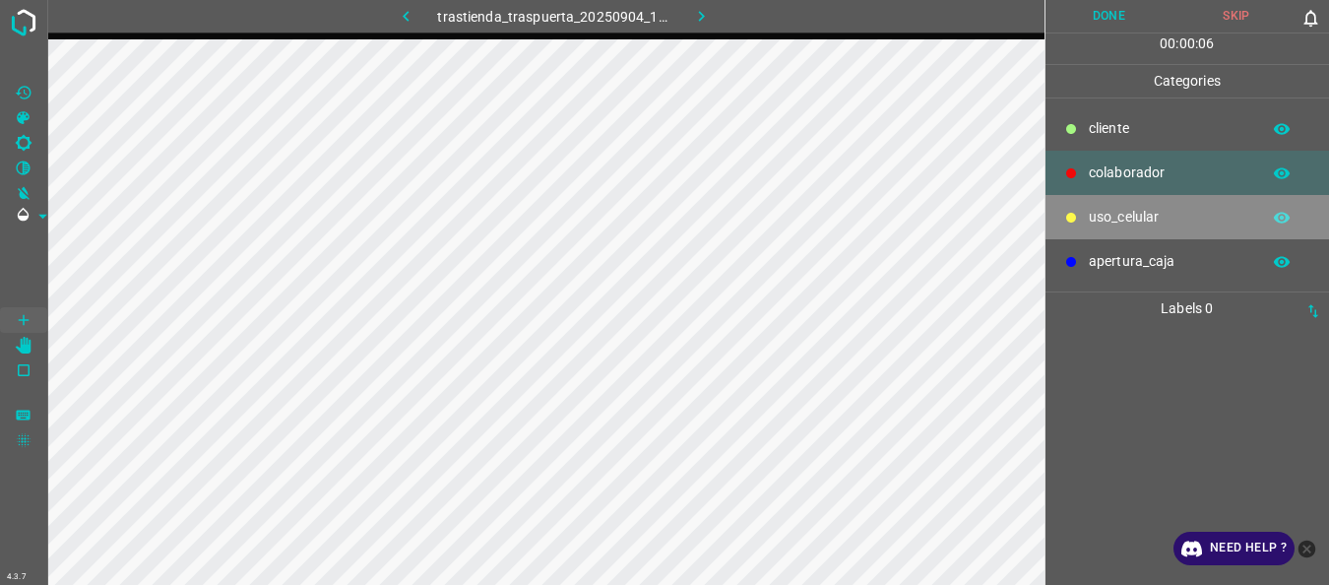
click at [1096, 214] on p "uso_celular" at bounding box center [1169, 217] width 161 height 21
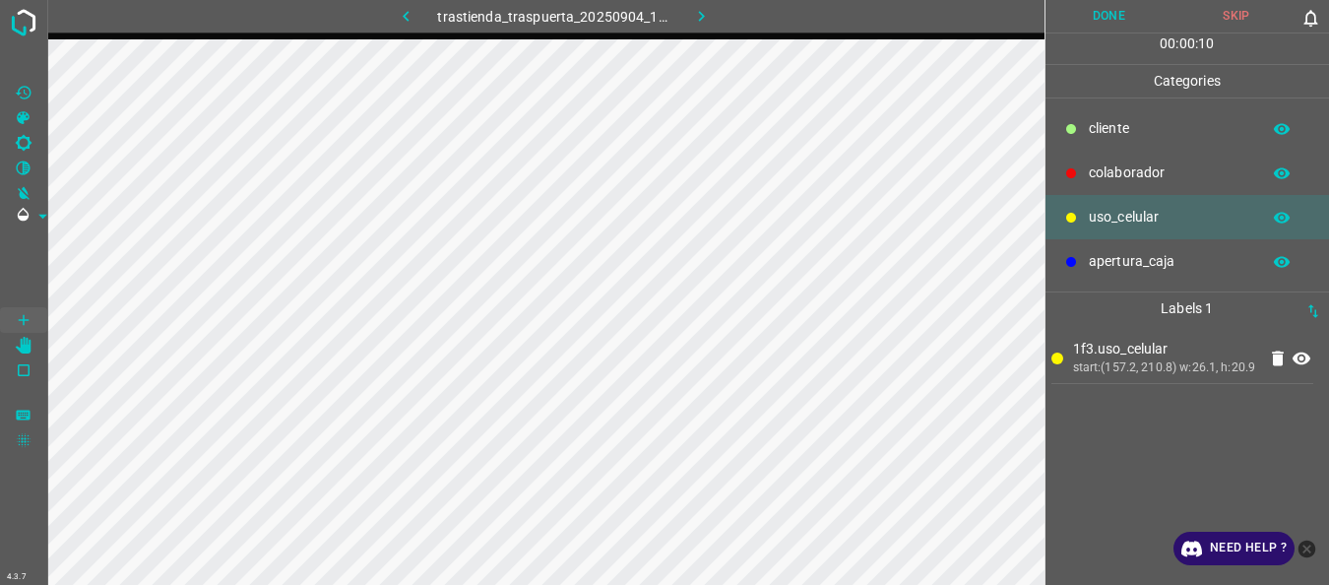
click at [1091, 170] on p "colaborador" at bounding box center [1169, 172] width 161 height 21
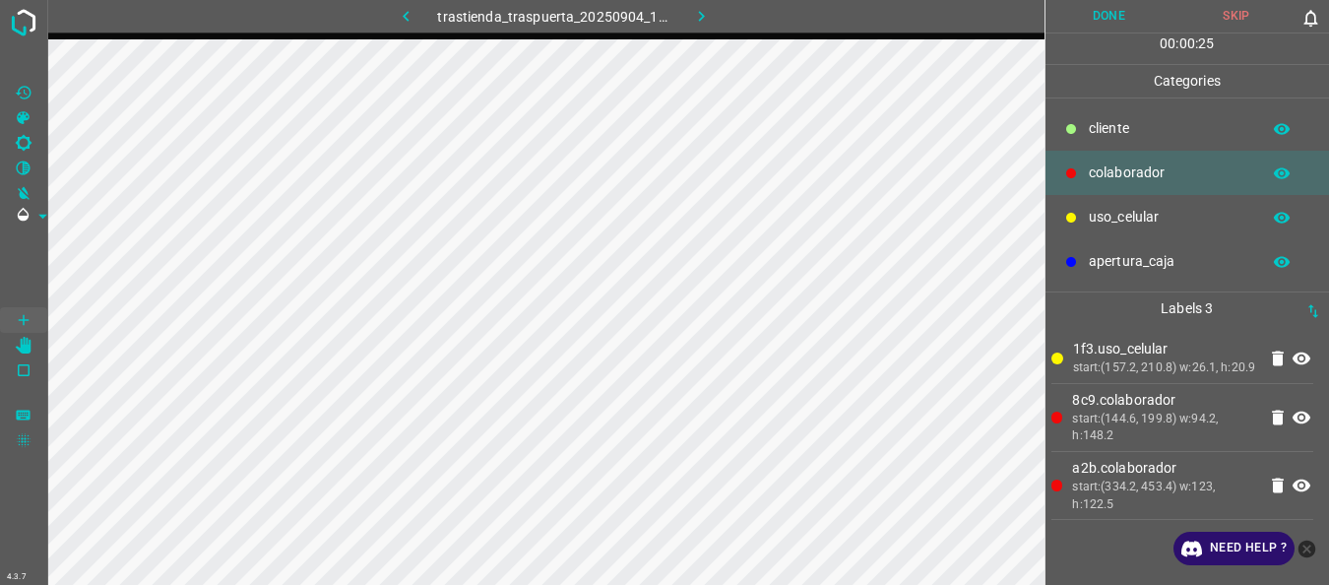
click at [1098, 23] on button "Done" at bounding box center [1110, 16] width 128 height 32
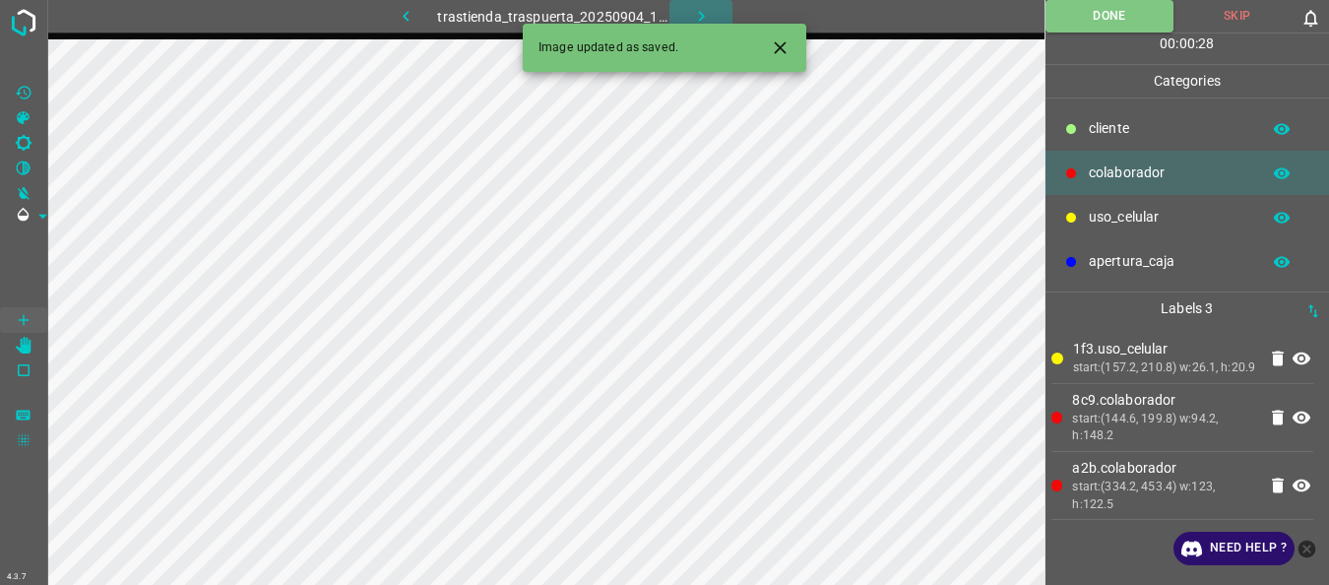
click at [700, 15] on icon "button" at bounding box center [701, 16] width 21 height 21
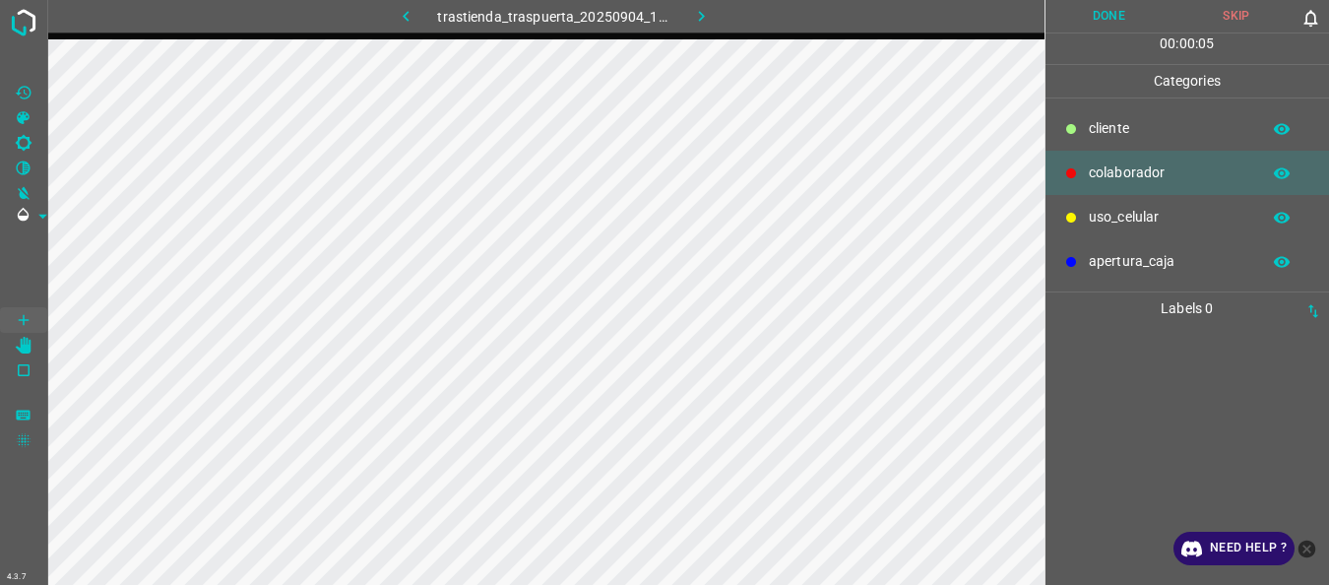
click at [1102, 222] on p "uso_celular" at bounding box center [1169, 217] width 161 height 21
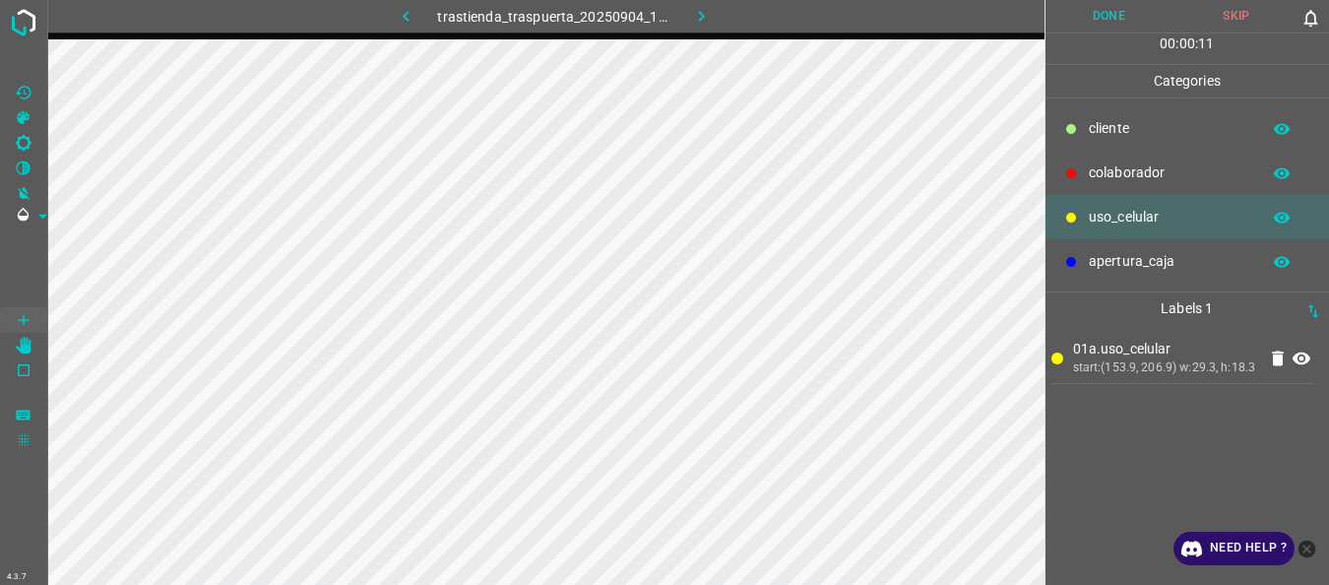
click at [1084, 176] on div "colaborador" at bounding box center [1188, 173] width 285 height 44
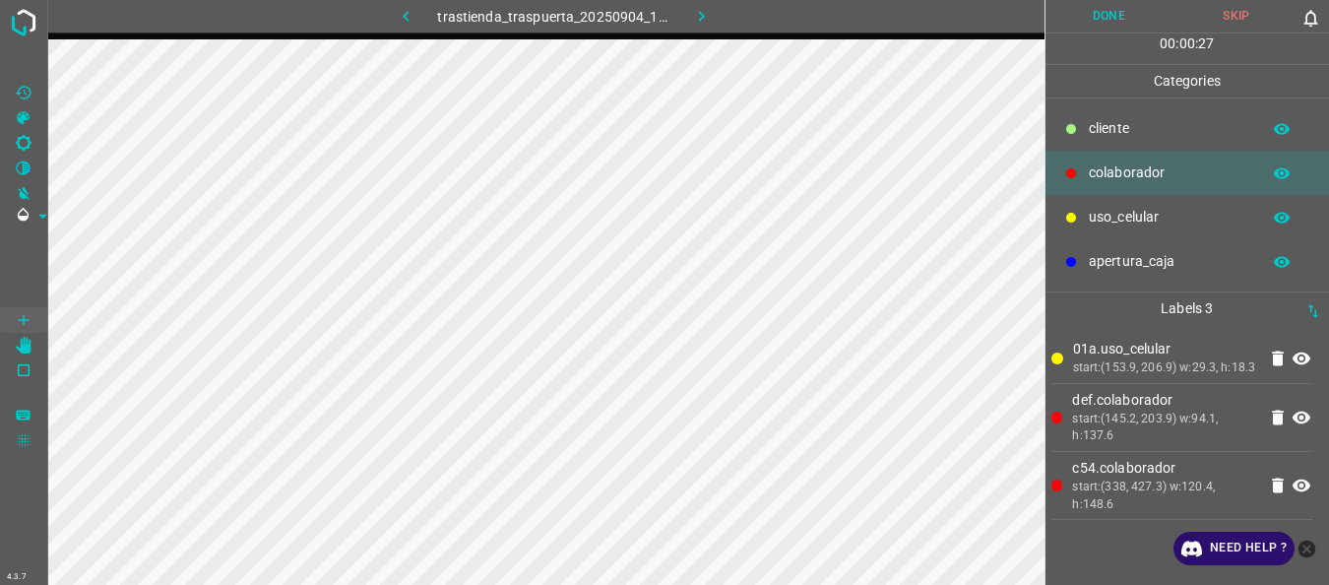
click at [1109, 11] on button "Done" at bounding box center [1110, 16] width 128 height 32
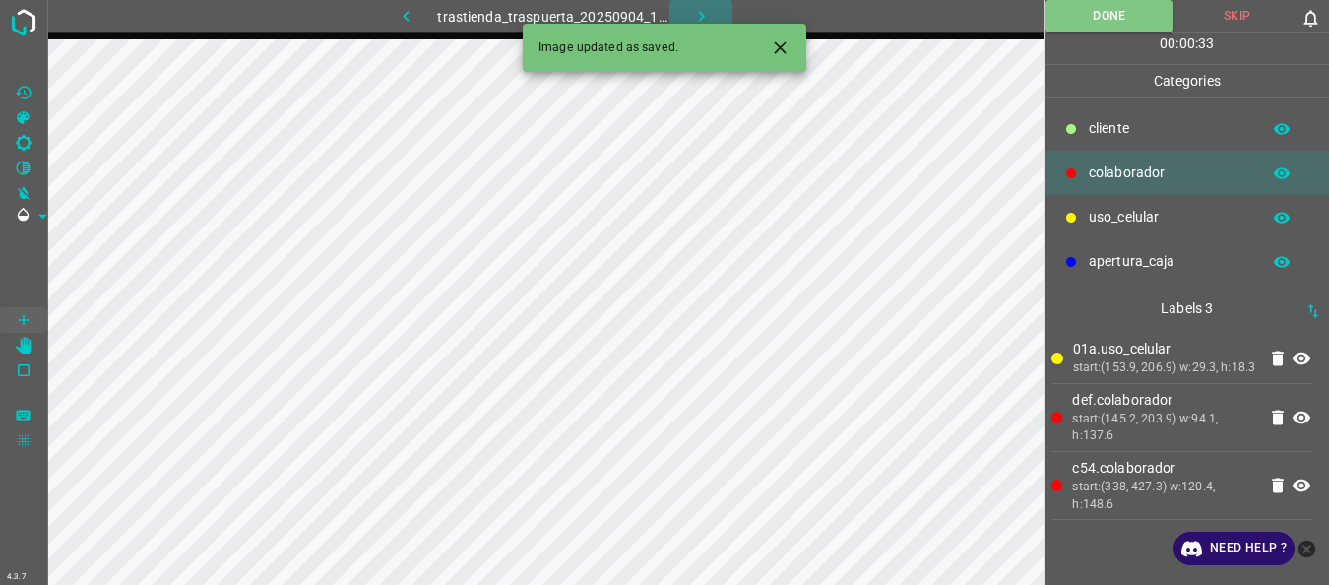
click at [700, 6] on icon "button" at bounding box center [701, 16] width 21 height 21
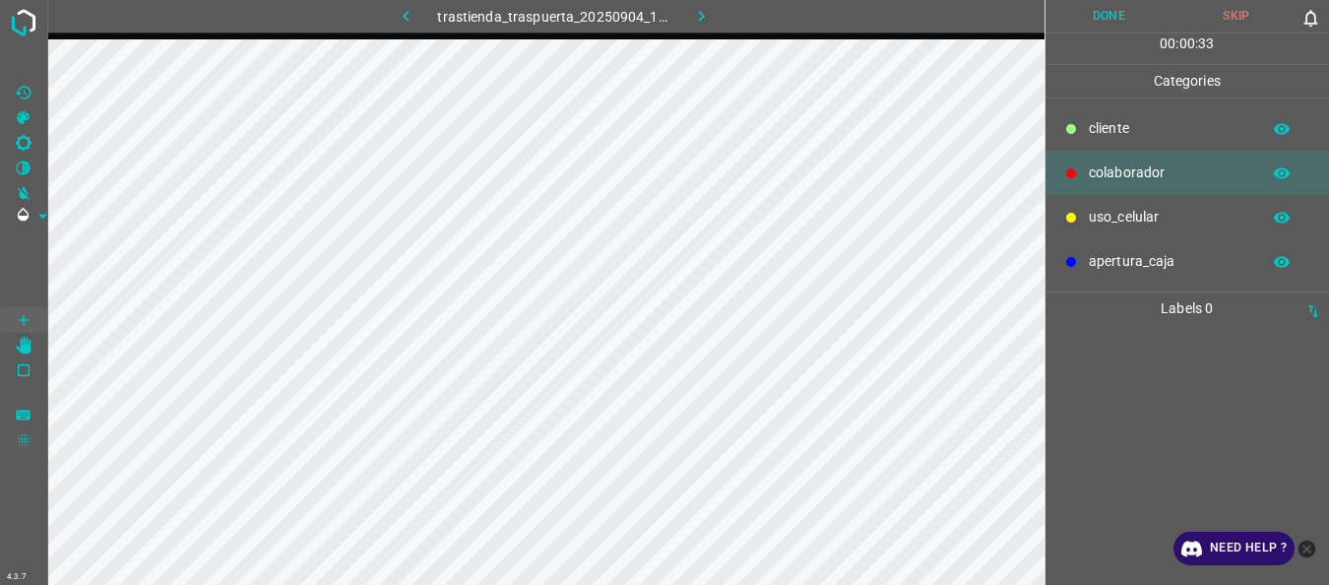
click at [1081, 222] on div "uso_celular" at bounding box center [1188, 217] width 285 height 44
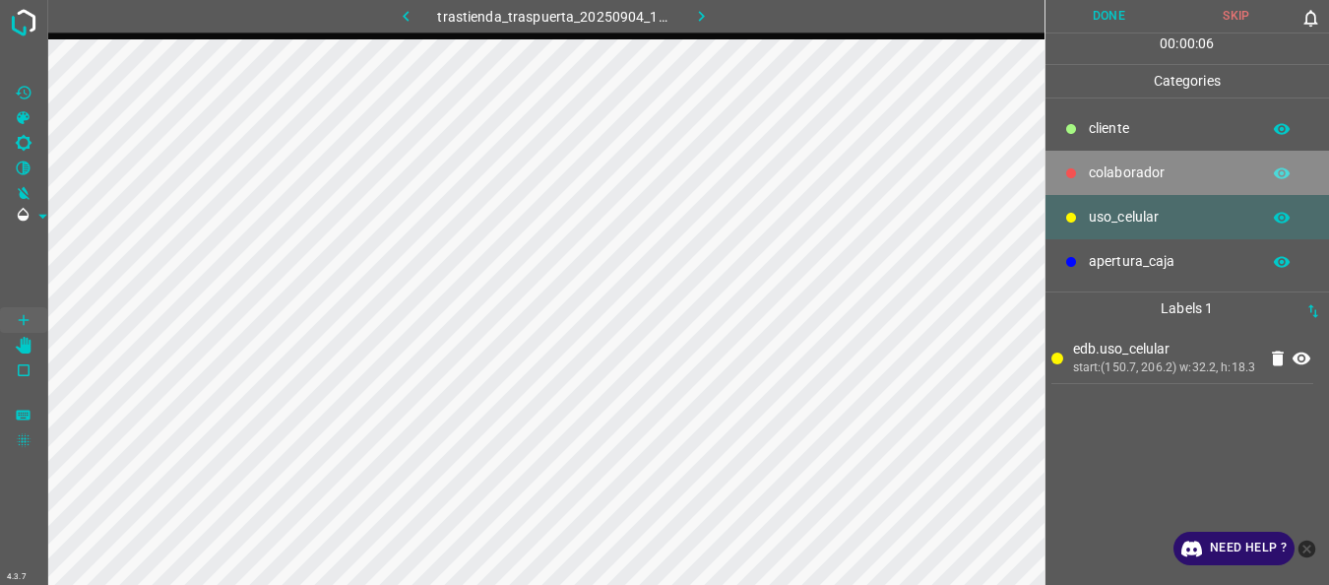
click at [1110, 174] on p "colaborador" at bounding box center [1169, 172] width 161 height 21
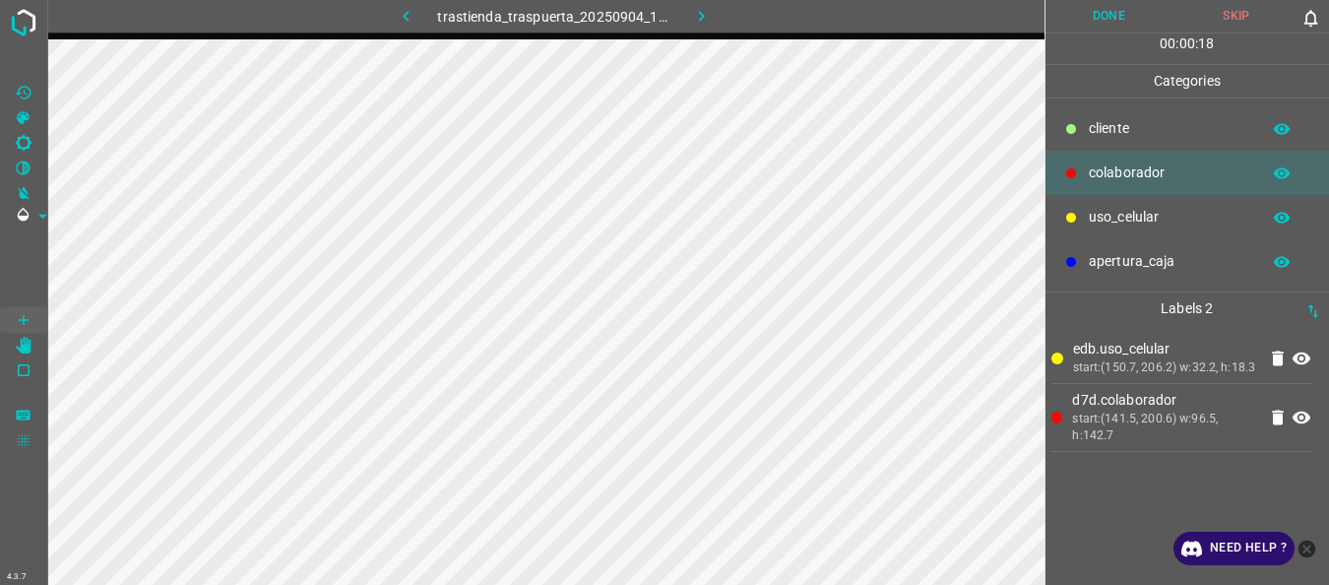
click at [1118, 209] on p "uso_celular" at bounding box center [1169, 217] width 161 height 21
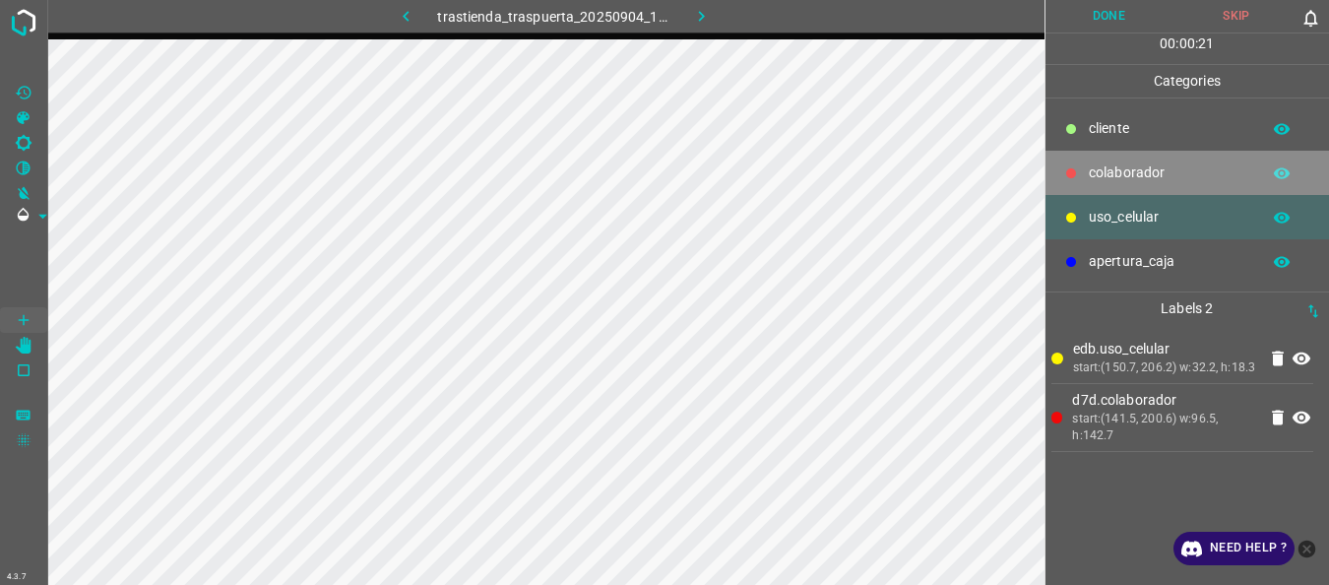
click at [1135, 165] on p "colaborador" at bounding box center [1169, 172] width 161 height 21
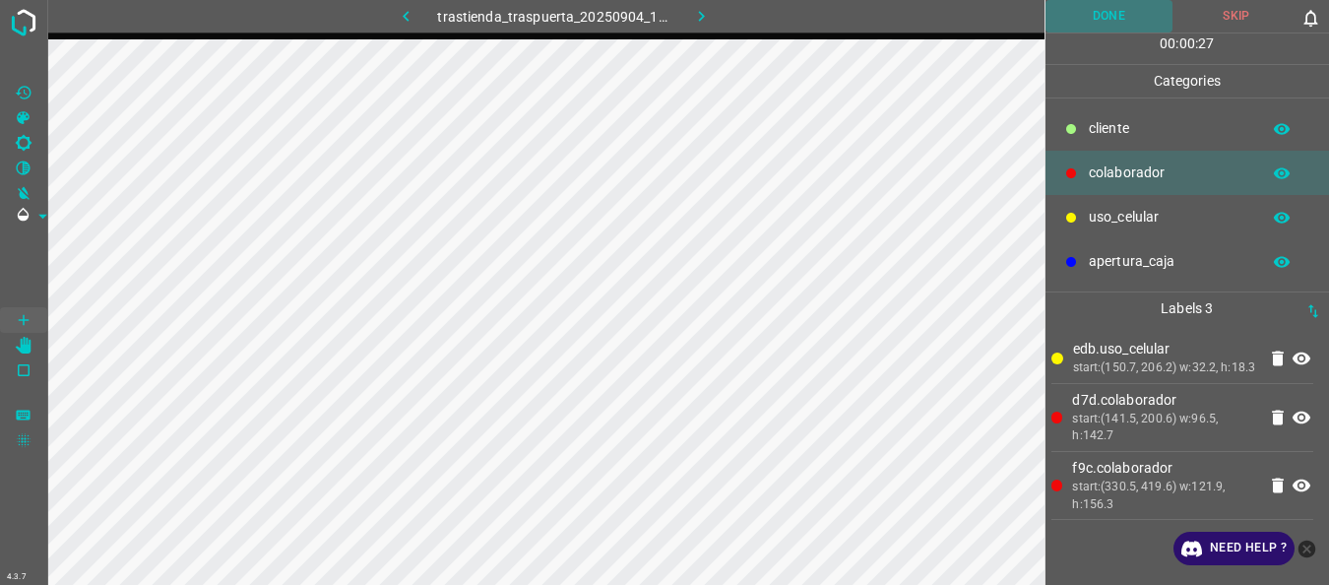
click at [1107, 0] on button "Done" at bounding box center [1110, 16] width 128 height 32
click at [707, 15] on icon "button" at bounding box center [701, 16] width 21 height 21
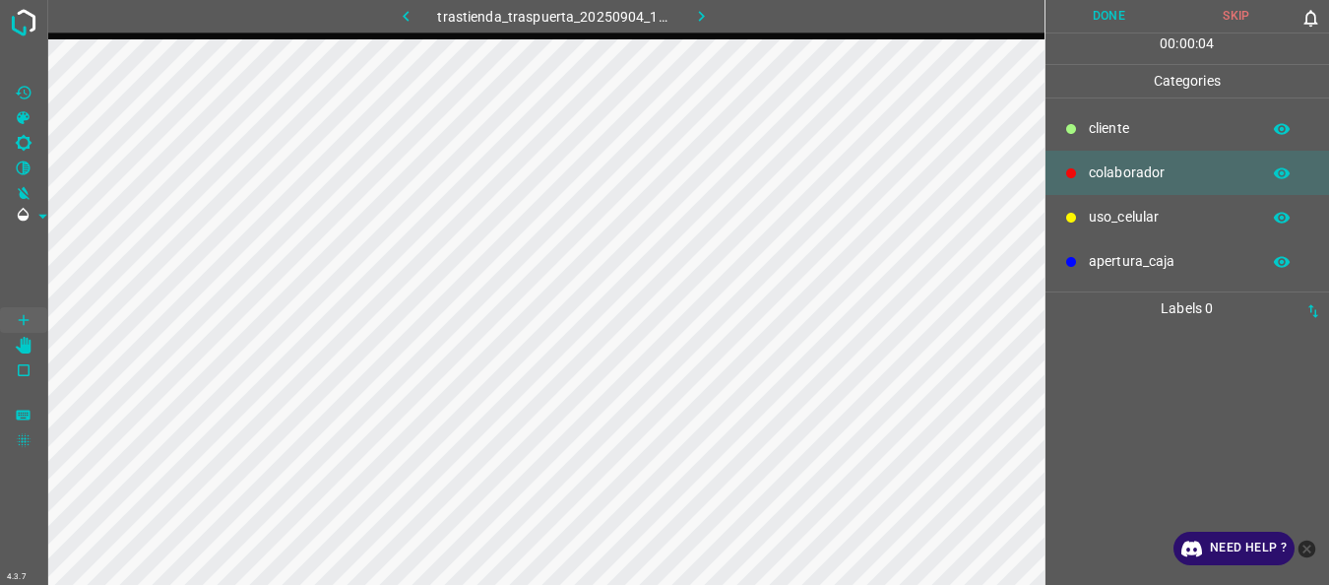
click at [1143, 205] on div "uso_celular" at bounding box center [1188, 217] width 285 height 44
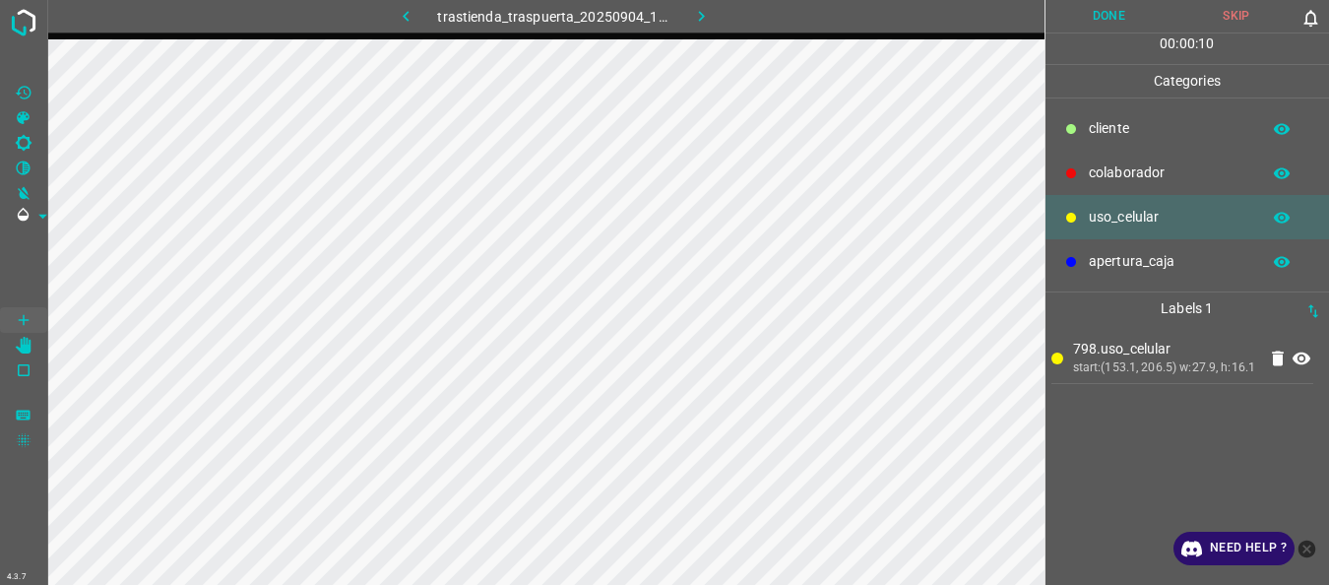
click at [1110, 167] on p "colaborador" at bounding box center [1169, 172] width 161 height 21
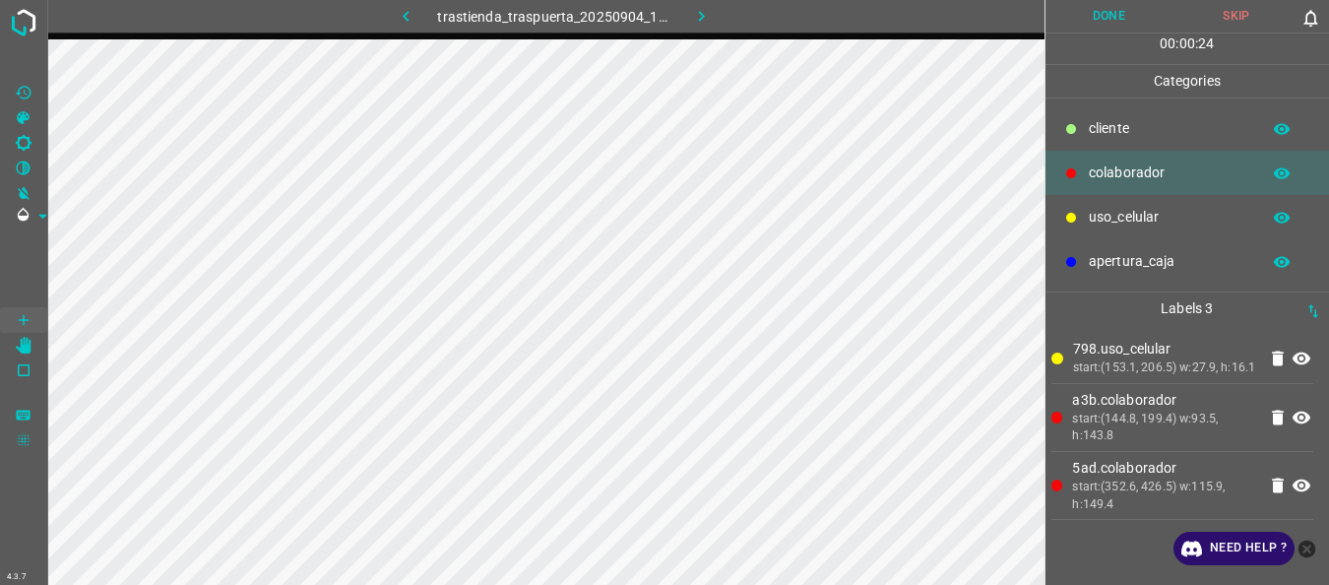
click at [1077, 22] on button "Done" at bounding box center [1110, 16] width 128 height 32
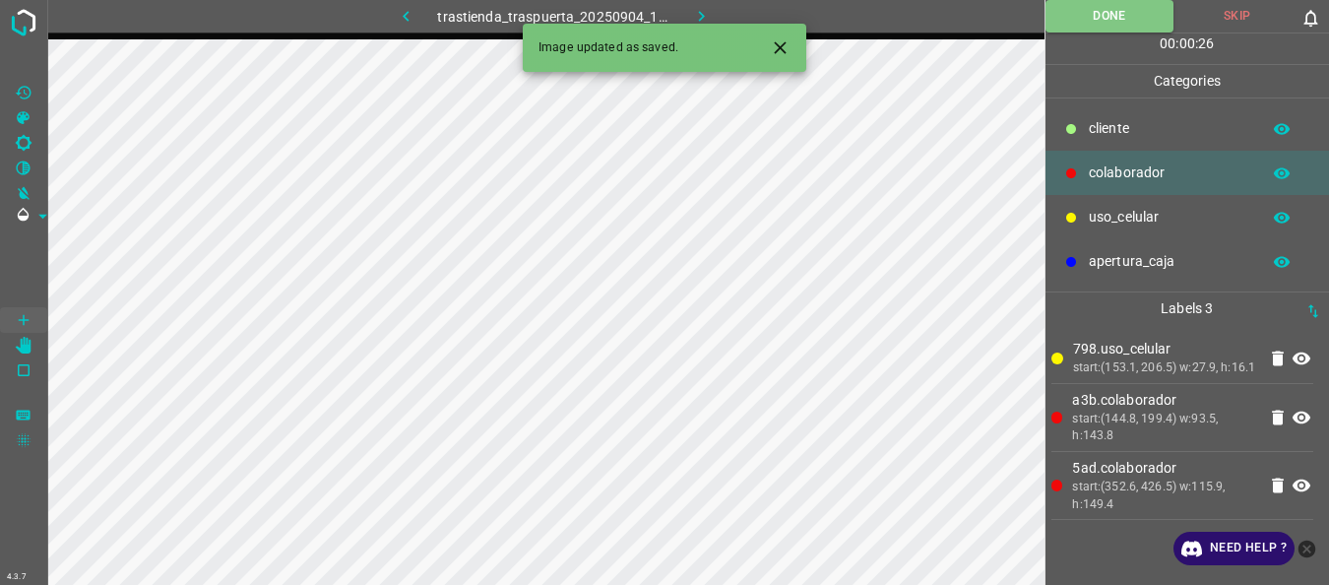
click at [689, 16] on button "button" at bounding box center [700, 16] width 63 height 32
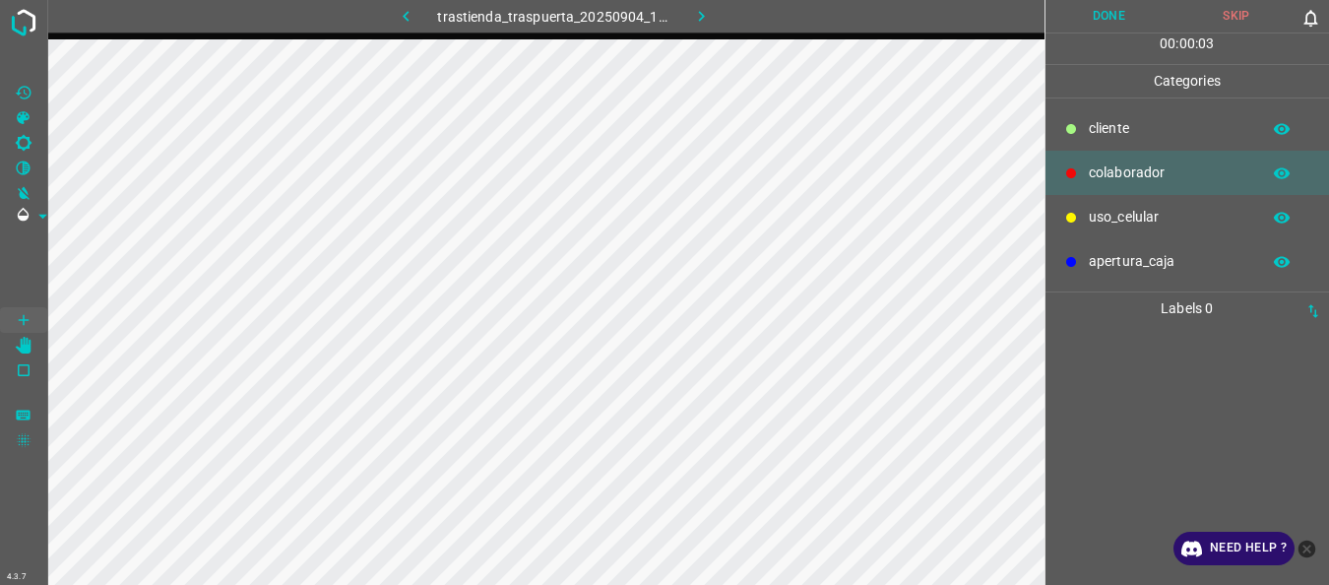
click at [1131, 210] on p "uso_celular" at bounding box center [1169, 217] width 161 height 21
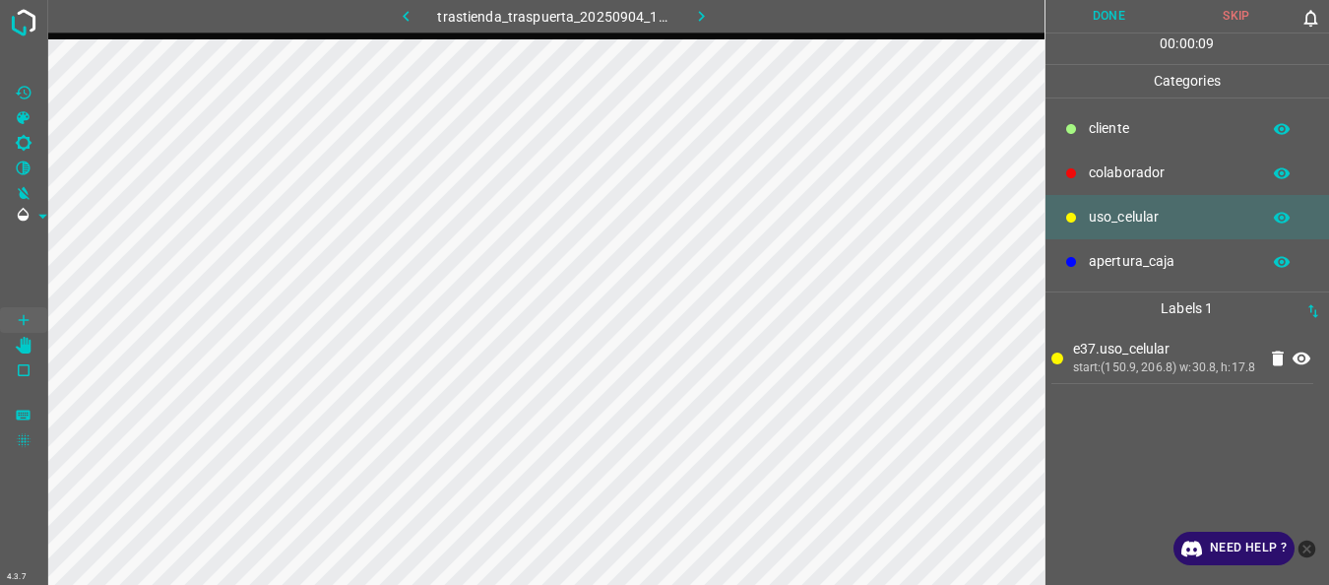
click at [1085, 163] on div "colaborador" at bounding box center [1188, 173] width 285 height 44
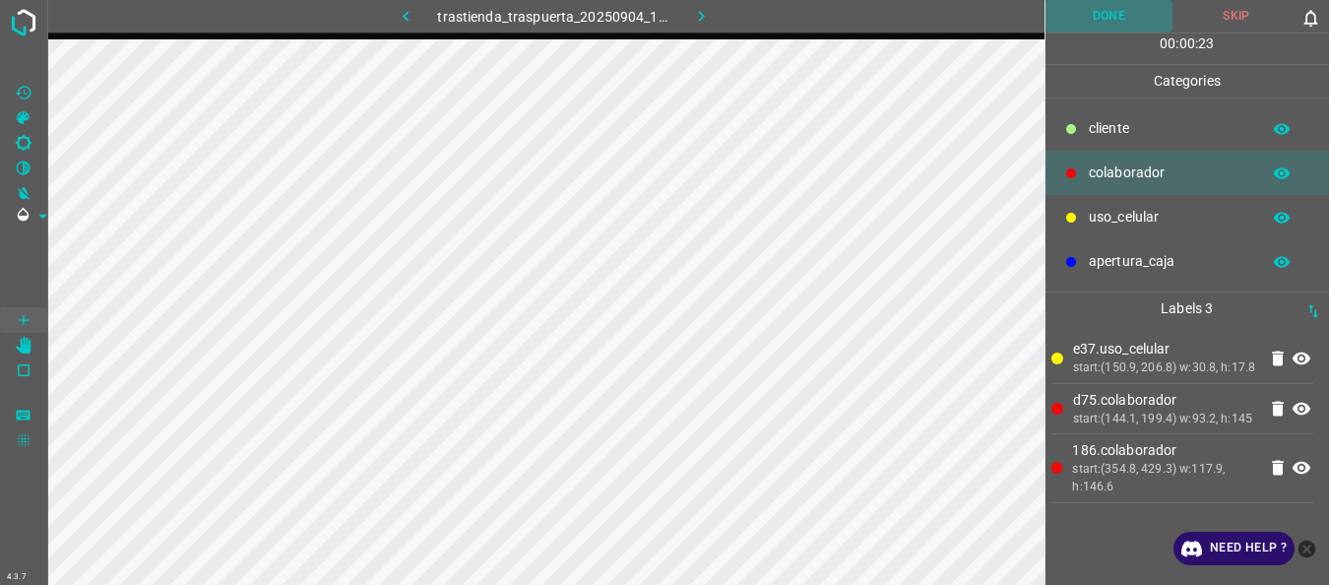
click at [1095, 21] on button "Done" at bounding box center [1110, 16] width 128 height 32
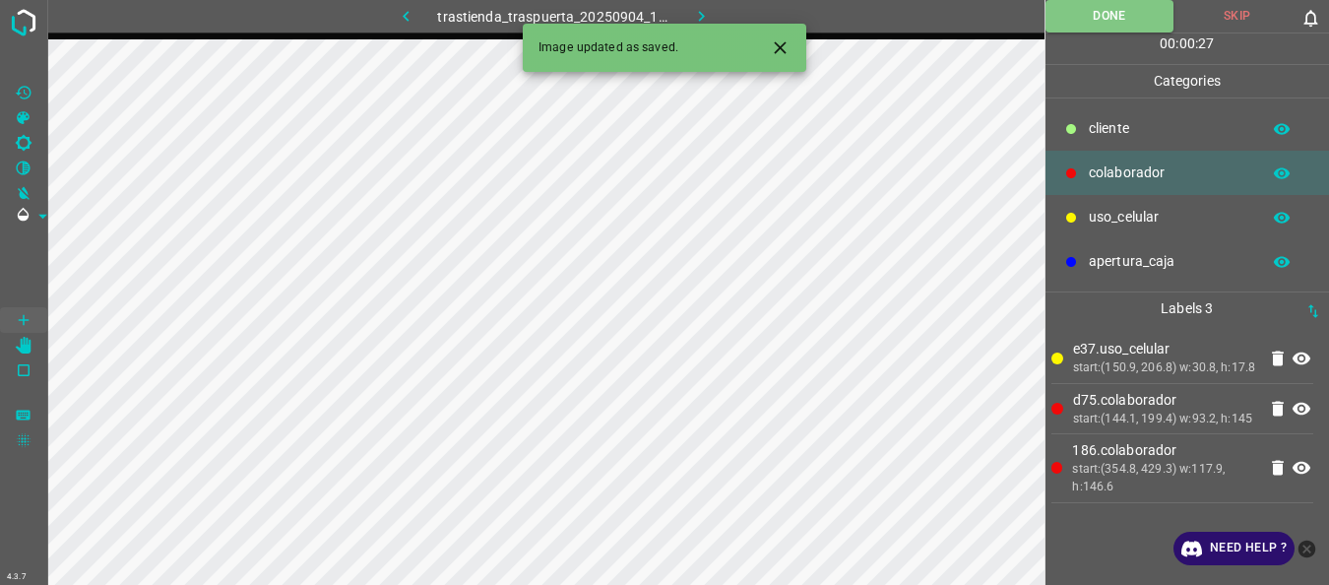
click at [697, 7] on icon "button" at bounding box center [701, 16] width 21 height 21
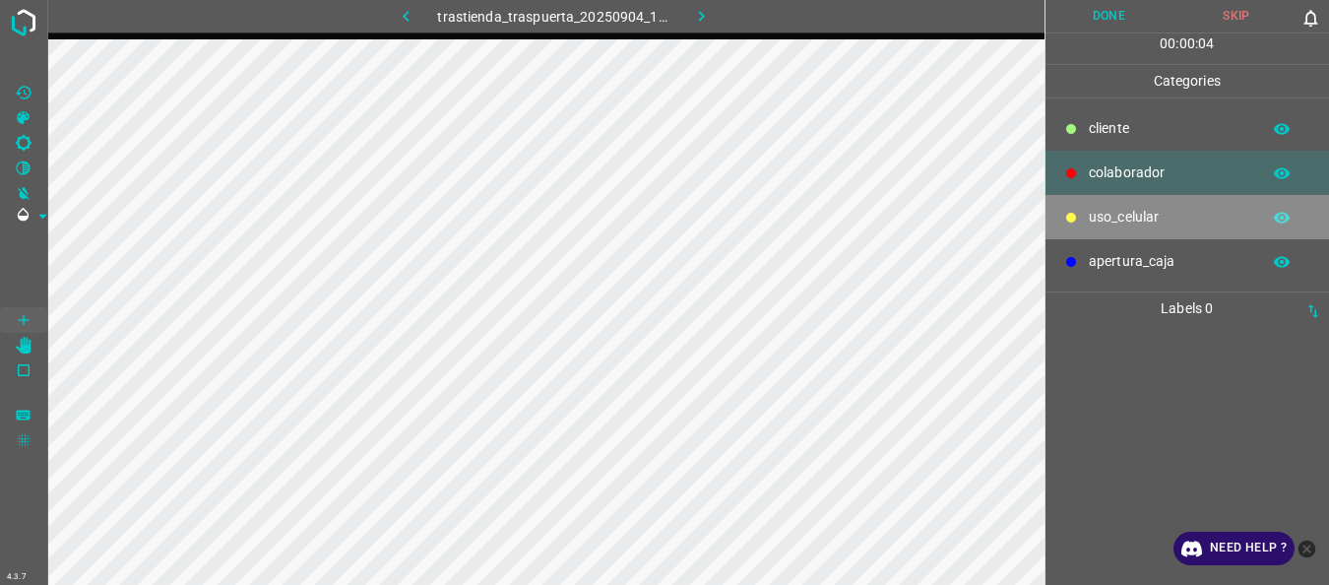
click at [1107, 223] on p "uso_celular" at bounding box center [1169, 217] width 161 height 21
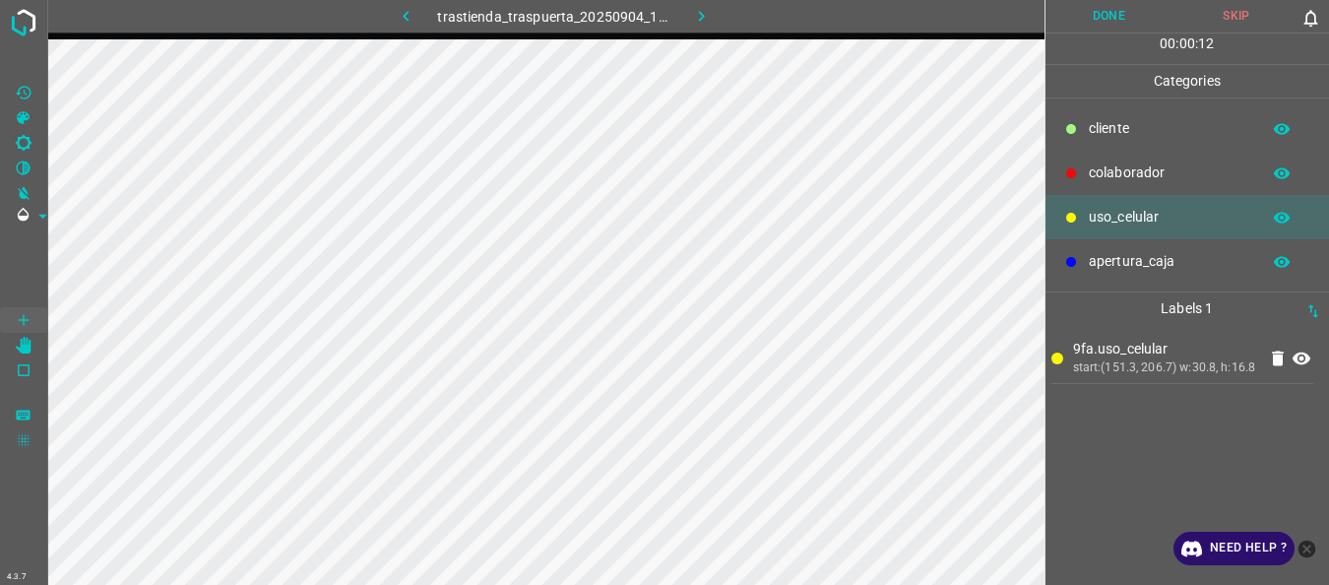
click at [1098, 164] on p "colaborador" at bounding box center [1169, 172] width 161 height 21
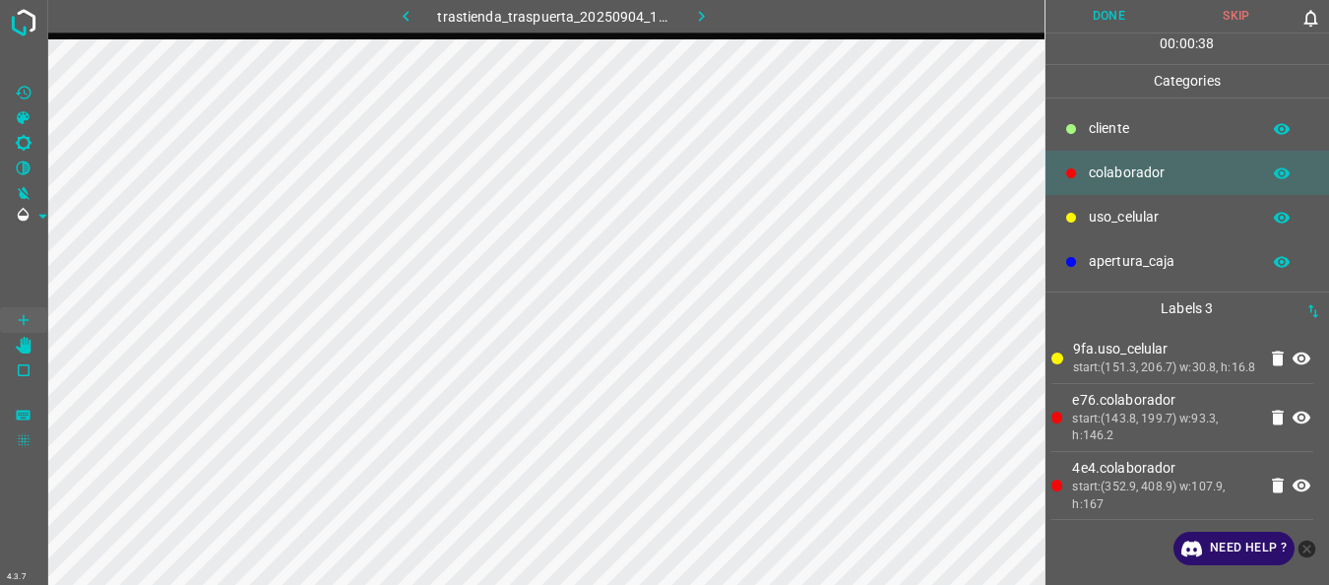
click at [1077, 23] on button "Done" at bounding box center [1110, 16] width 128 height 32
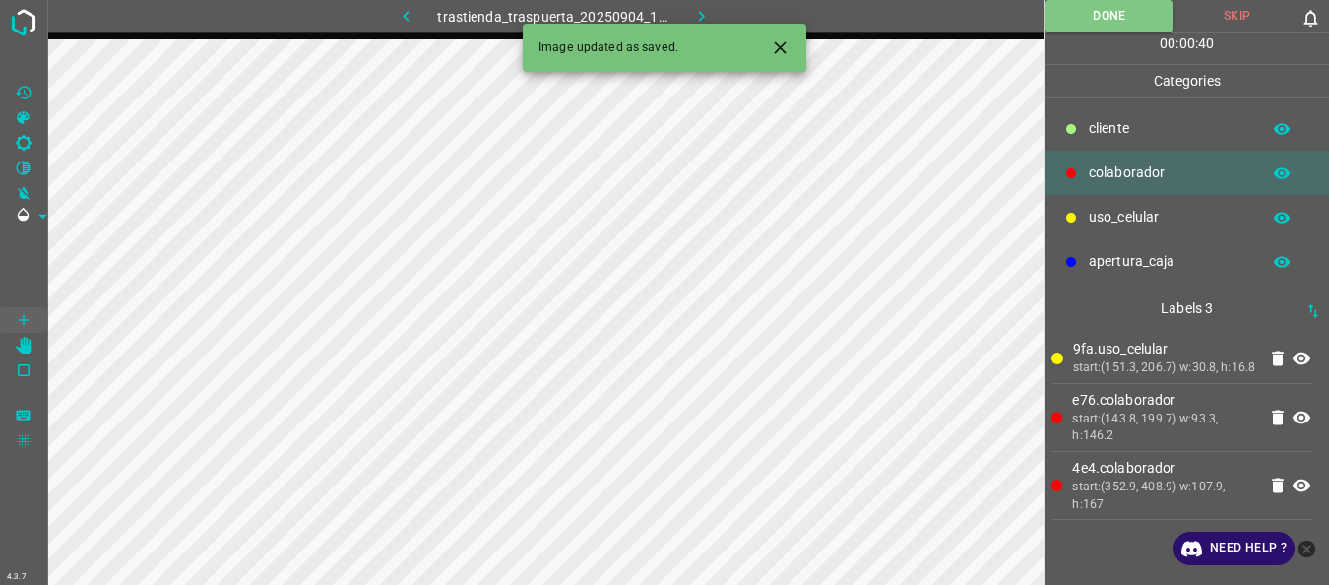
click at [707, 12] on icon "button" at bounding box center [701, 16] width 21 height 21
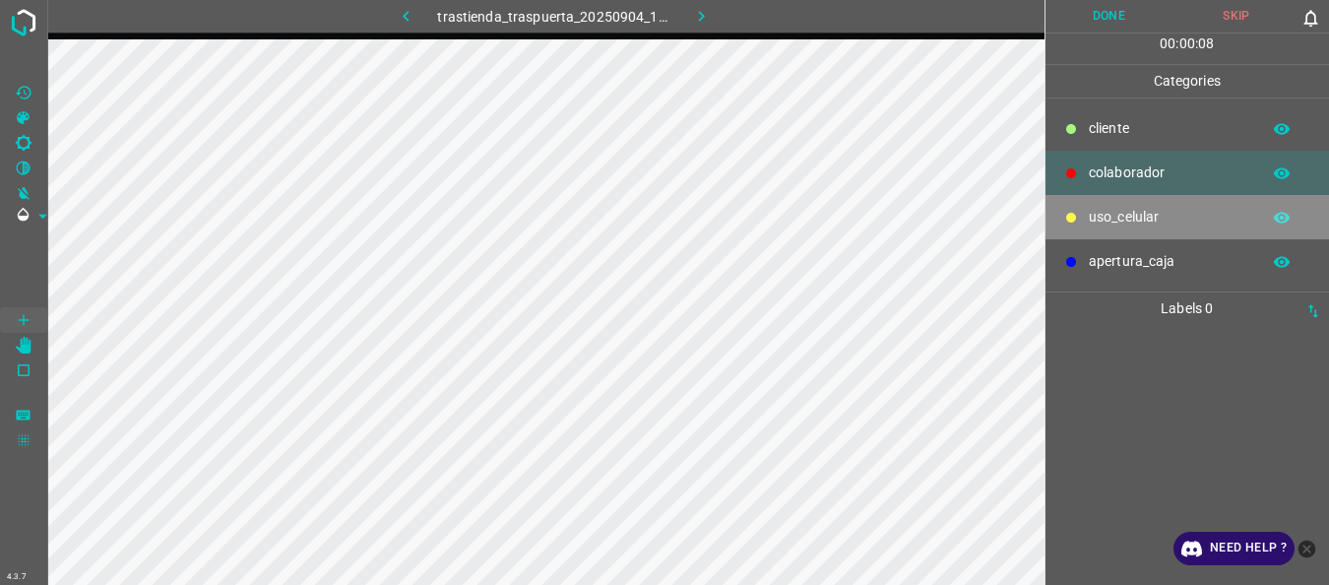
click at [1098, 204] on div "uso_celular" at bounding box center [1188, 217] width 285 height 44
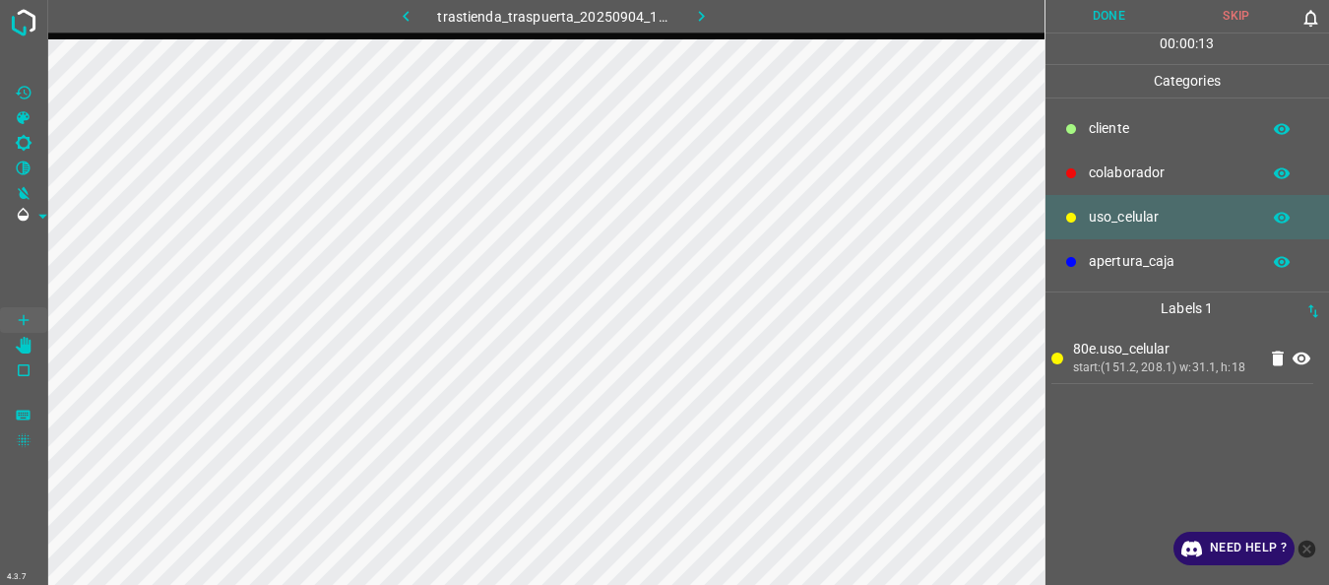
click at [1075, 181] on div at bounding box center [1071, 173] width 20 height 20
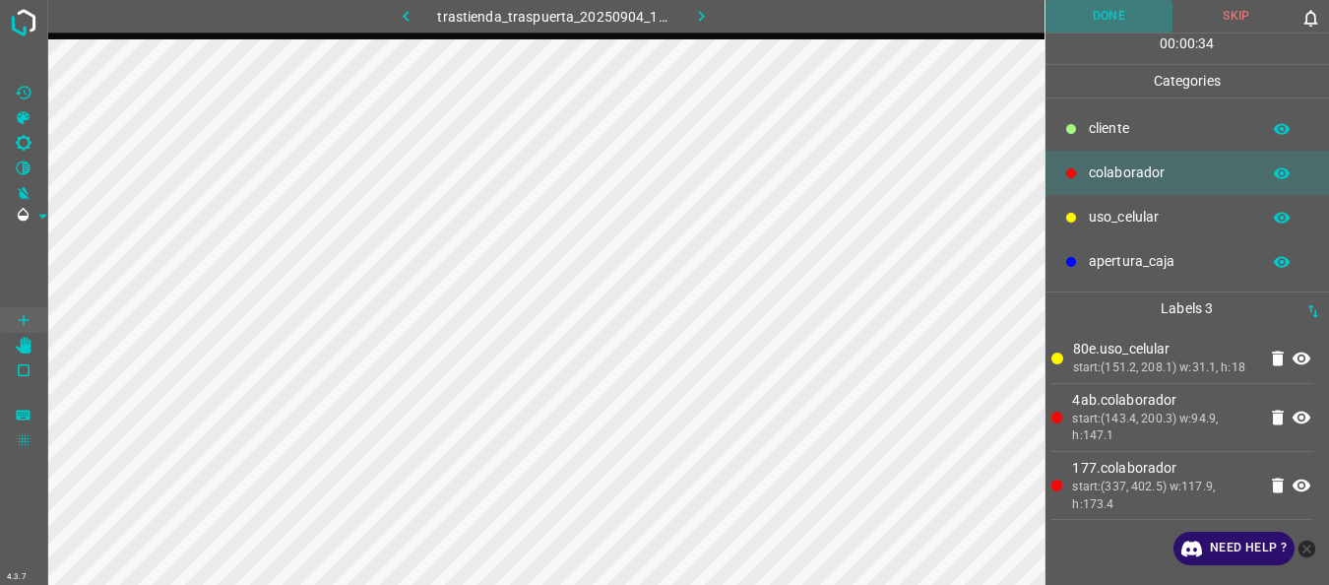
click at [1092, 0] on button "Done" at bounding box center [1110, 16] width 128 height 32
click at [692, 16] on icon "button" at bounding box center [701, 16] width 21 height 21
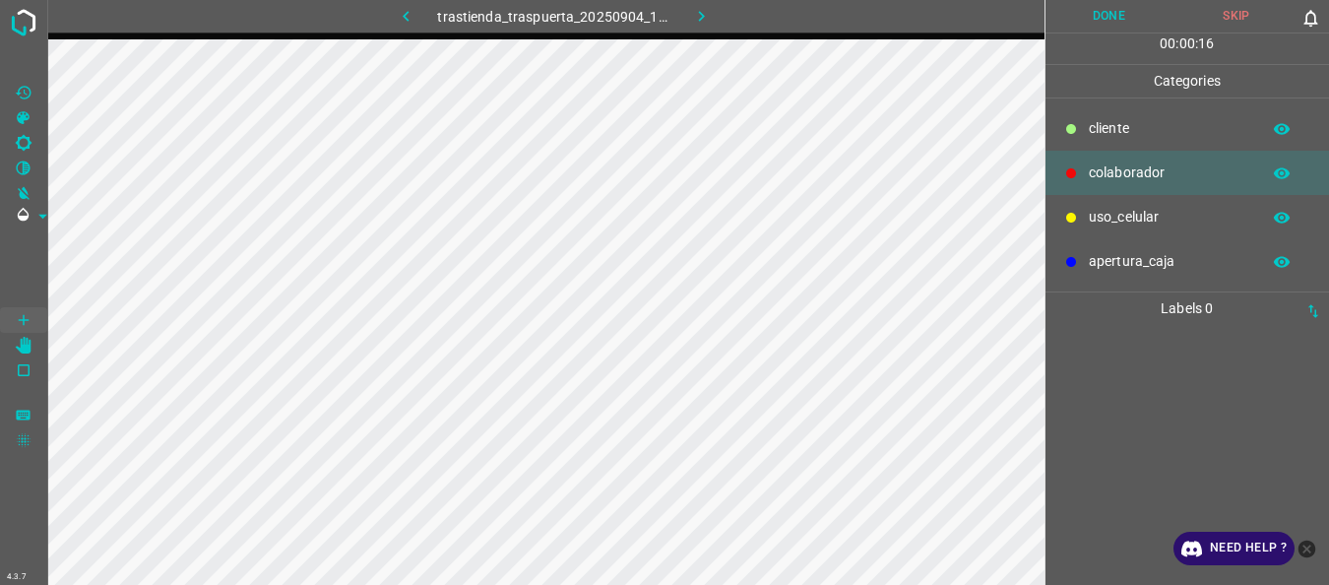
click at [1134, 209] on p "uso_celular" at bounding box center [1169, 217] width 161 height 21
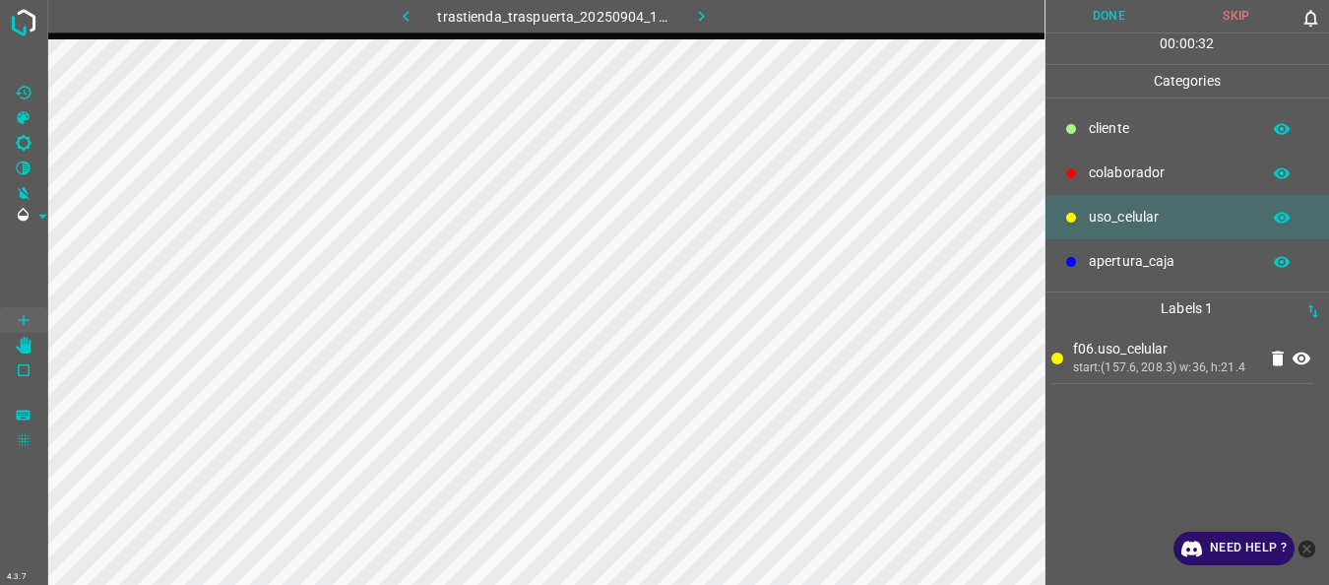
click at [1128, 157] on div "colaborador" at bounding box center [1188, 173] width 285 height 44
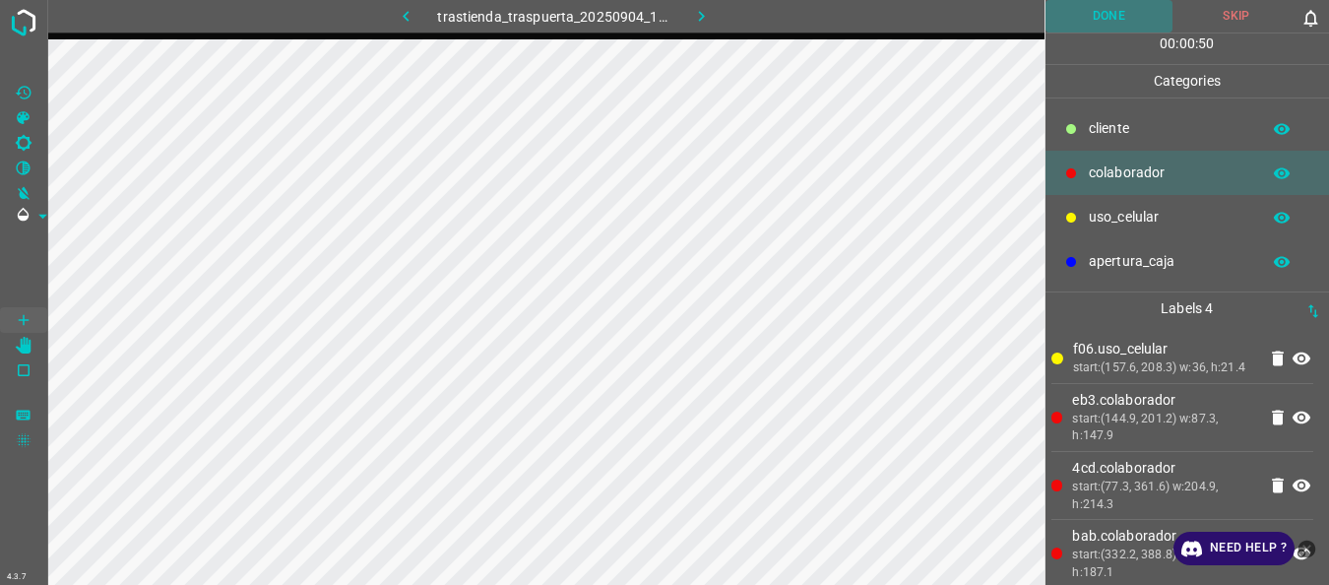
click at [1086, 28] on button "Done" at bounding box center [1110, 16] width 128 height 32
click at [704, 14] on icon "button" at bounding box center [701, 16] width 21 height 21
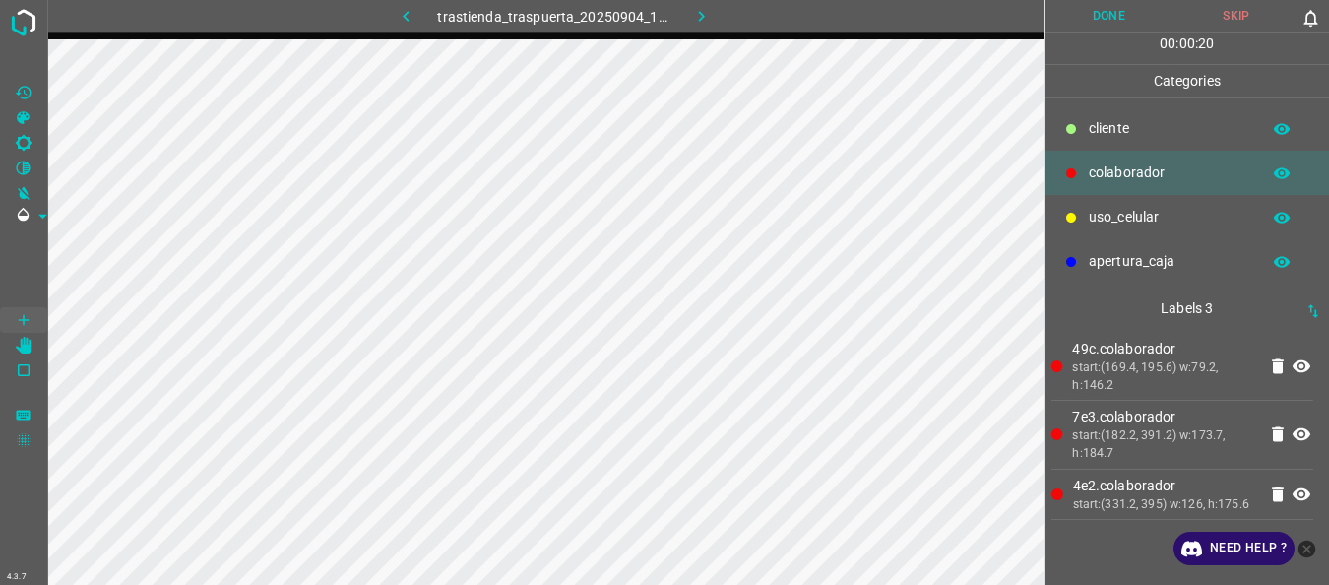
click at [1121, 12] on button "Done" at bounding box center [1110, 16] width 128 height 32
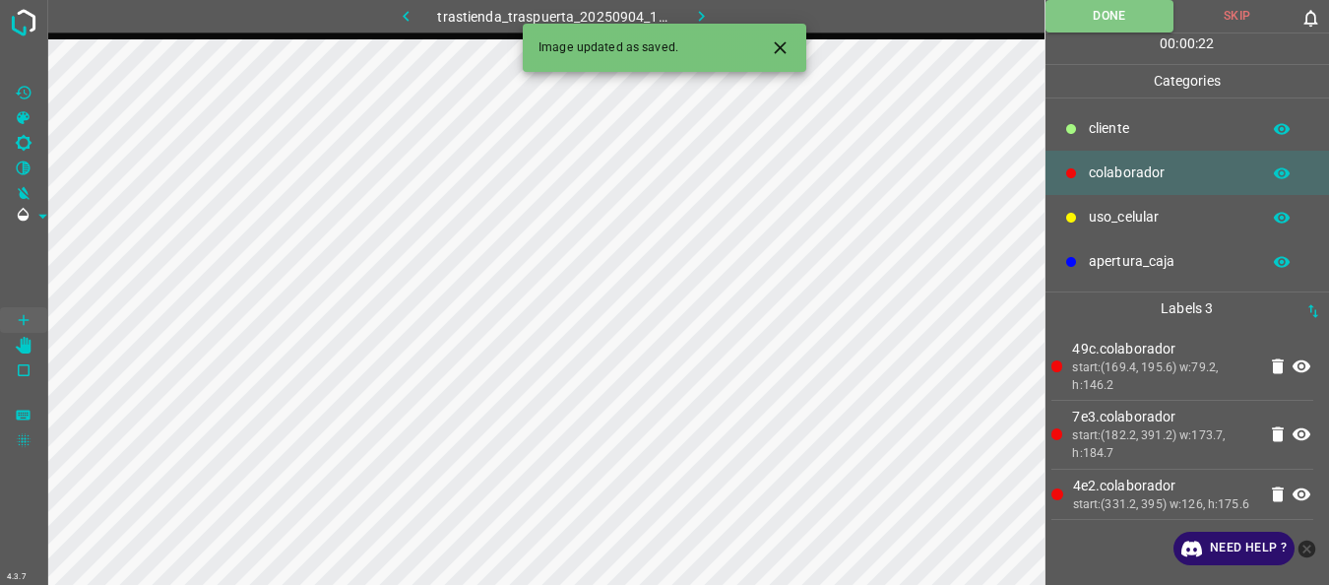
click at [707, 12] on icon "button" at bounding box center [701, 16] width 21 height 21
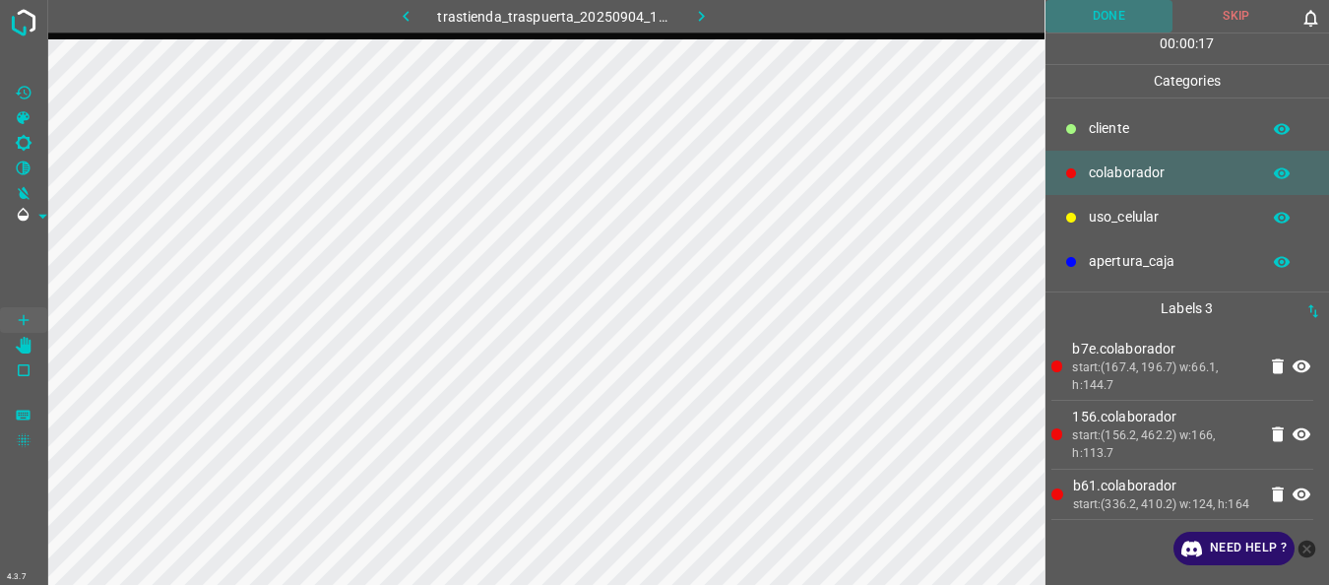
click at [1075, 29] on button "Done" at bounding box center [1110, 16] width 128 height 32
click at [706, 14] on icon "button" at bounding box center [701, 16] width 21 height 21
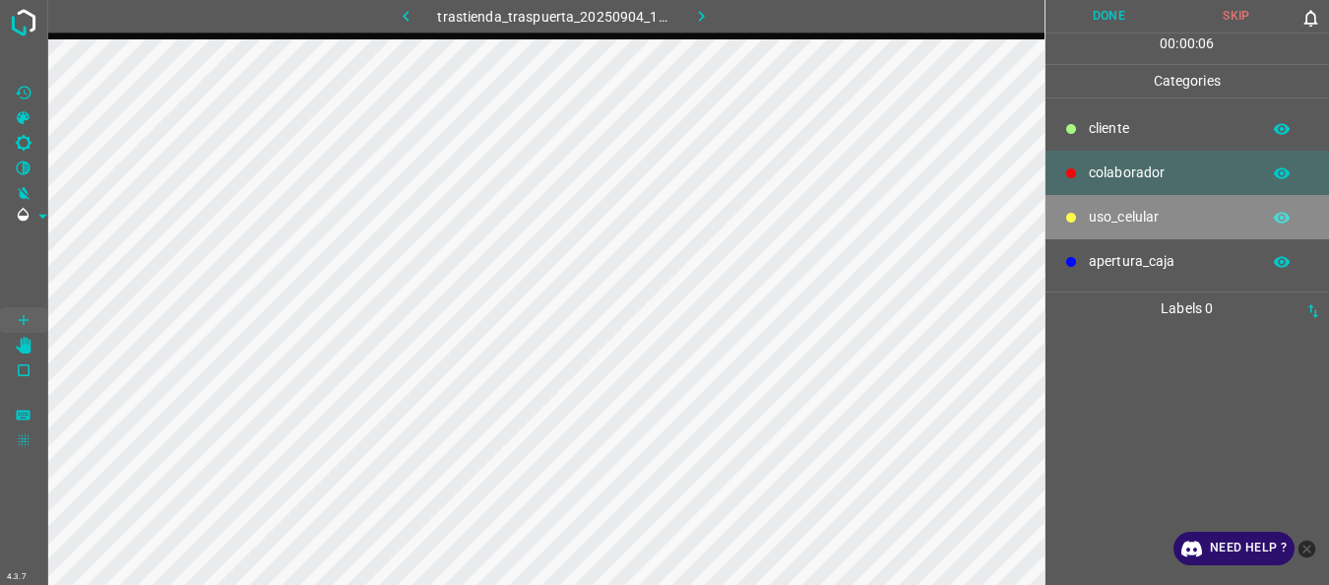
click at [1156, 216] on p "uso_celular" at bounding box center [1169, 217] width 161 height 21
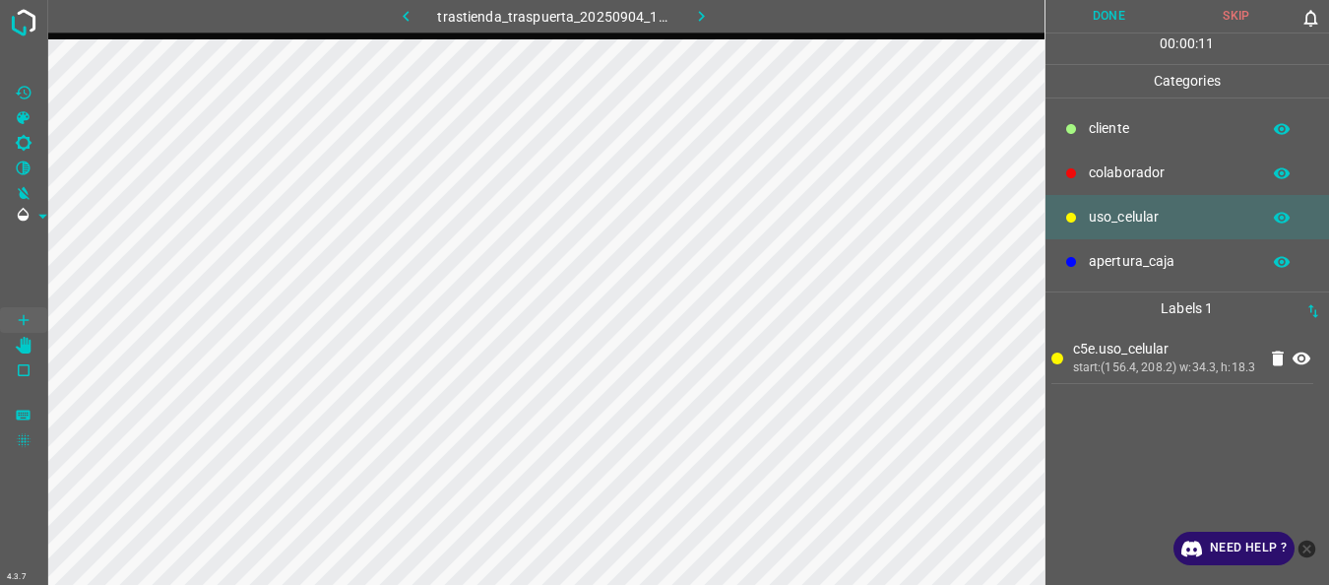
click at [1065, 170] on icon at bounding box center [1071, 173] width 12 height 12
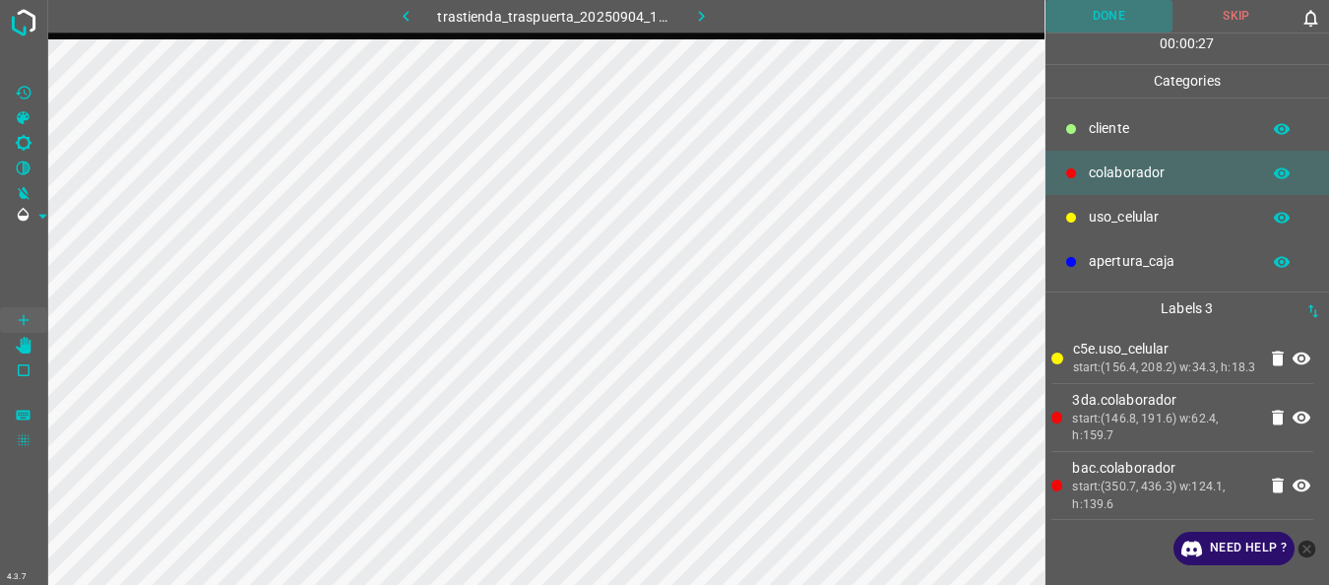
click at [1077, 14] on button "Done" at bounding box center [1110, 16] width 128 height 32
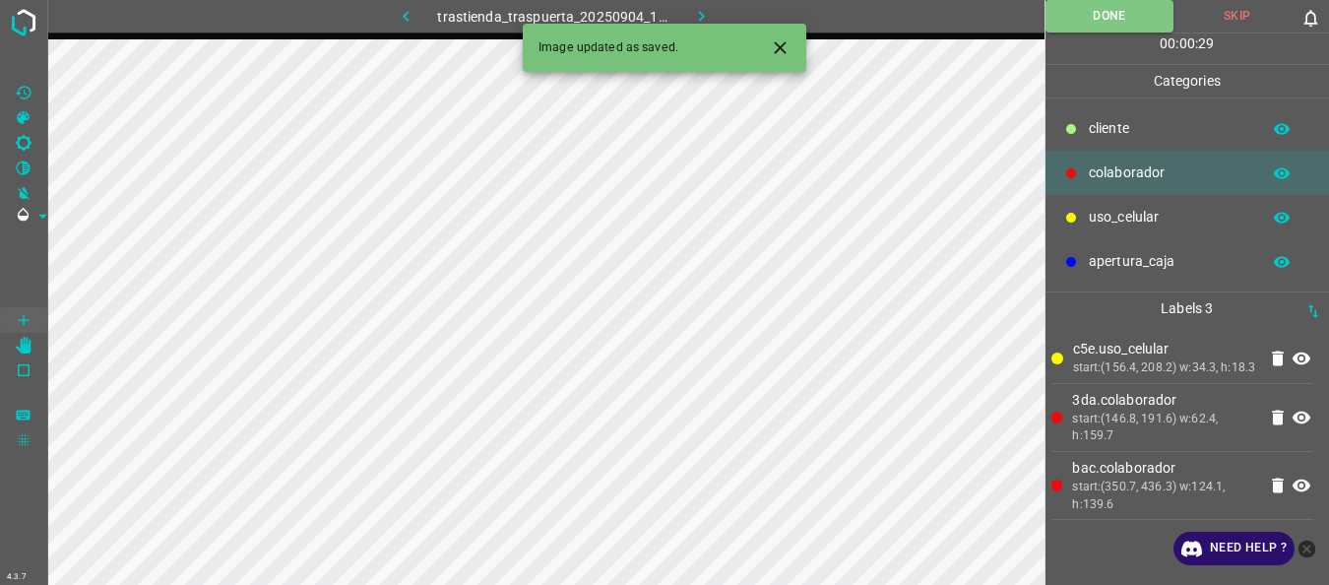
click at [686, 3] on button "button" at bounding box center [700, 16] width 63 height 32
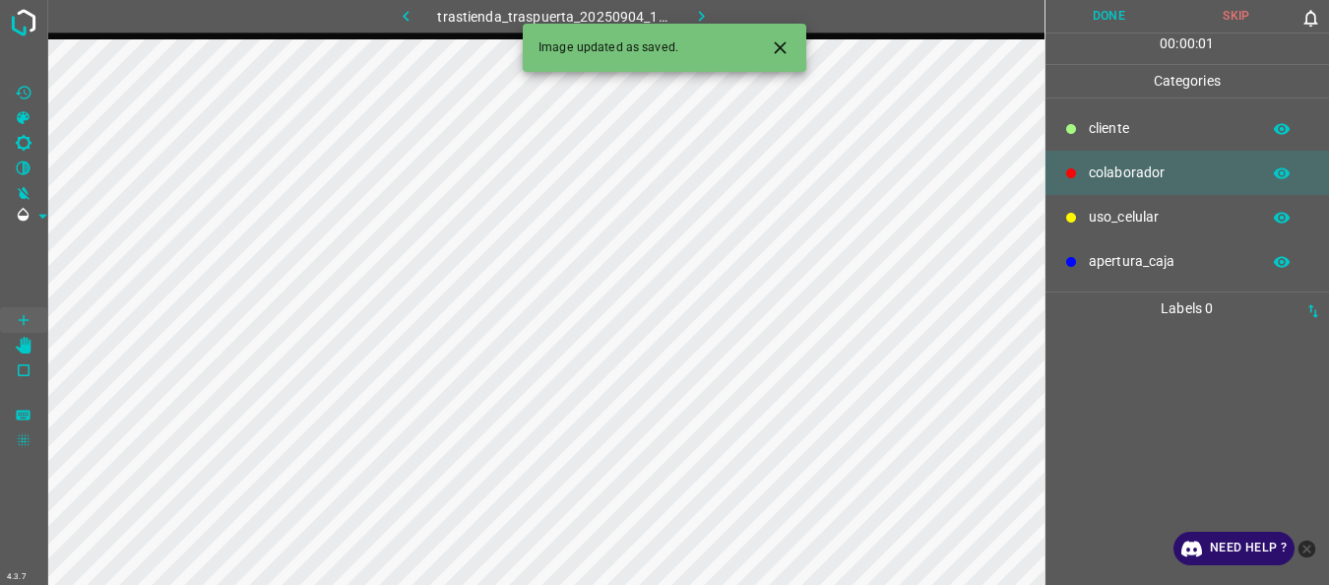
click at [1129, 219] on p "uso_celular" at bounding box center [1169, 217] width 161 height 21
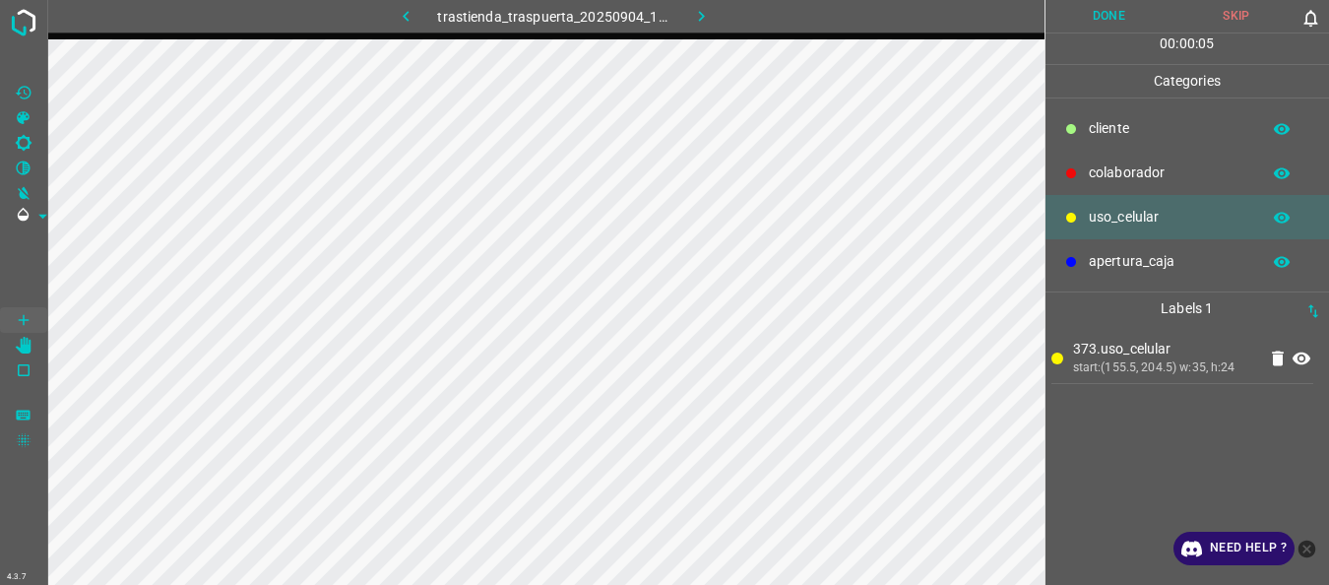
click at [1125, 174] on p "colaborador" at bounding box center [1169, 172] width 161 height 21
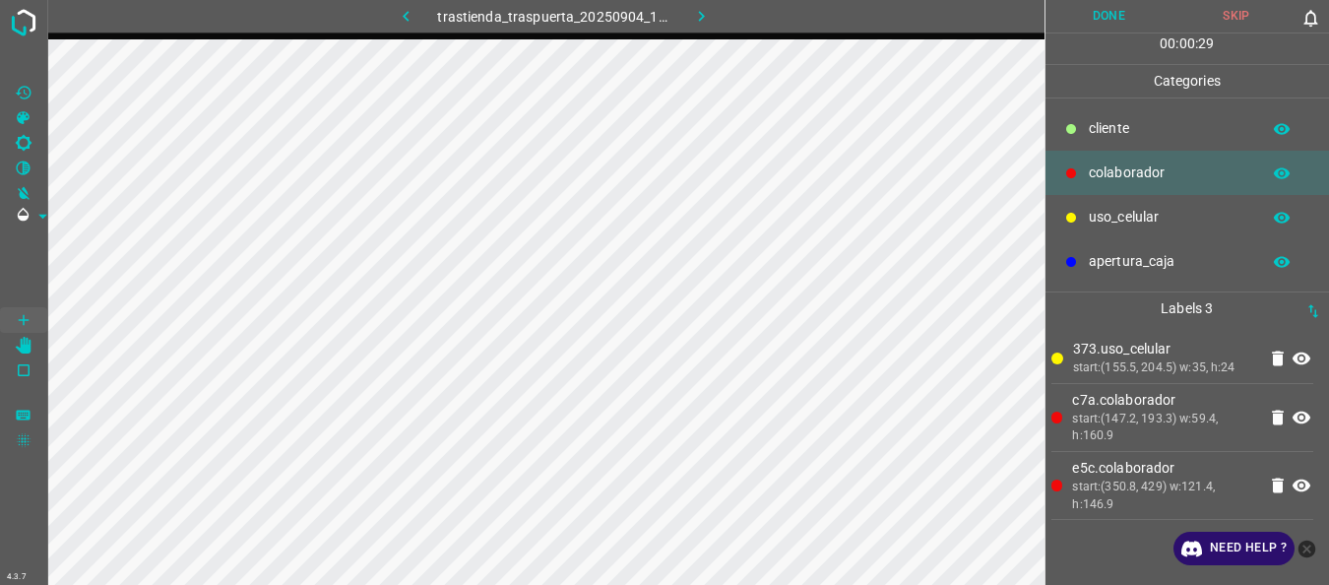
click at [1075, 24] on button "Done" at bounding box center [1110, 16] width 128 height 32
click at [708, 24] on icon "button" at bounding box center [701, 16] width 21 height 21
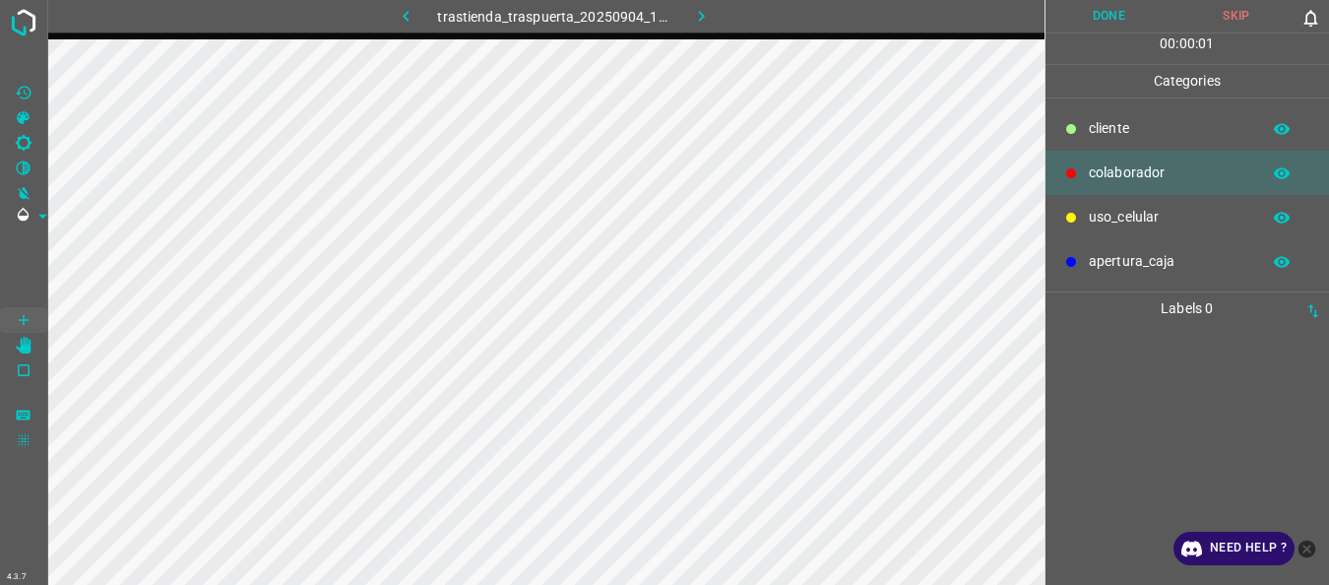
click at [1081, 219] on div "uso_celular" at bounding box center [1188, 217] width 285 height 44
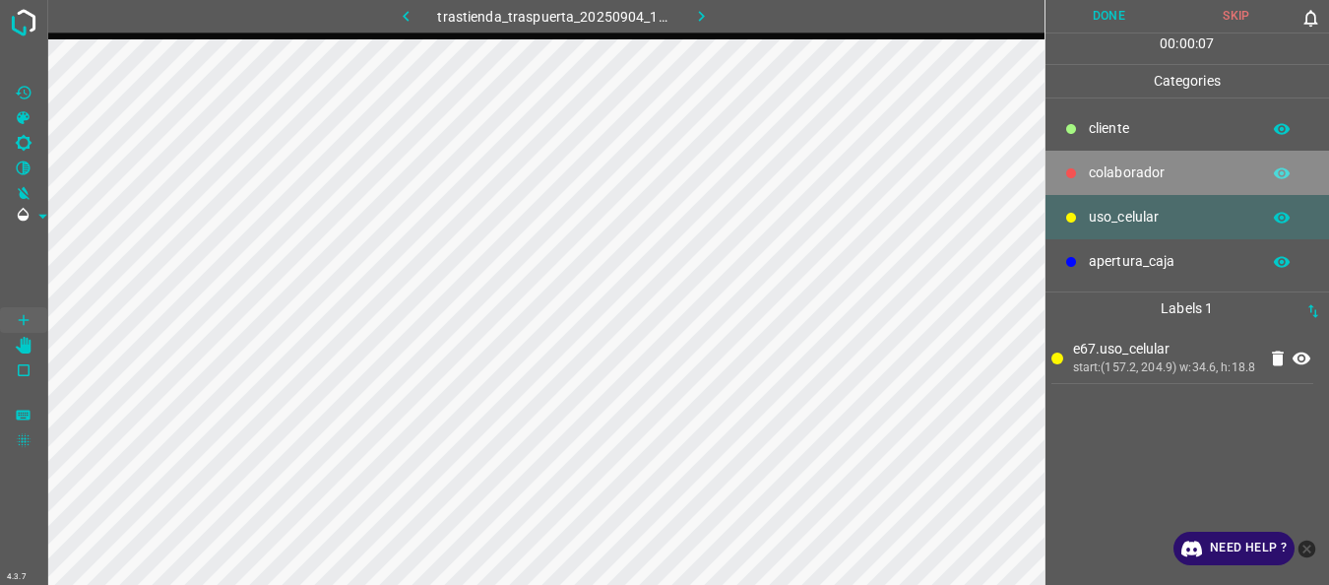
click at [1116, 167] on p "colaborador" at bounding box center [1169, 172] width 161 height 21
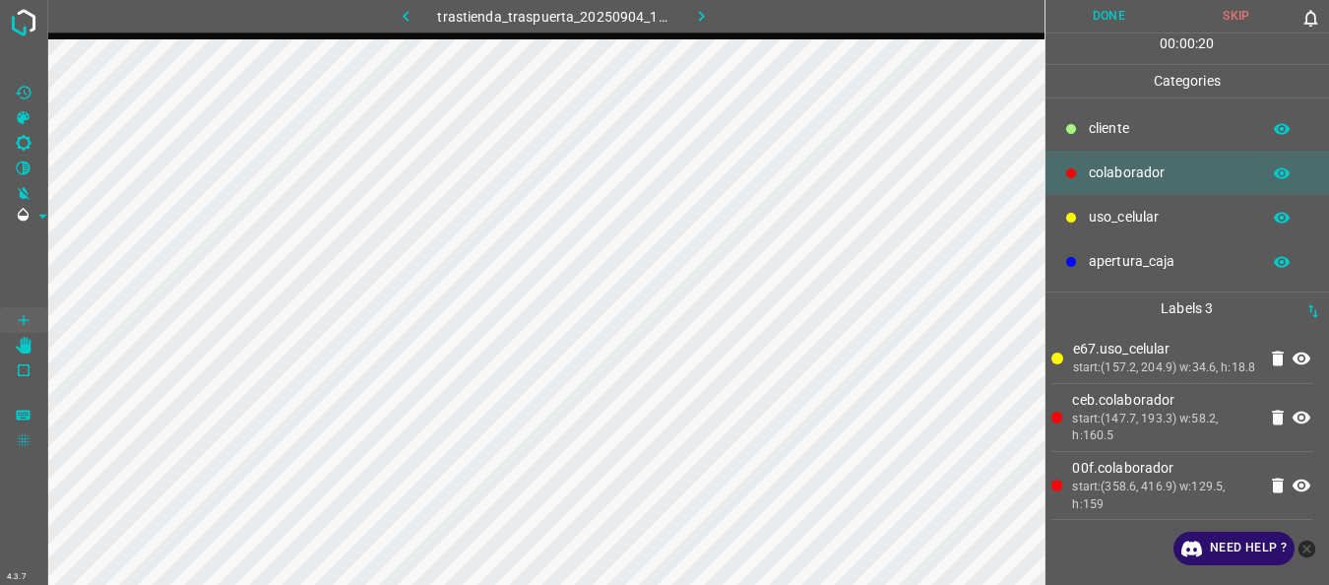
click at [1092, 13] on button "Done" at bounding box center [1110, 16] width 128 height 32
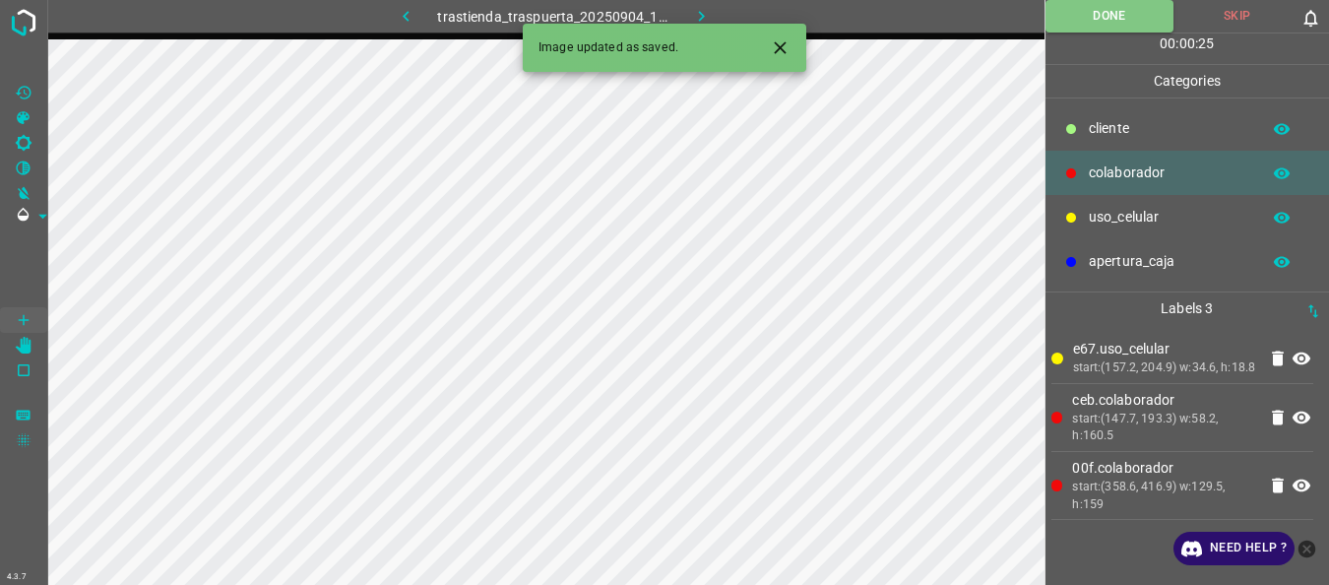
click at [700, 11] on icon "button" at bounding box center [701, 16] width 21 height 21
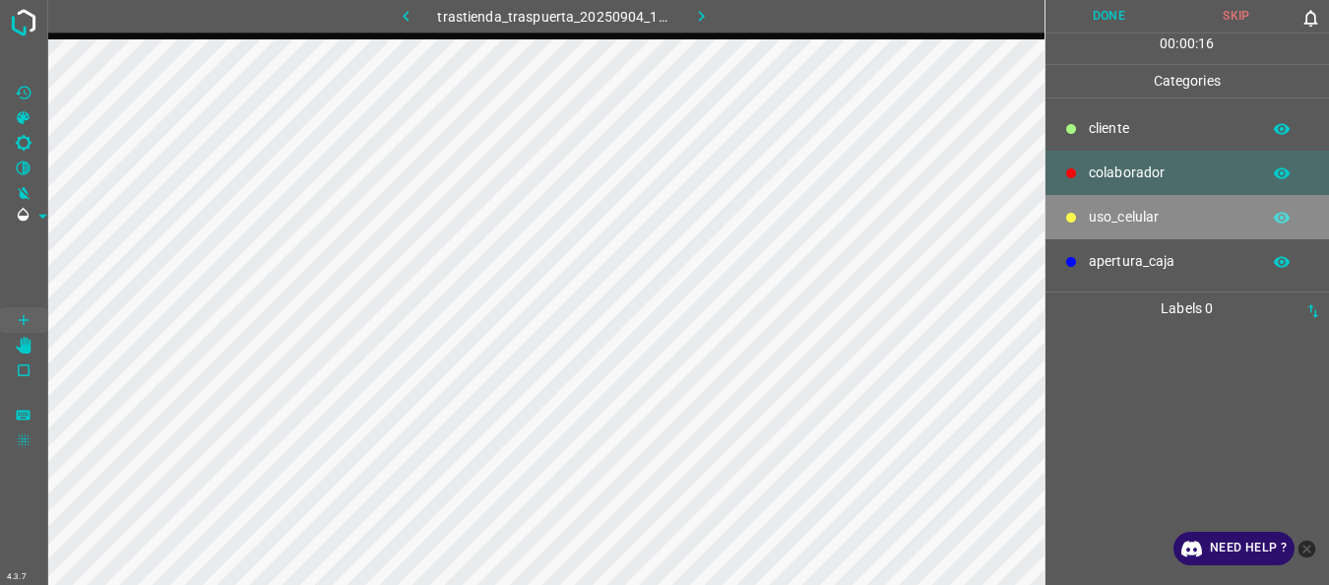
click at [1094, 219] on p "uso_celular" at bounding box center [1169, 217] width 161 height 21
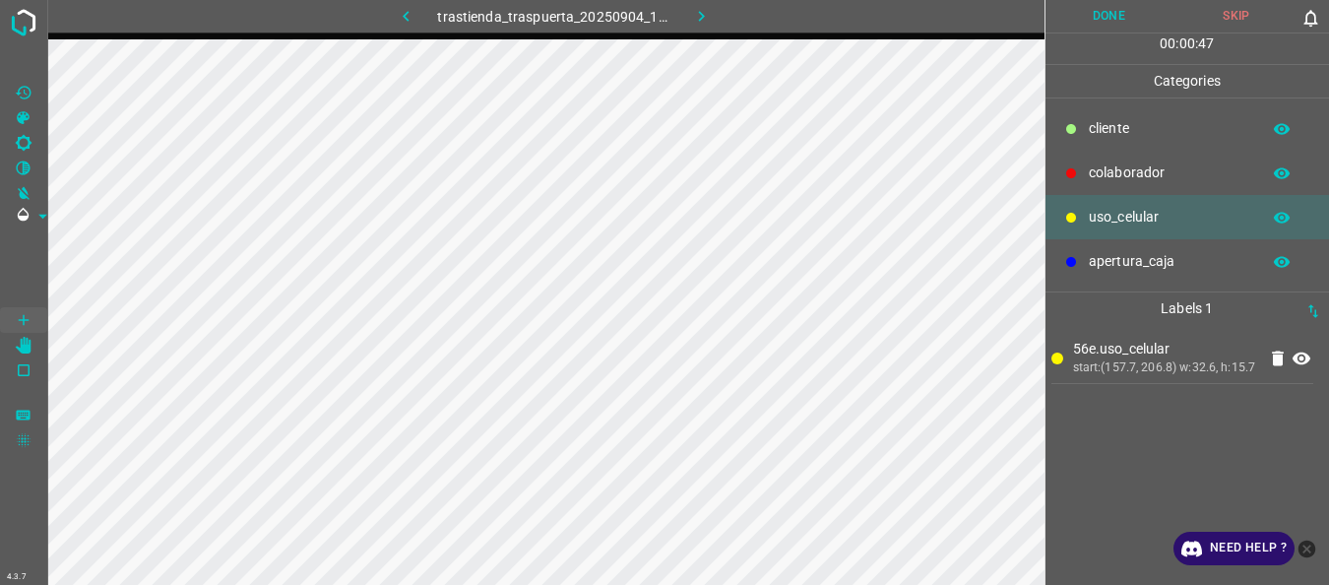
click at [1115, 170] on p "colaborador" at bounding box center [1169, 172] width 161 height 21
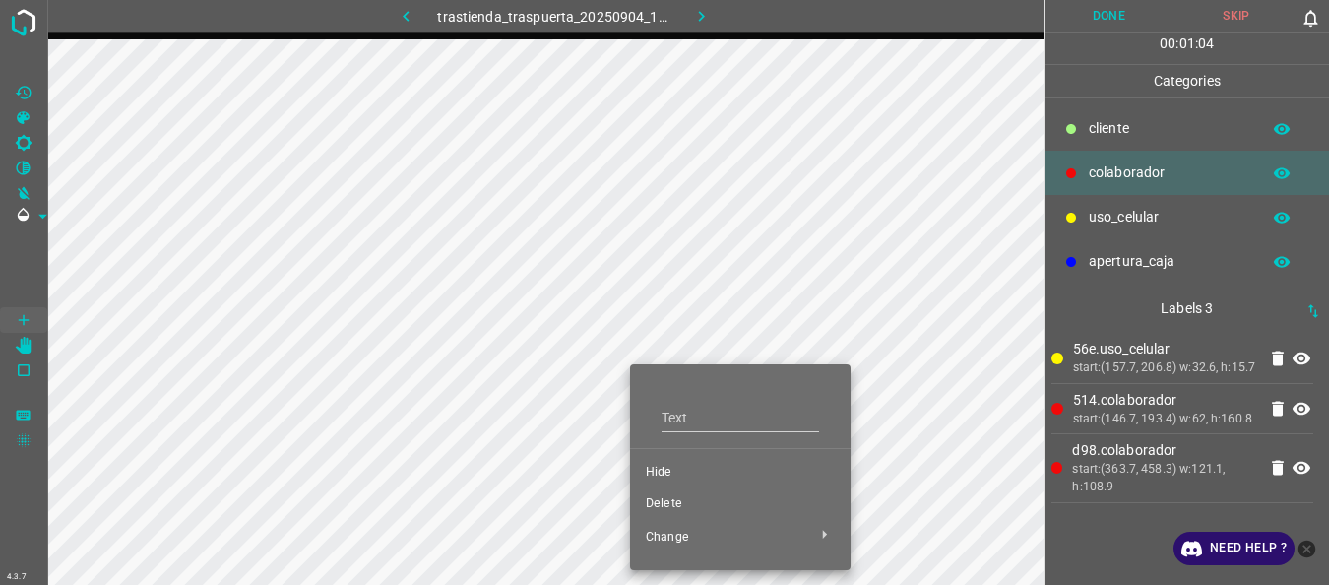
click at [668, 499] on span "Delete" at bounding box center [740, 504] width 189 height 18
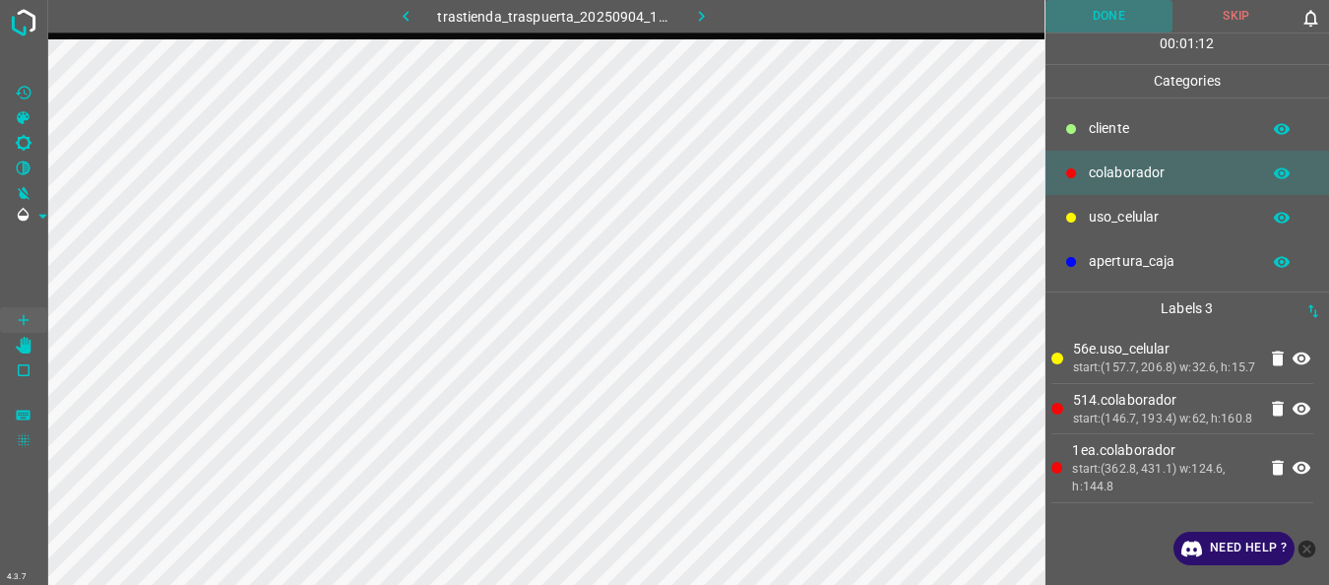
click at [1102, 13] on button "Done" at bounding box center [1110, 16] width 128 height 32
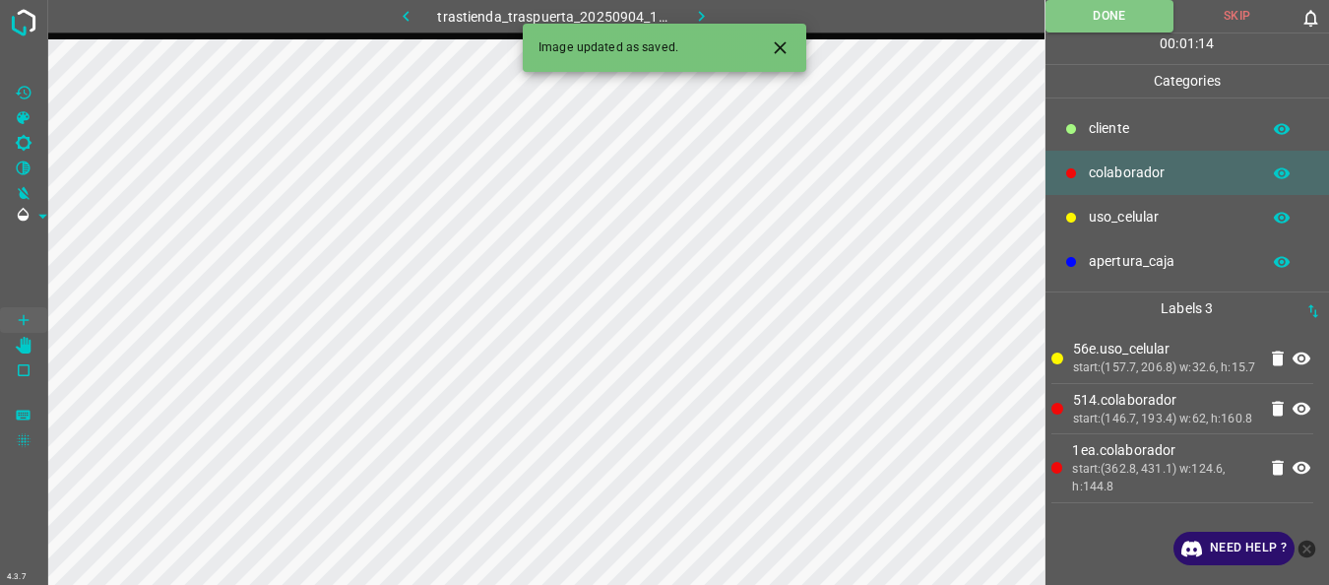
click at [706, 19] on icon "button" at bounding box center [701, 16] width 21 height 21
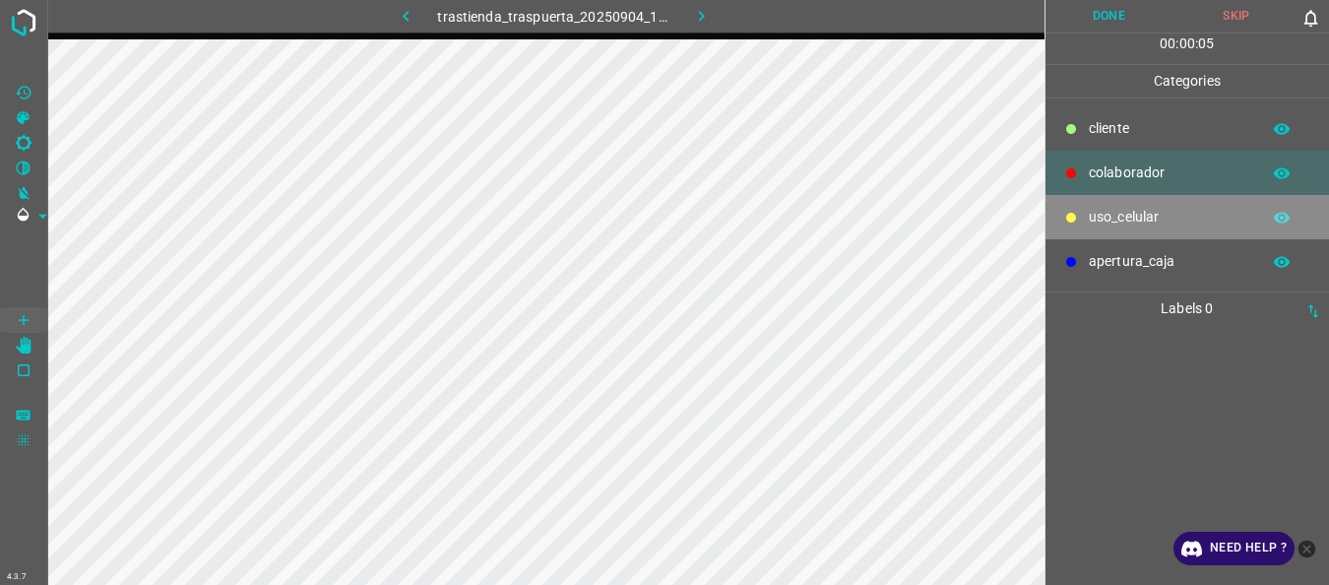
click at [1073, 222] on icon at bounding box center [1071, 218] width 12 height 12
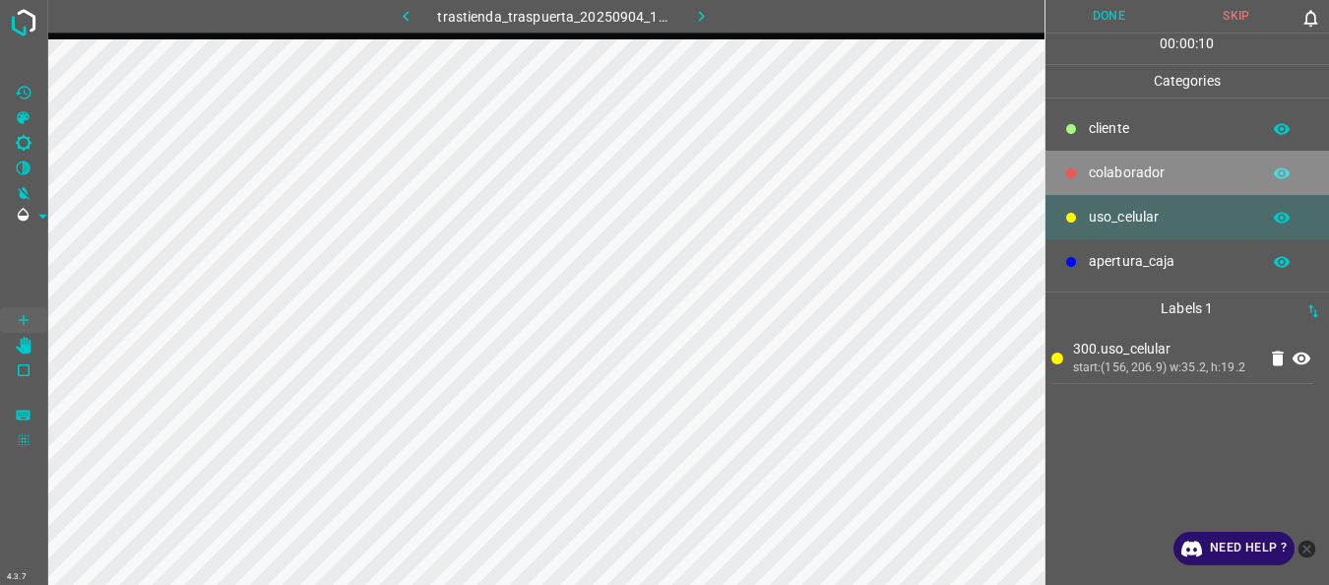
click at [1069, 176] on icon at bounding box center [1071, 173] width 10 height 10
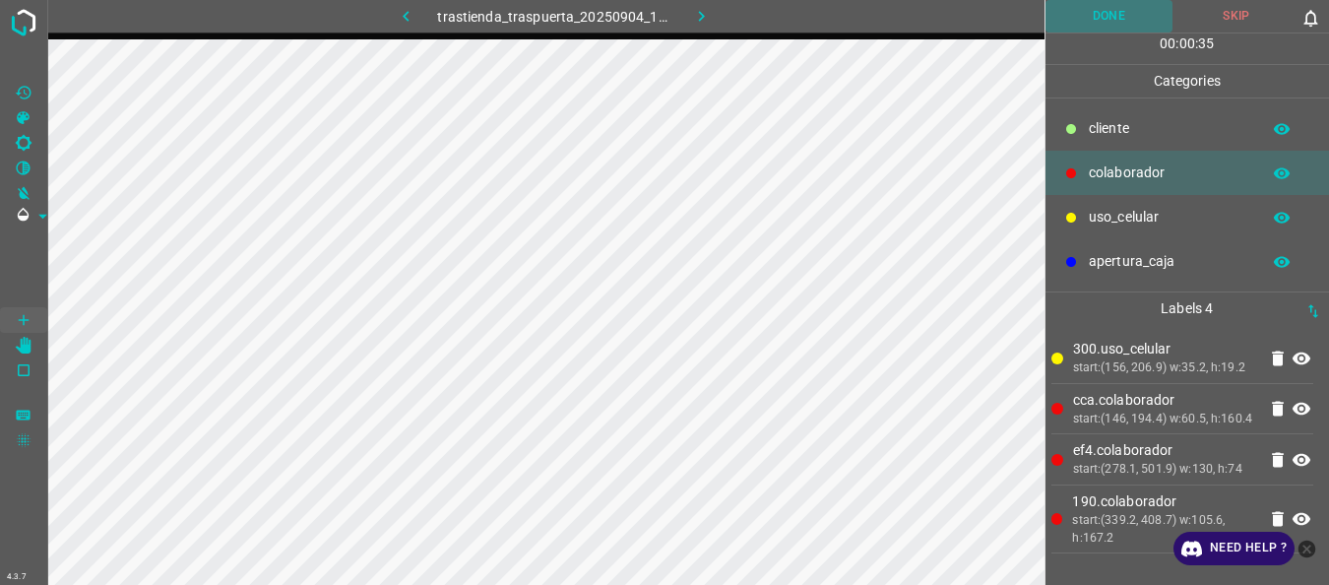
click at [1093, 9] on button "Done" at bounding box center [1110, 16] width 128 height 32
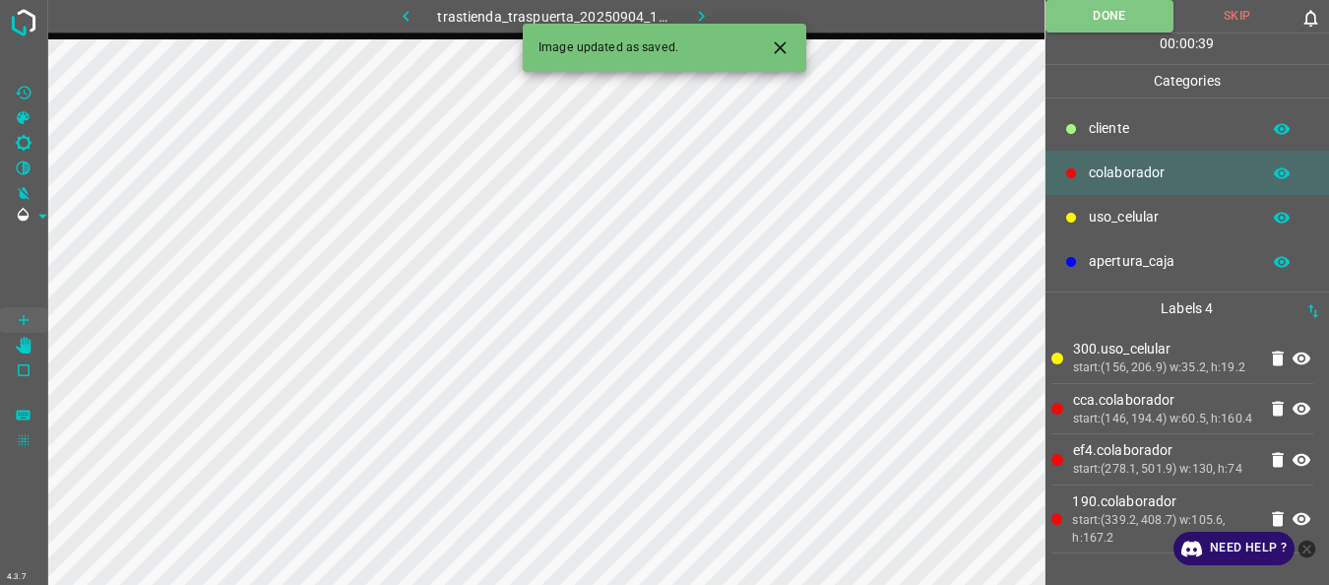
click at [680, 11] on button "button" at bounding box center [700, 16] width 63 height 32
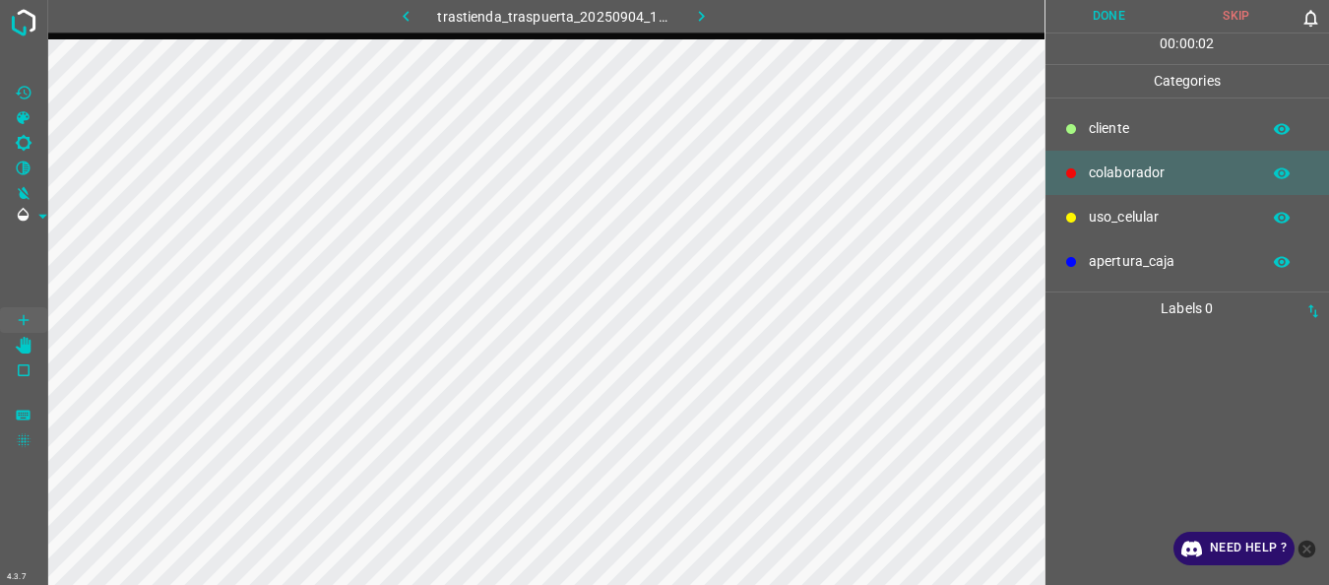
click at [1100, 228] on div "uso_celular" at bounding box center [1188, 217] width 285 height 44
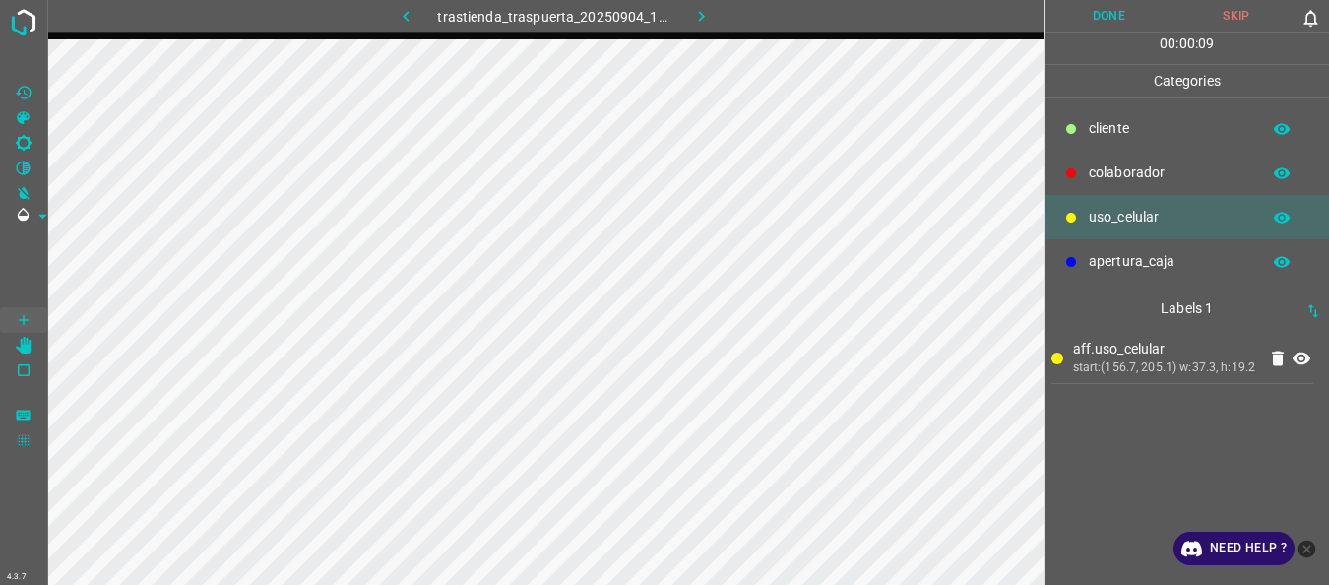
click at [1151, 159] on div "colaborador" at bounding box center [1188, 173] width 285 height 44
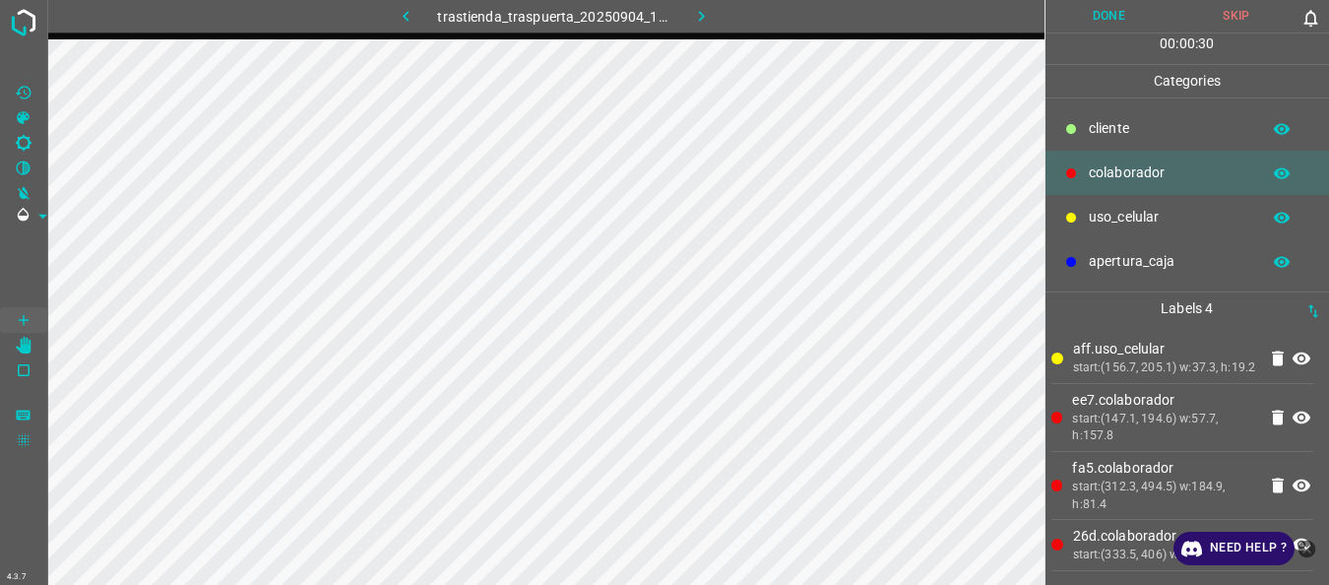
click at [1097, 19] on button "Done" at bounding box center [1110, 16] width 128 height 32
click at [711, 5] on button "button" at bounding box center [700, 16] width 63 height 32
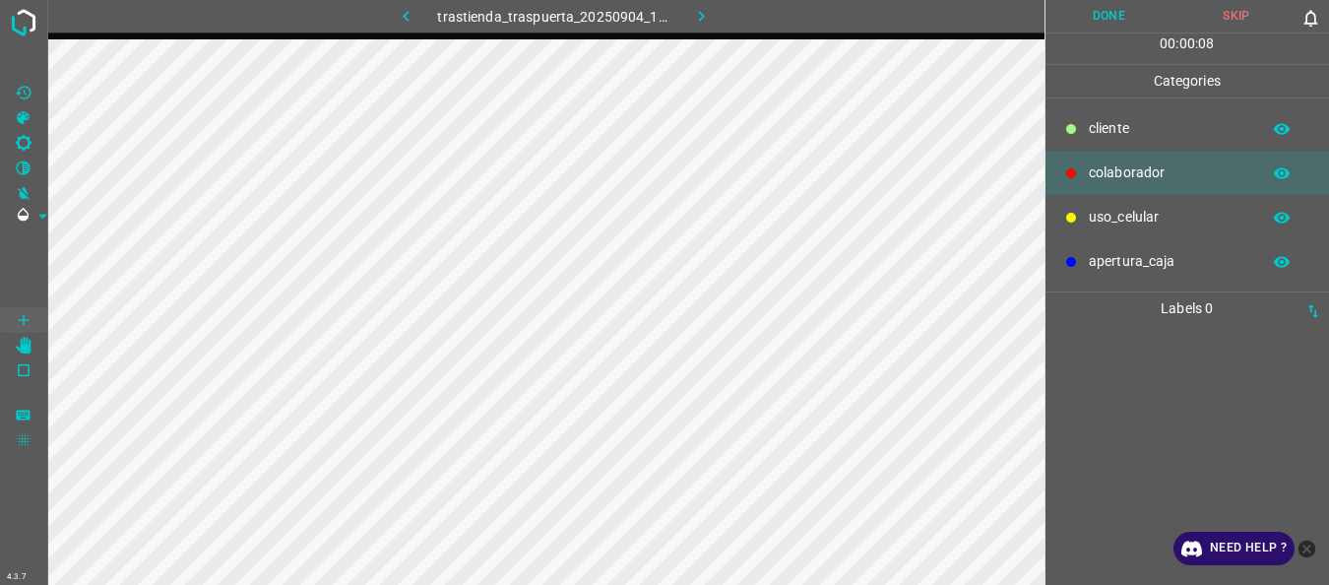
click at [1139, 213] on p "uso_celular" at bounding box center [1169, 217] width 161 height 21
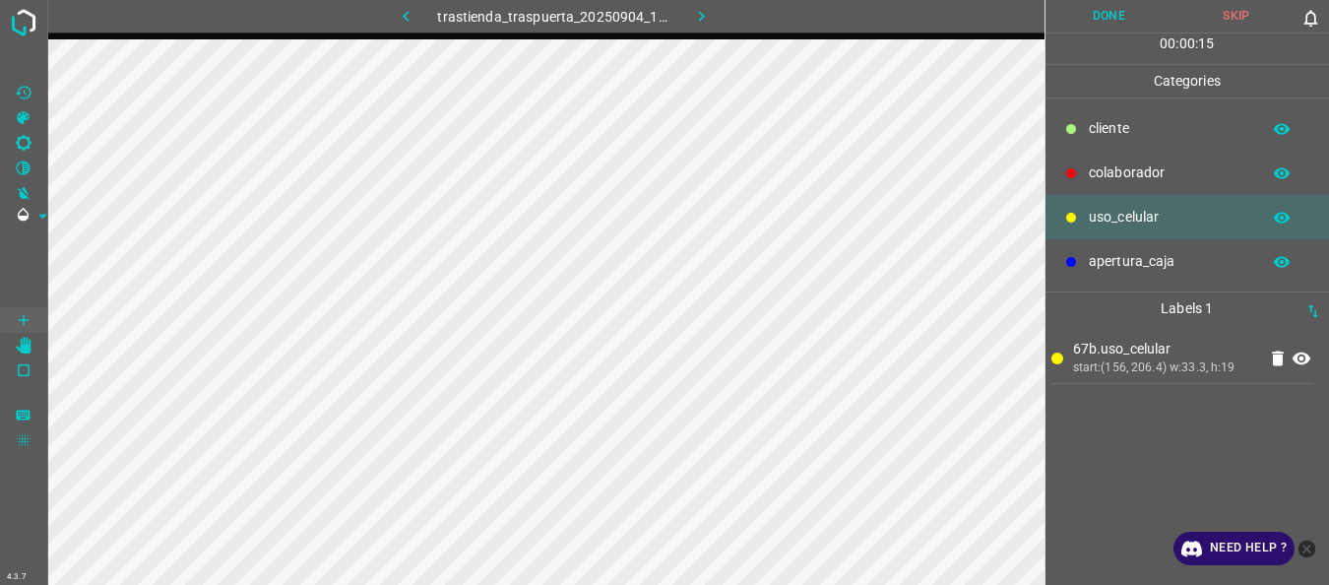
click at [1081, 180] on div "colaborador" at bounding box center [1188, 173] width 285 height 44
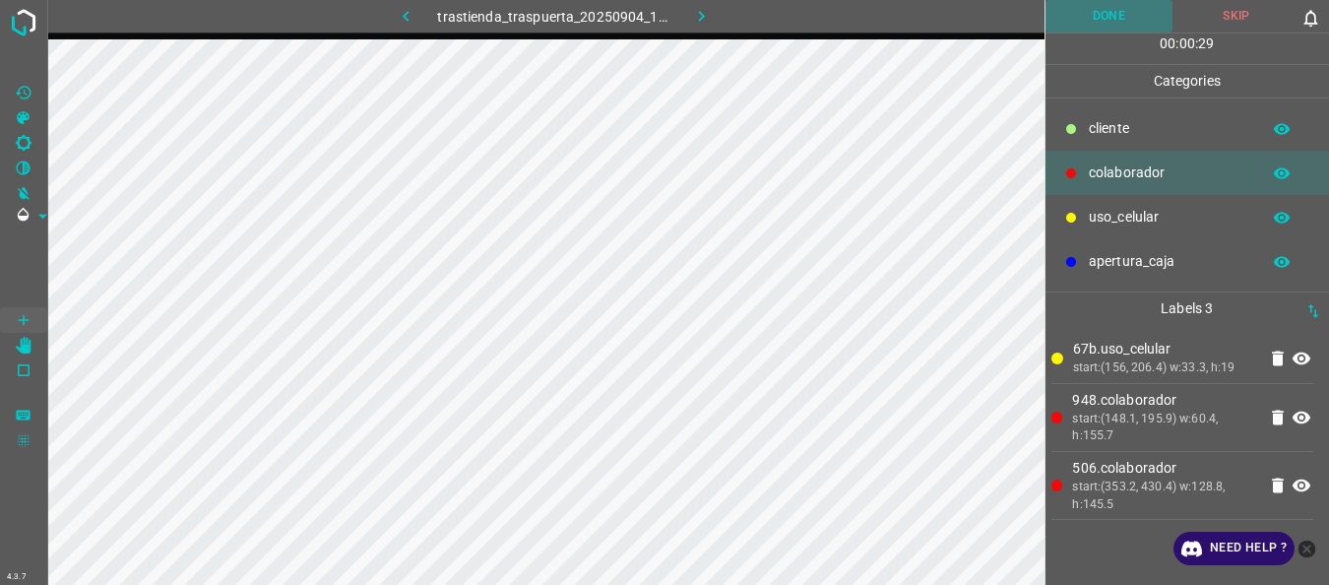
click at [1088, 32] on button "Done" at bounding box center [1110, 16] width 128 height 32
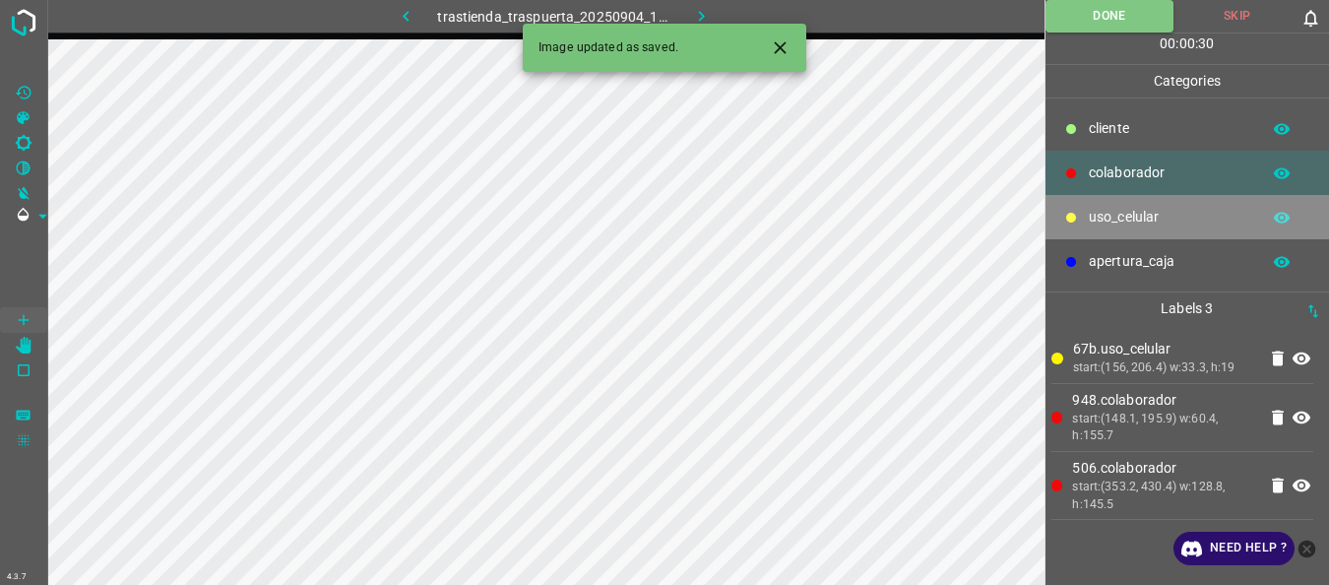
click at [1164, 220] on p "uso_celular" at bounding box center [1169, 217] width 161 height 21
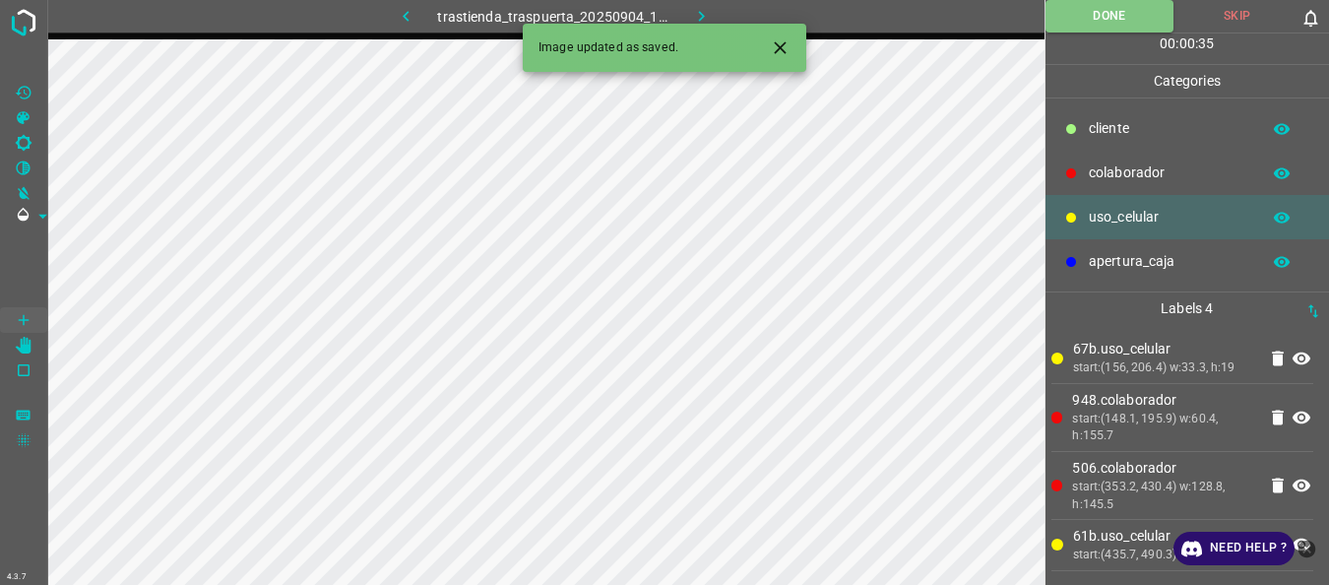
click at [697, 8] on icon "button" at bounding box center [701, 16] width 21 height 21
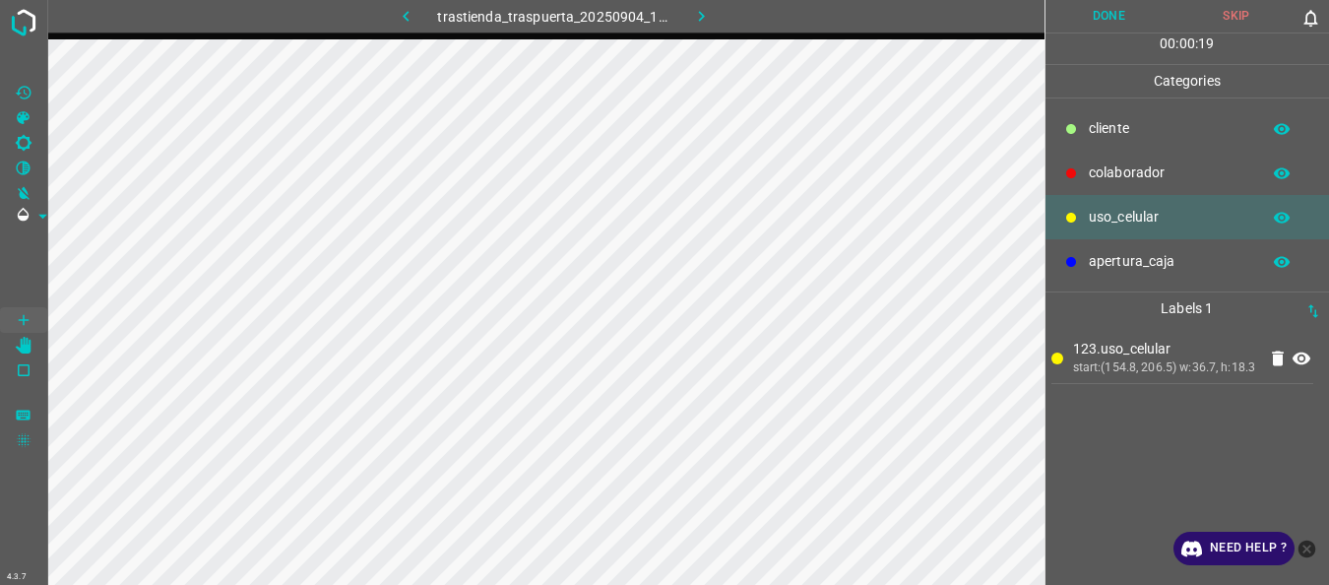
click at [1111, 171] on p "colaborador" at bounding box center [1169, 172] width 161 height 21
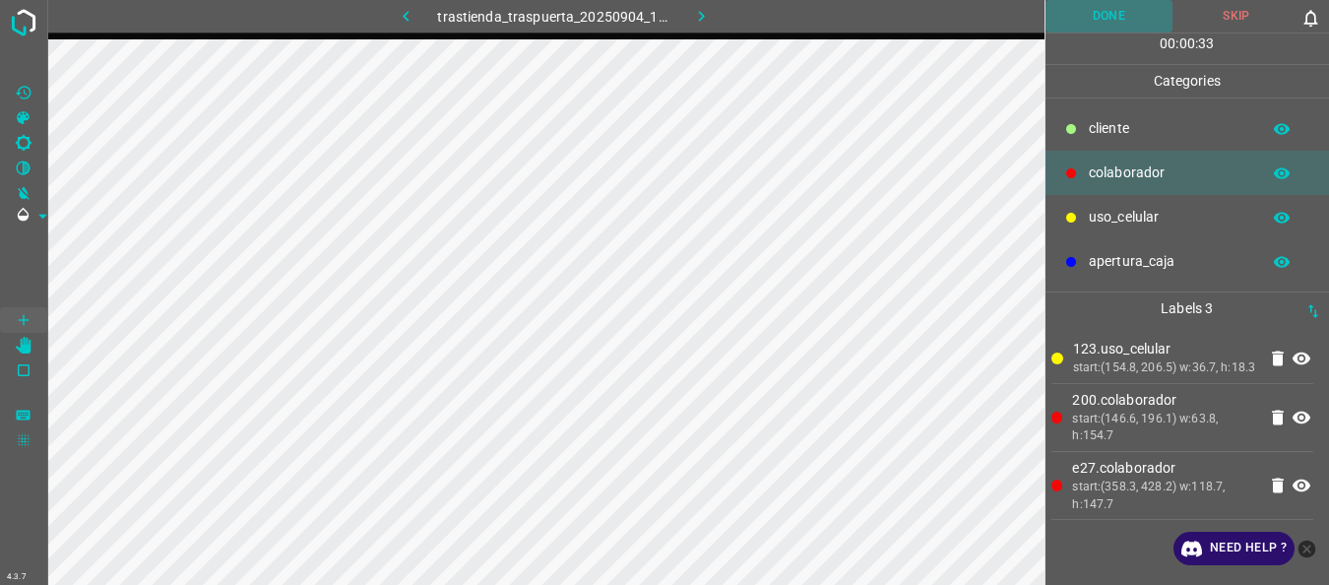
click at [1113, 19] on button "Done" at bounding box center [1110, 16] width 128 height 32
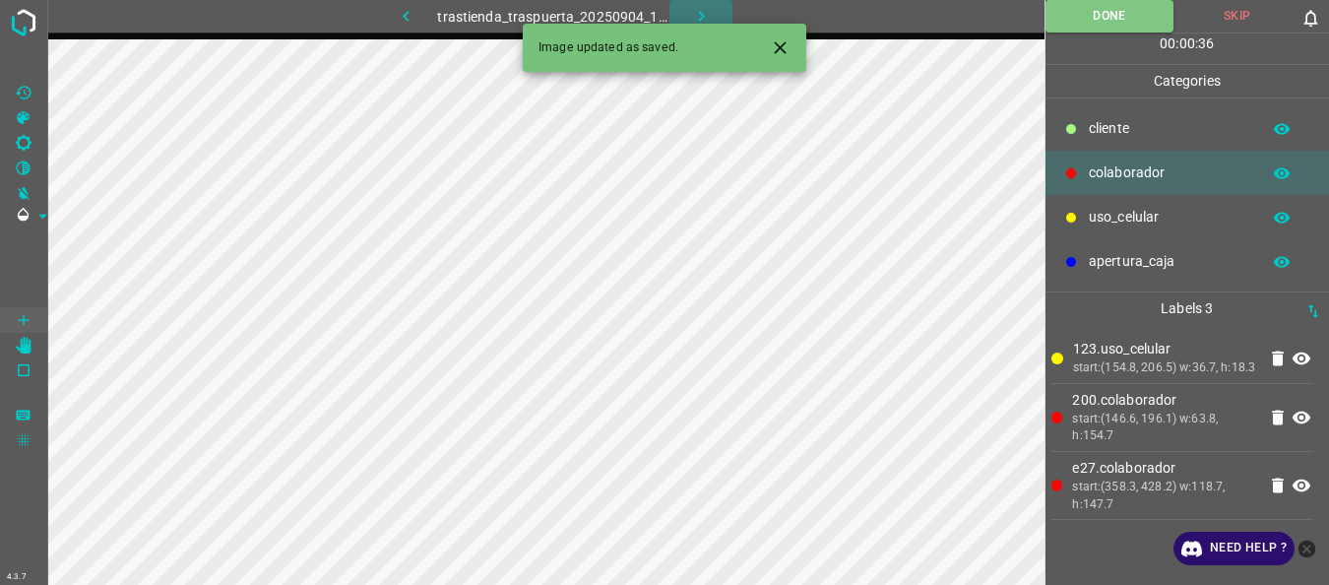
click at [688, 11] on button "button" at bounding box center [700, 16] width 63 height 32
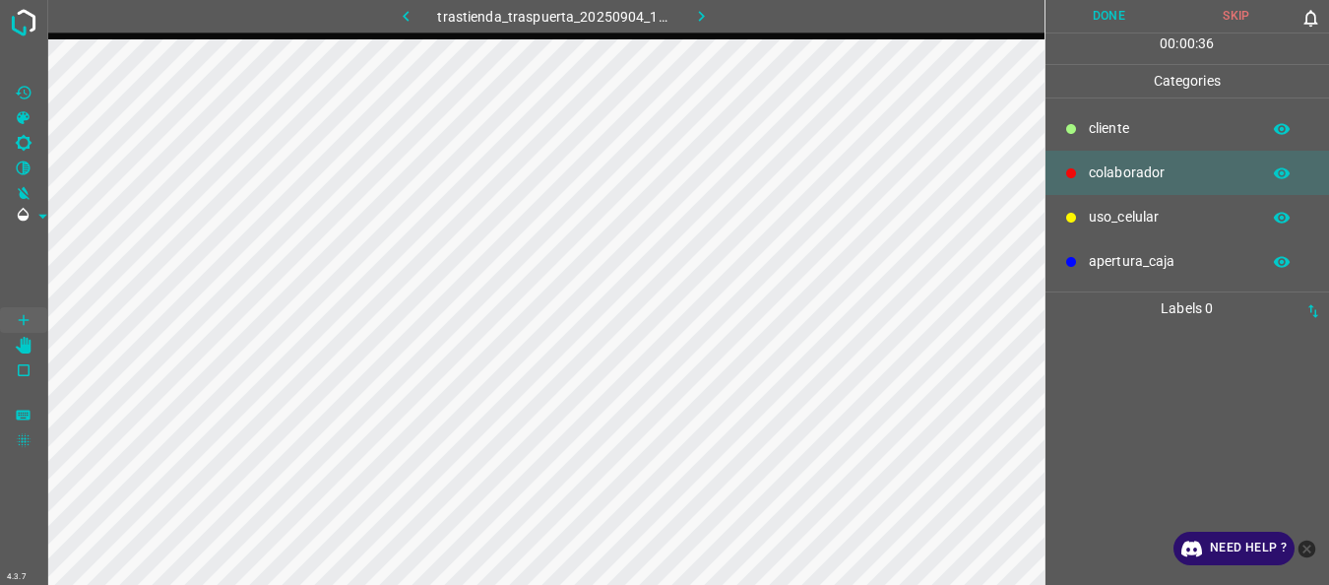
click at [1119, 224] on p "uso_celular" at bounding box center [1169, 217] width 161 height 21
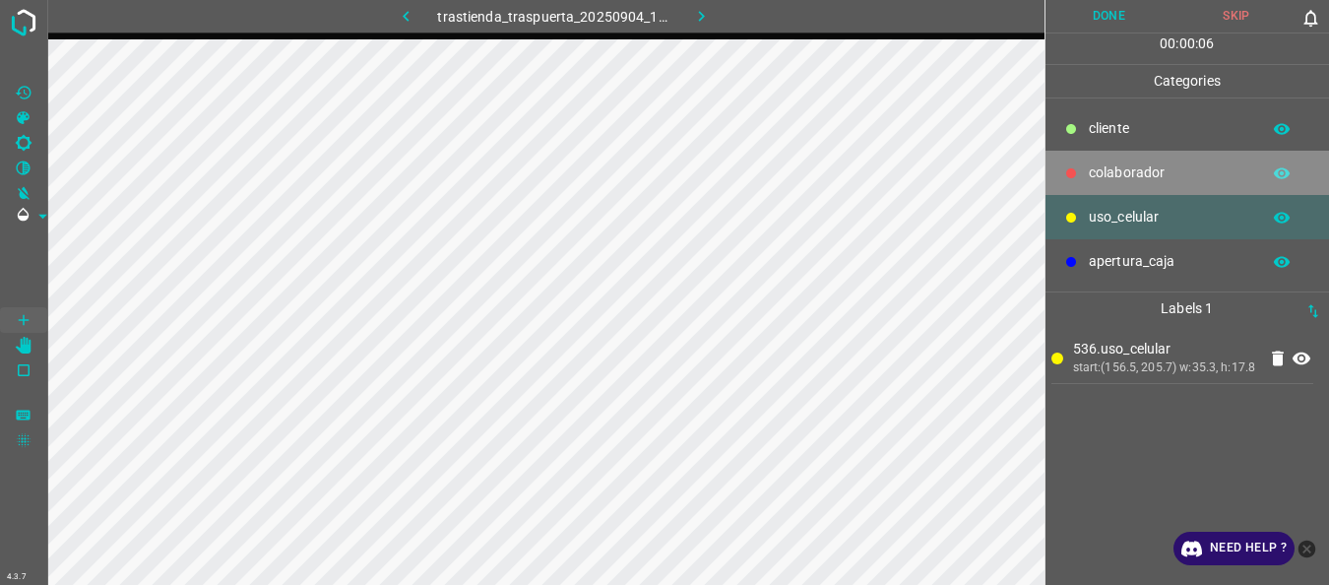
click at [1129, 163] on p "colaborador" at bounding box center [1169, 172] width 161 height 21
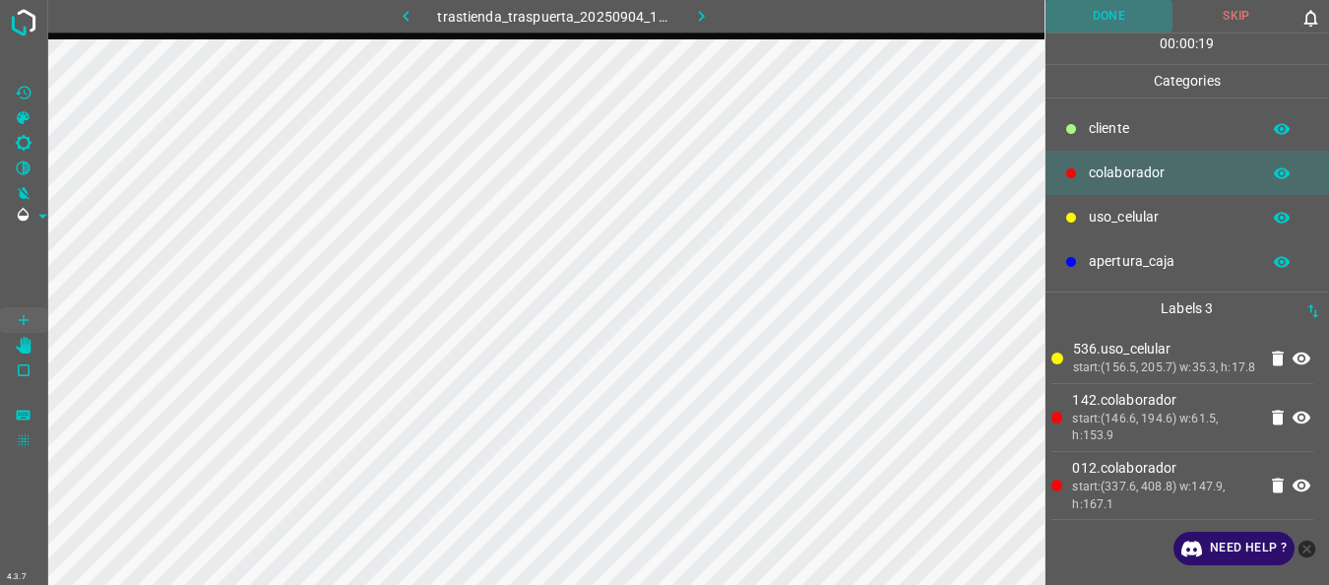
click at [1099, 12] on button "Done" at bounding box center [1110, 16] width 128 height 32
click at [20, 13] on img at bounding box center [23, 22] width 35 height 35
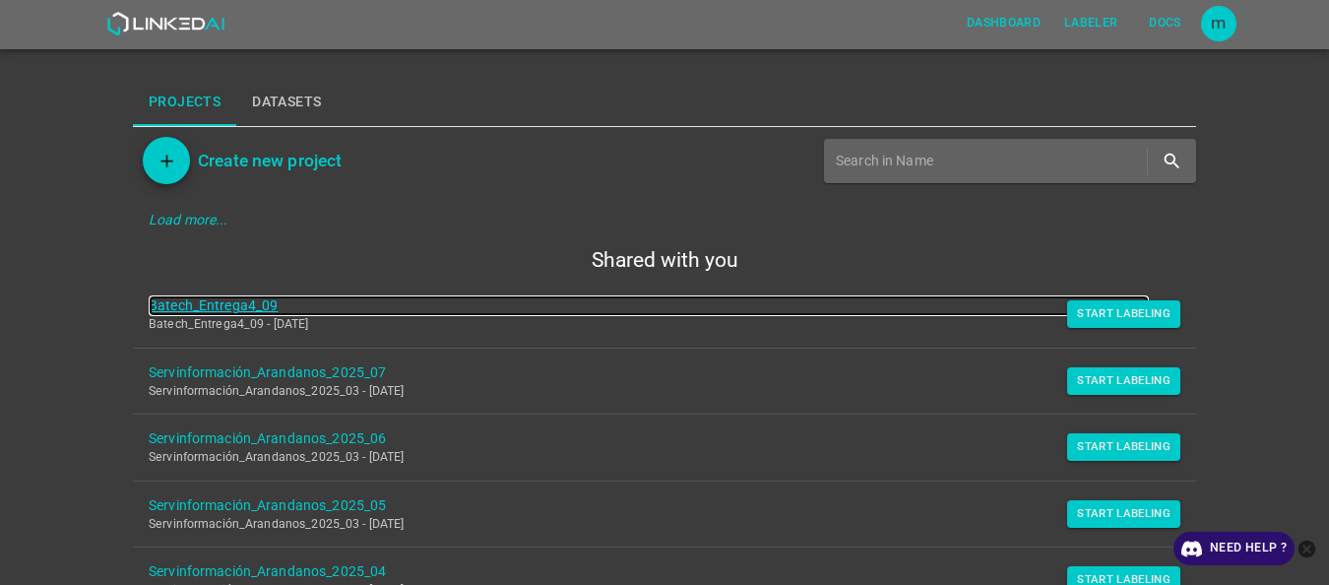
click at [248, 305] on link "Batech_Entrega4_09" at bounding box center [649, 305] width 1000 height 21
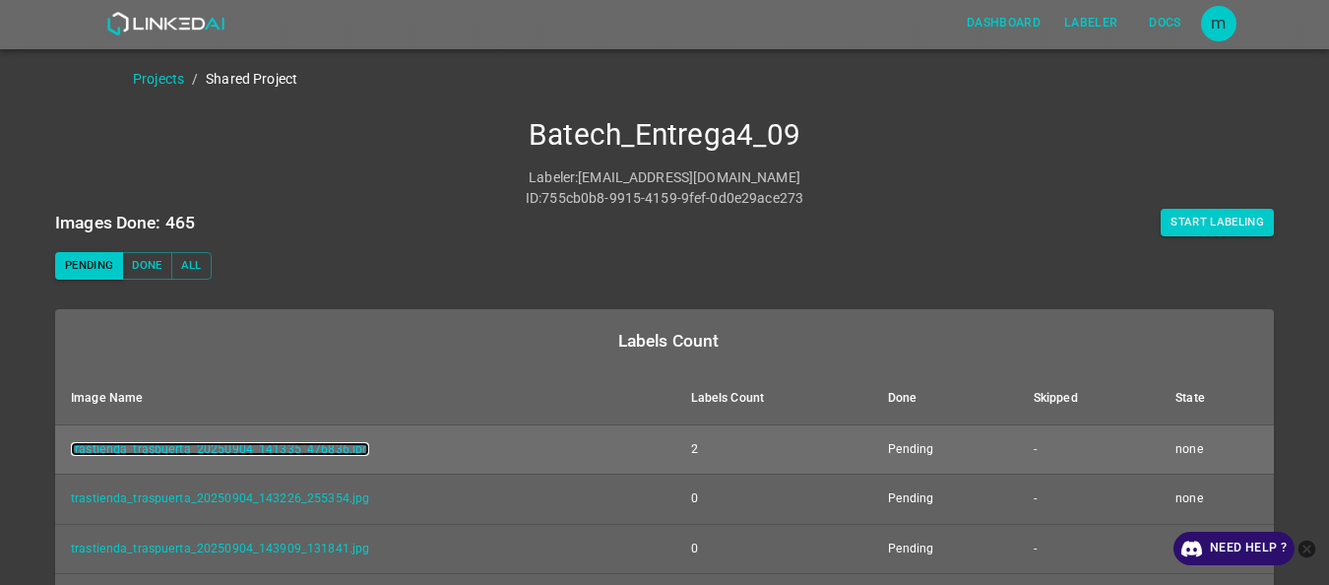
click at [238, 444] on link "trastienda_traspuerta_20250904_141335_476836.jpg" at bounding box center [220, 449] width 298 height 14
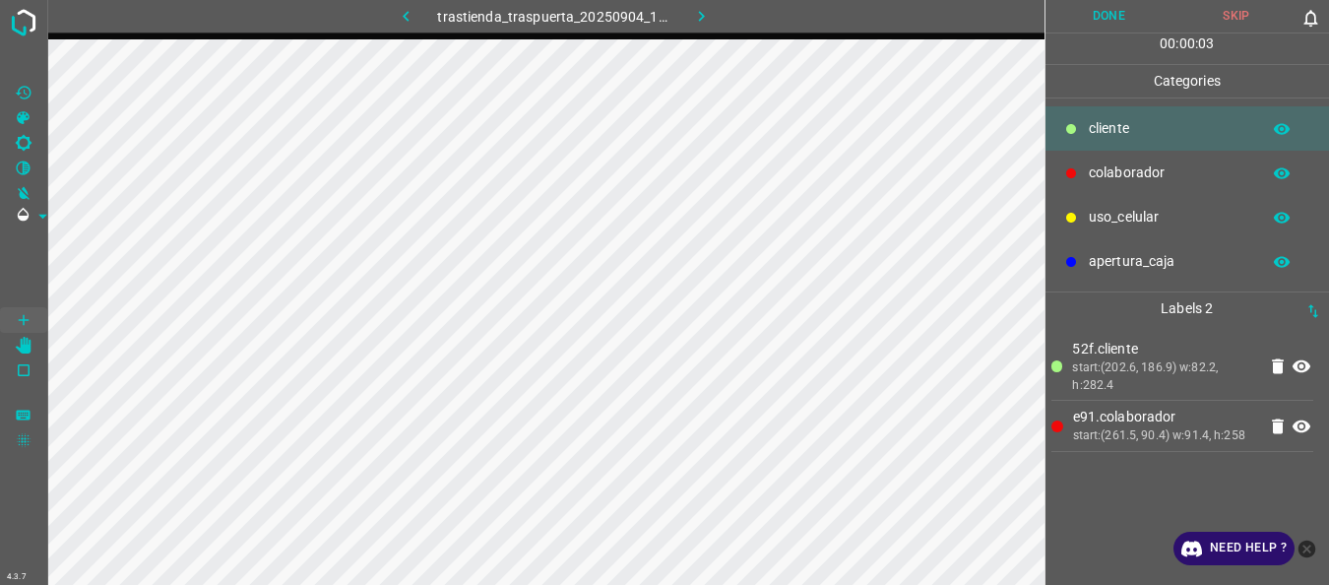
click at [1106, 9] on button "Done" at bounding box center [1110, 16] width 128 height 32
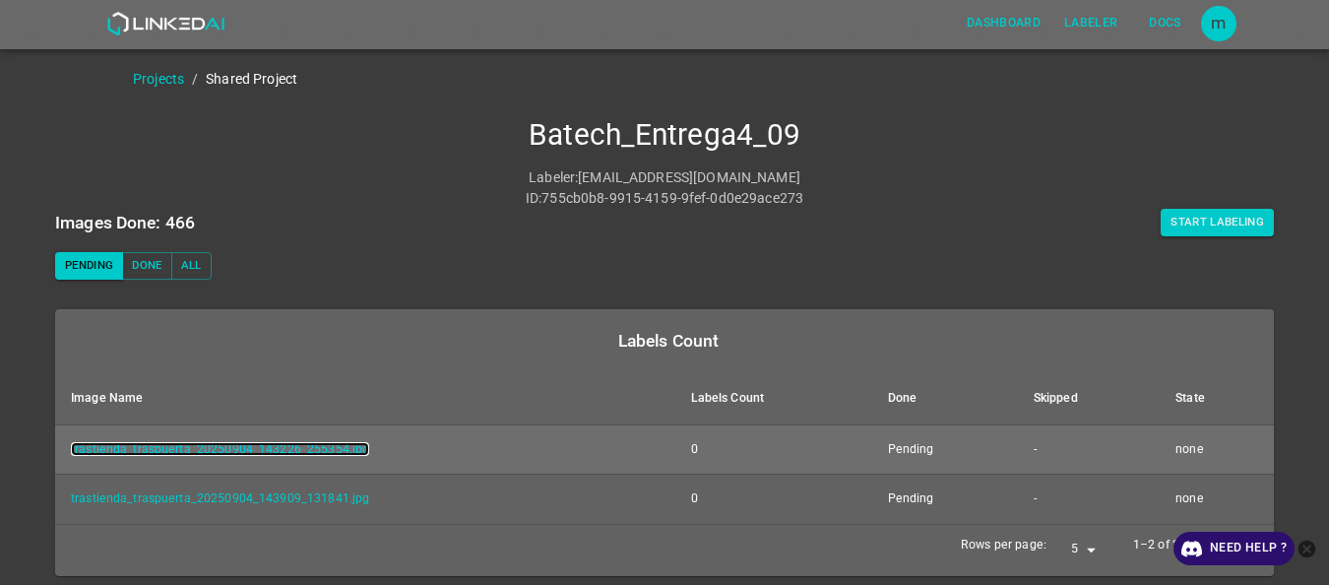
click at [239, 446] on link "trastienda_traspuerta_20250904_143226_255354.jpg" at bounding box center [220, 449] width 298 height 14
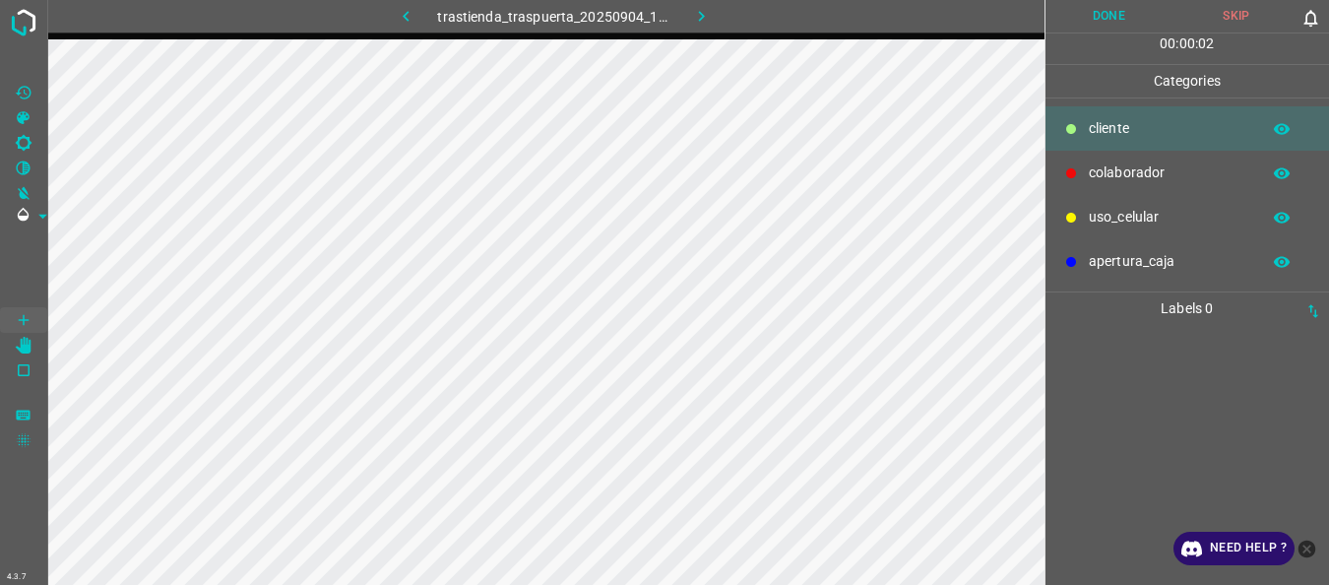
click at [1099, 206] on div "uso_celular" at bounding box center [1188, 217] width 285 height 44
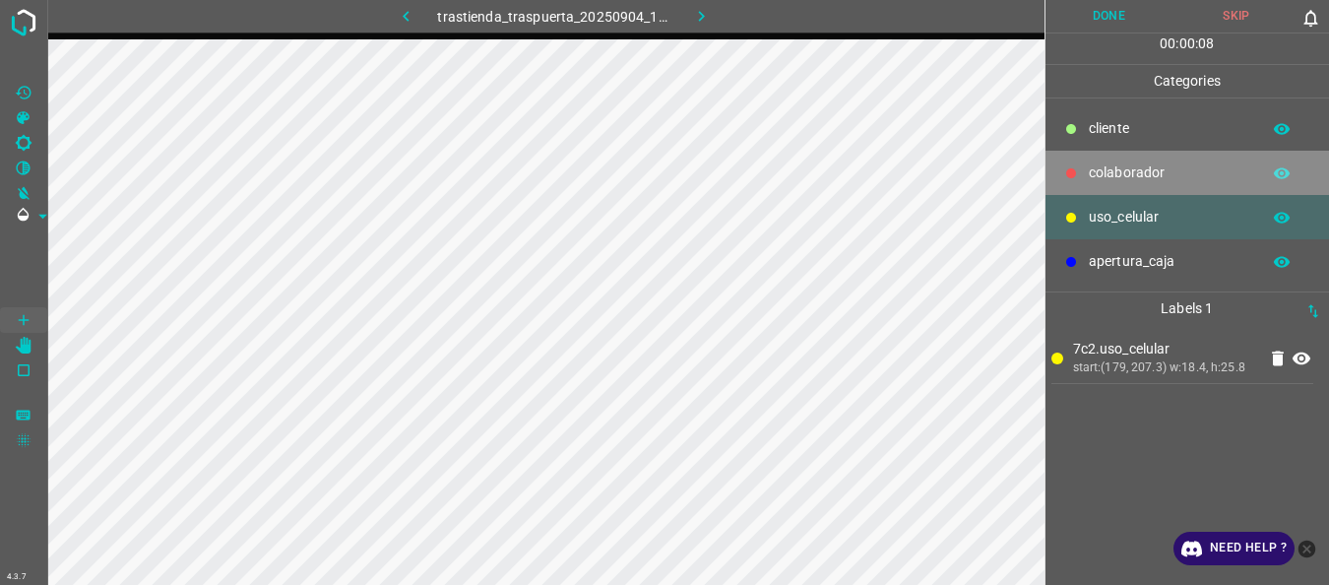
click at [1107, 158] on div "colaborador" at bounding box center [1188, 173] width 285 height 44
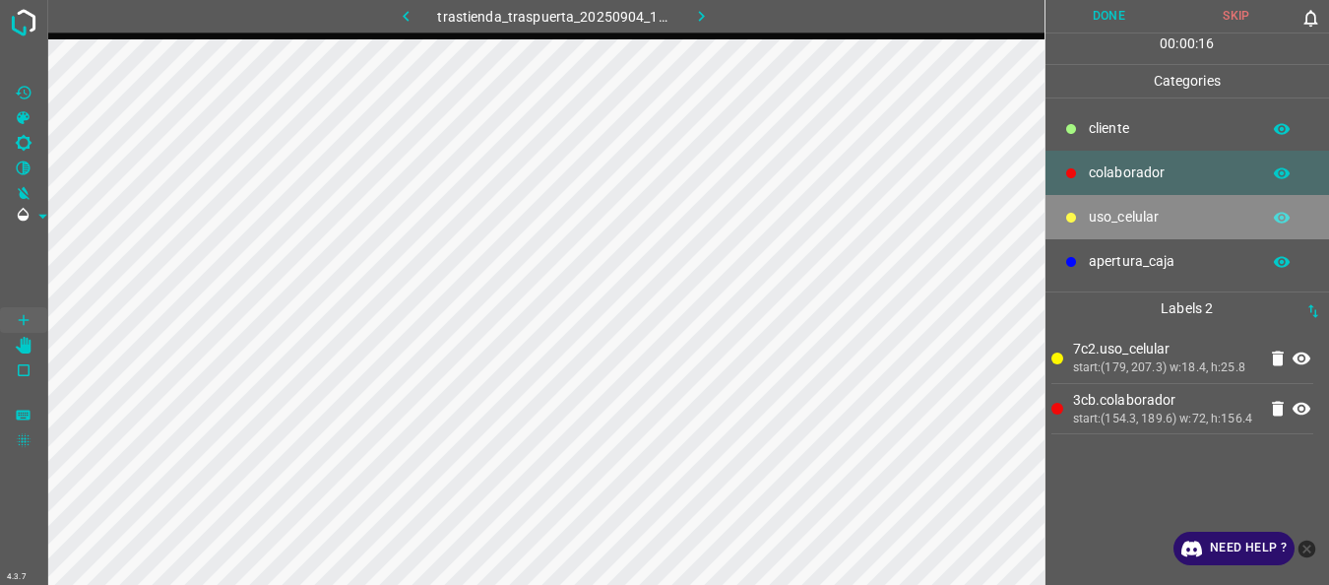
click at [1098, 221] on p "uso_celular" at bounding box center [1169, 217] width 161 height 21
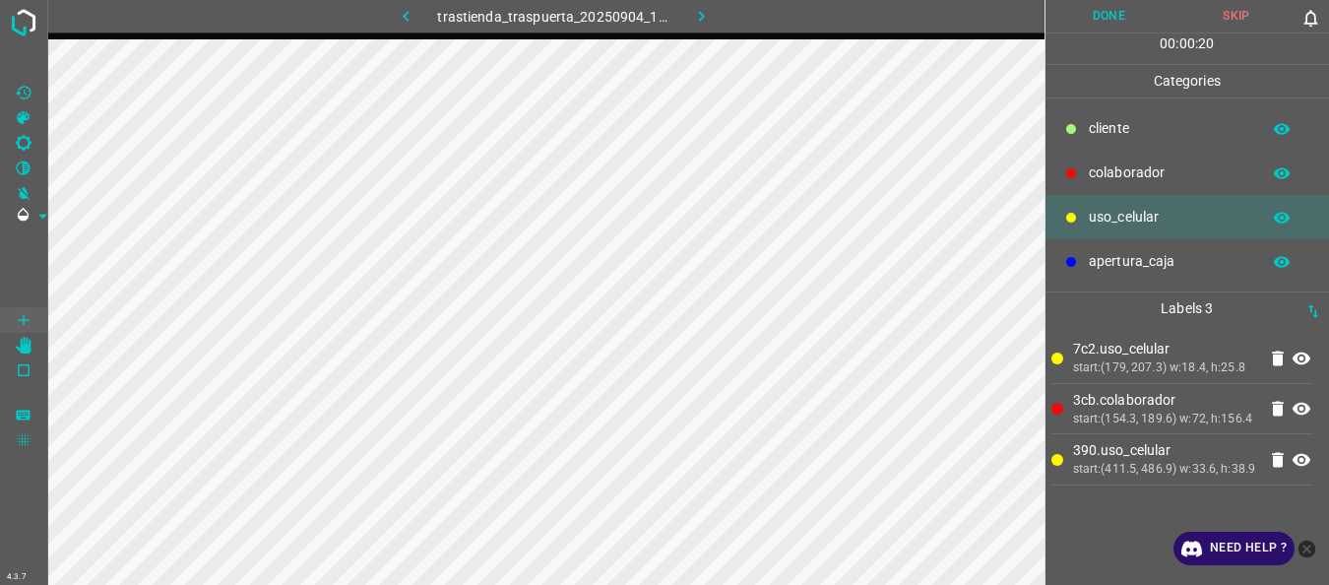
click at [1112, 177] on p "colaborador" at bounding box center [1169, 172] width 161 height 21
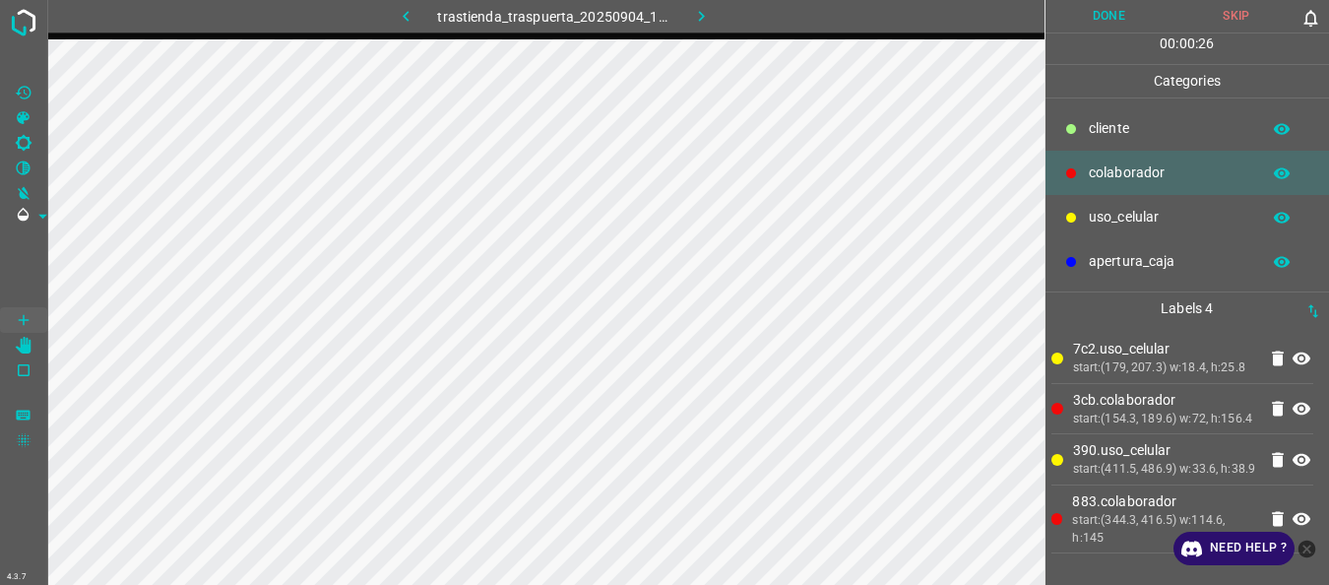
click at [1108, 9] on button "Done" at bounding box center [1110, 16] width 128 height 32
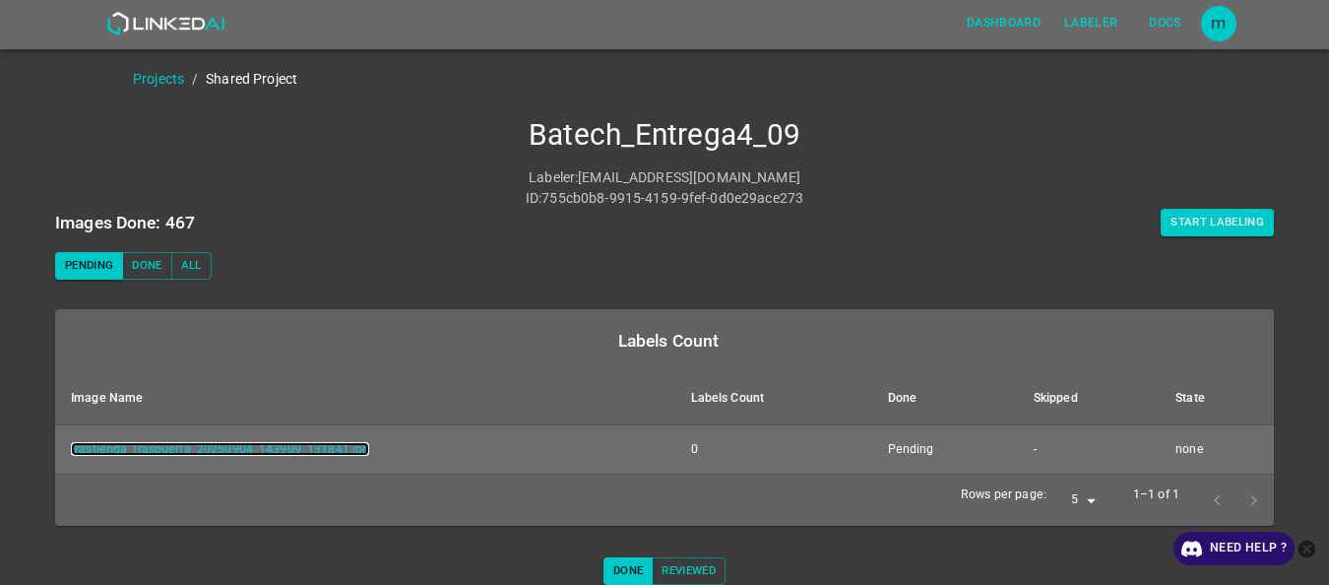
click at [256, 449] on link "trastienda_traspuerta_20250904_143909_131841.jpg" at bounding box center [220, 449] width 298 height 14
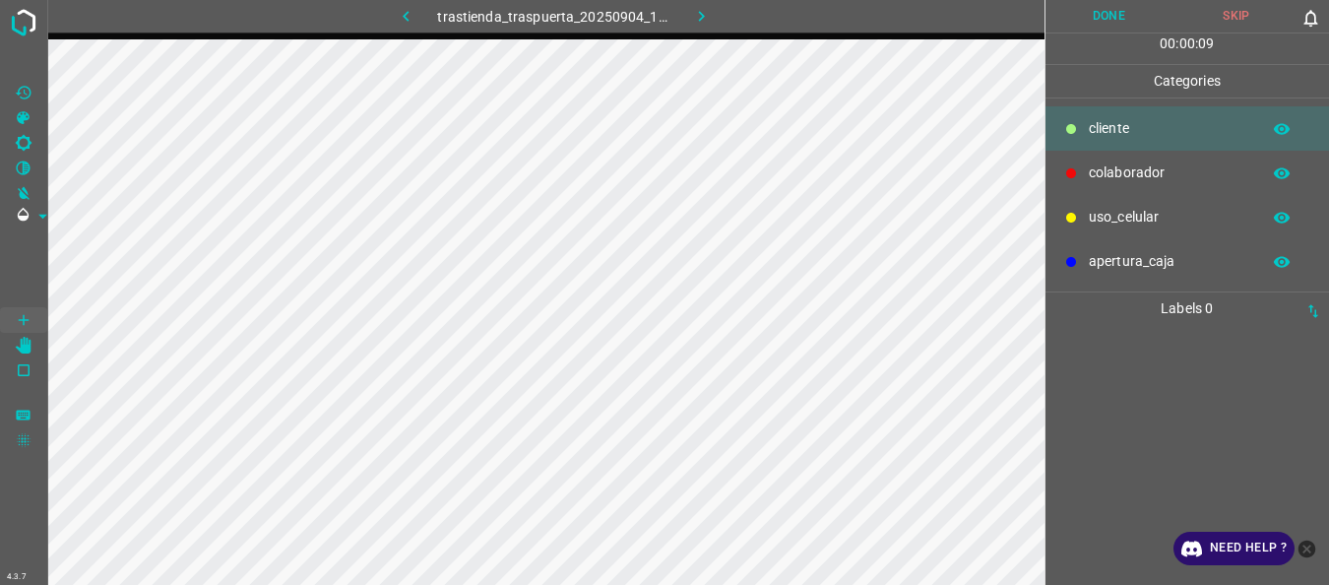
click at [1091, 207] on p "uso_celular" at bounding box center [1169, 217] width 161 height 21
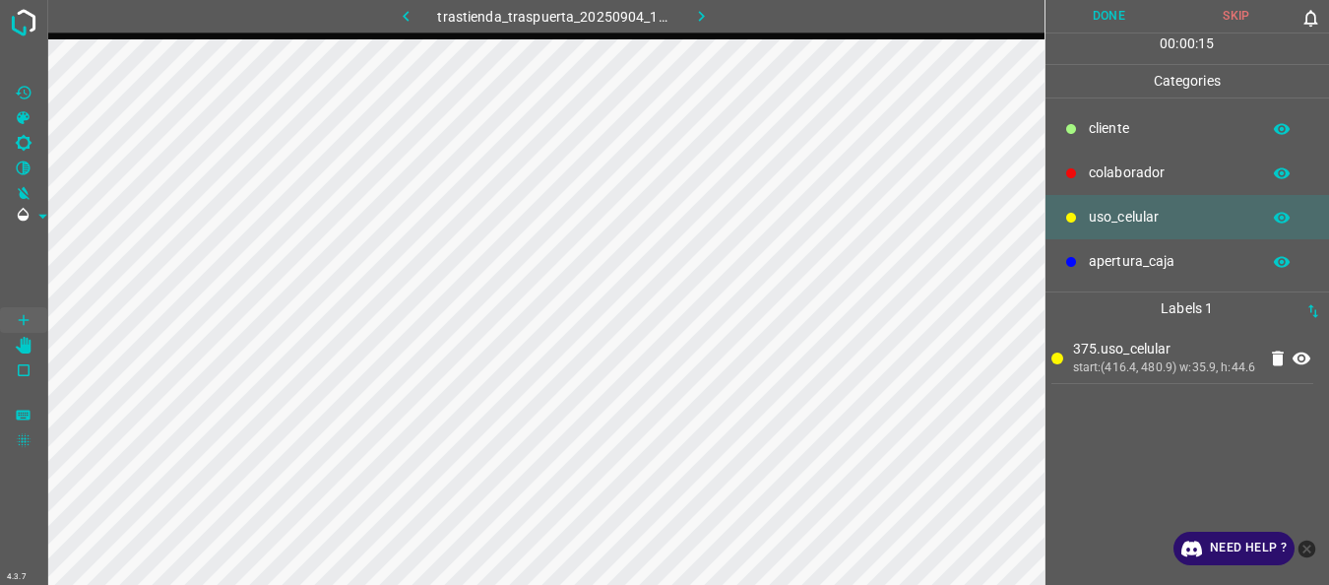
click at [1101, 173] on p "colaborador" at bounding box center [1169, 172] width 161 height 21
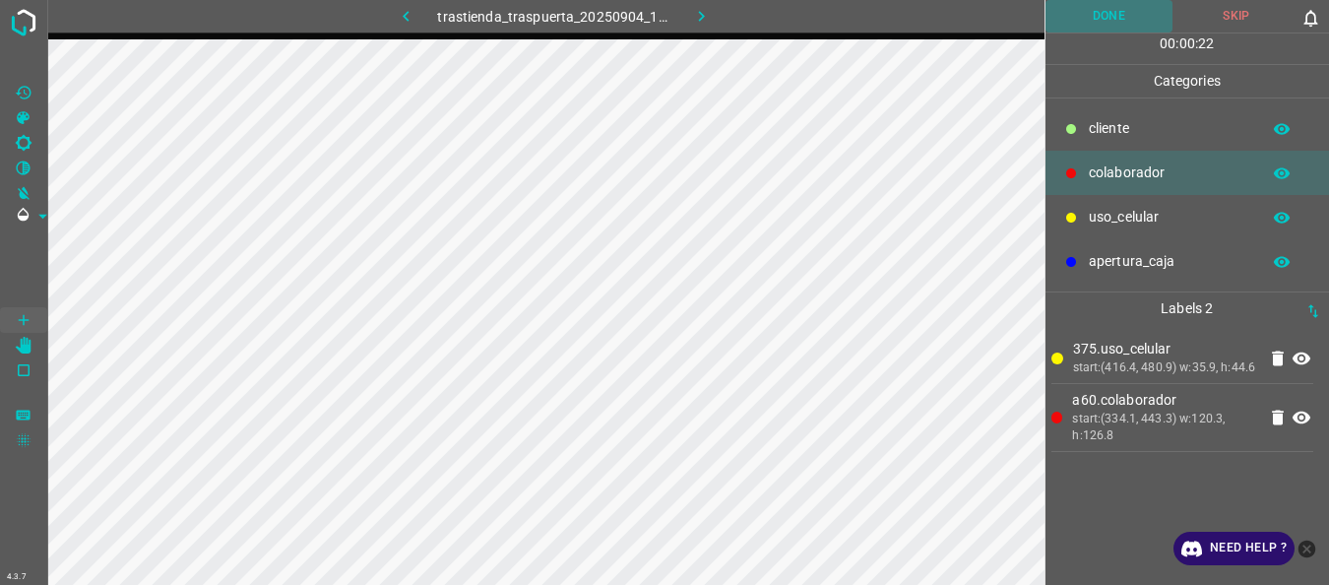
click at [1132, 29] on button "Done" at bounding box center [1110, 16] width 128 height 32
